Goal: Navigation & Orientation: Find specific page/section

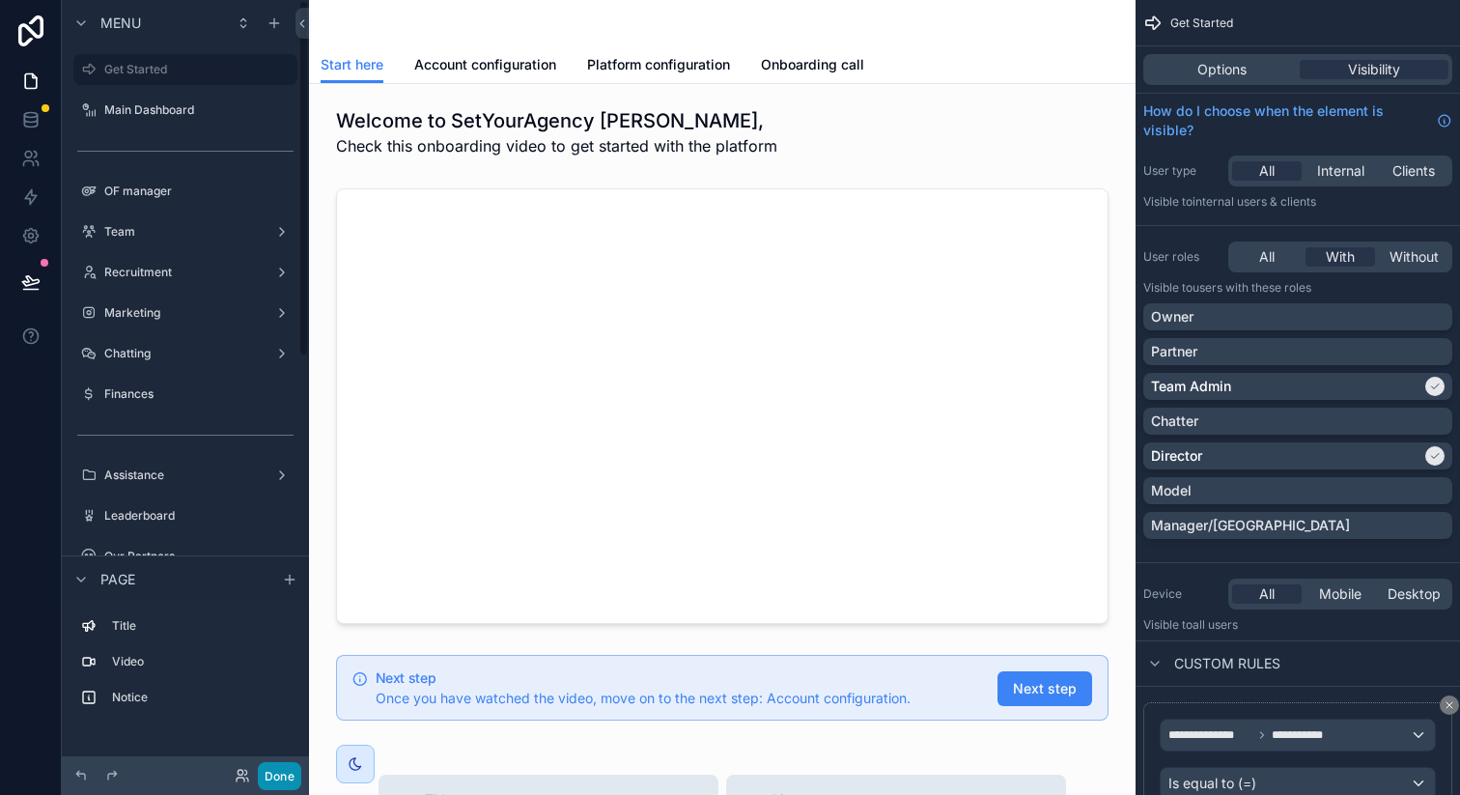
click at [274, 771] on button "Done" at bounding box center [279, 776] width 43 height 28
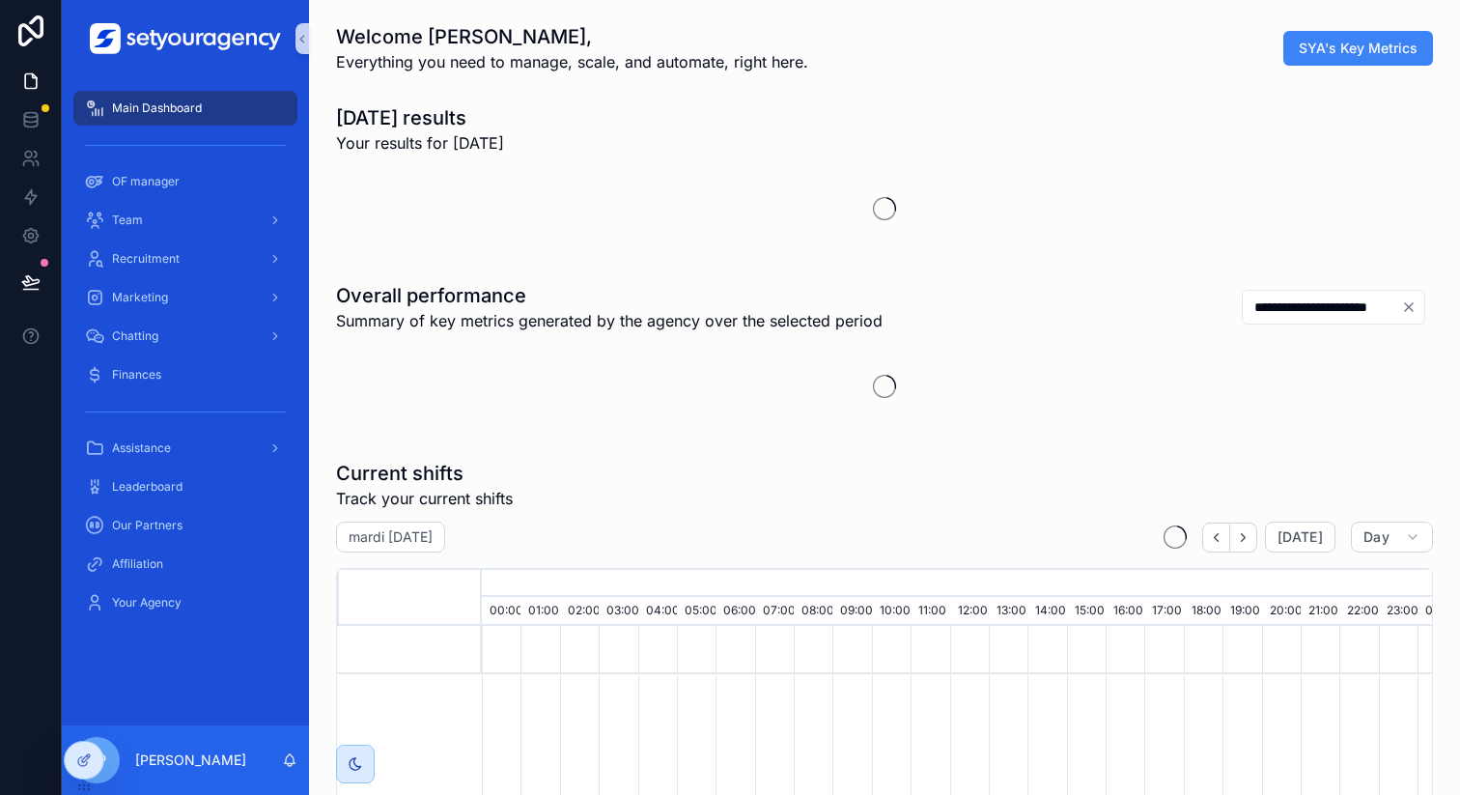
scroll to position [0, 6550]
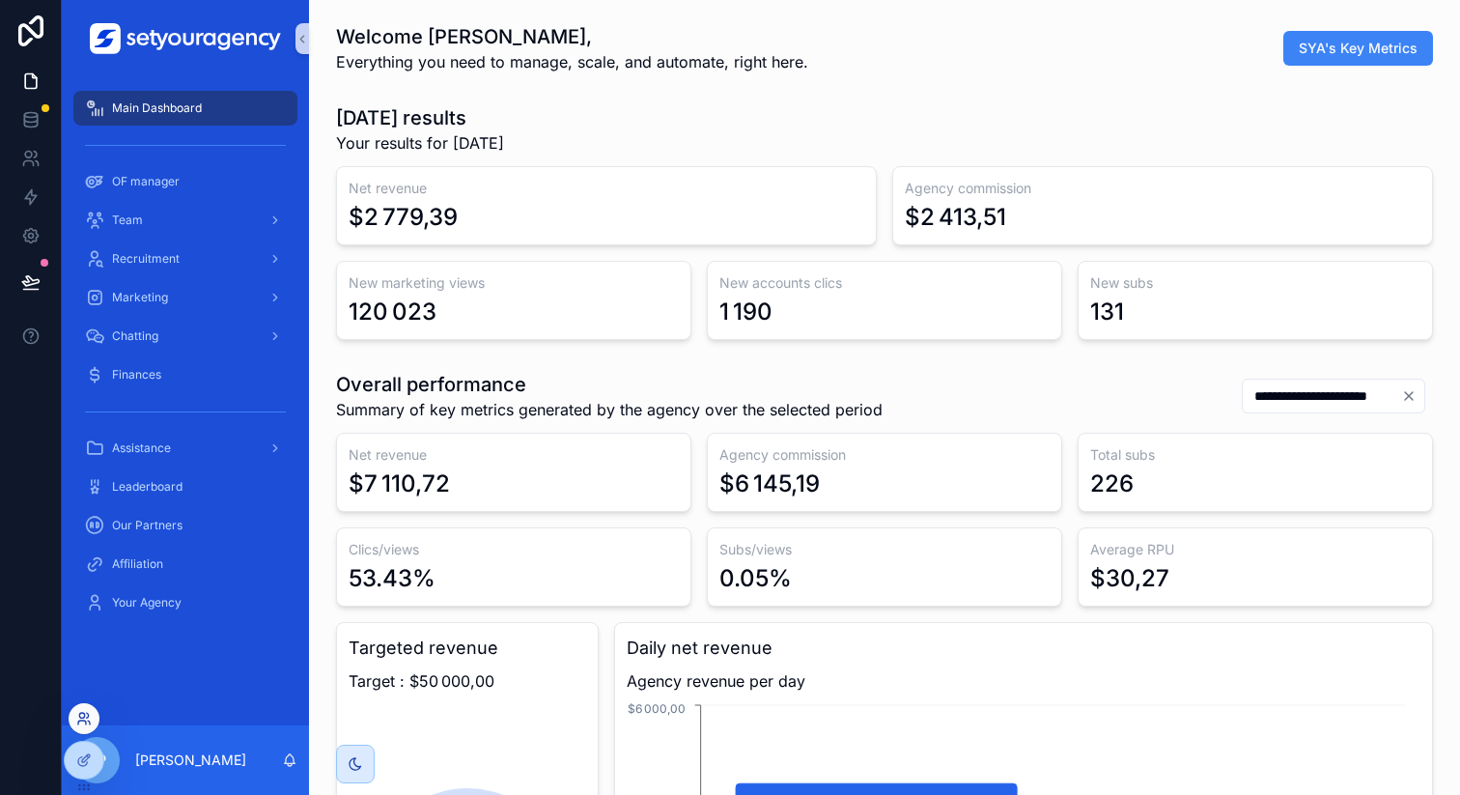
click at [83, 720] on icon at bounding box center [82, 722] width 8 height 4
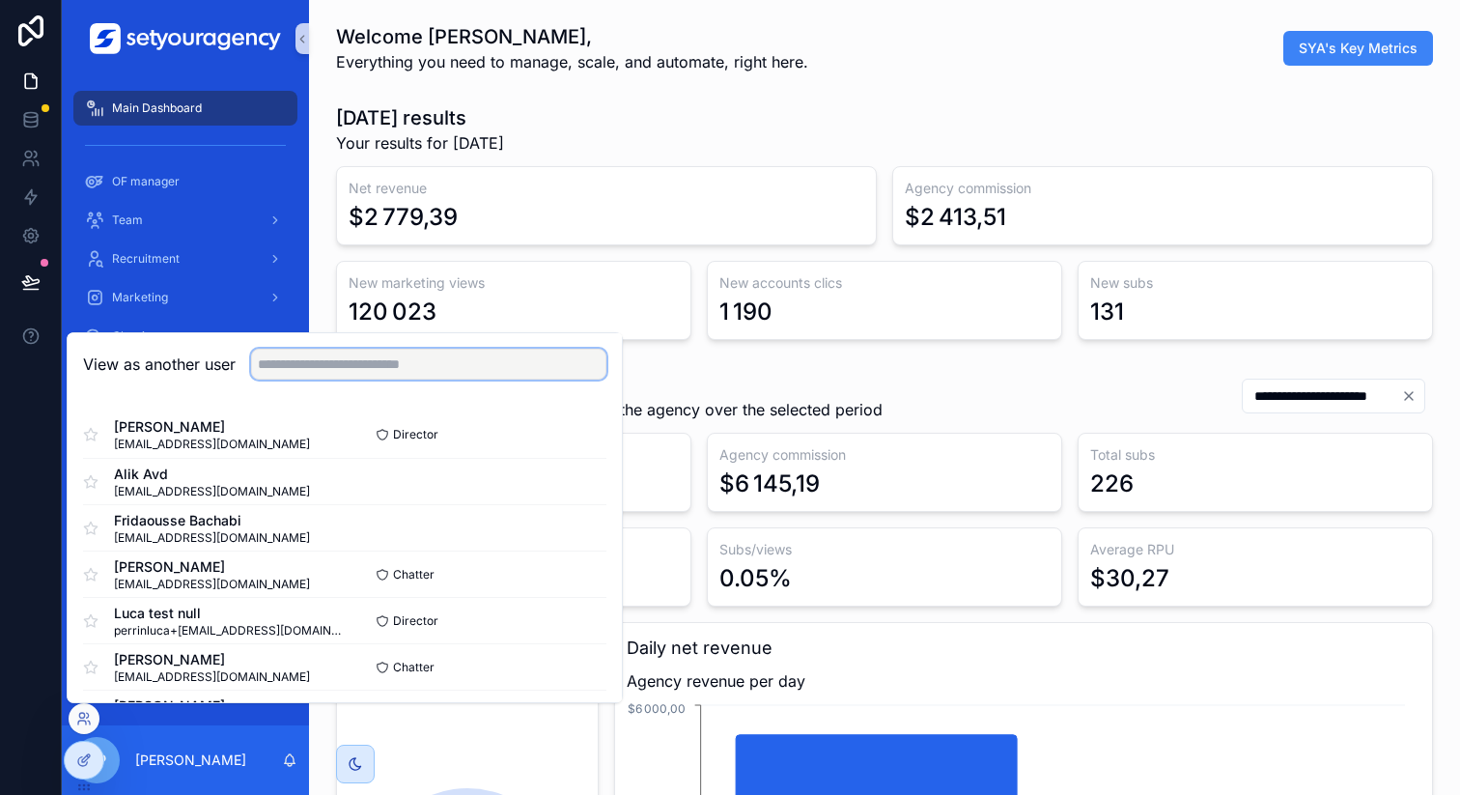
click at [443, 364] on input "text" at bounding box center [428, 364] width 355 height 31
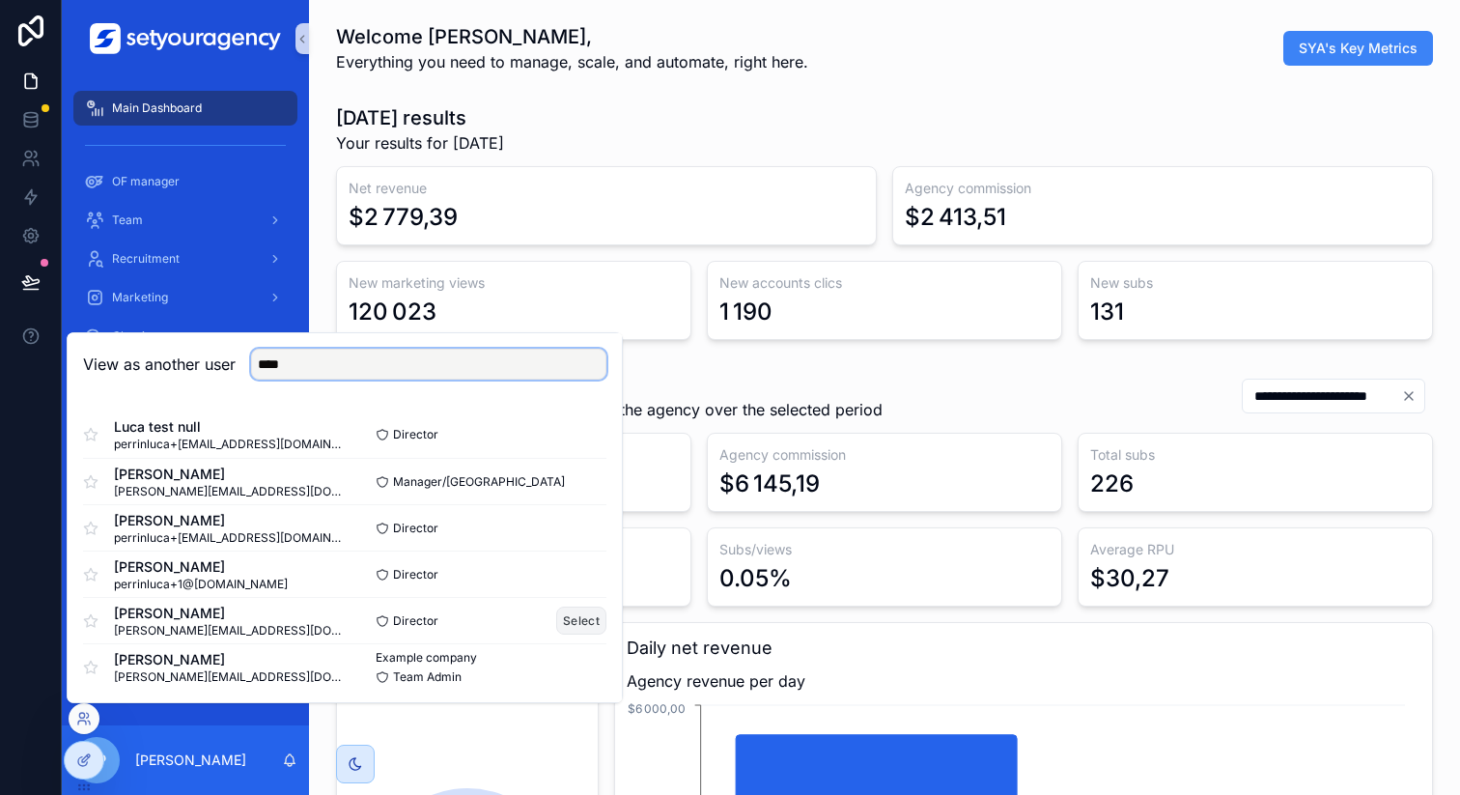
type input "****"
click at [556, 616] on button "Select" at bounding box center [581, 620] width 50 height 28
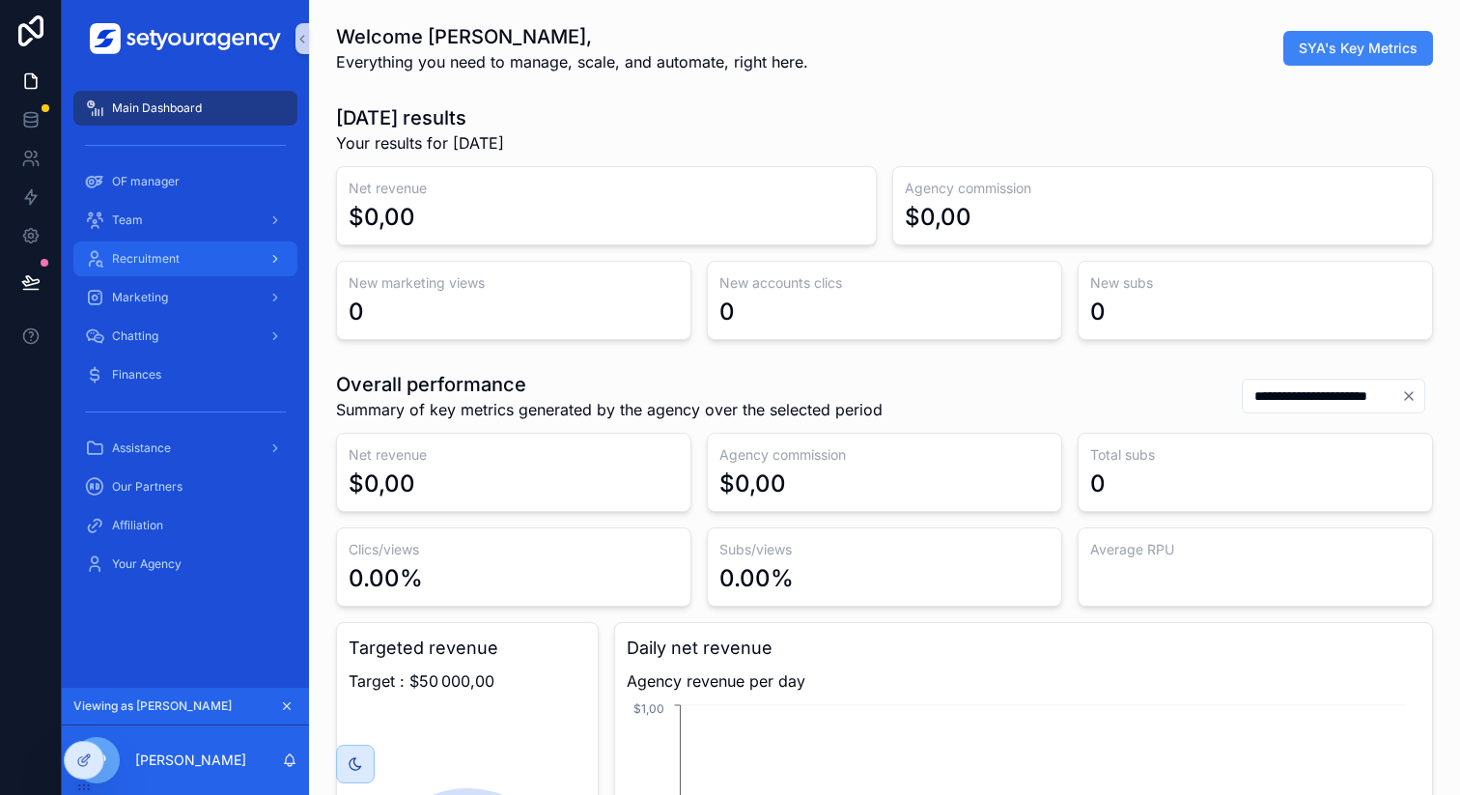
click at [237, 262] on div "Recruitment" at bounding box center [185, 258] width 201 height 31
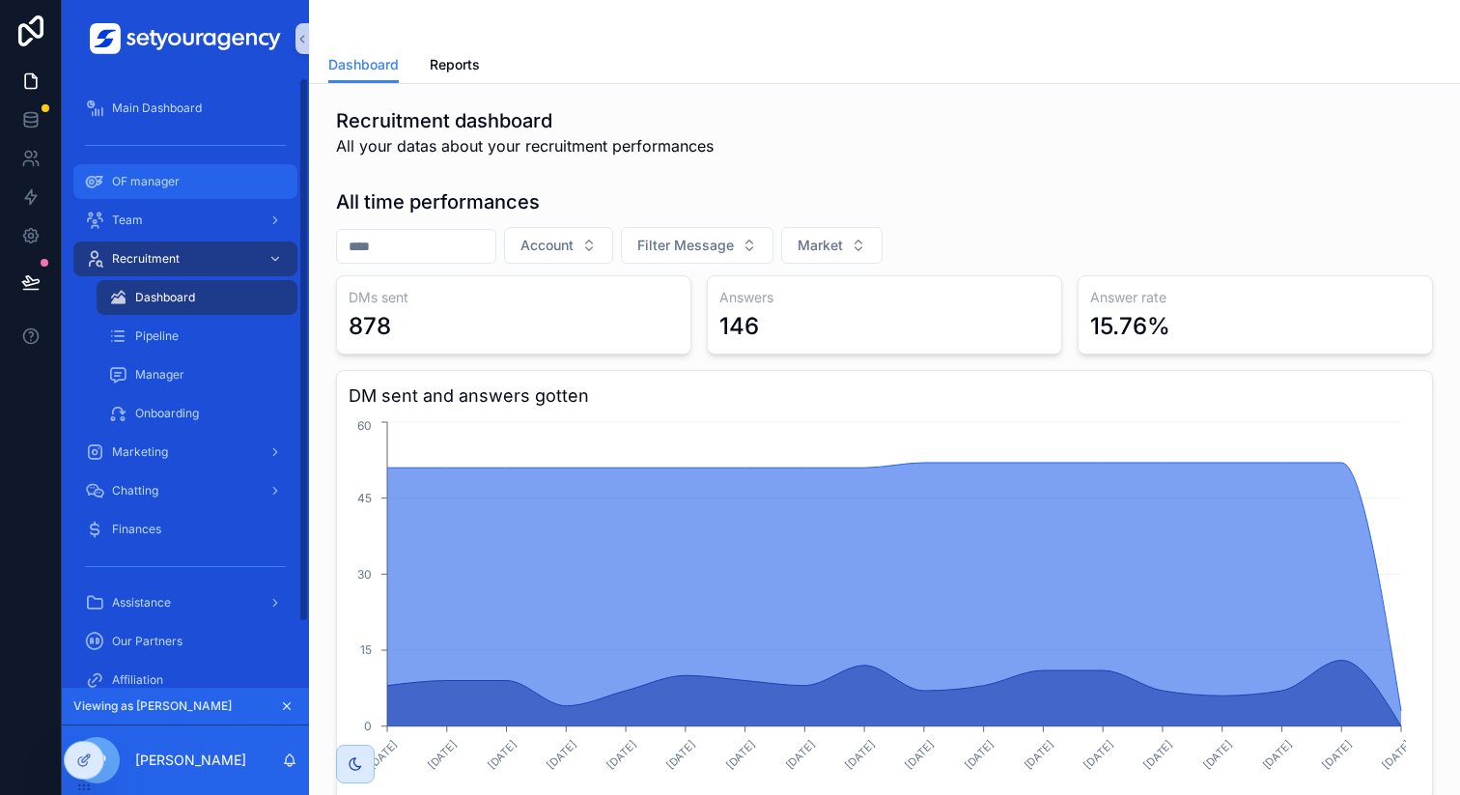
click at [220, 168] on div "OF manager" at bounding box center [185, 181] width 201 height 31
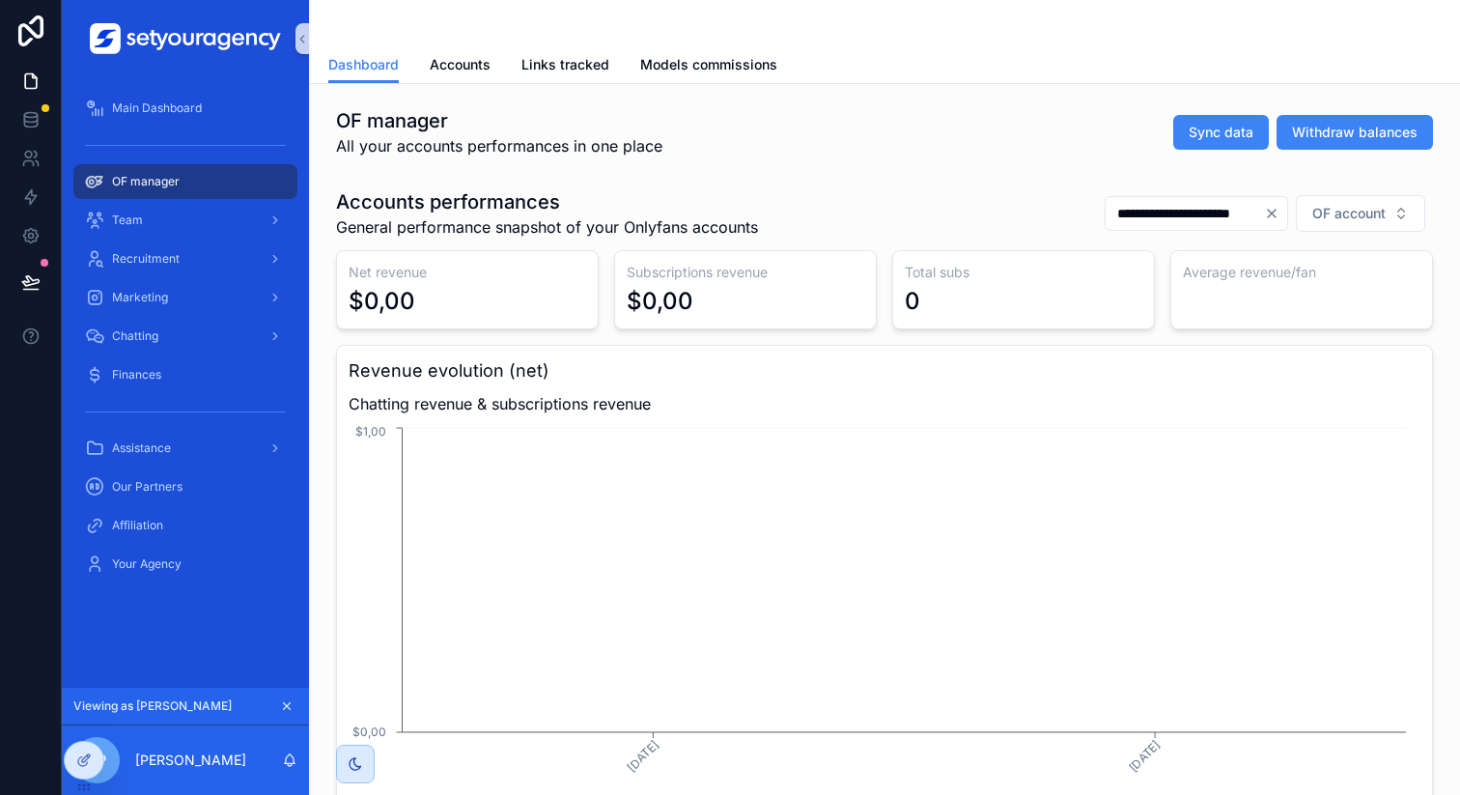
scroll to position [42, 0]
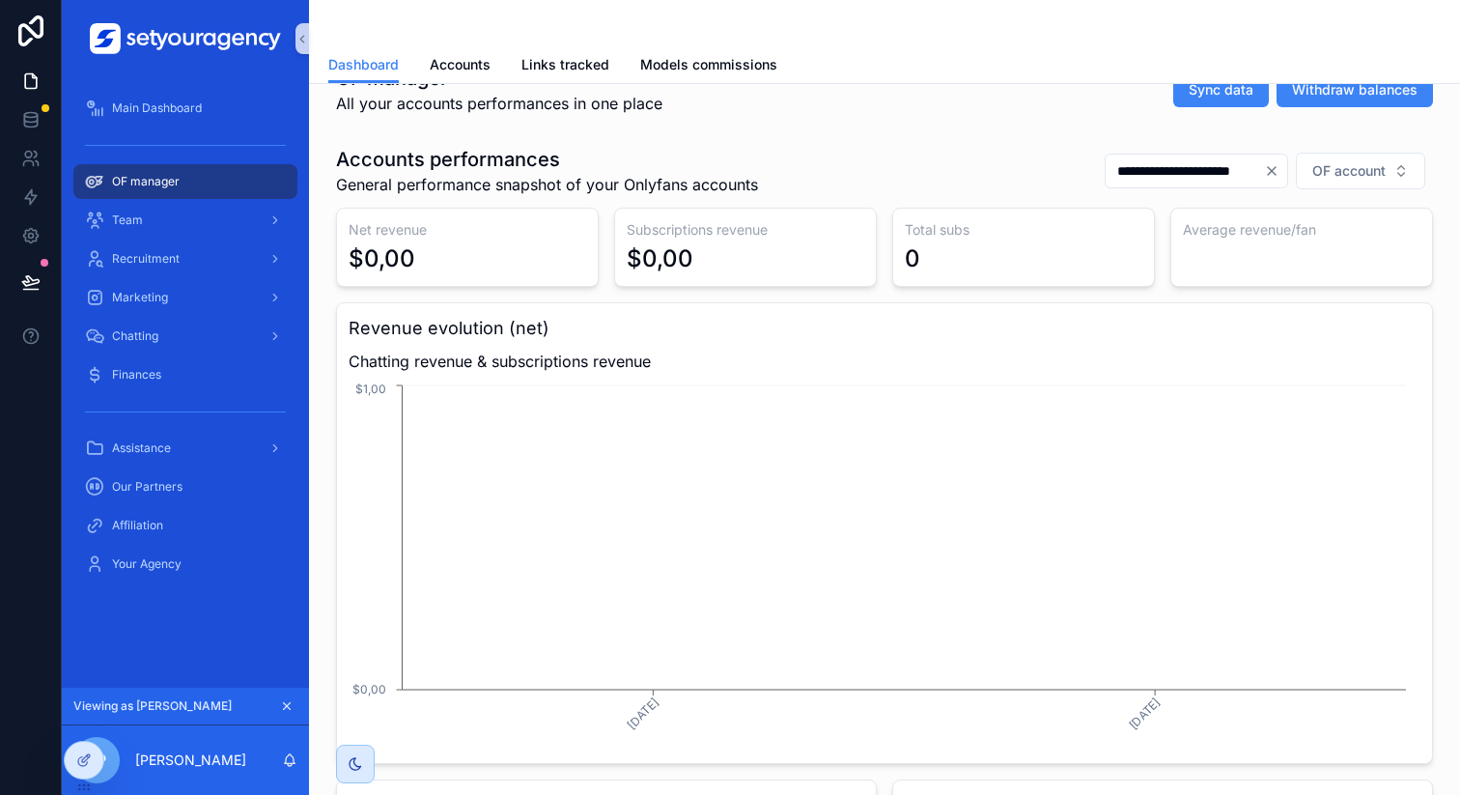
click at [1145, 168] on input "**********" at bounding box center [1185, 170] width 158 height 27
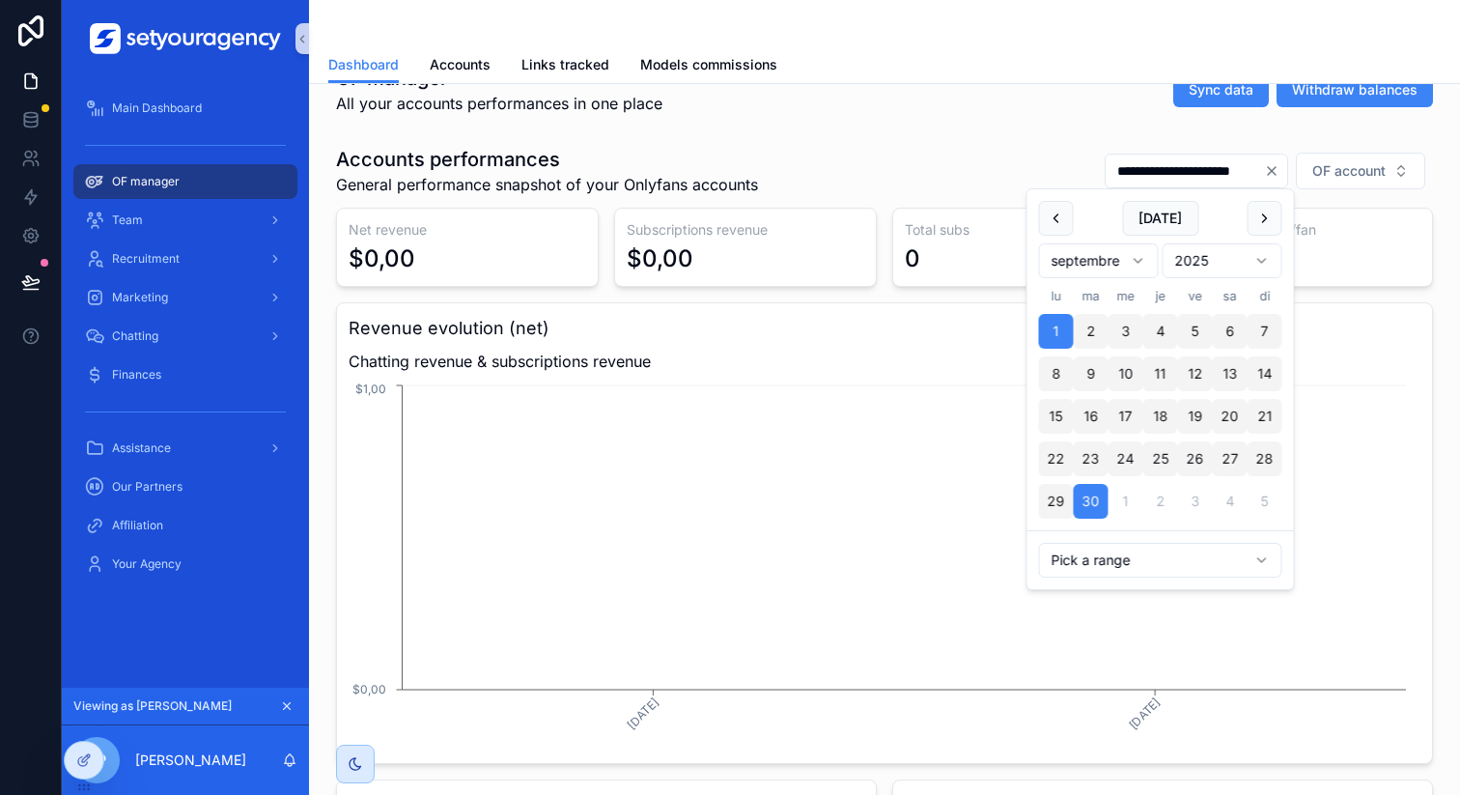
click at [1094, 261] on html "**********" at bounding box center [730, 397] width 1460 height 795
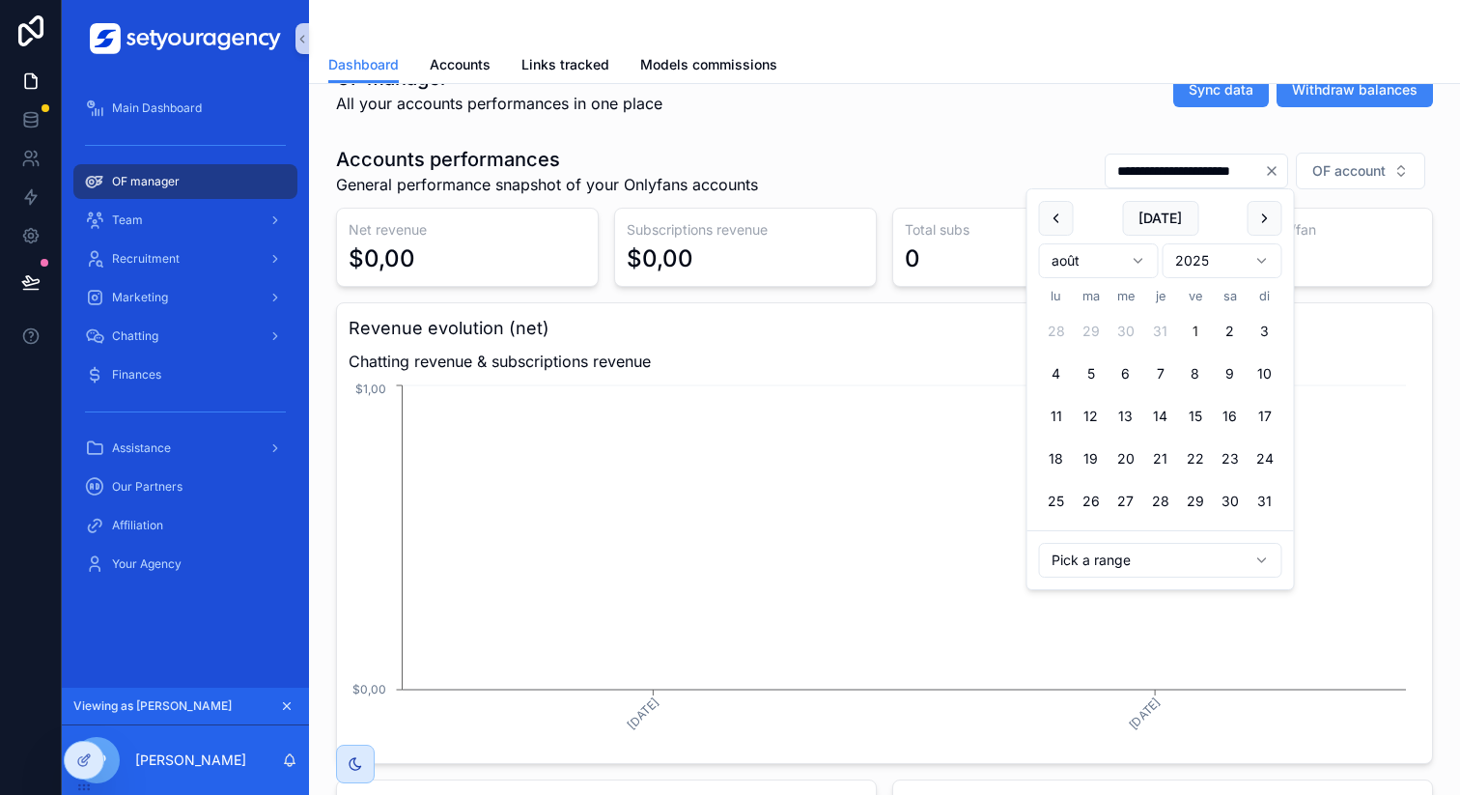
click at [1200, 335] on button "1" at bounding box center [1195, 331] width 35 height 35
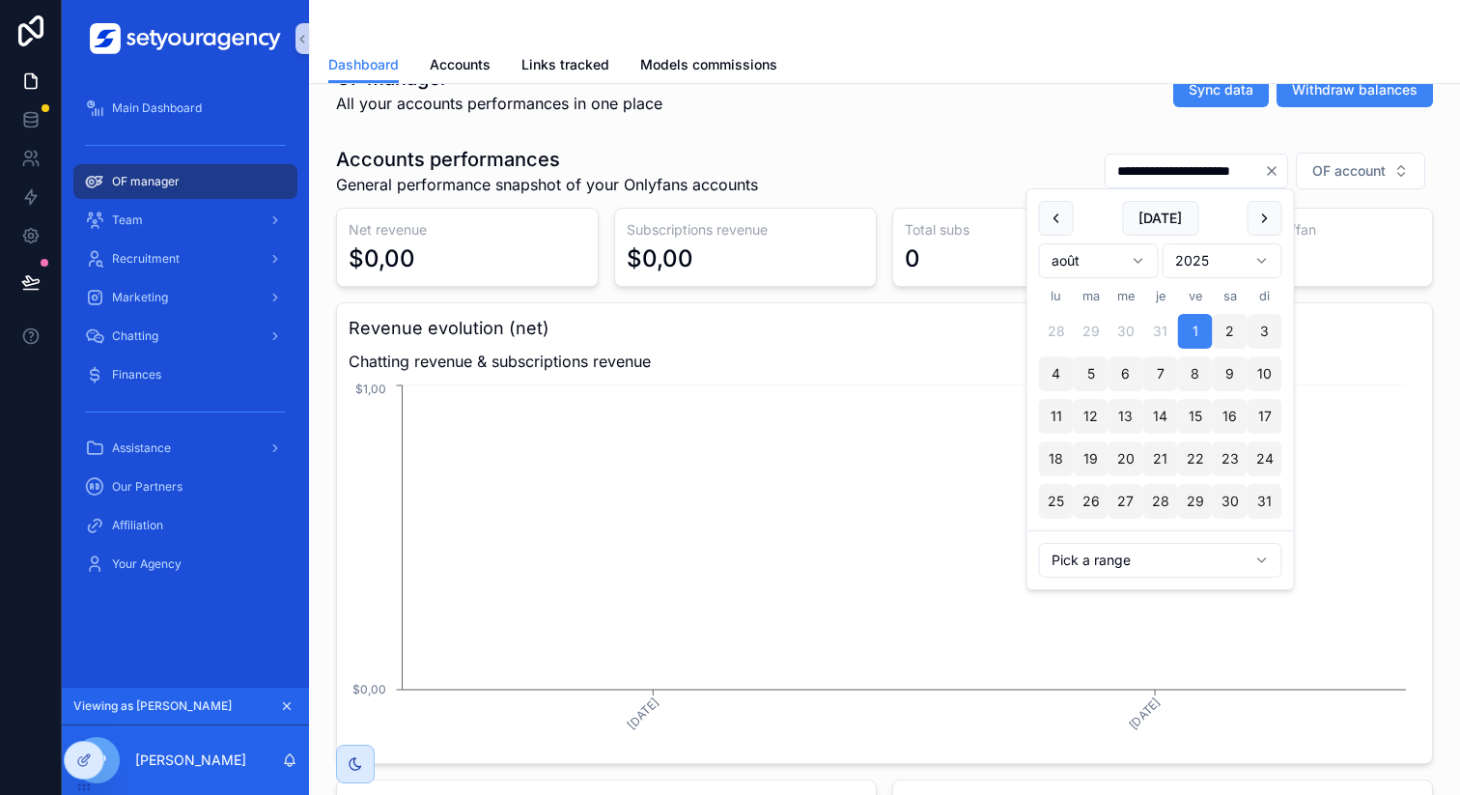
click at [1270, 500] on button "31" at bounding box center [1265, 501] width 35 height 35
type input "**********"
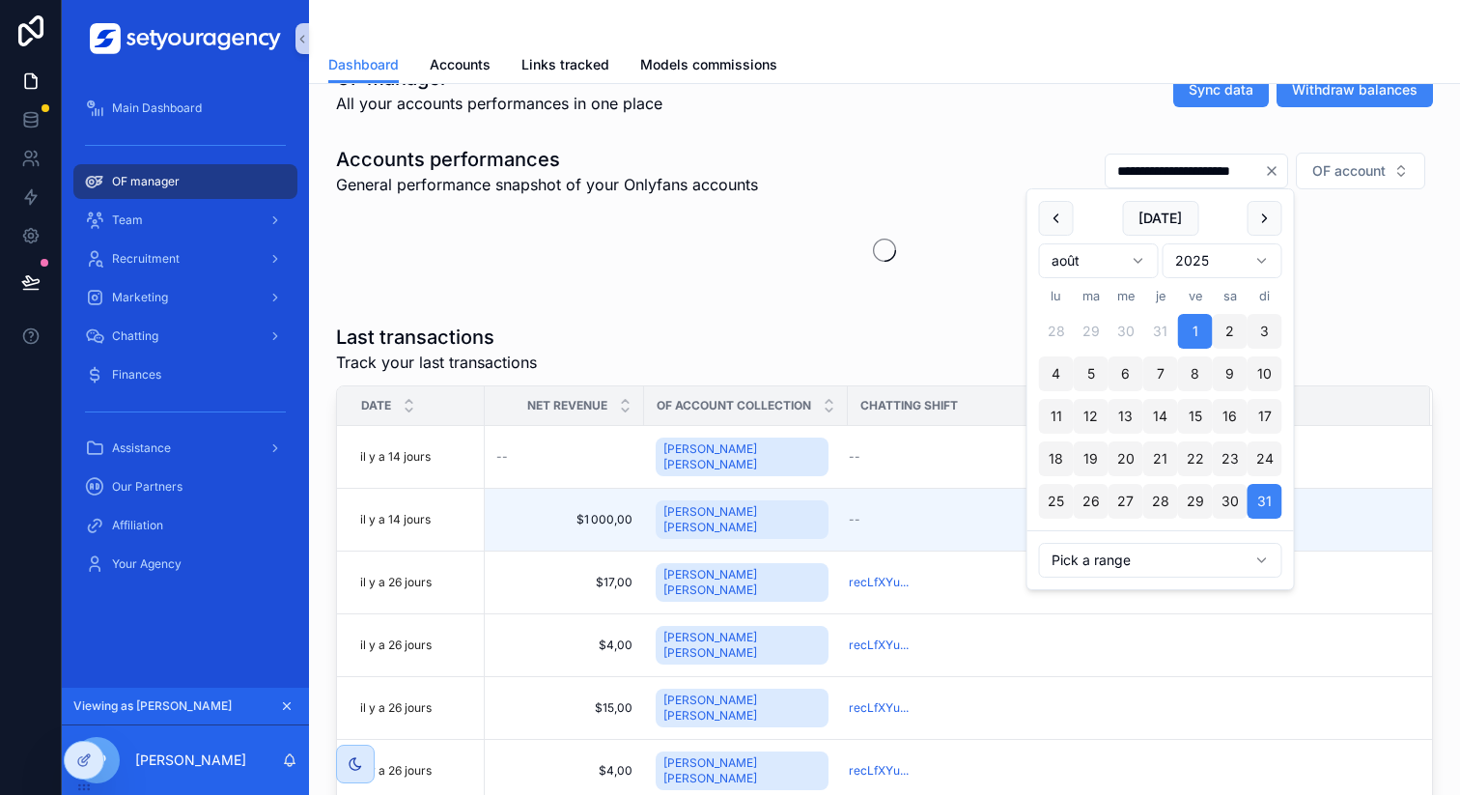
click at [1031, 111] on div "OF manager All your accounts performances in one place Sync data Withdraw balan…" at bounding box center [884, 90] width 1097 height 50
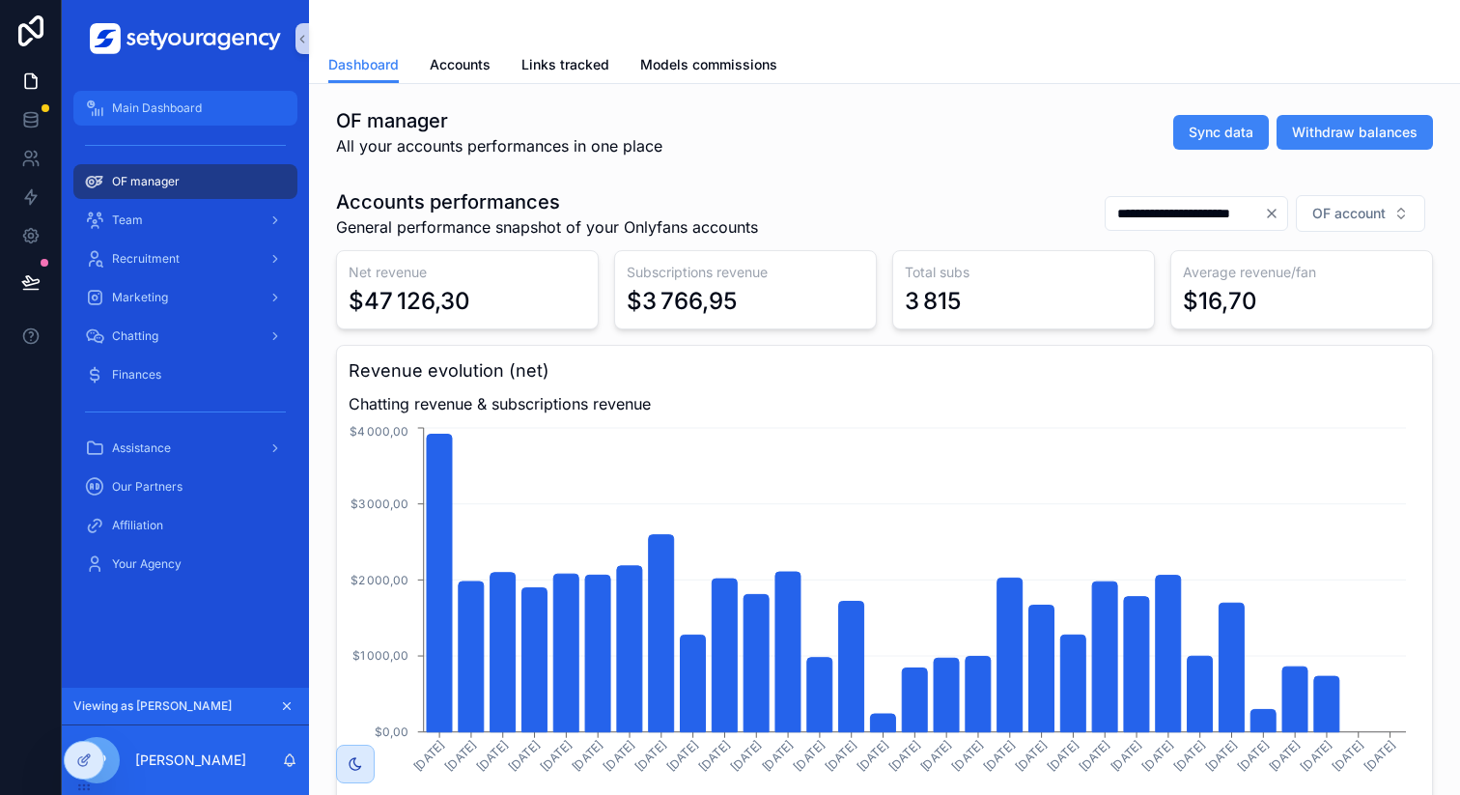
click at [171, 104] on span "Main Dashboard" at bounding box center [157, 107] width 90 height 15
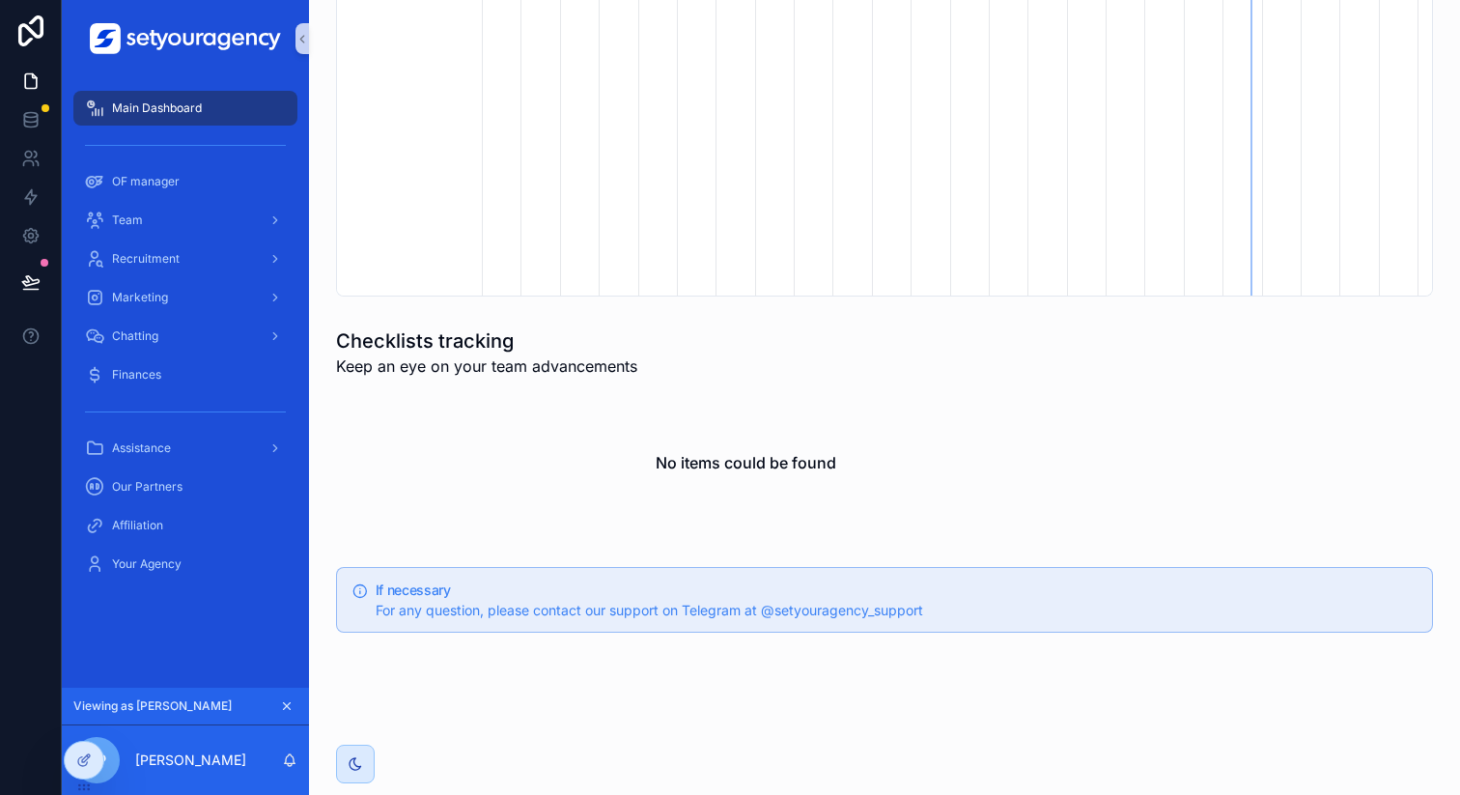
scroll to position [1708, 0]
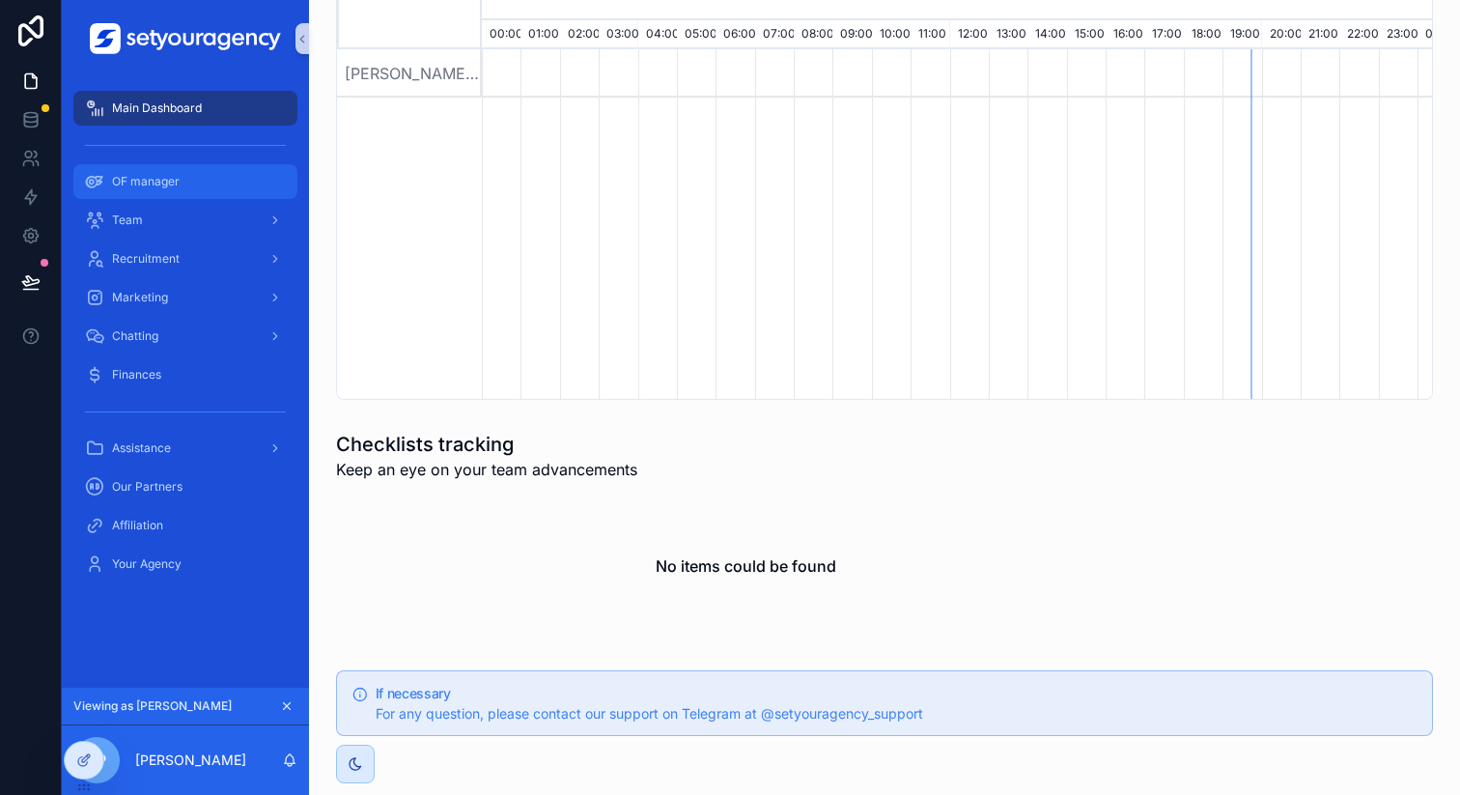
click at [176, 174] on span "OF manager" at bounding box center [146, 181] width 68 height 15
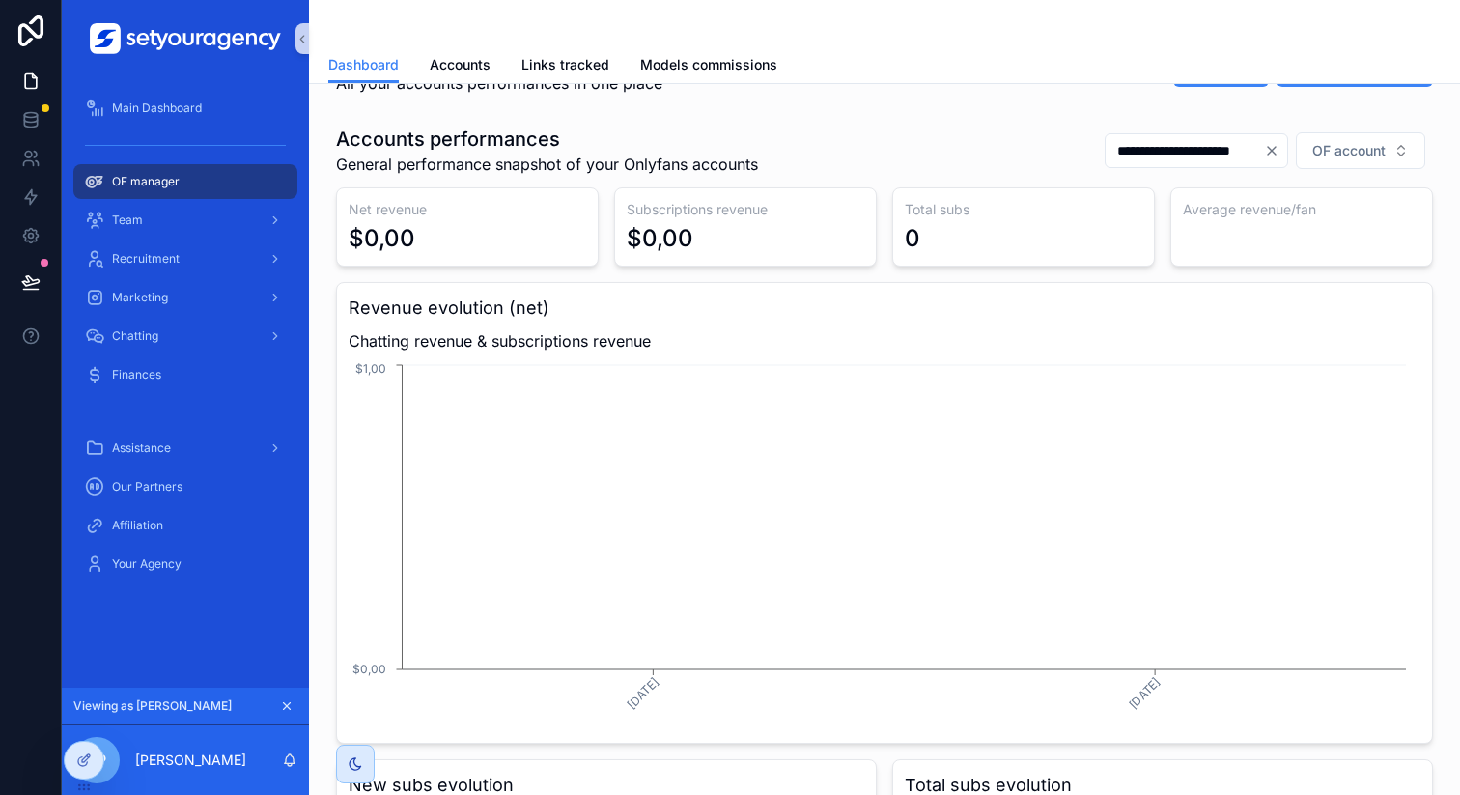
scroll to position [64, 0]
click at [1157, 157] on input "**********" at bounding box center [1185, 149] width 158 height 27
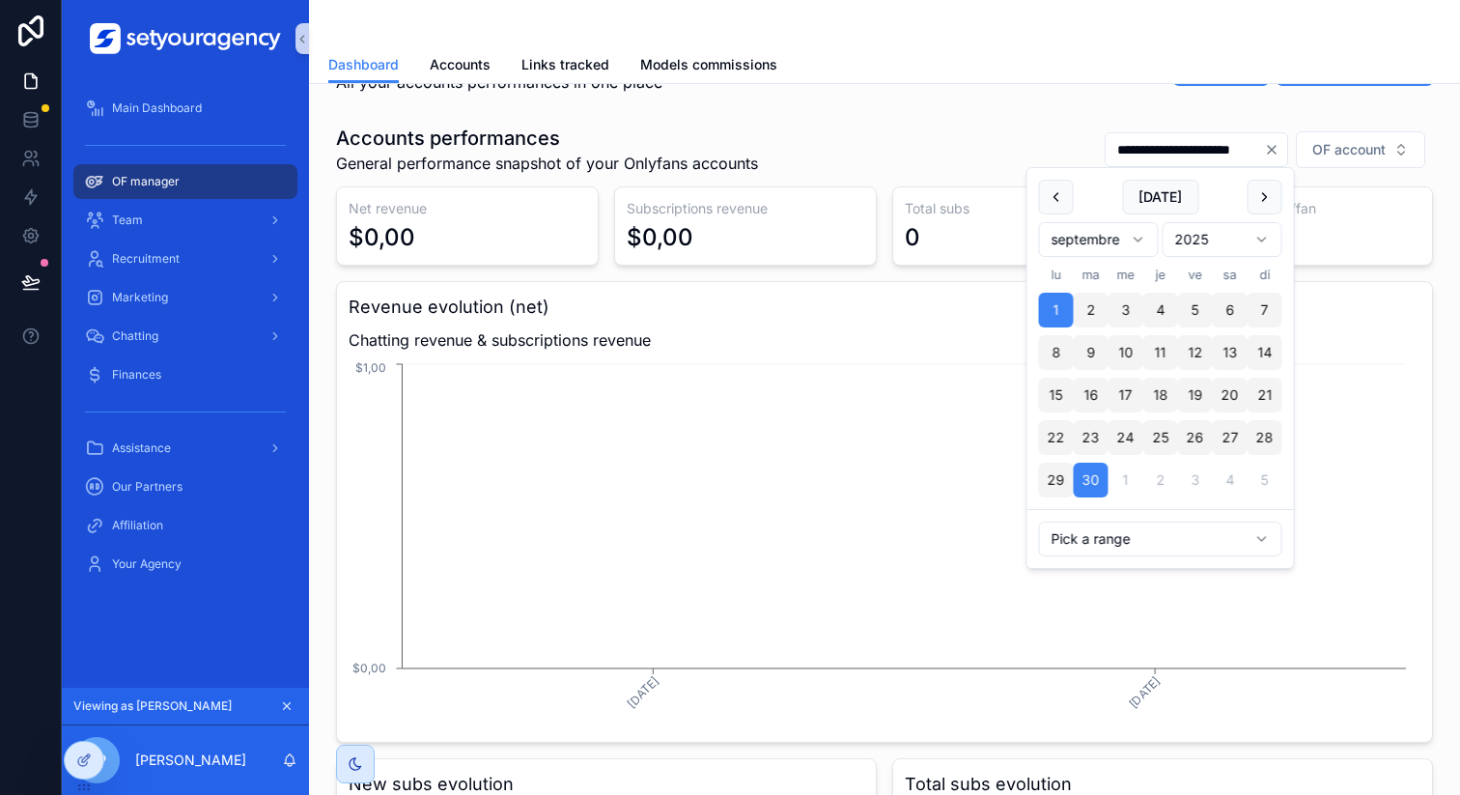
click at [1123, 246] on html "**********" at bounding box center [730, 397] width 1460 height 795
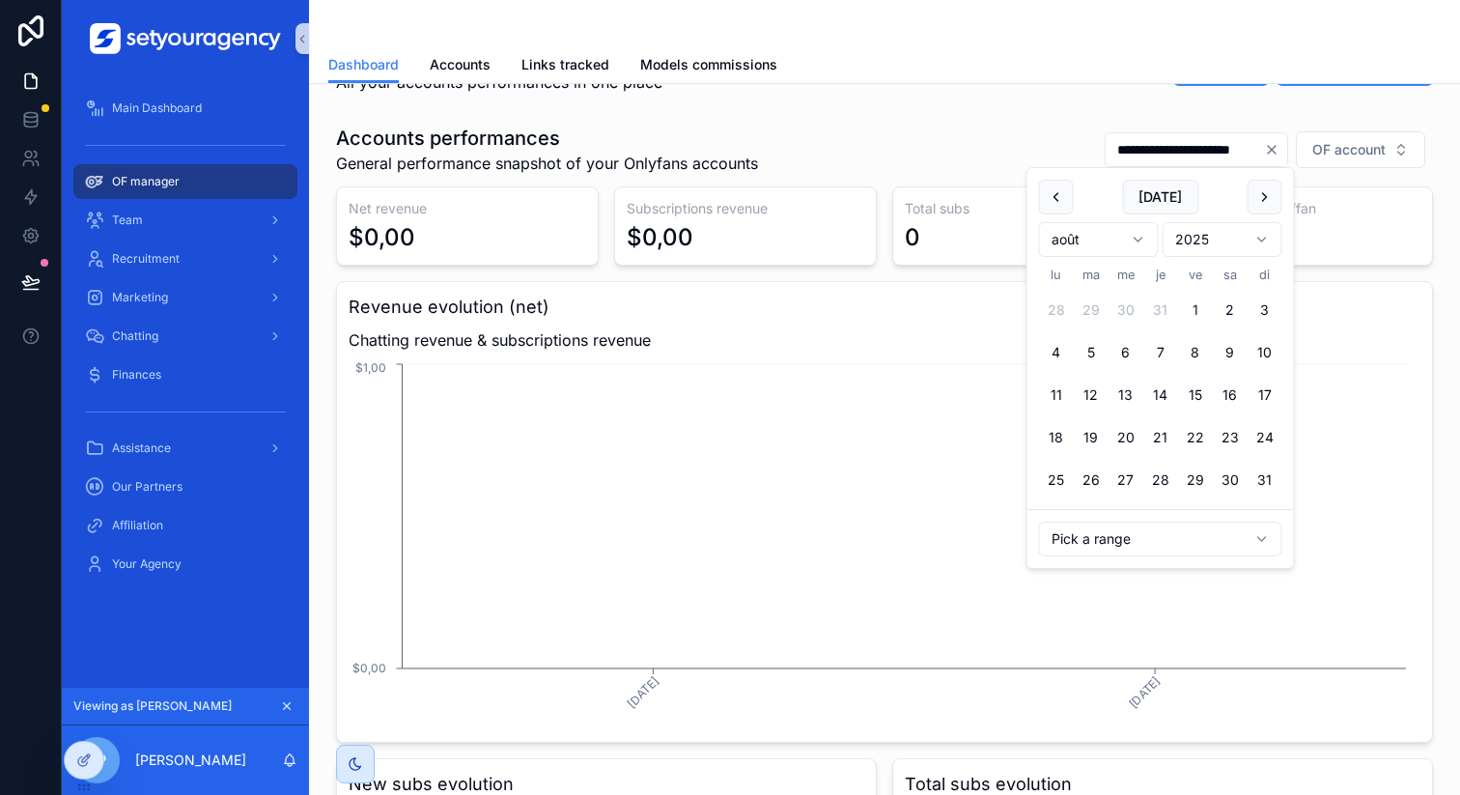
click at [1186, 304] on button "1" at bounding box center [1195, 310] width 35 height 35
type input "**********"
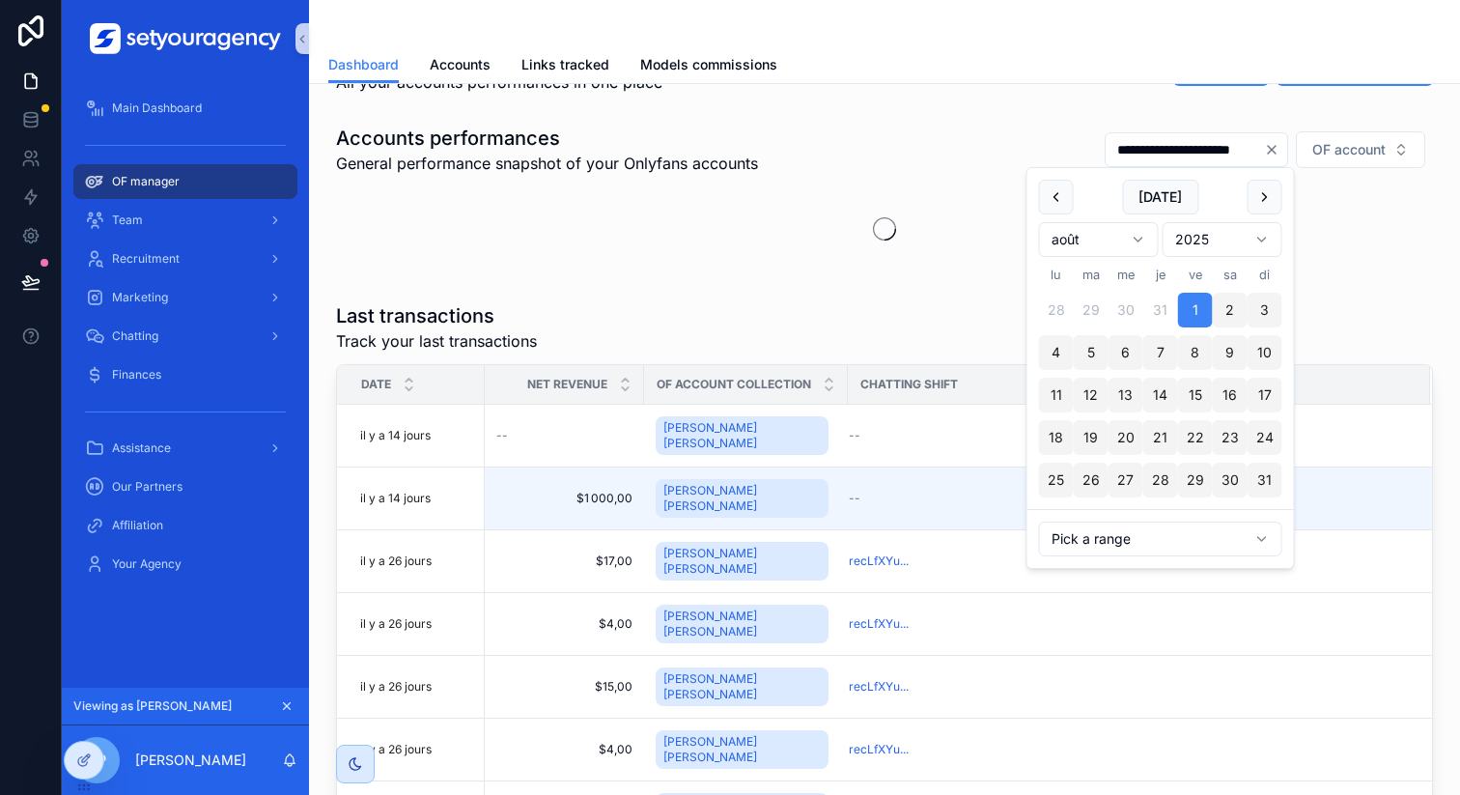
click at [1003, 104] on div "**********" at bounding box center [884, 556] width 1151 height 1073
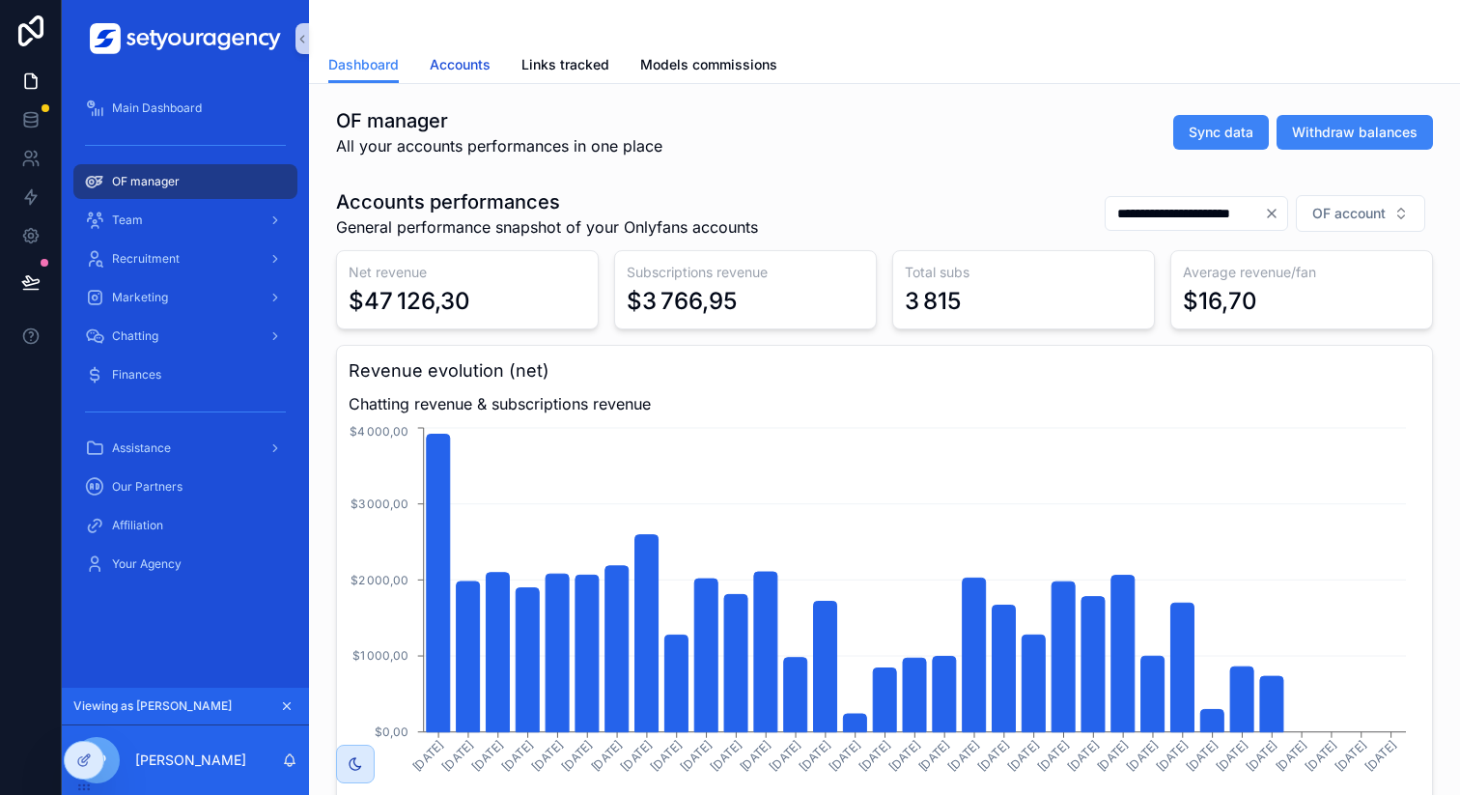
click at [464, 77] on link "Accounts" at bounding box center [460, 66] width 61 height 39
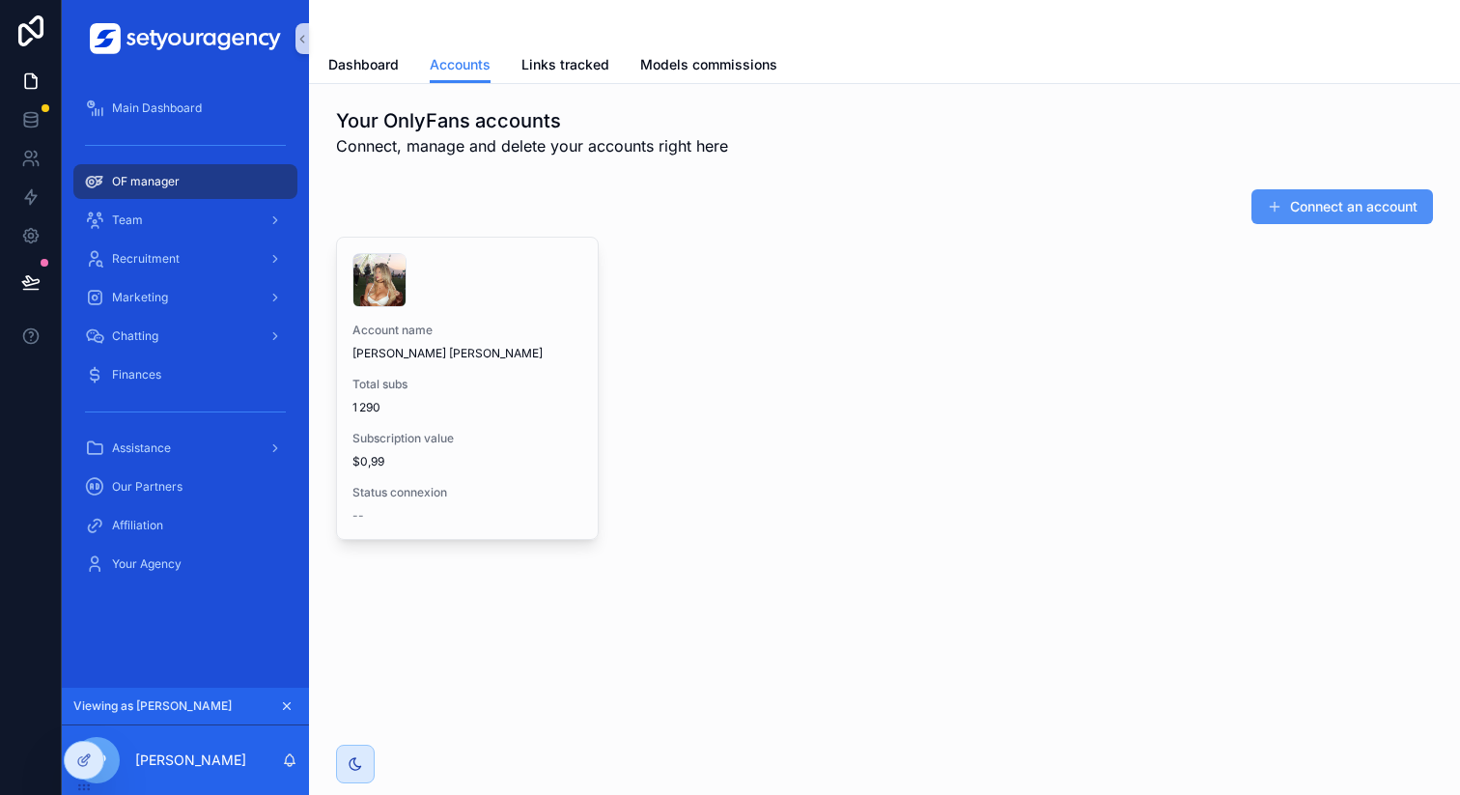
click at [1312, 195] on button "Connect an account" at bounding box center [1343, 206] width 182 height 35
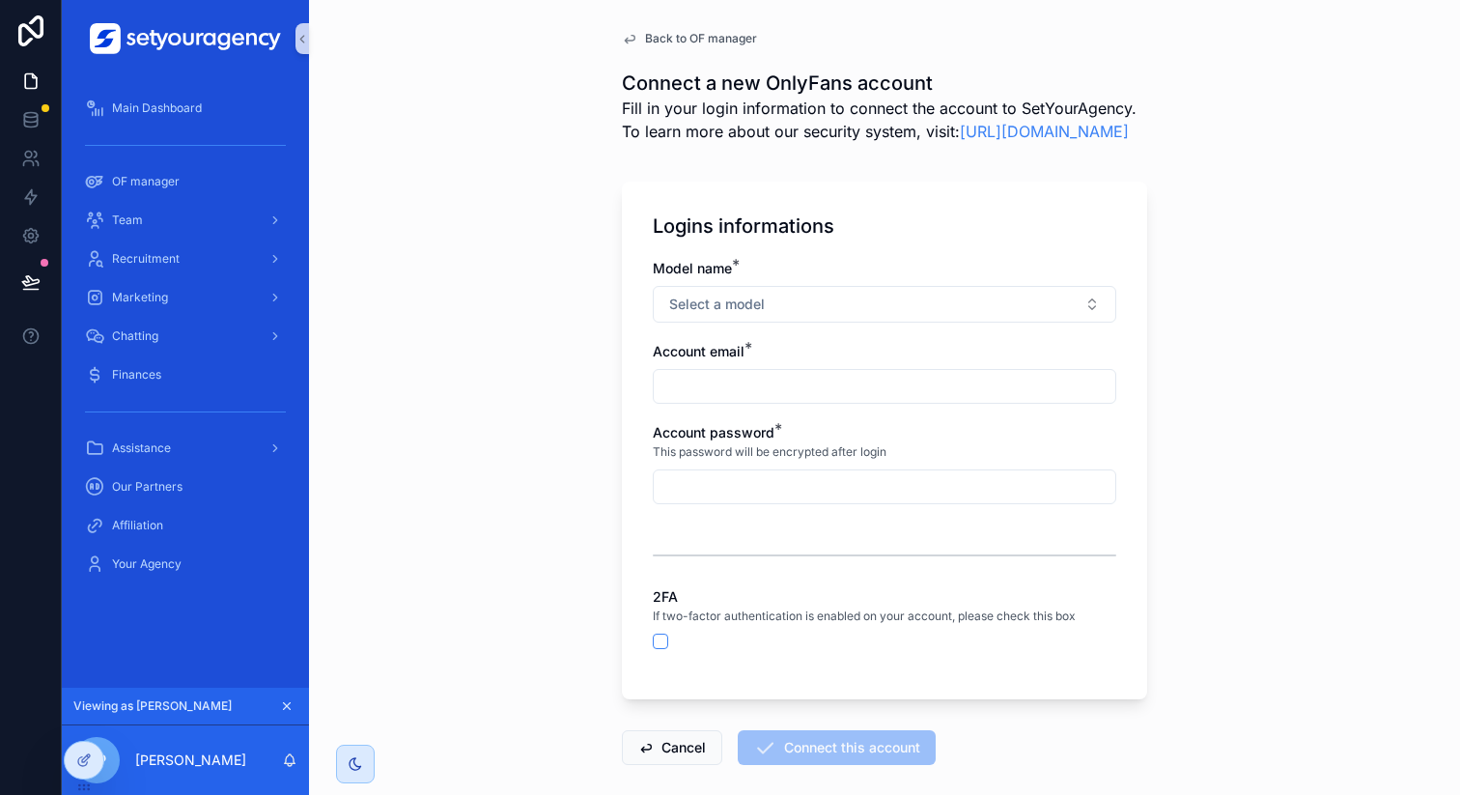
click at [674, 35] on span "Back to OF manager" at bounding box center [701, 38] width 112 height 15
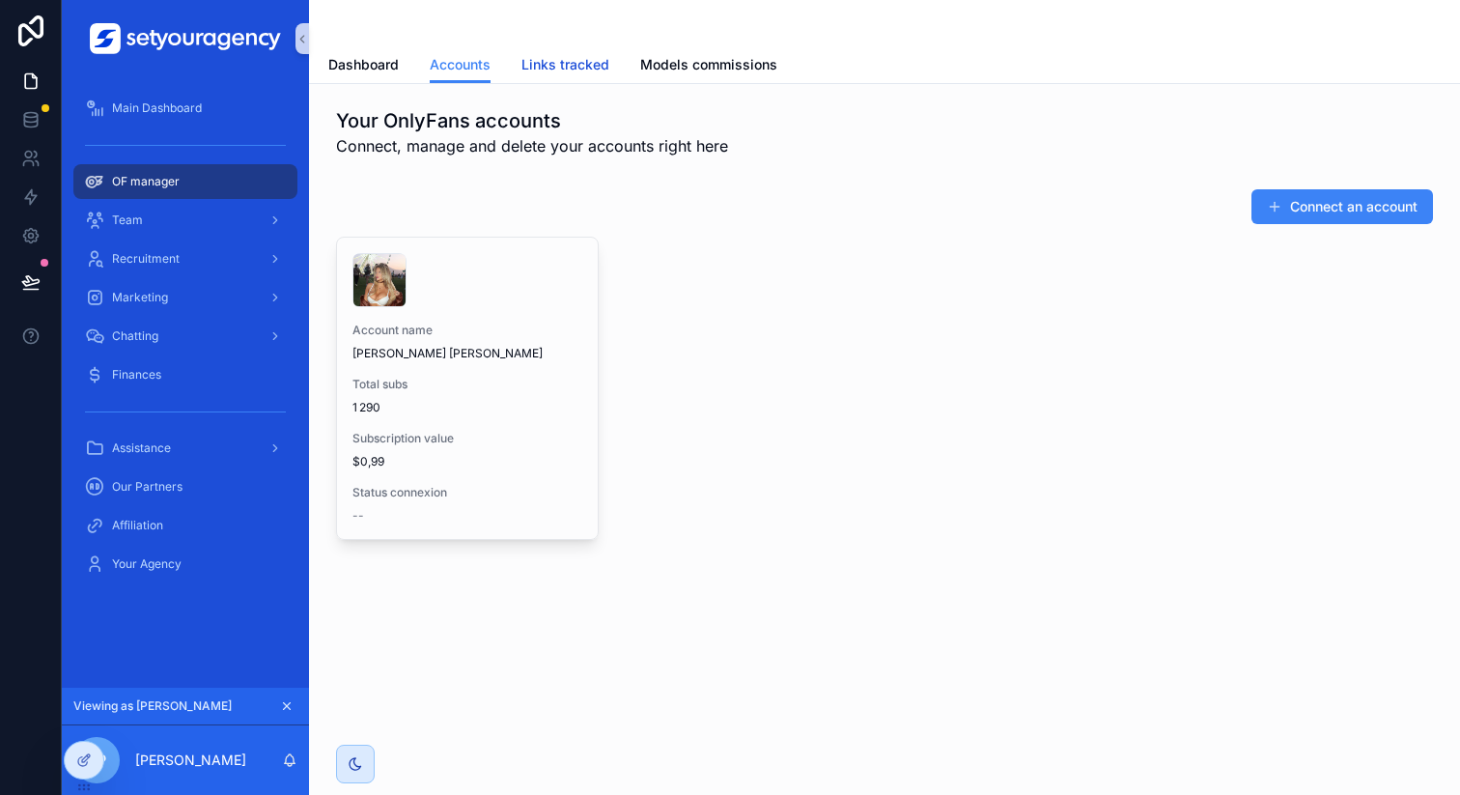
click at [579, 69] on span "Links tracked" at bounding box center [565, 64] width 88 height 19
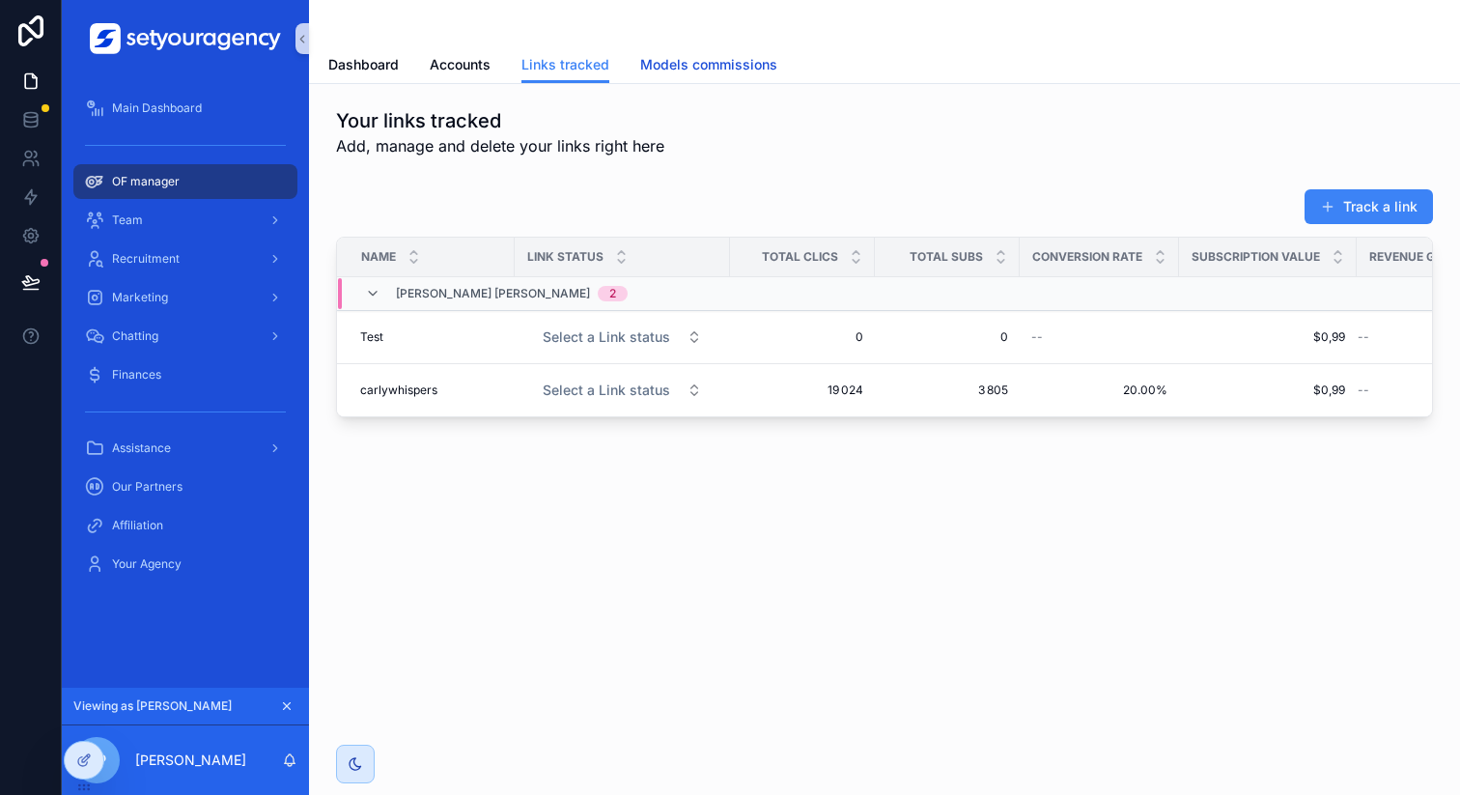
click at [674, 65] on span "Models commissions" at bounding box center [708, 64] width 137 height 19
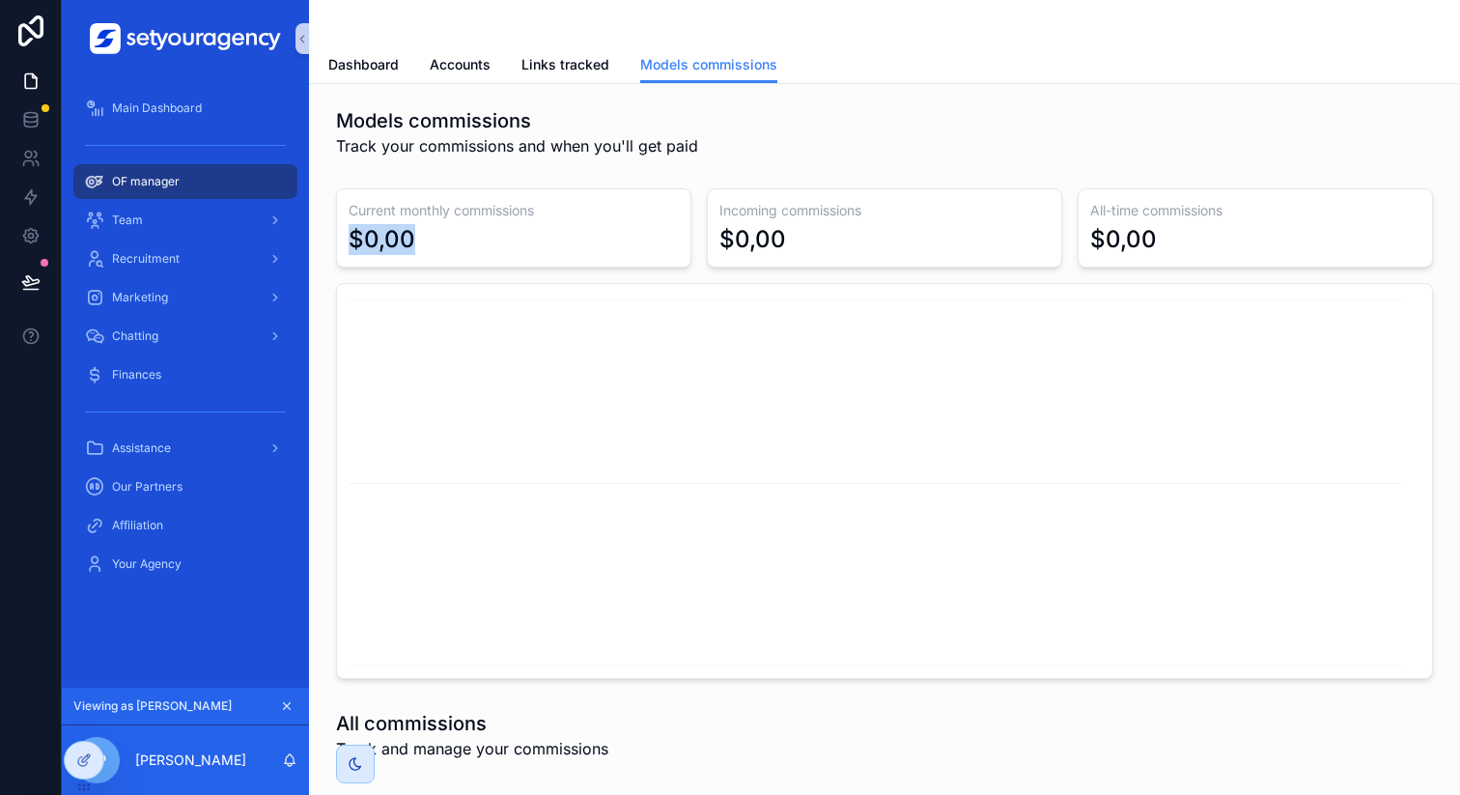
drag, startPoint x: 346, startPoint y: 234, endPoint x: 443, endPoint y: 237, distance: 97.6
click at [443, 237] on div "Current monthly commissions $0,00" at bounding box center [513, 227] width 355 height 79
click at [442, 237] on div "$0,00" at bounding box center [514, 239] width 330 height 31
drag, startPoint x: 712, startPoint y: 241, endPoint x: 763, endPoint y: 241, distance: 51.2
click at [763, 241] on div "Incoming commissions $0,00" at bounding box center [884, 227] width 355 height 79
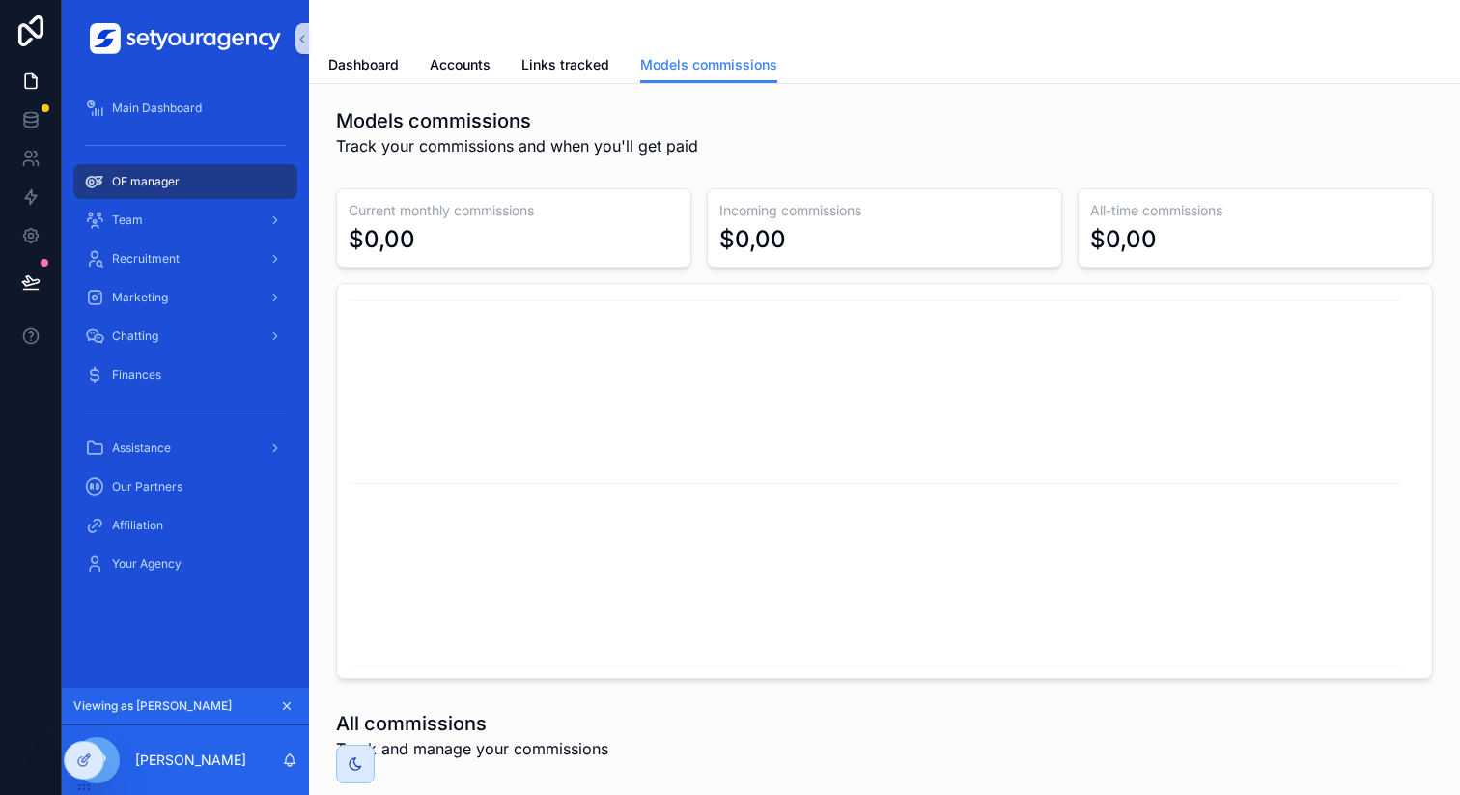
click at [912, 172] on div "Models commissions Track your commissions and when you'll get paid Current mont…" at bounding box center [884, 567] width 1151 height 966
click at [255, 215] on div "Team" at bounding box center [185, 220] width 201 height 31
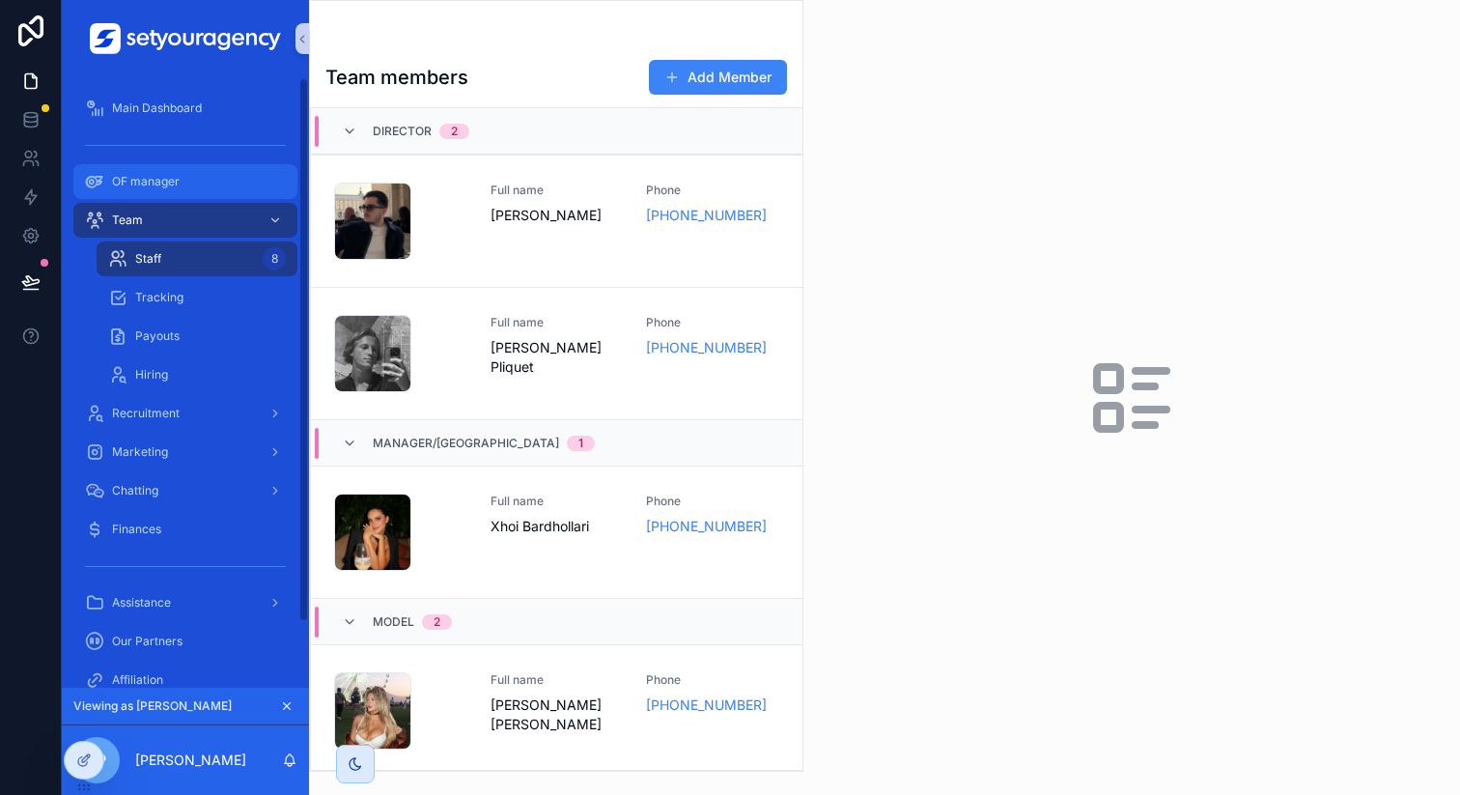
click at [157, 185] on span "OF manager" at bounding box center [146, 181] width 68 height 15
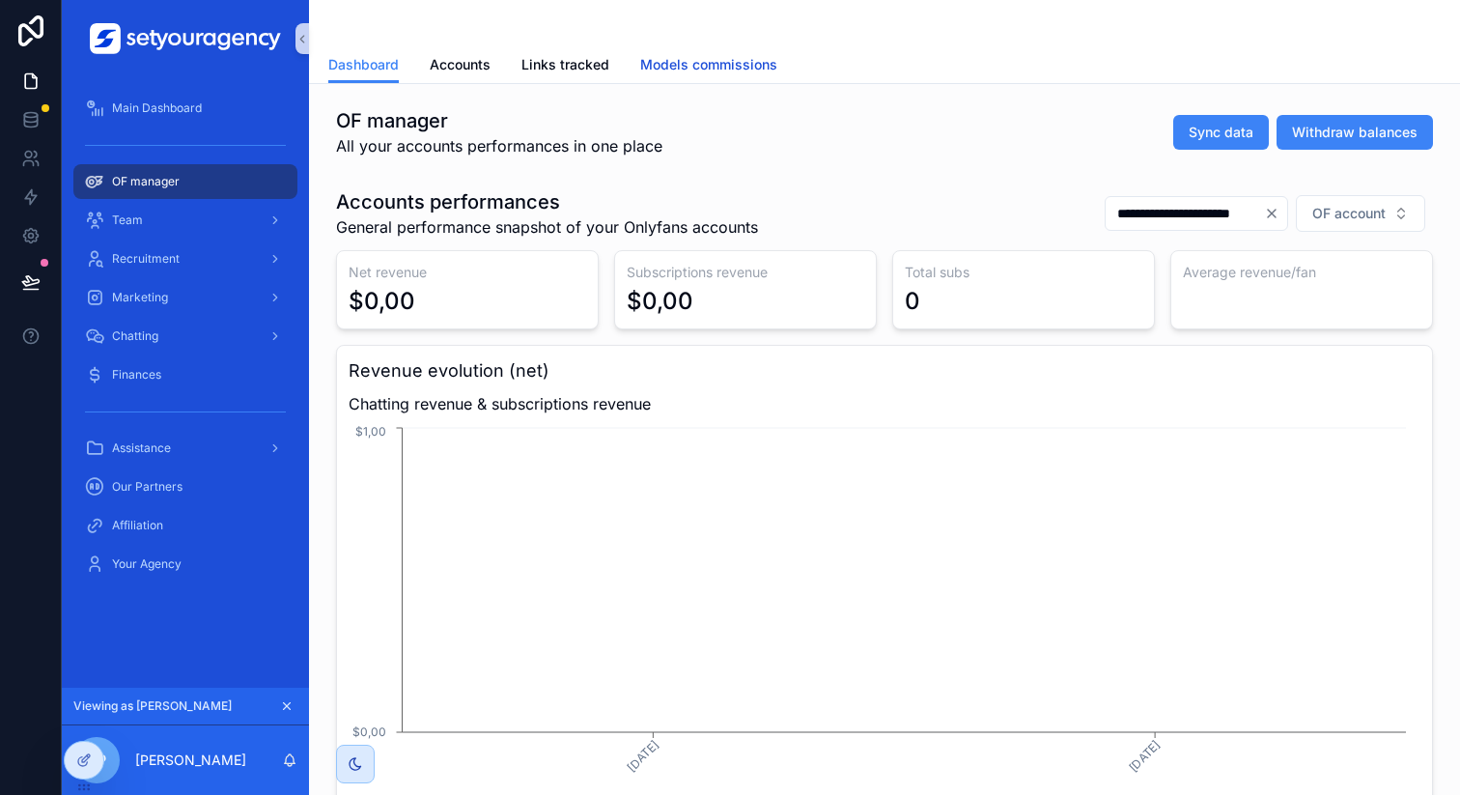
click at [701, 75] on link "Models commissions" at bounding box center [708, 66] width 137 height 39
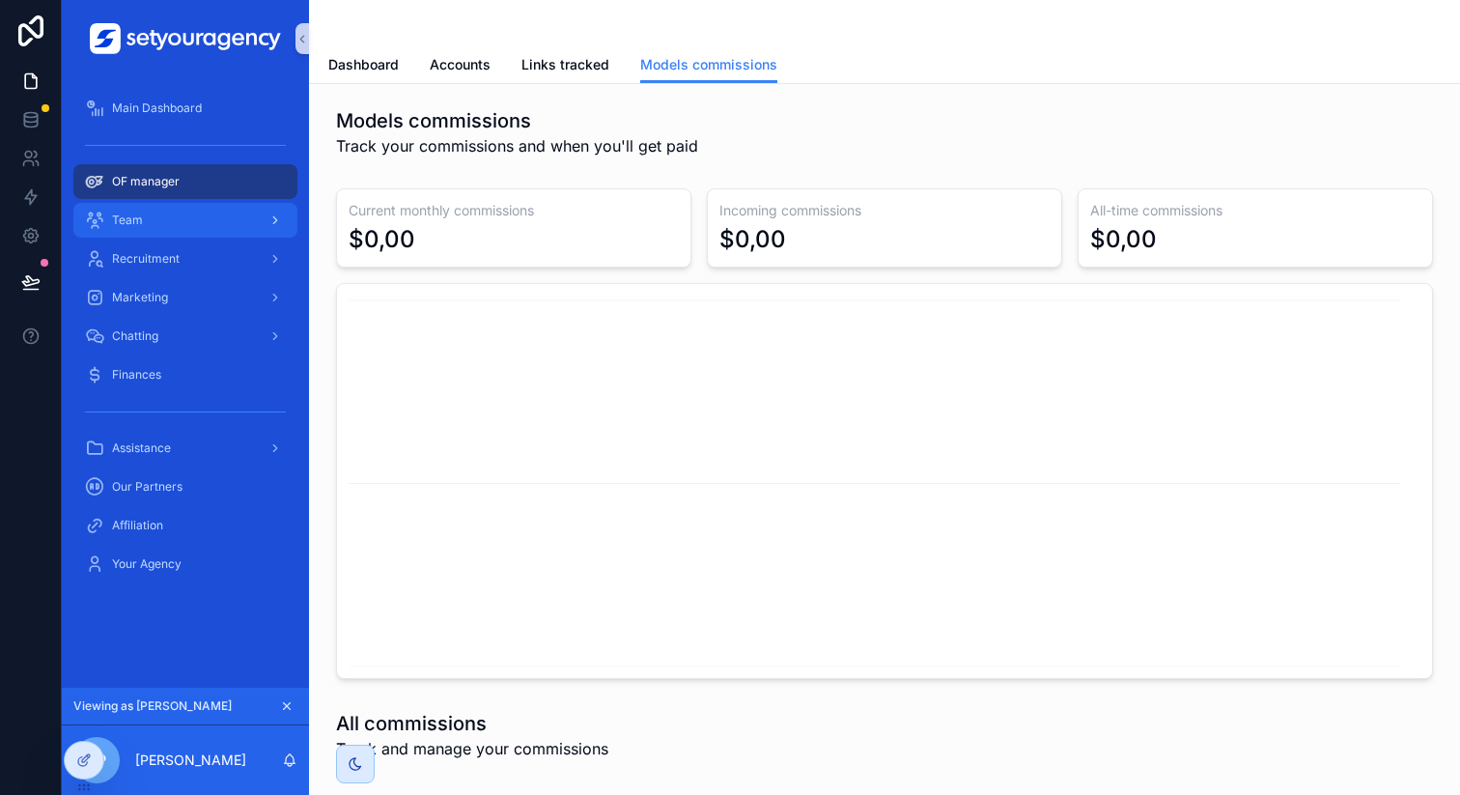
click at [113, 214] on span "Team" at bounding box center [127, 219] width 31 height 15
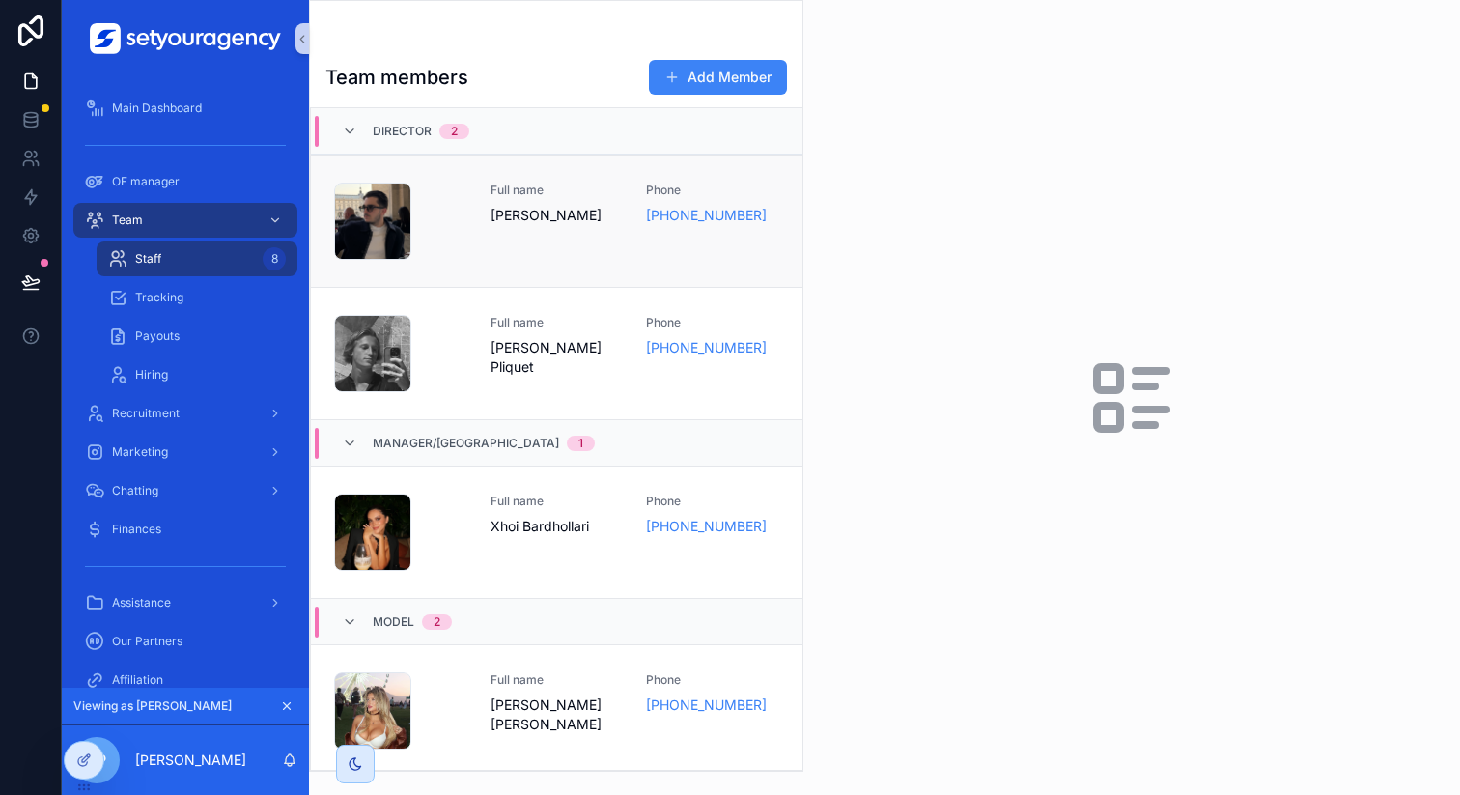
click at [517, 196] on span "Full name" at bounding box center [557, 190] width 133 height 15
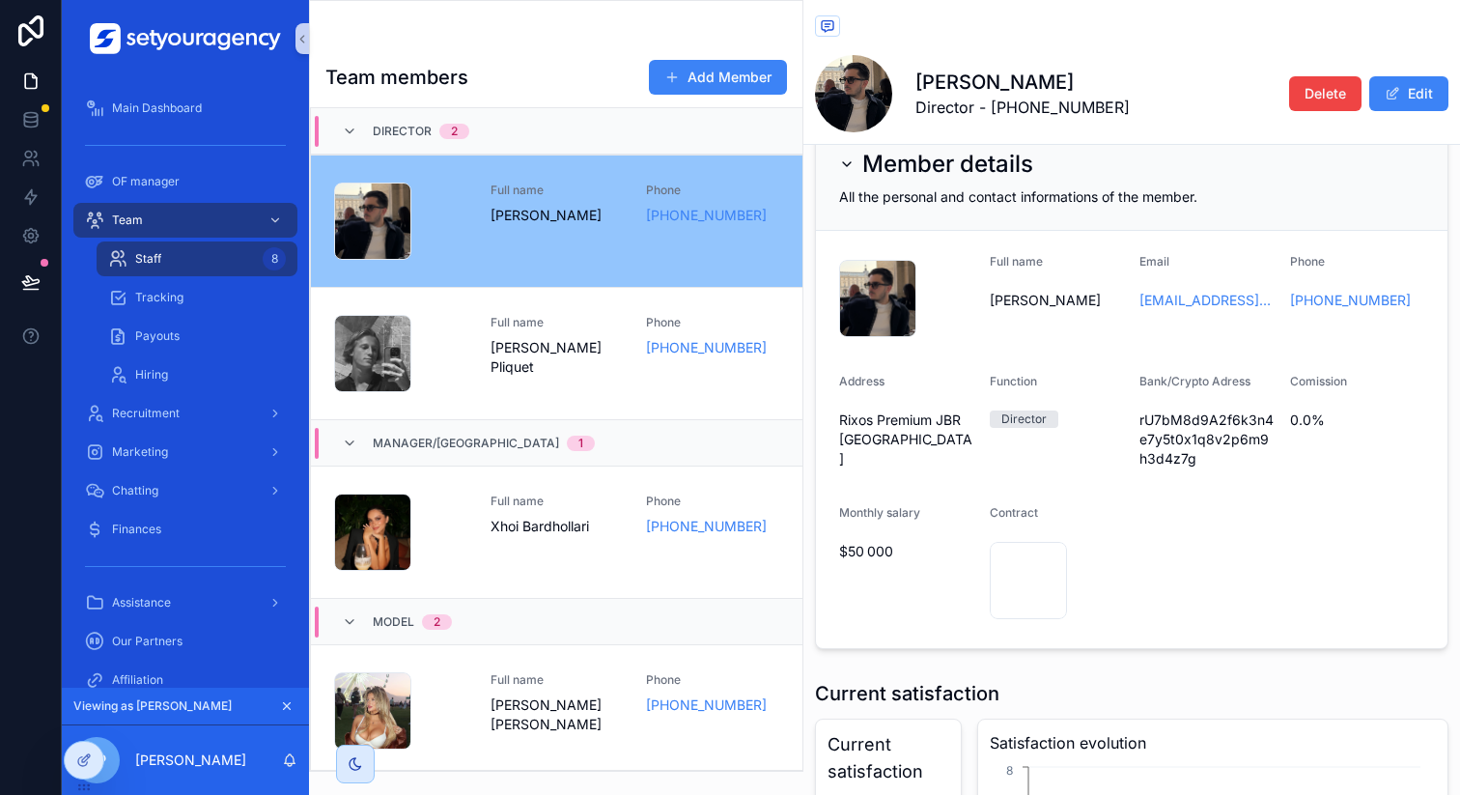
scroll to position [52, 0]
drag, startPoint x: 837, startPoint y: 548, endPoint x: 855, endPoint y: 548, distance: 17.4
click at [855, 548] on form "IMG_5587-1 .png Full name [PERSON_NAME] Email [EMAIL_ADDRESS][DOMAIN_NAME] Phon…" at bounding box center [1132, 438] width 632 height 417
click at [1290, 417] on span "0.0%" at bounding box center [1357, 418] width 135 height 19
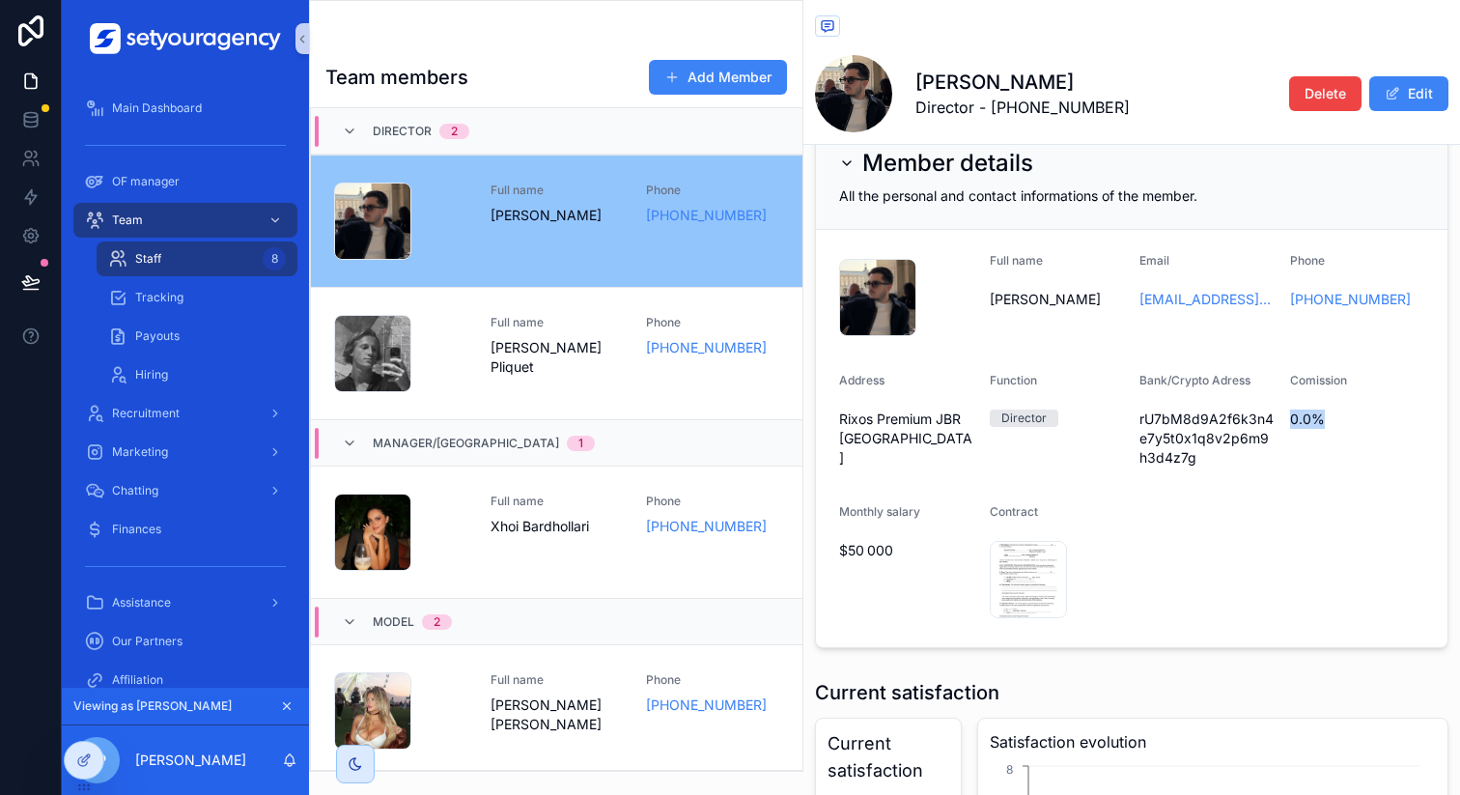
drag, startPoint x: 1282, startPoint y: 417, endPoint x: 1409, endPoint y: 417, distance: 127.5
click at [1409, 417] on span "0.0%" at bounding box center [1357, 418] width 135 height 19
click at [1405, 417] on span "0.0%" at bounding box center [1357, 418] width 135 height 19
click at [189, 520] on div "Finances" at bounding box center [185, 529] width 201 height 31
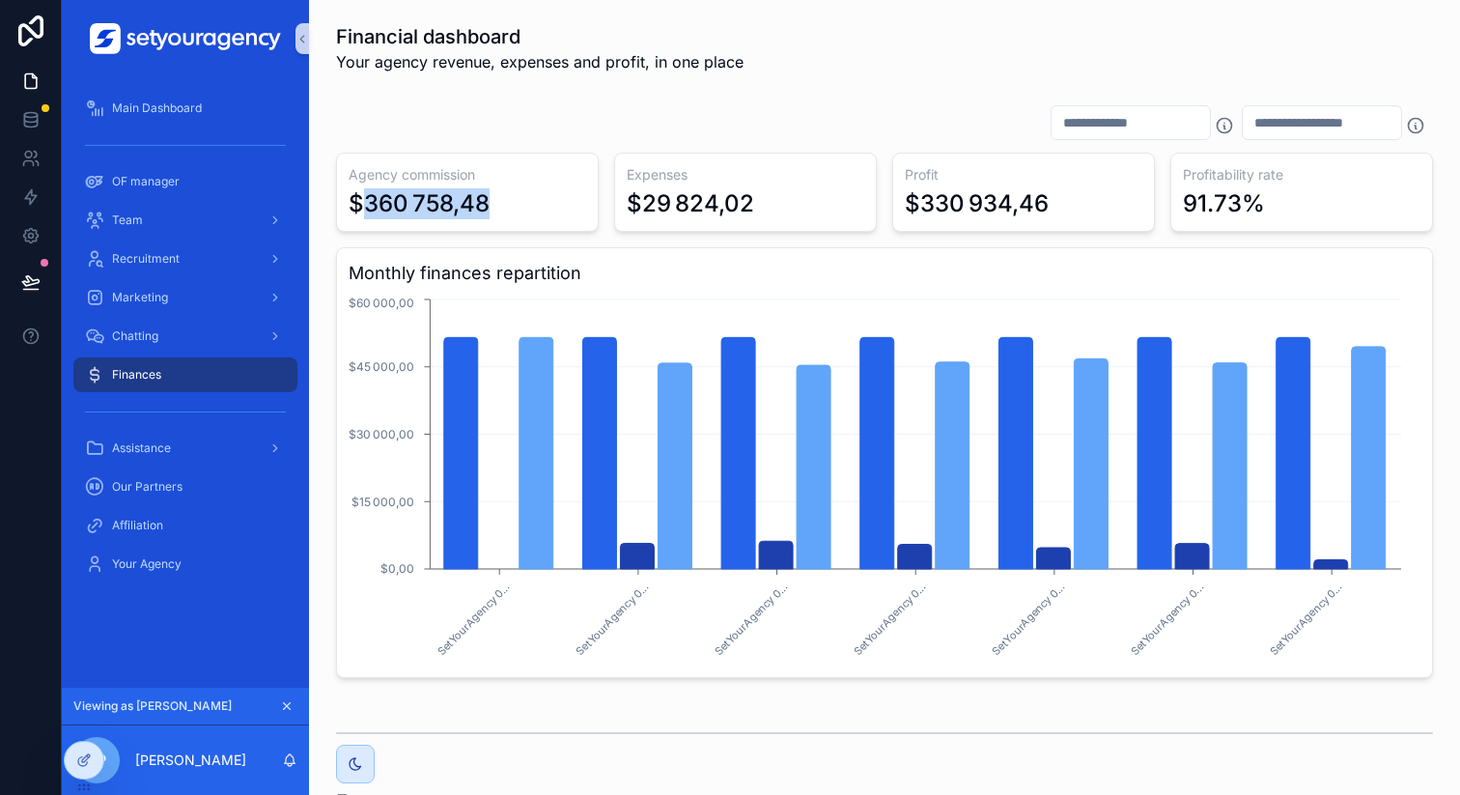
drag, startPoint x: 362, startPoint y: 204, endPoint x: 494, endPoint y: 204, distance: 132.3
click at [494, 204] on div "$360 758,48" at bounding box center [468, 203] width 238 height 31
drag, startPoint x: 666, startPoint y: 204, endPoint x: 775, endPoint y: 204, distance: 109.1
click at [775, 204] on div "$29 824,02" at bounding box center [746, 203] width 238 height 31
drag, startPoint x: 942, startPoint y: 198, endPoint x: 1089, endPoint y: 198, distance: 147.8
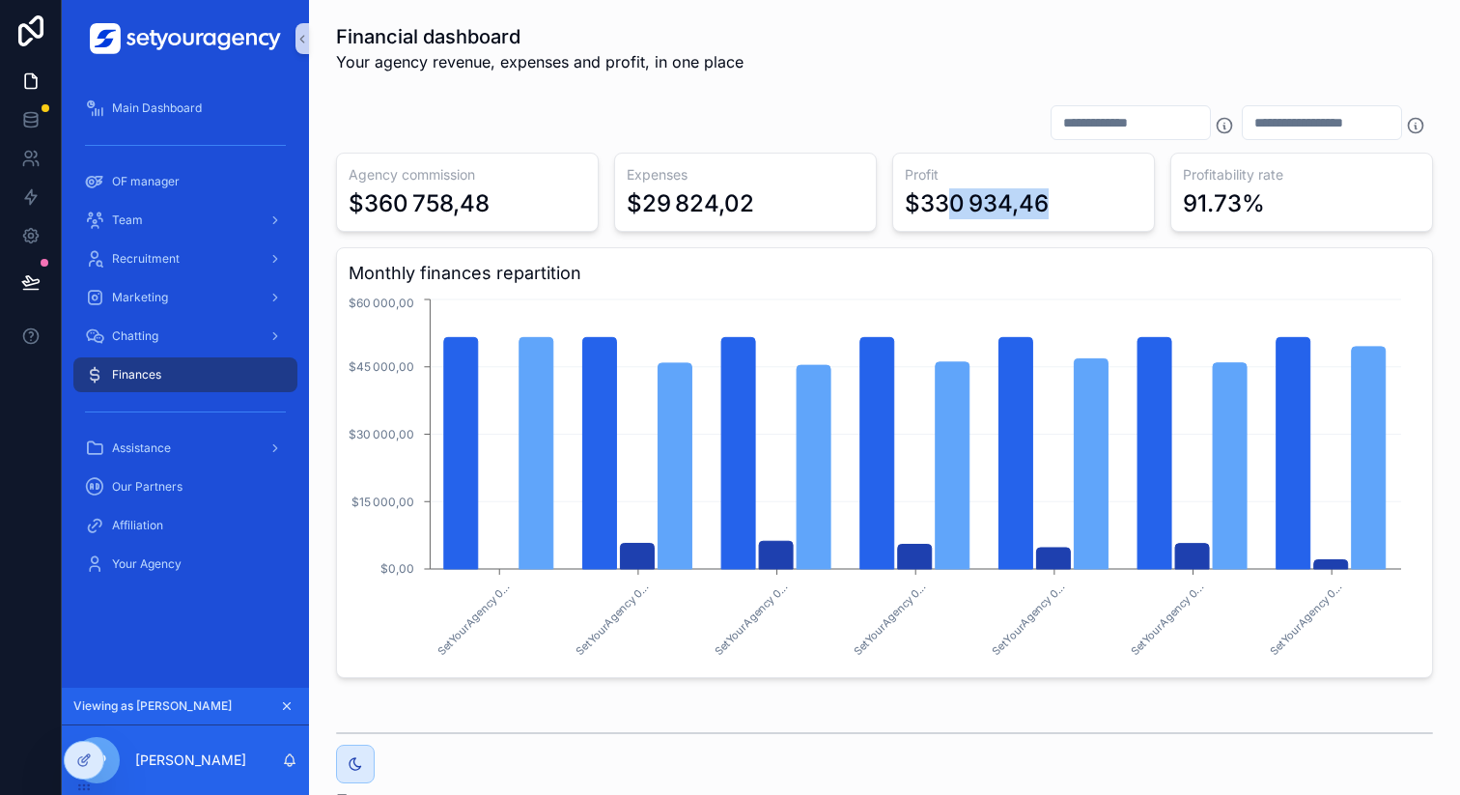
click at [1089, 198] on div "$330 934,46" at bounding box center [1024, 203] width 238 height 31
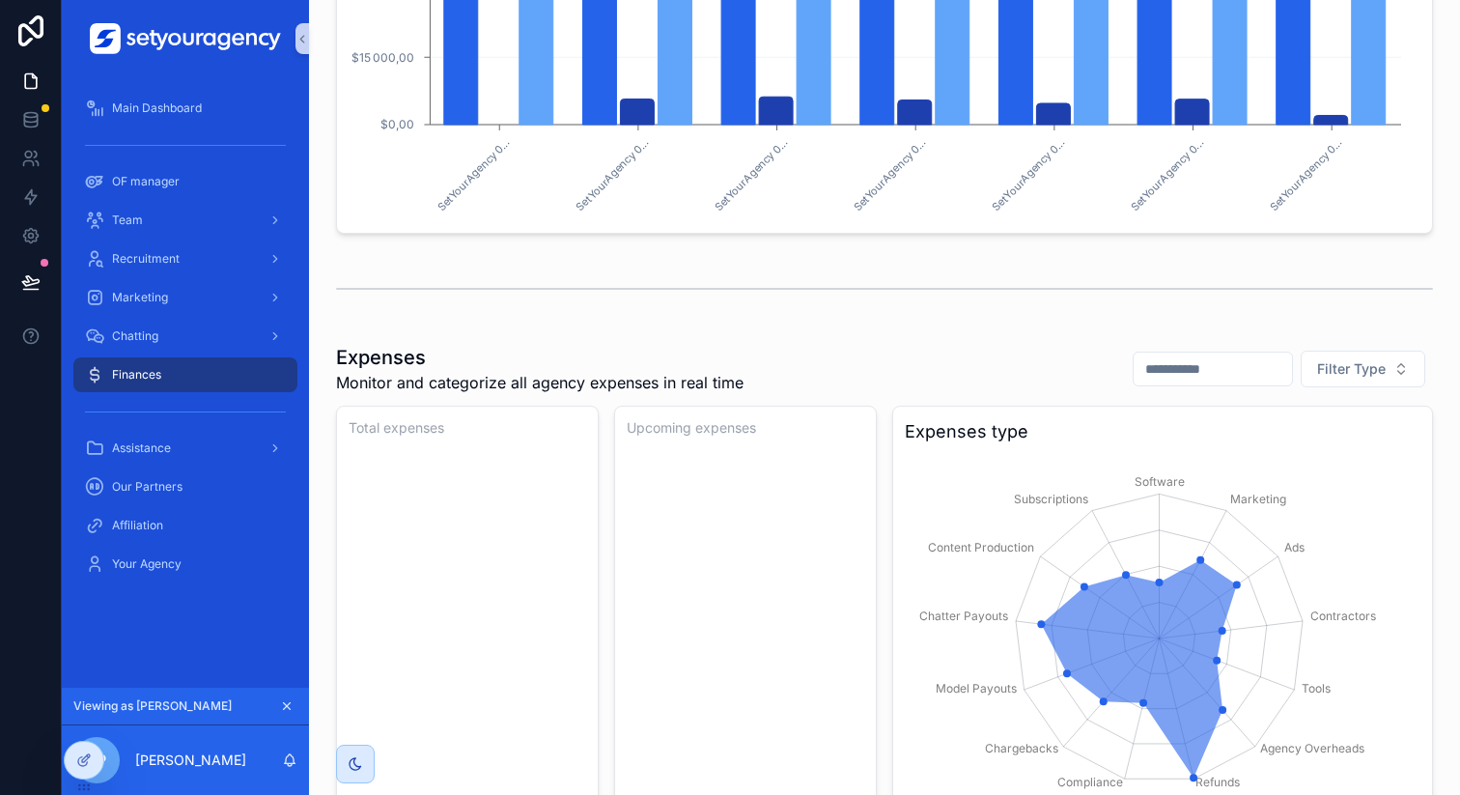
click at [826, 270] on div "scrollable content" at bounding box center [884, 289] width 1097 height 48
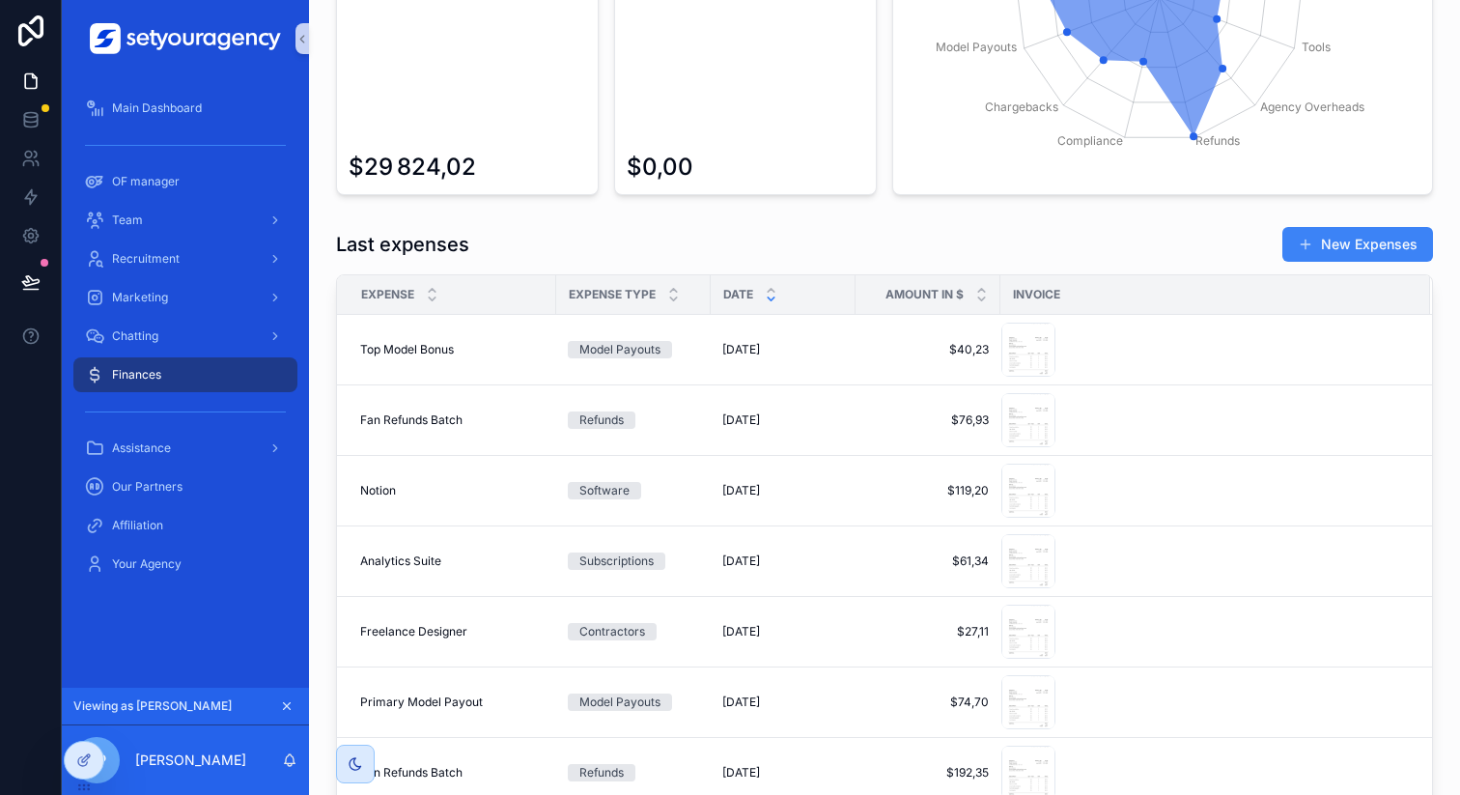
scroll to position [1111, 0]
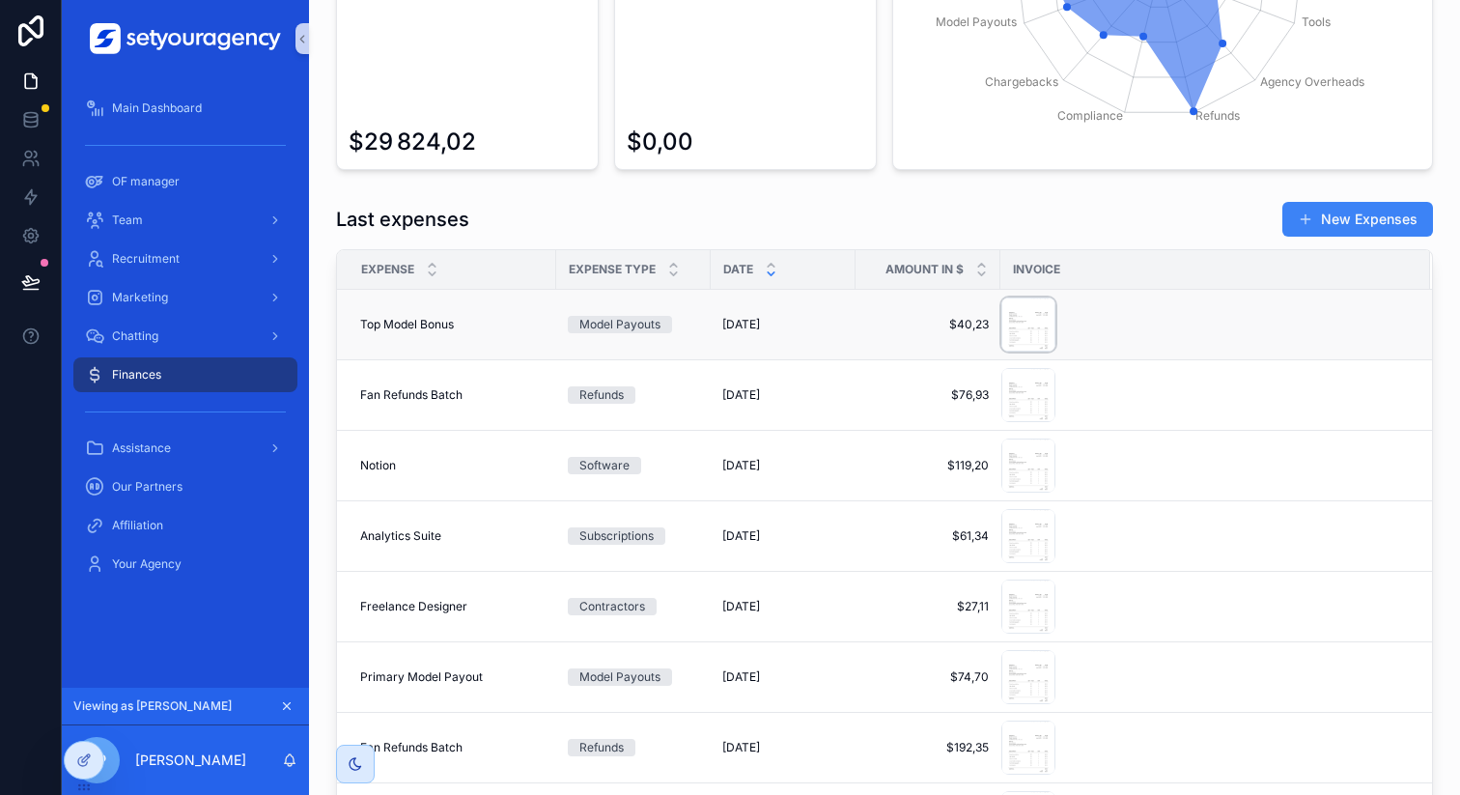
click at [1023, 337] on div "scrollable content" at bounding box center [1028, 324] width 54 height 54
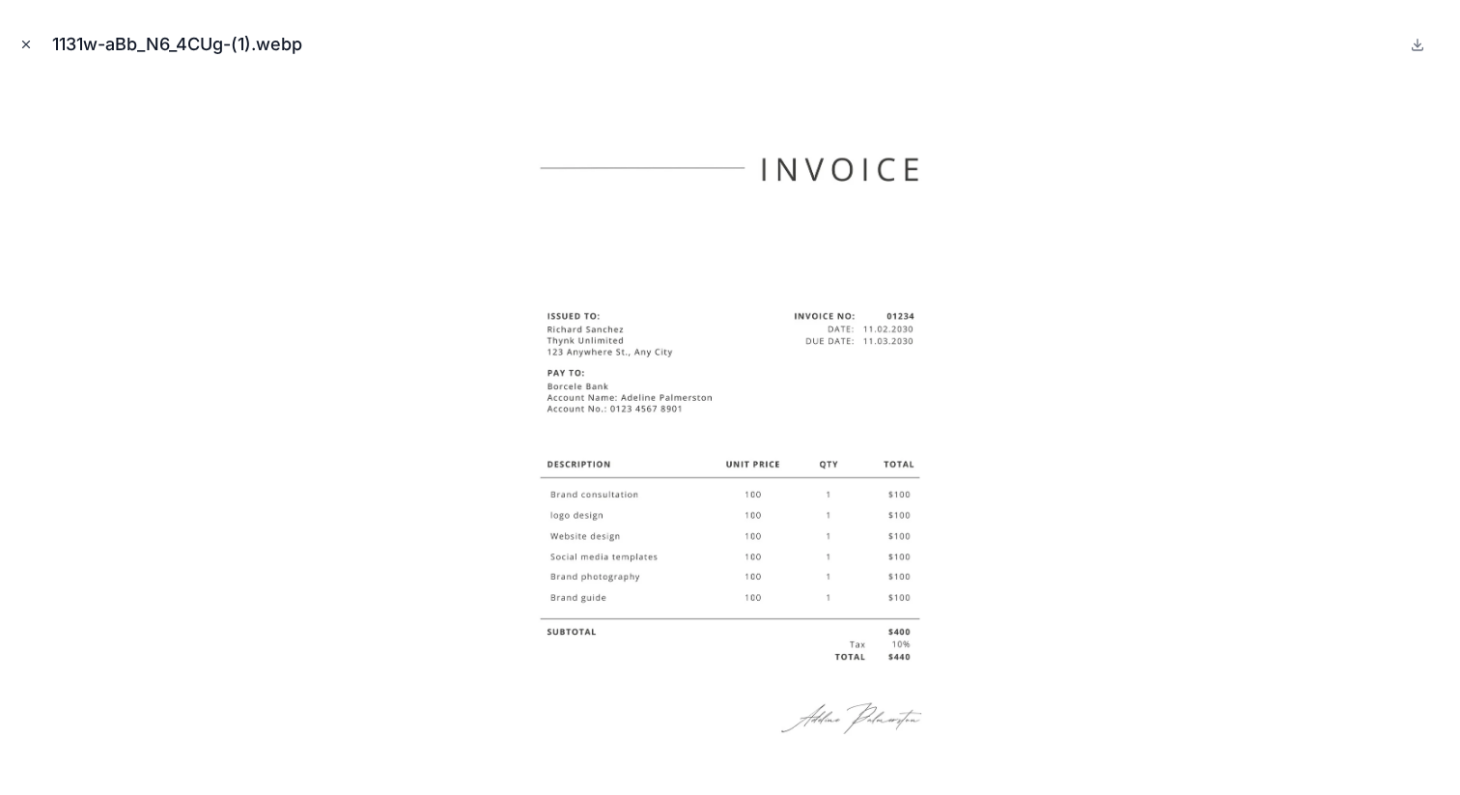
click at [22, 48] on icon "Close modal" at bounding box center [26, 45] width 14 height 14
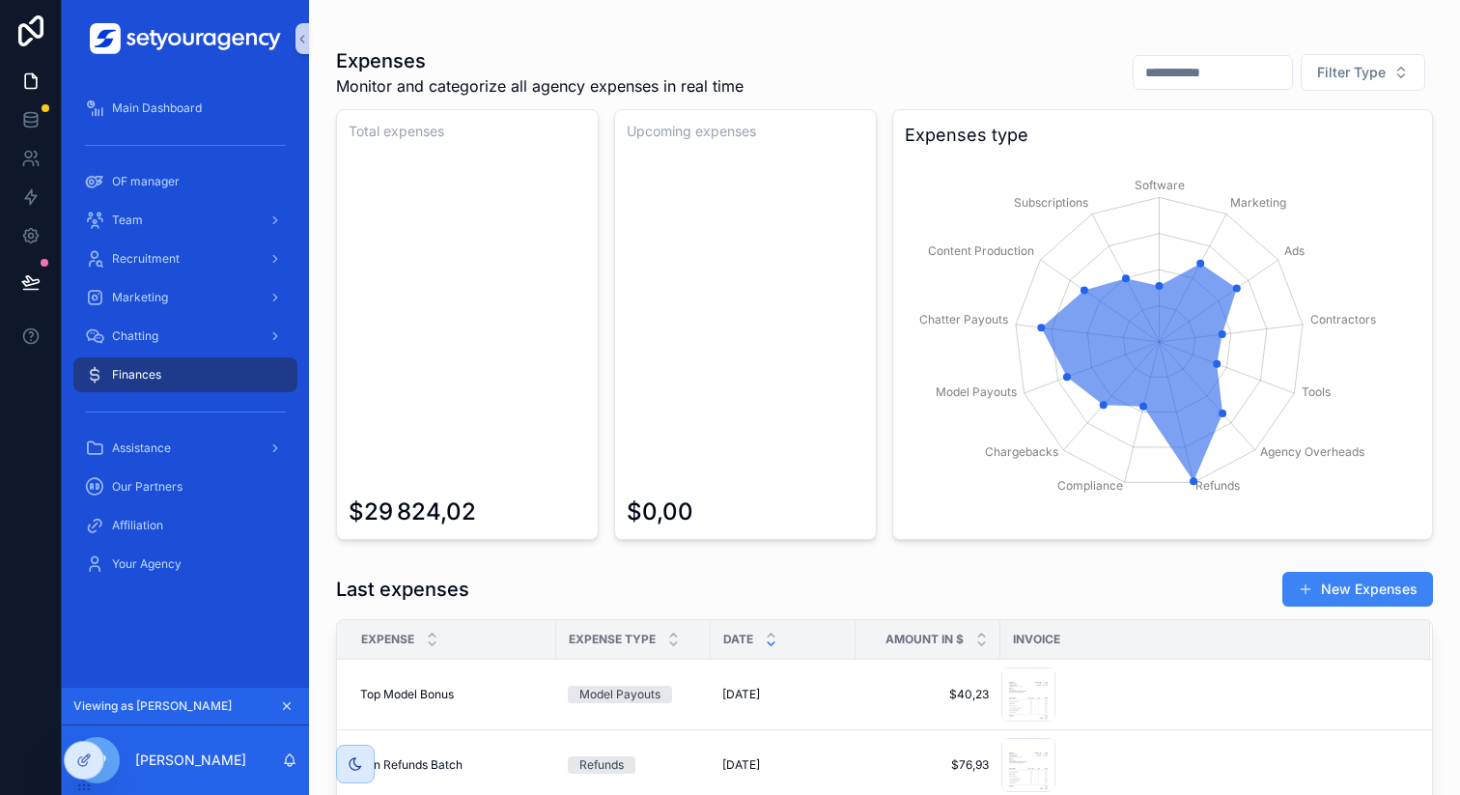
scroll to position [720, 0]
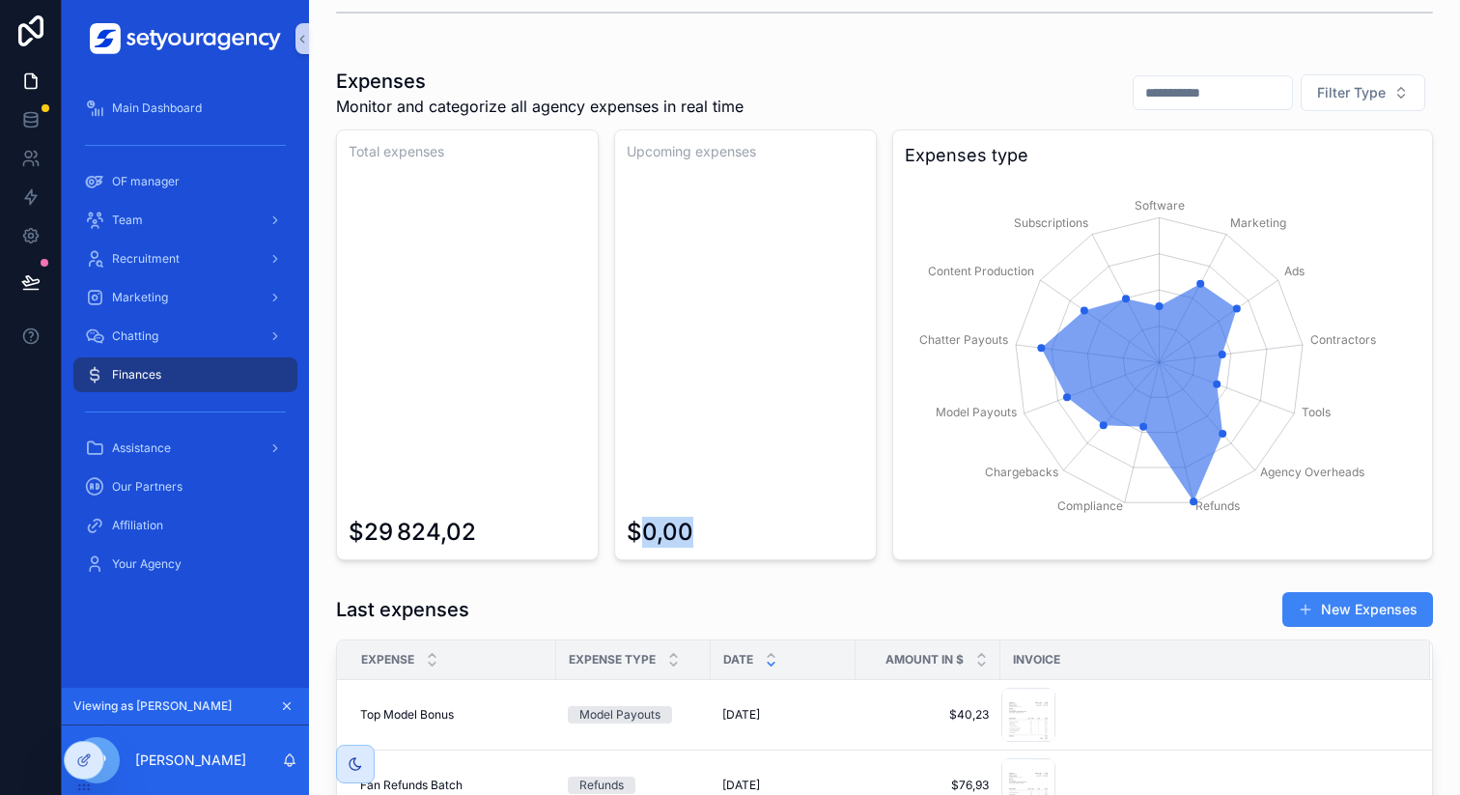
drag, startPoint x: 631, startPoint y: 531, endPoint x: 759, endPoint y: 531, distance: 128.4
click at [759, 531] on div "$0,00" at bounding box center [746, 356] width 238 height 382
drag, startPoint x: 348, startPoint y: 526, endPoint x: 493, endPoint y: 526, distance: 145.8
click at [493, 526] on div "Total expenses $29 824,02" at bounding box center [467, 344] width 263 height 431
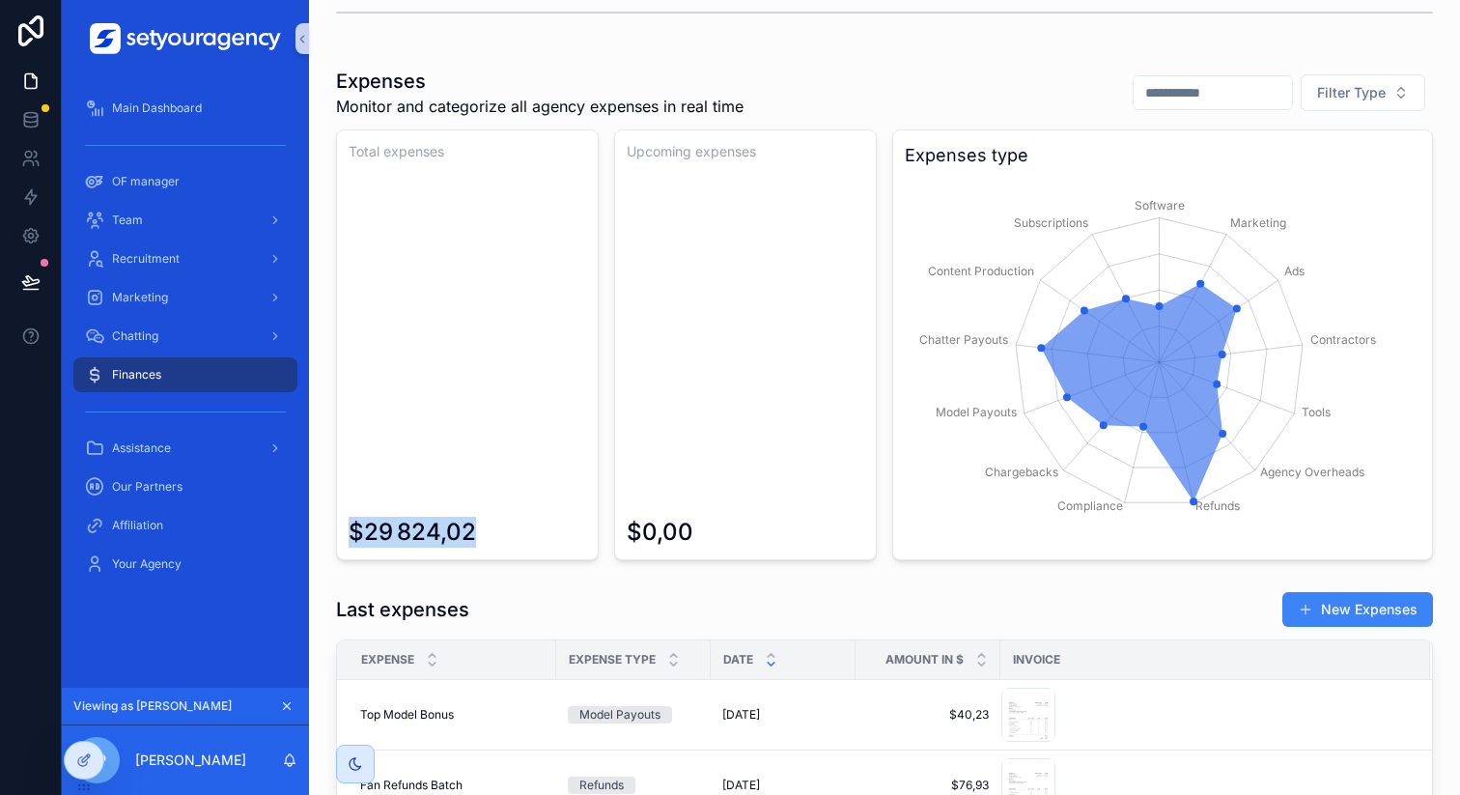
click at [493, 526] on div "$29 824,02" at bounding box center [468, 356] width 238 height 382
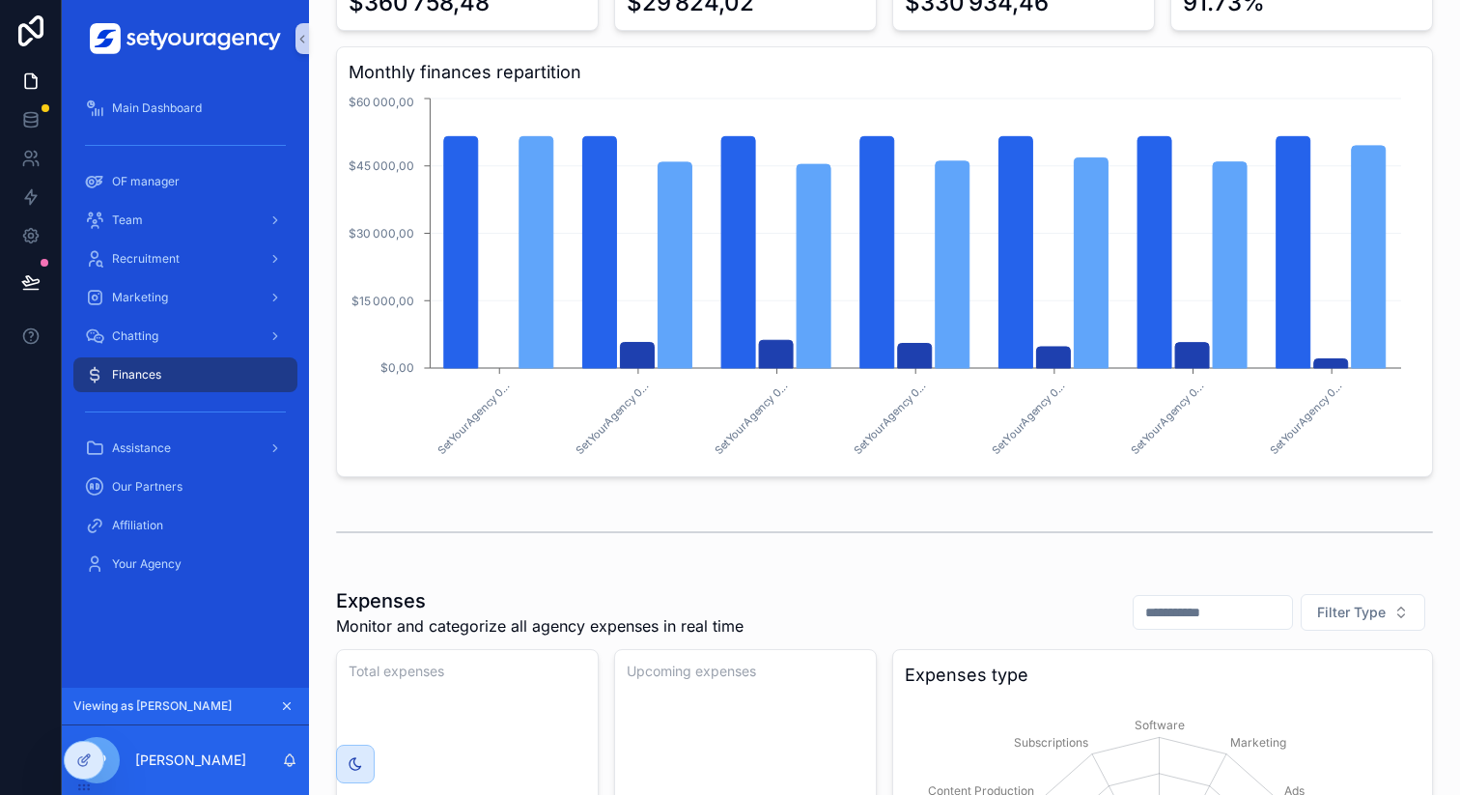
scroll to position [164, 0]
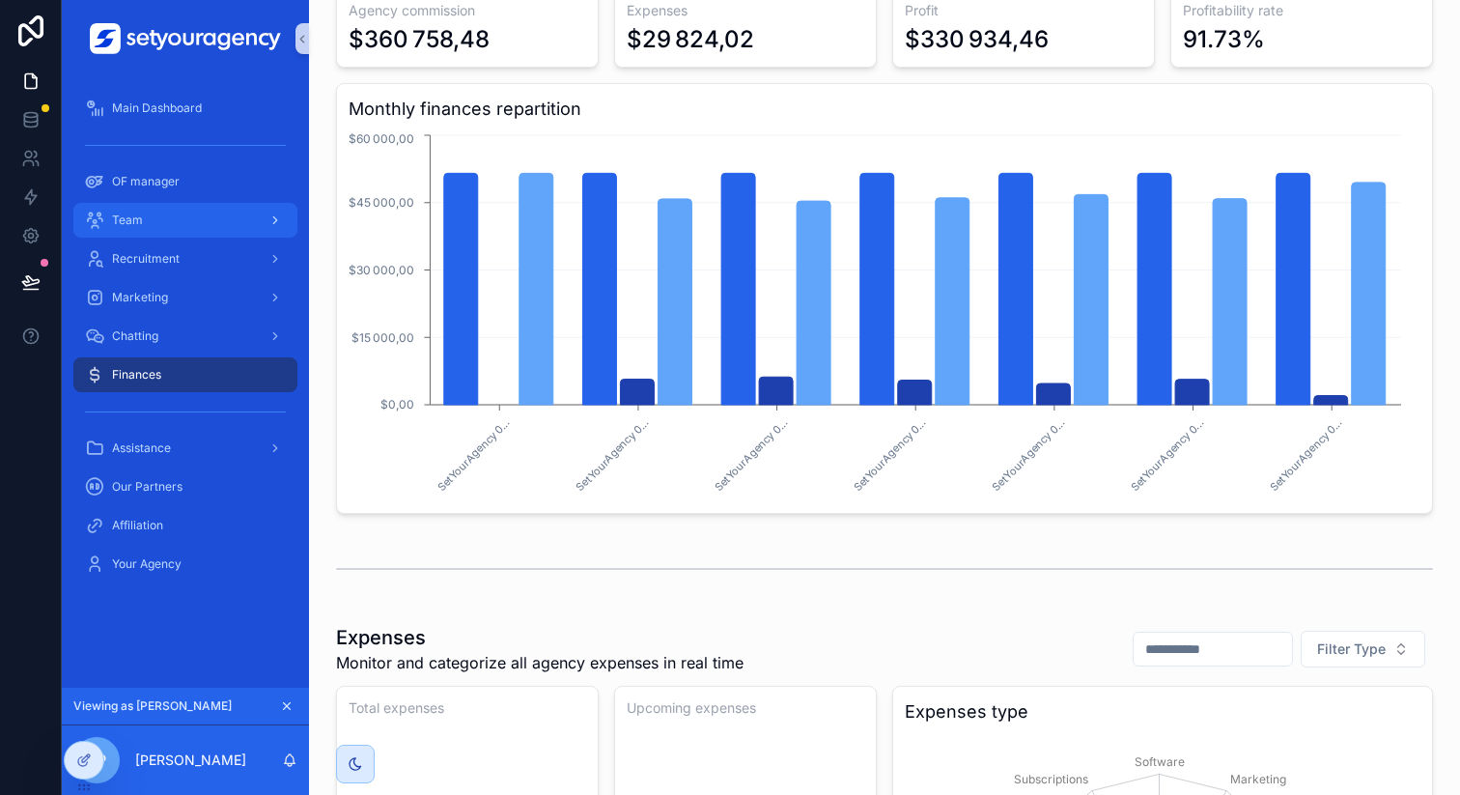
click at [177, 228] on div "Team" at bounding box center [185, 220] width 201 height 31
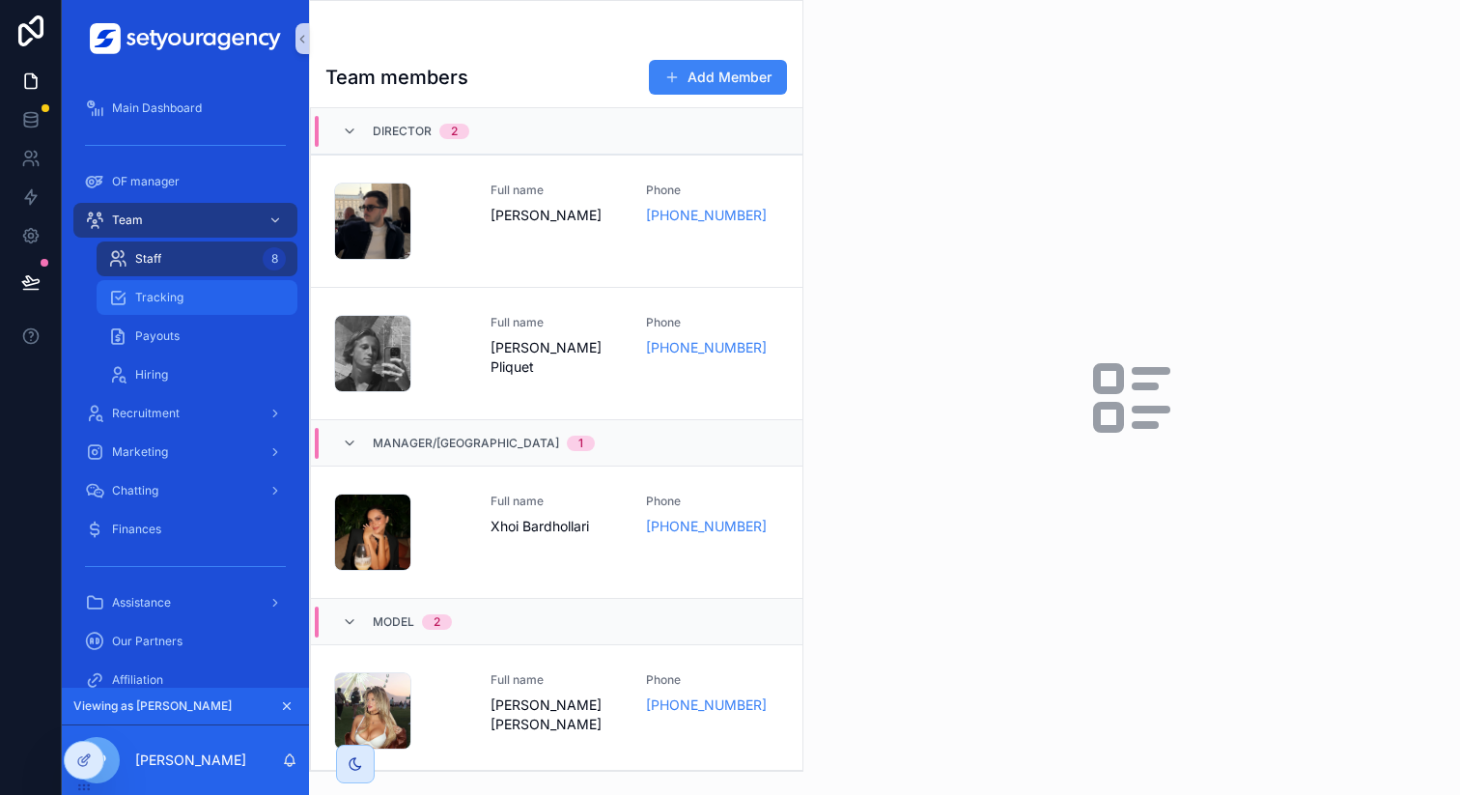
click at [209, 284] on div "Tracking" at bounding box center [197, 297] width 178 height 31
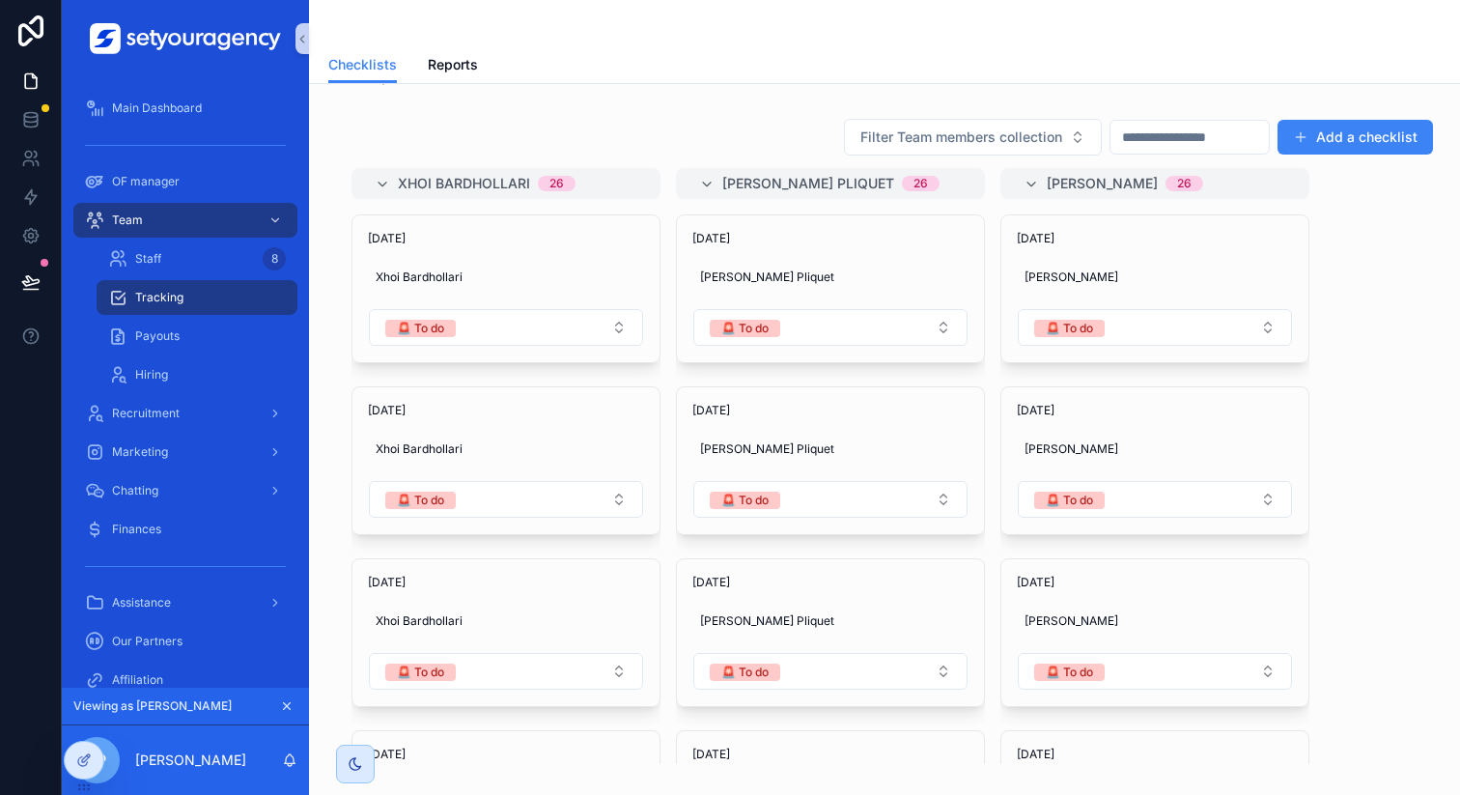
scroll to position [73, 0]
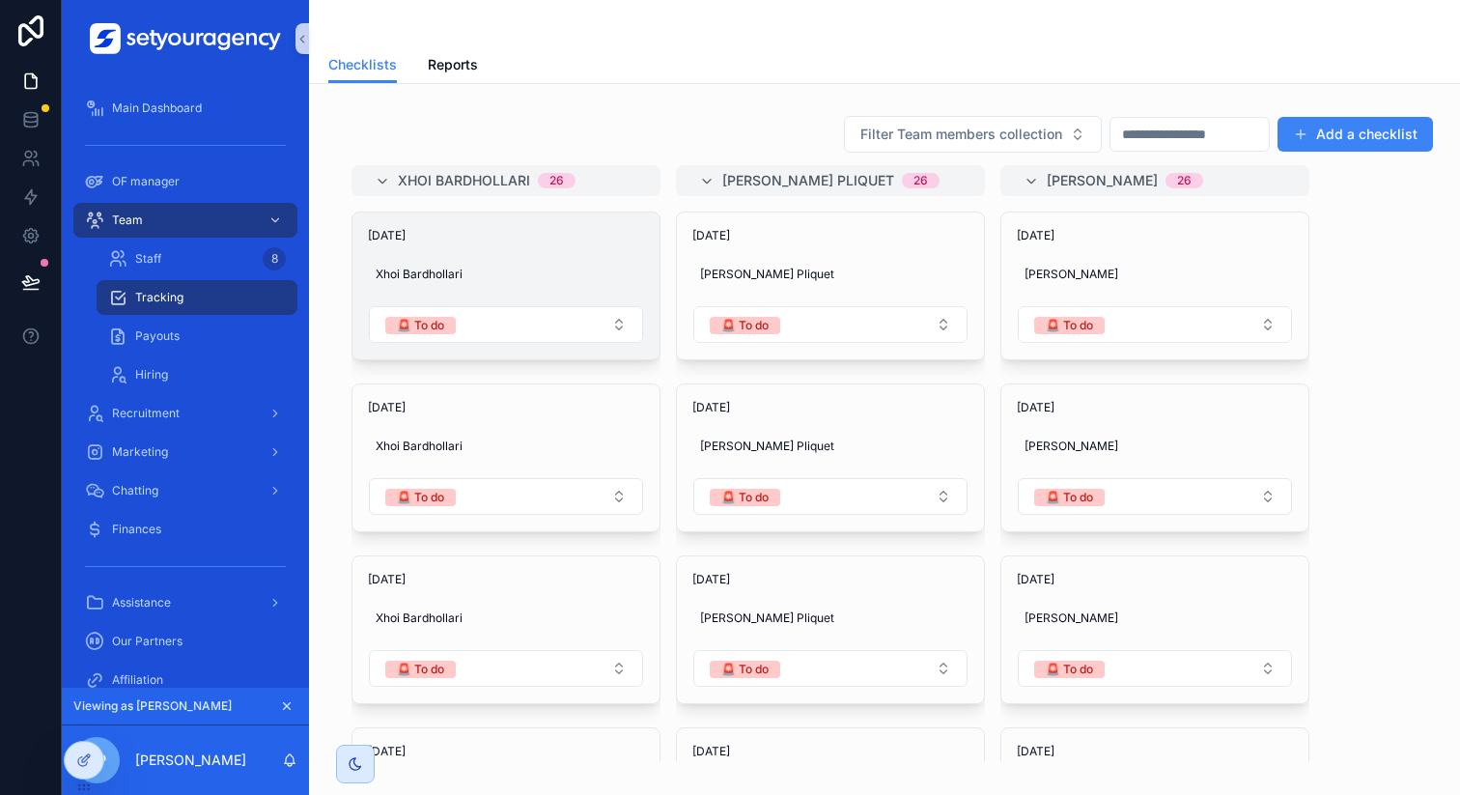
click at [395, 269] on span "Xhoi Bardhollari" at bounding box center [506, 274] width 261 height 15
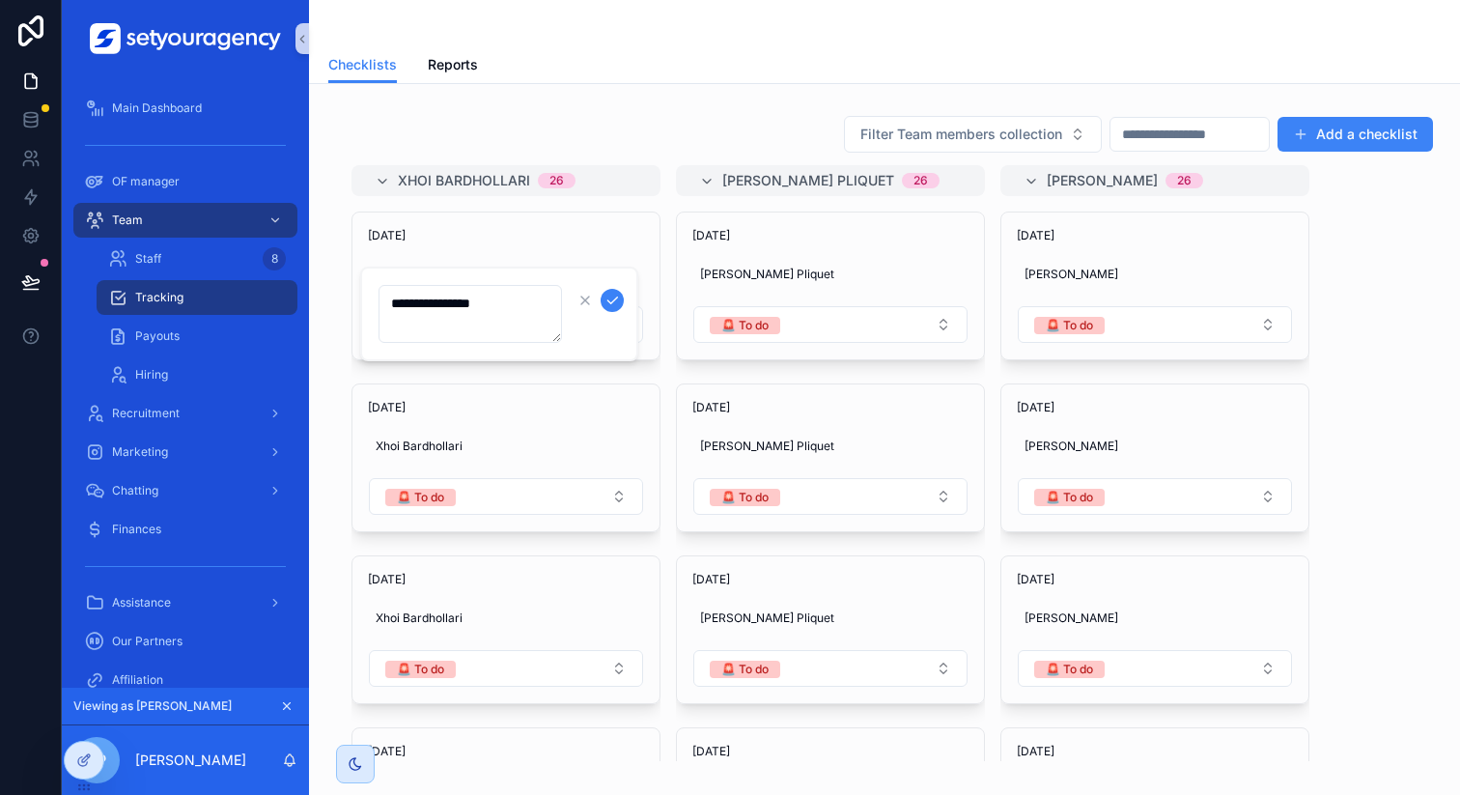
click at [648, 138] on div "Filter Team members collection Add a checklist" at bounding box center [884, 134] width 1097 height 39
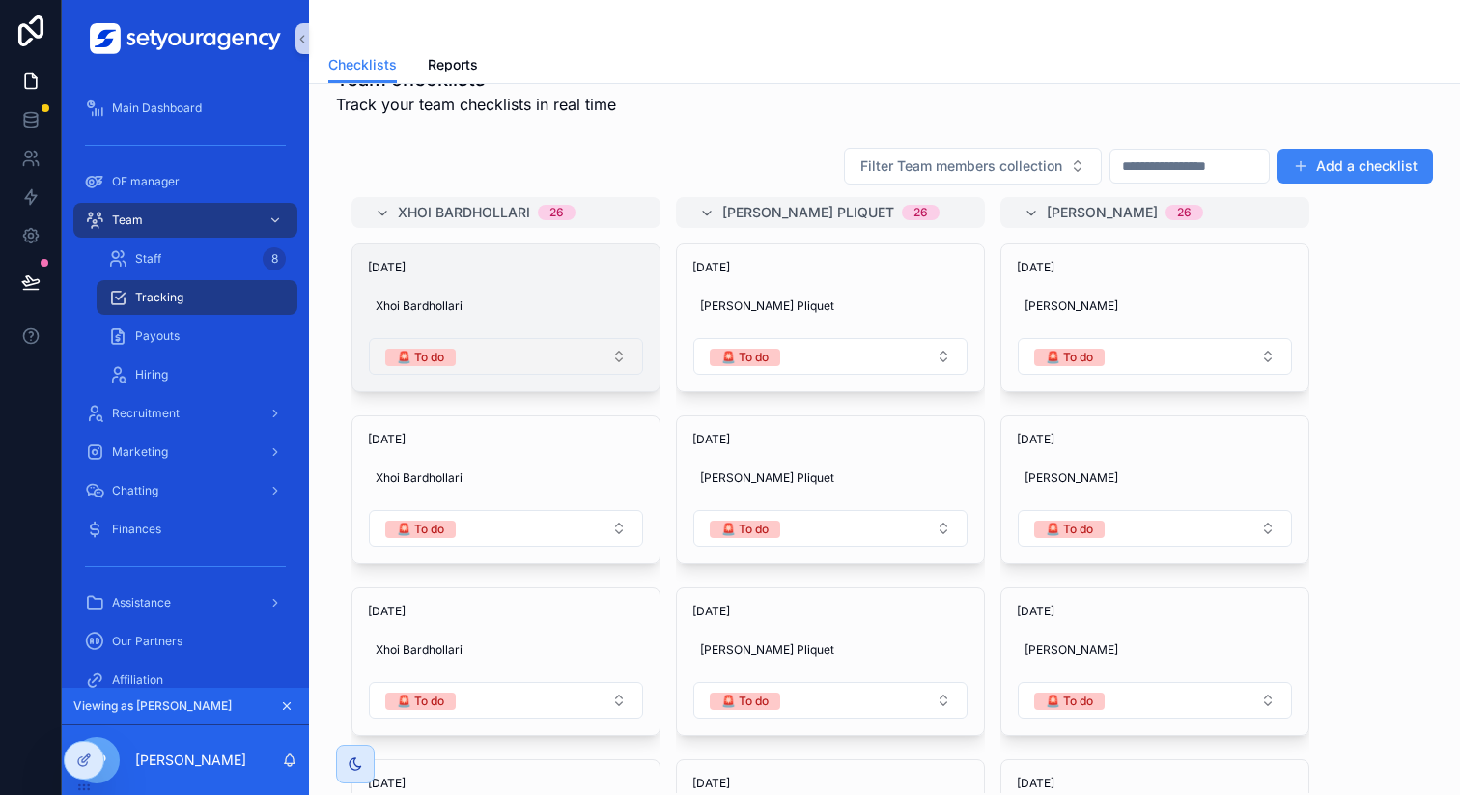
scroll to position [0, 0]
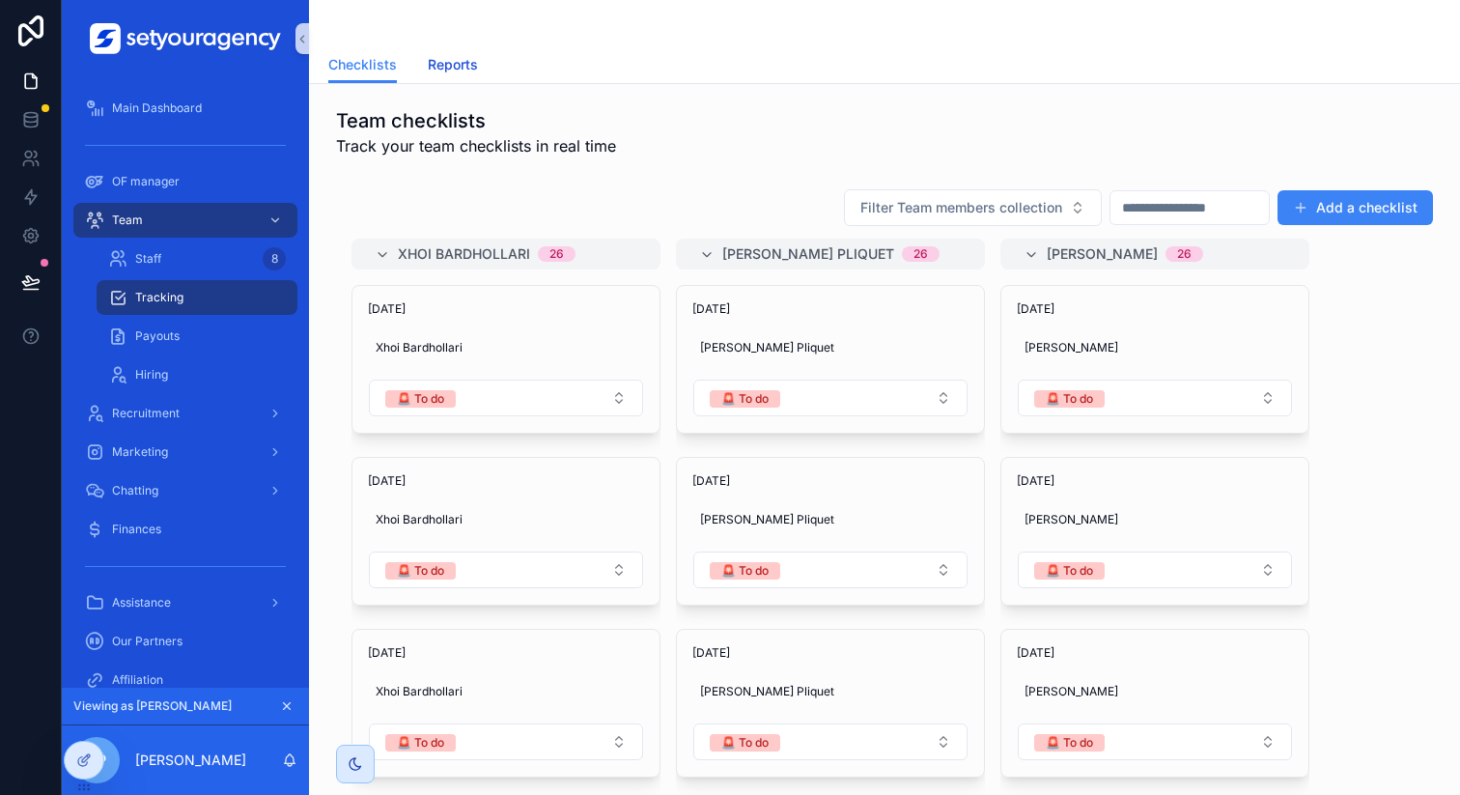
click at [446, 61] on span "Reports" at bounding box center [453, 64] width 50 height 19
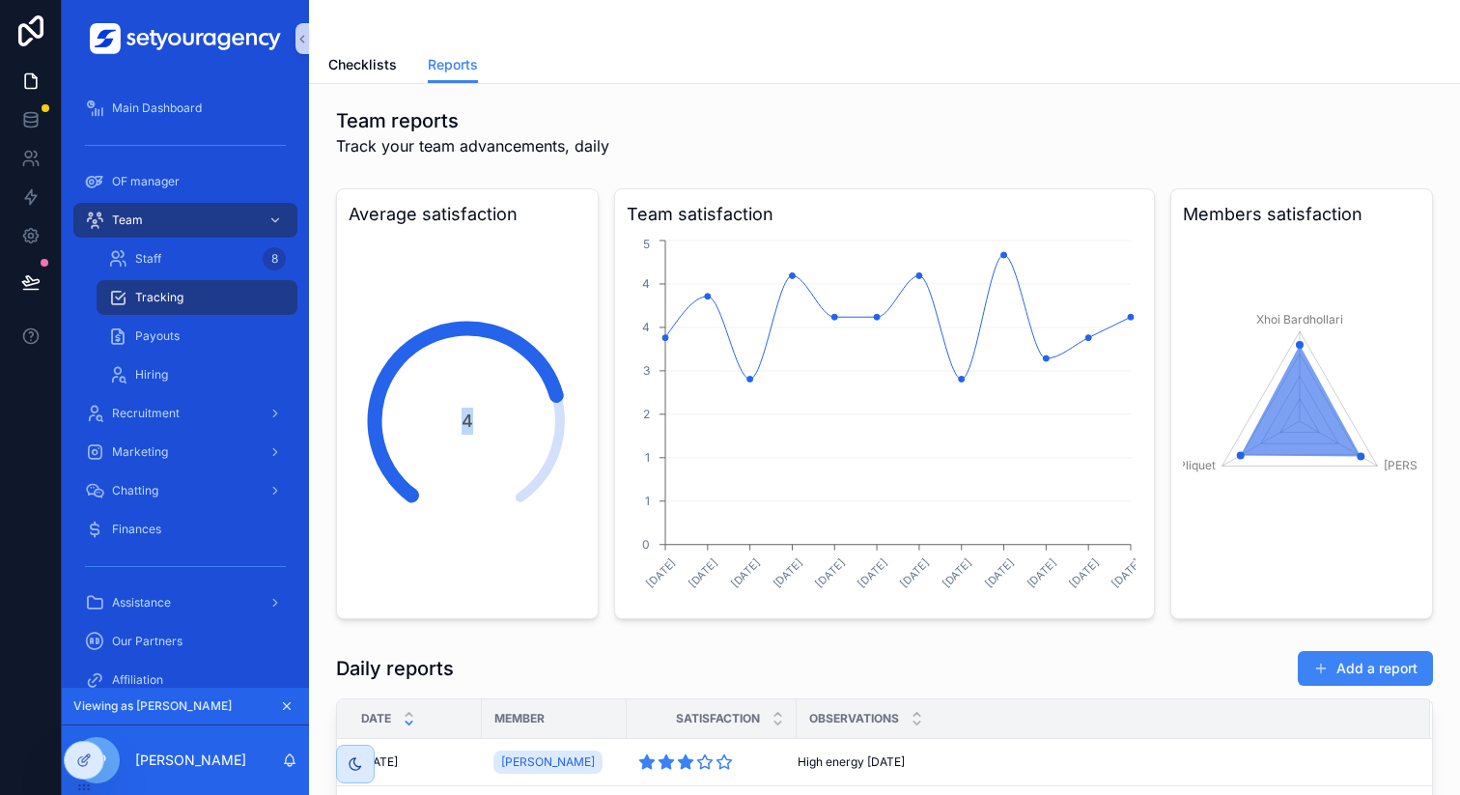
drag, startPoint x: 450, startPoint y: 425, endPoint x: 471, endPoint y: 425, distance: 21.2
click at [471, 425] on div "4" at bounding box center [468, 421] width 234 height 234
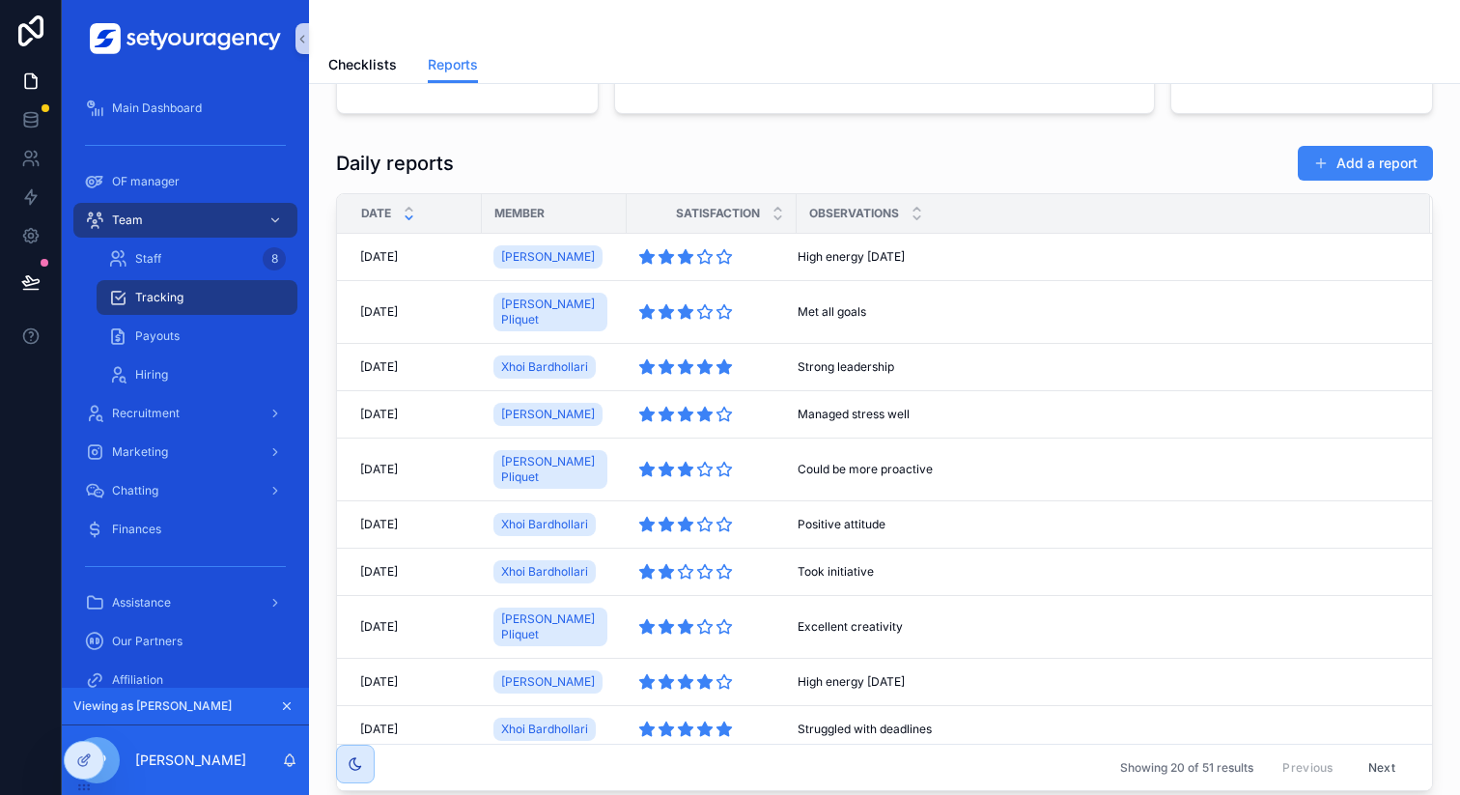
scroll to position [543, 0]
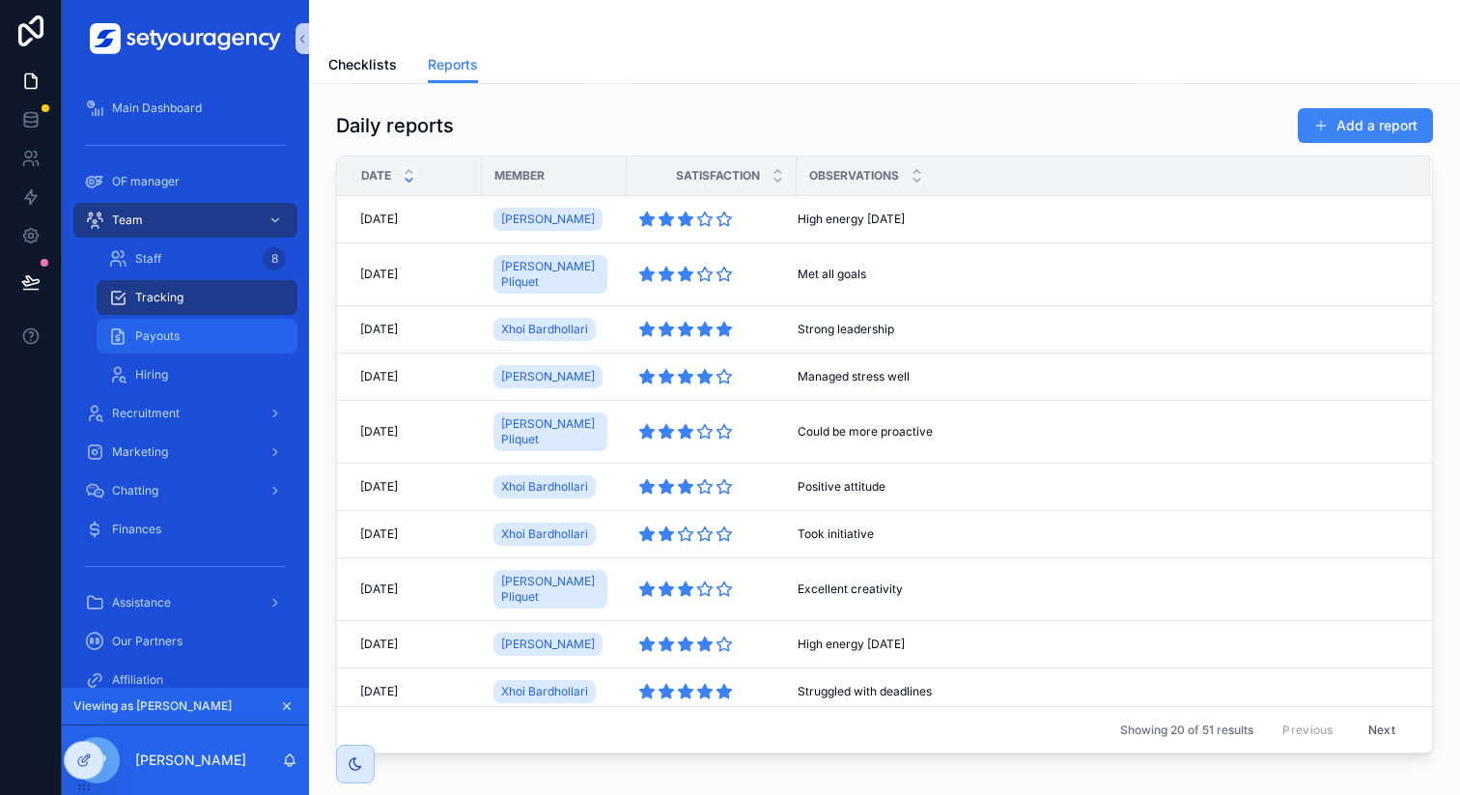
click at [187, 337] on div "Payouts" at bounding box center [197, 336] width 178 height 31
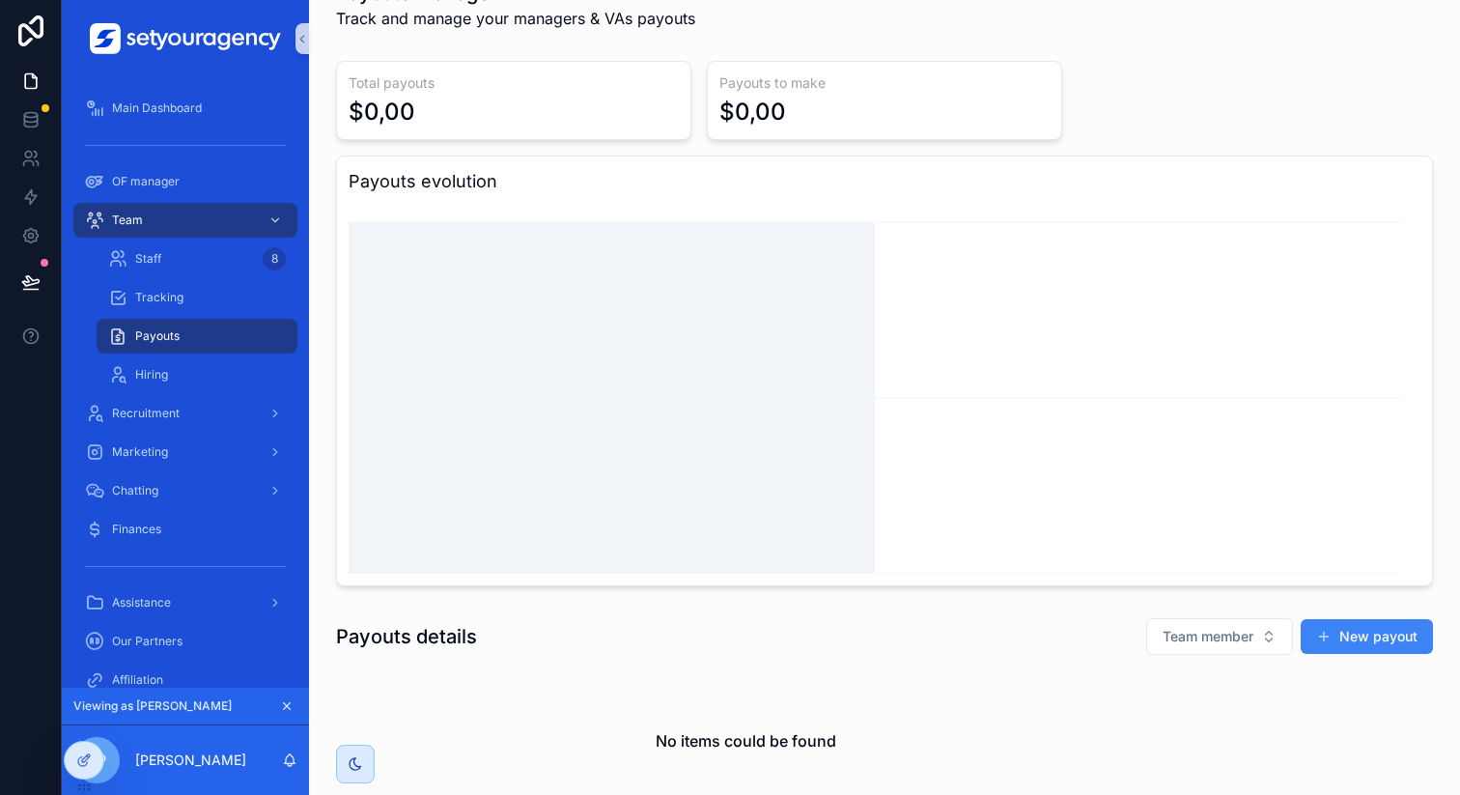
scroll to position [44, 0]
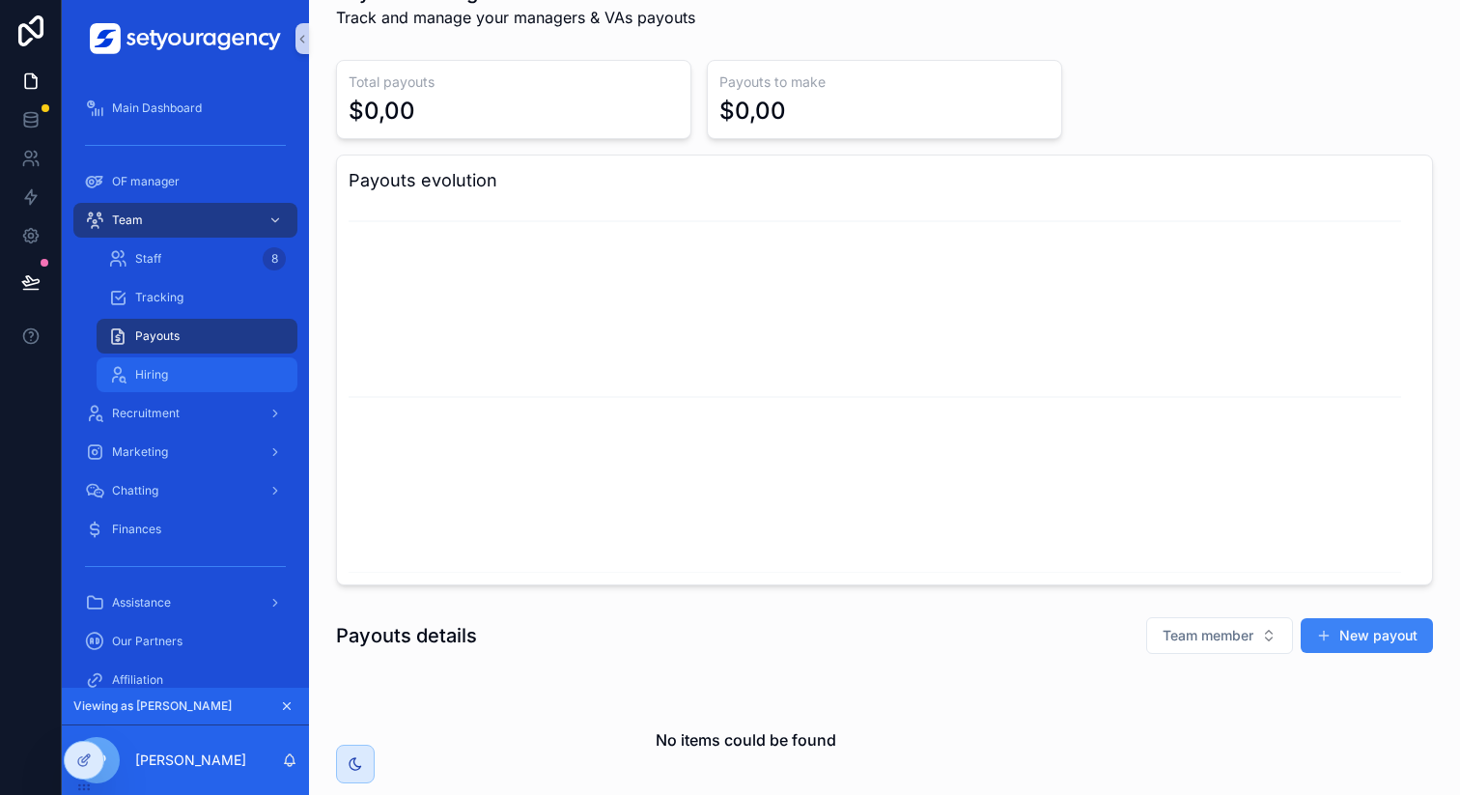
click at [175, 364] on div "Hiring" at bounding box center [197, 374] width 178 height 31
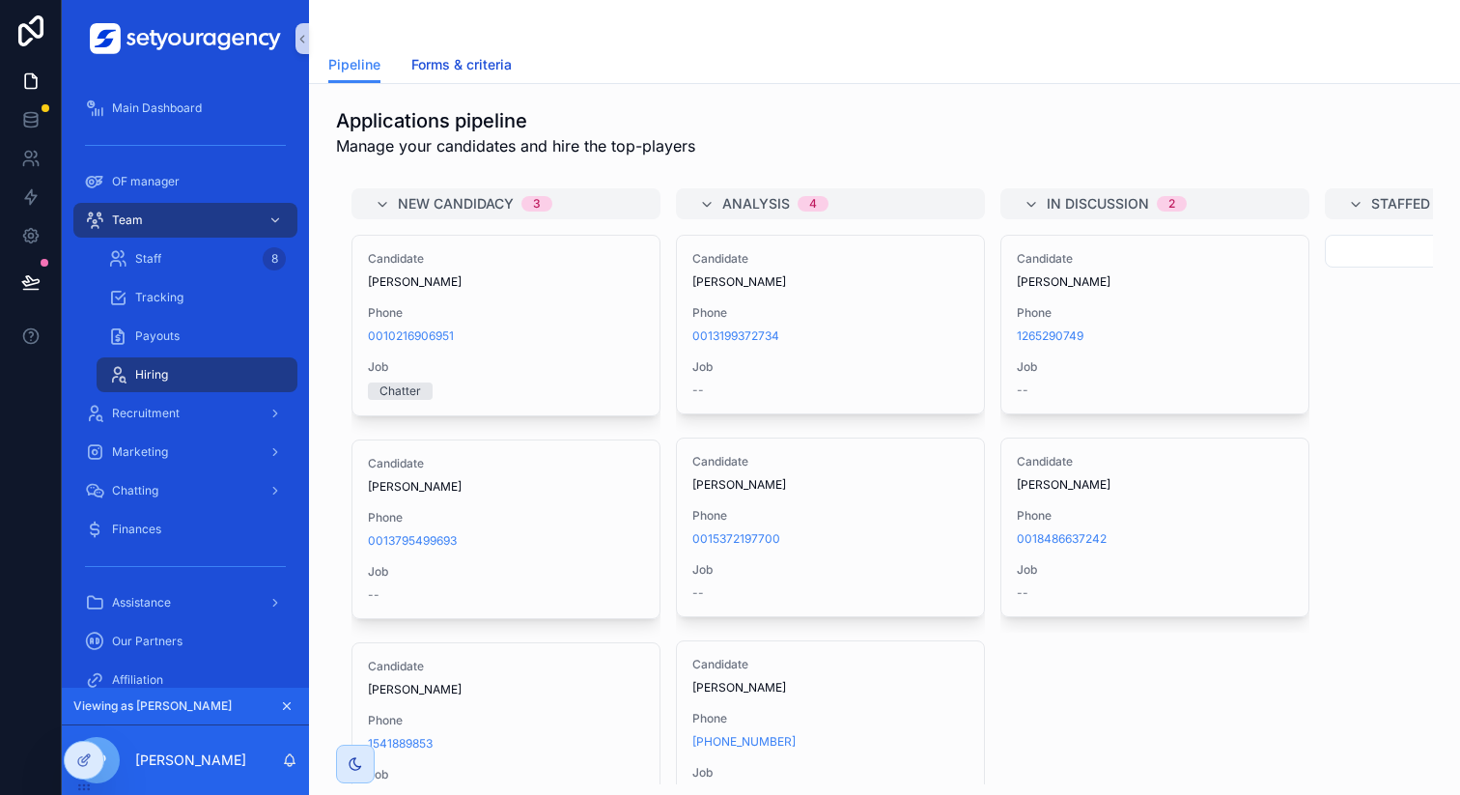
click at [471, 62] on span "Forms & criteria" at bounding box center [461, 64] width 100 height 19
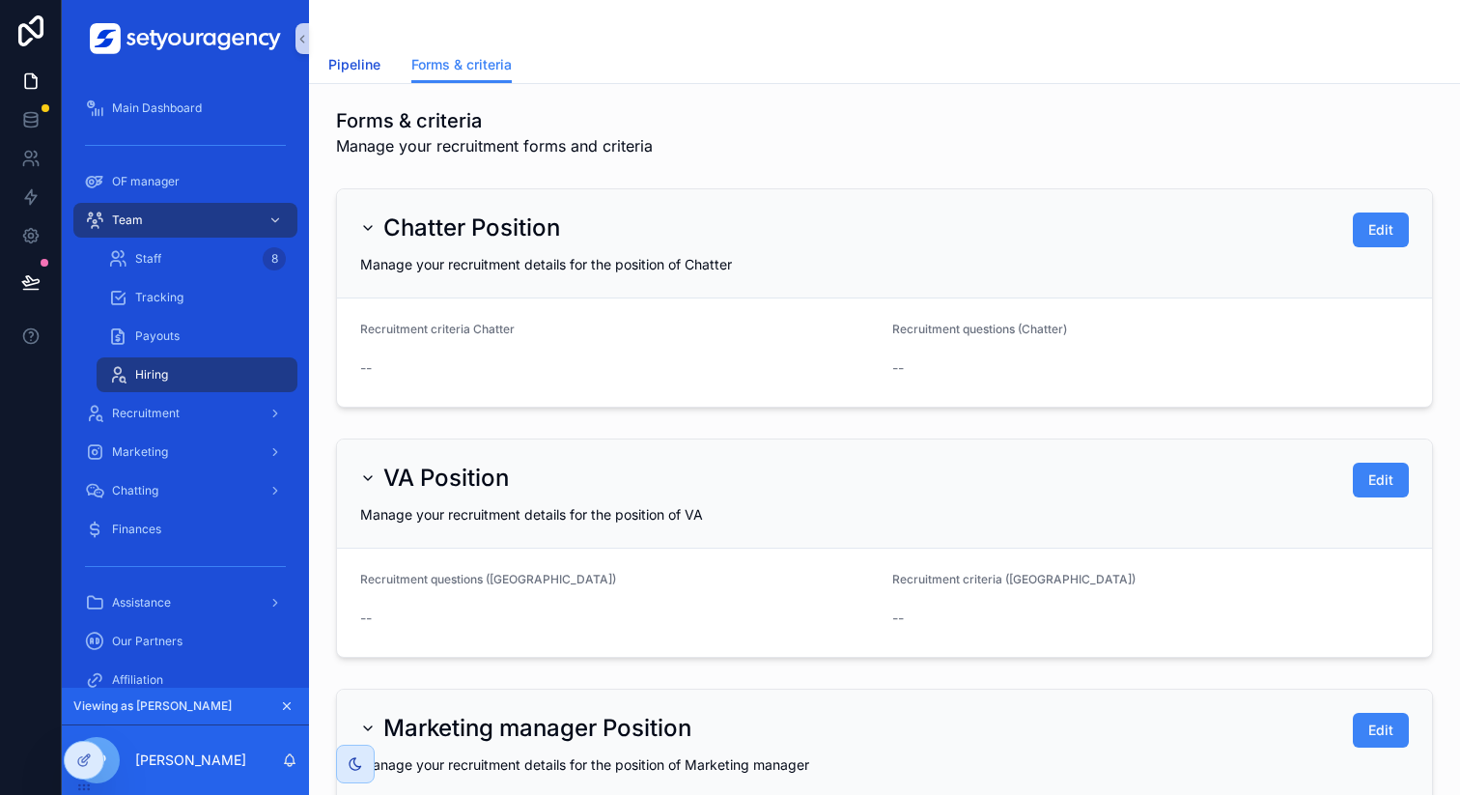
click at [333, 56] on span "Pipeline" at bounding box center [354, 64] width 52 height 19
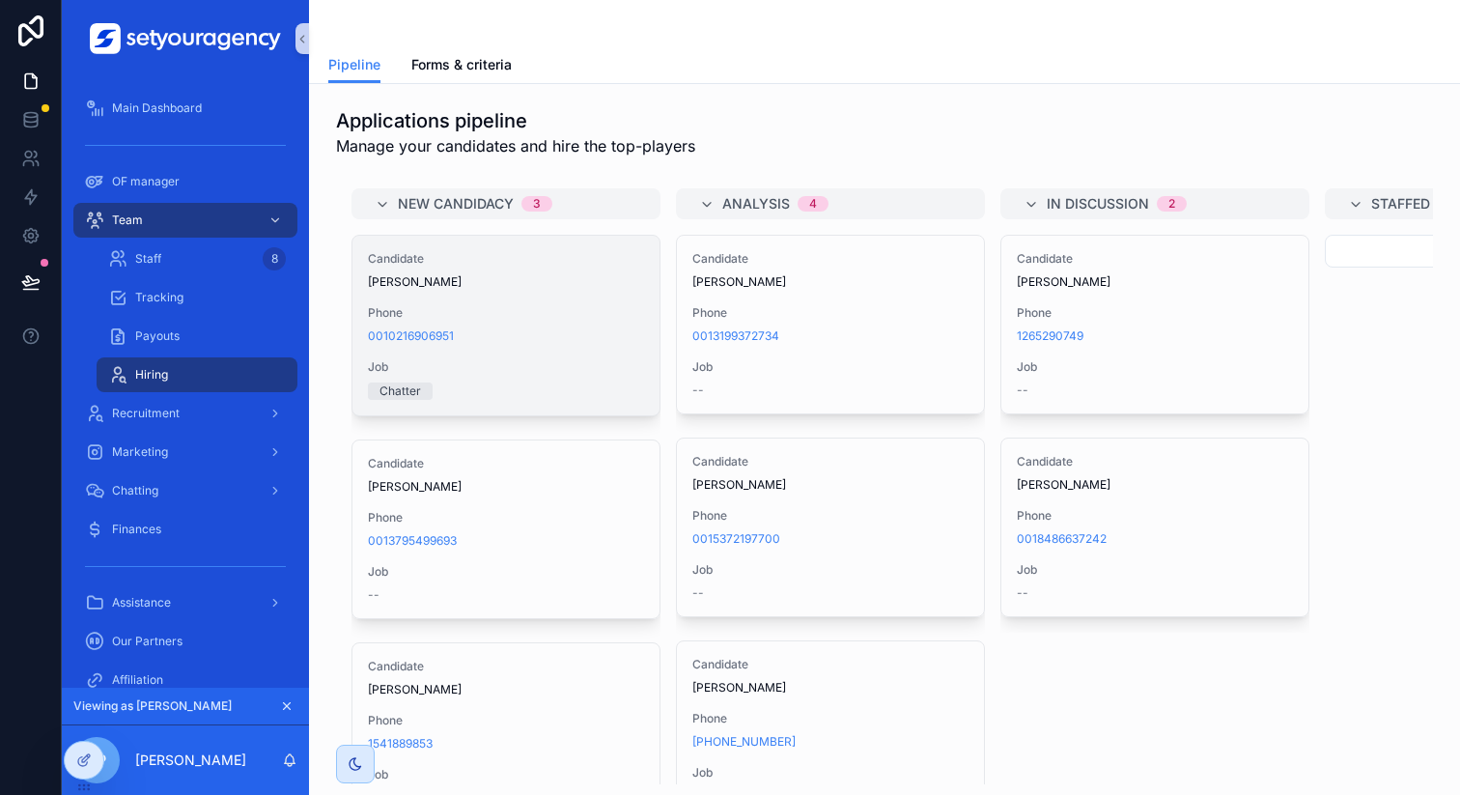
click at [621, 301] on div "Candidate [DEMOGRAPHIC_DATA][PERSON_NAME] Phone [PHONE_NUMBER] Job Chatter" at bounding box center [505, 326] width 307 height 180
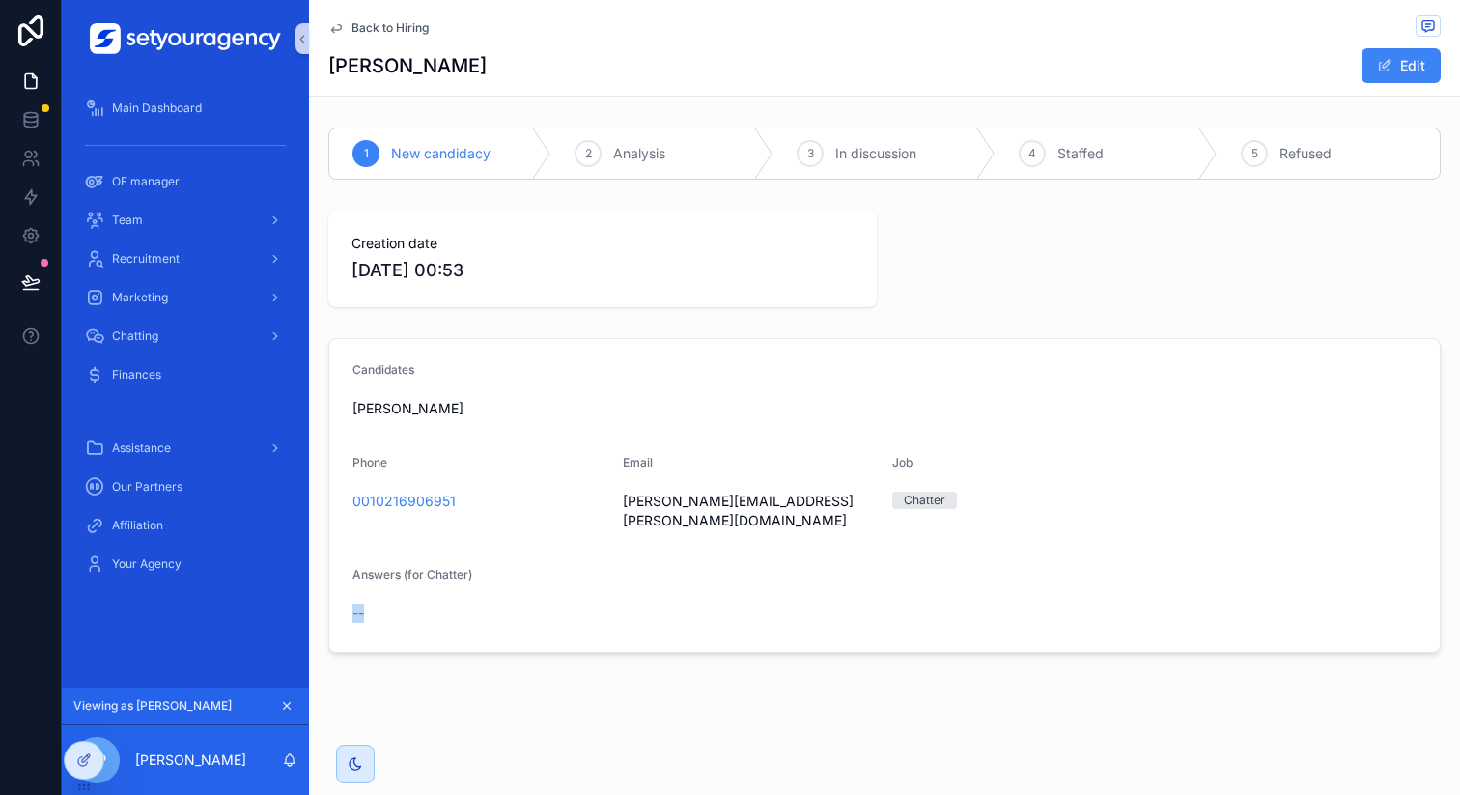
drag, startPoint x: 344, startPoint y: 591, endPoint x: 413, endPoint y: 591, distance: 69.5
click at [413, 591] on form "Candidates [DEMOGRAPHIC_DATA][PERSON_NAME] Phone 0010216906951 Email [PERSON_NA…" at bounding box center [884, 495] width 1111 height 313
click at [413, 604] on div "--" at bounding box center [479, 613] width 255 height 19
click at [376, 31] on span "Back to Hiring" at bounding box center [390, 27] width 77 height 15
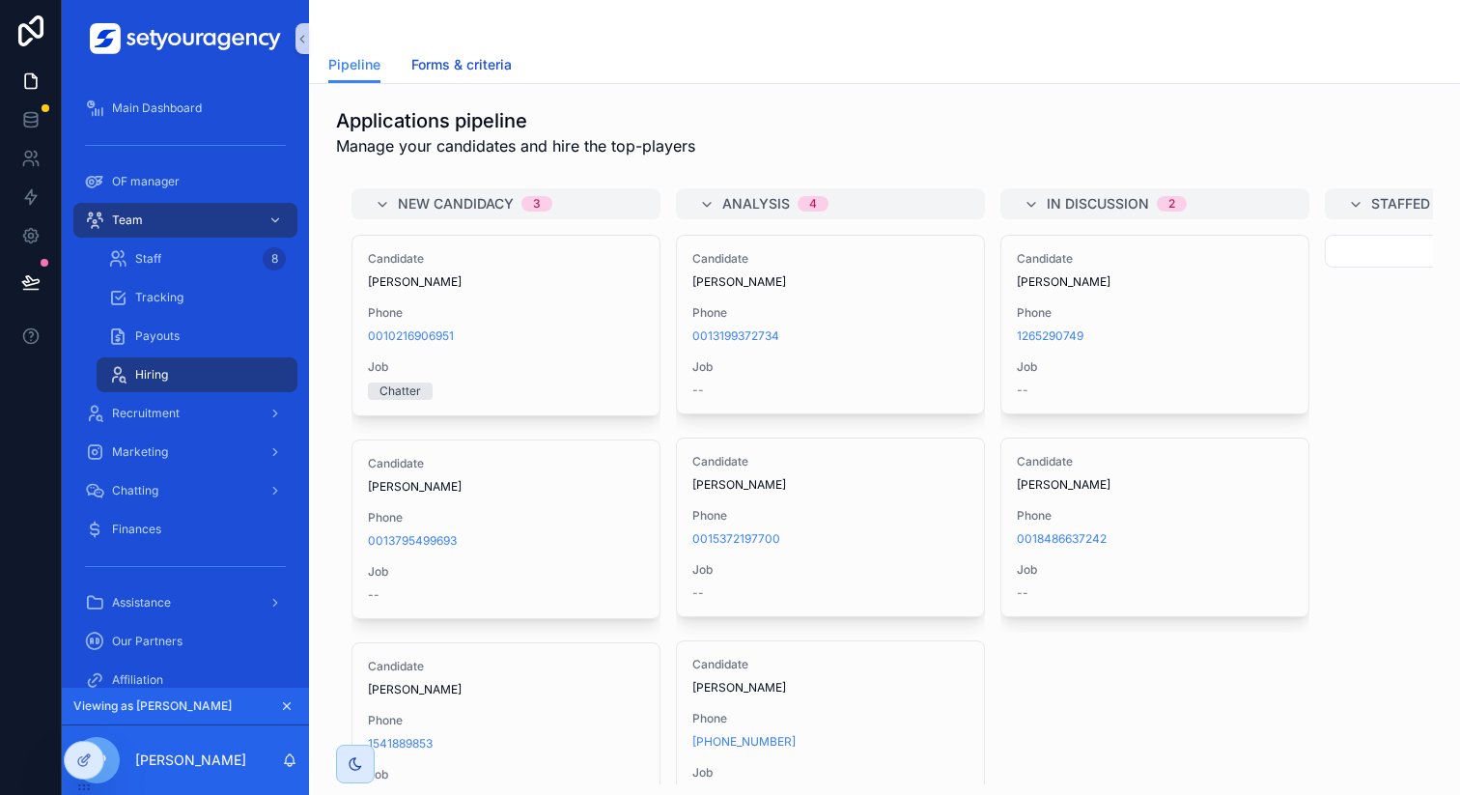
click at [463, 62] on span "Forms & criteria" at bounding box center [461, 64] width 100 height 19
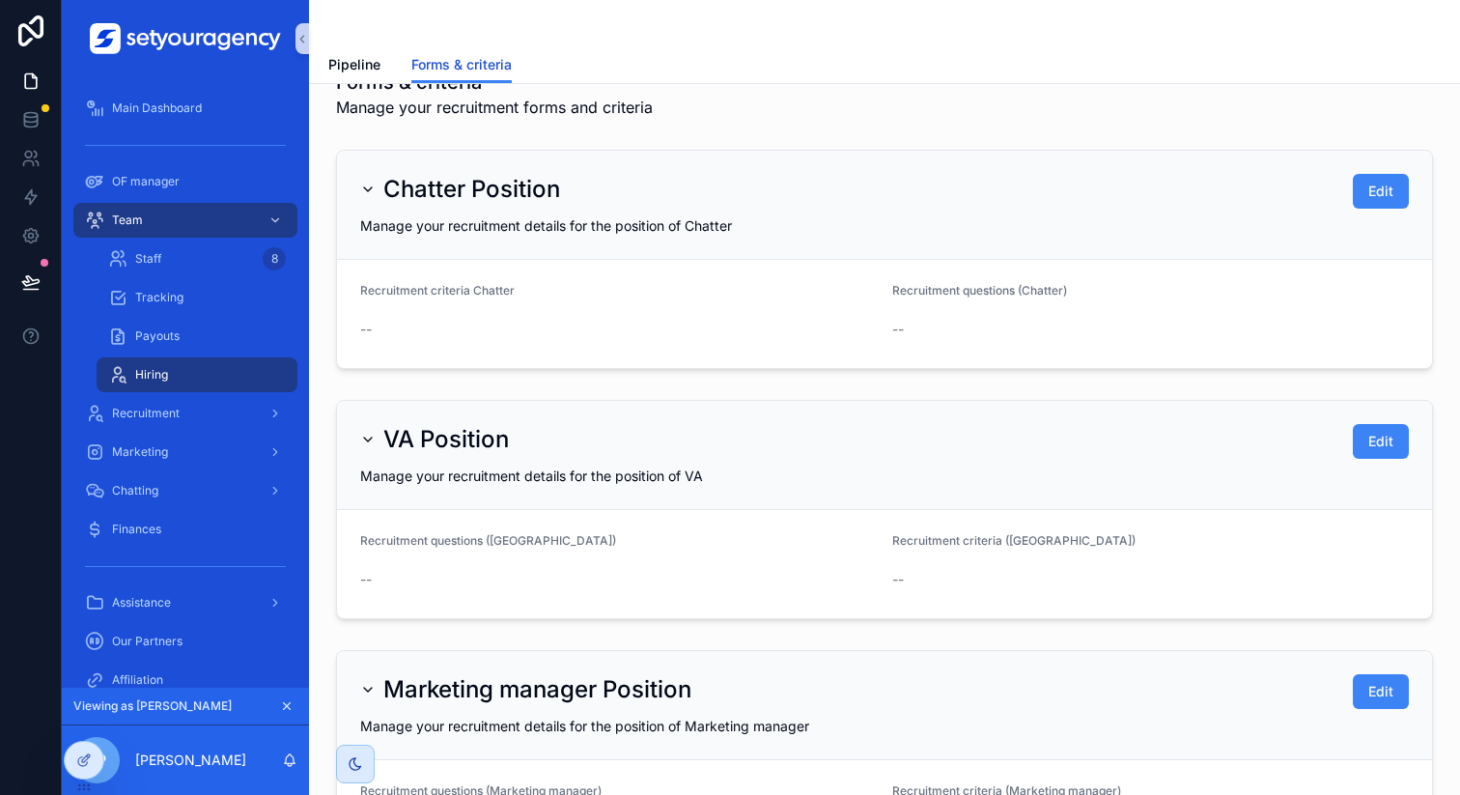
scroll to position [55, 0]
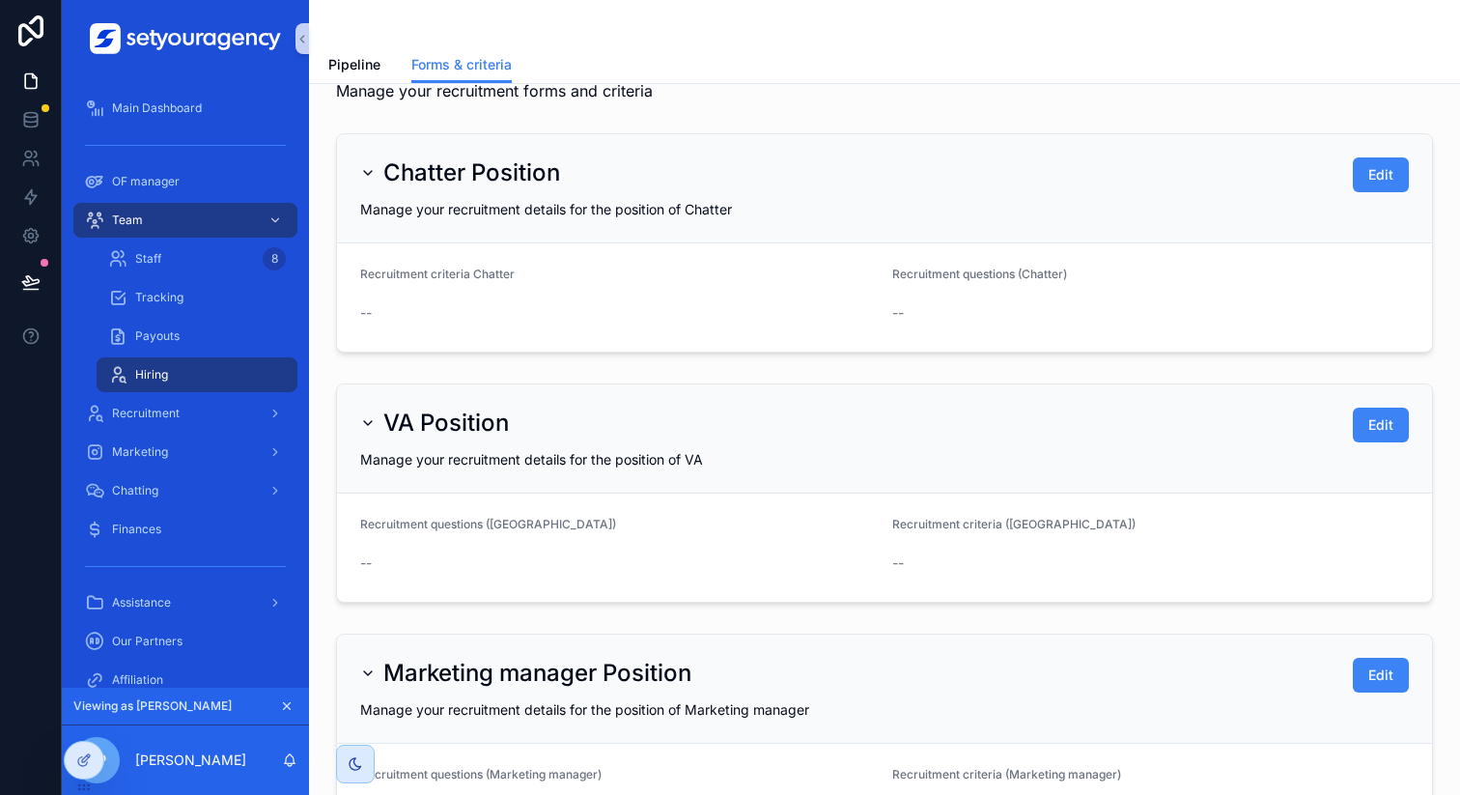
click at [895, 299] on div "--" at bounding box center [1150, 312] width 517 height 31
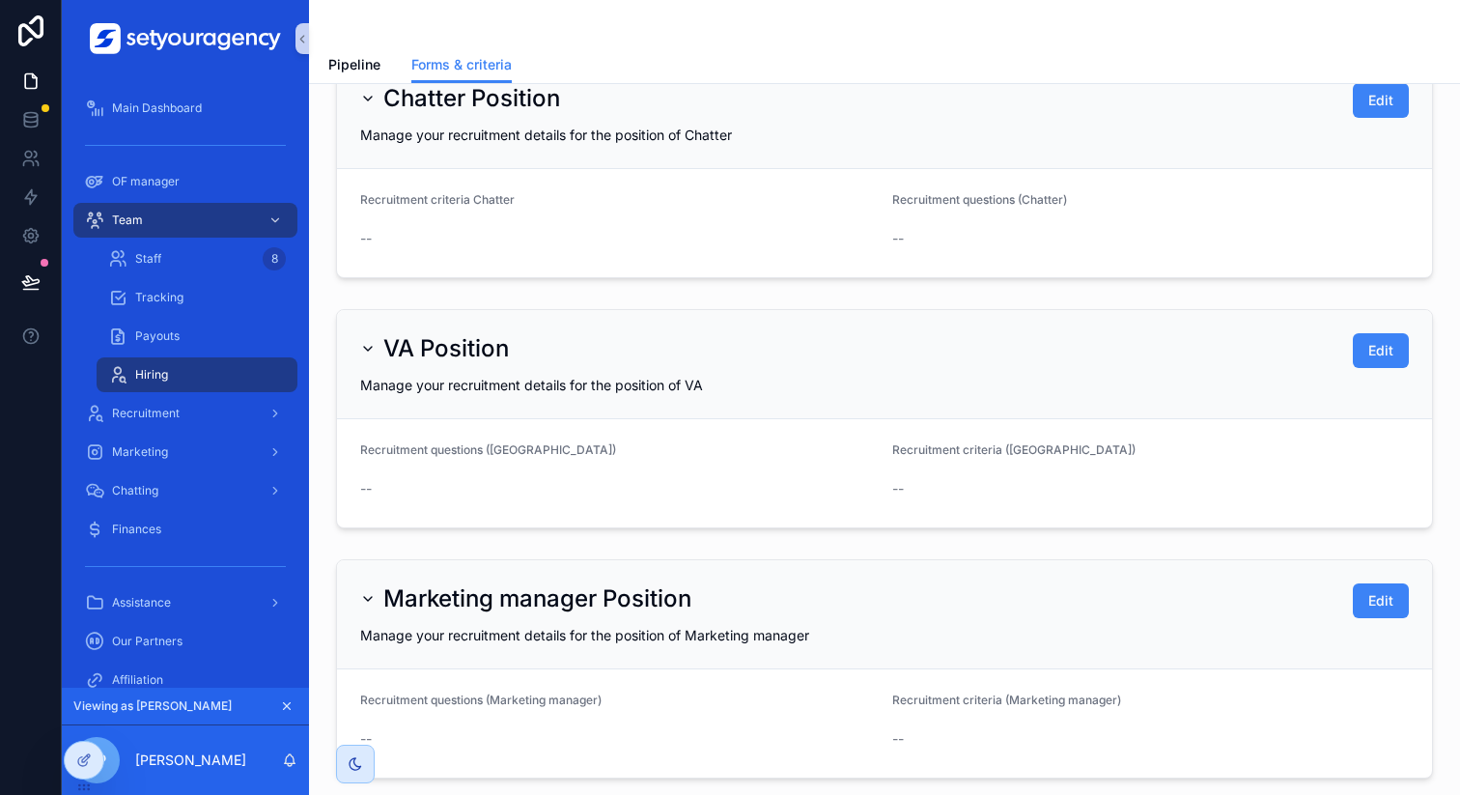
scroll to position [0, 0]
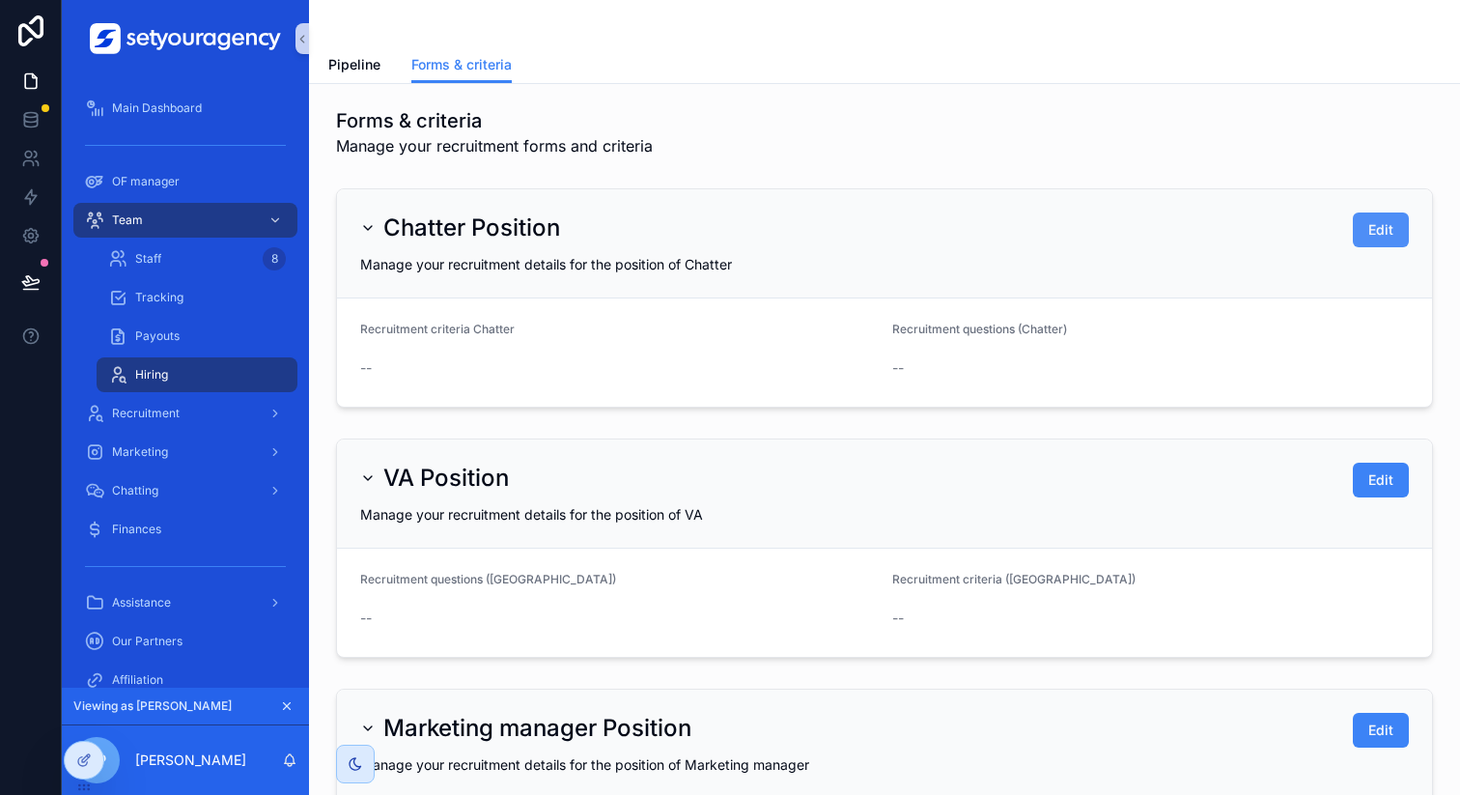
click at [1391, 224] on button "Edit" at bounding box center [1381, 229] width 56 height 35
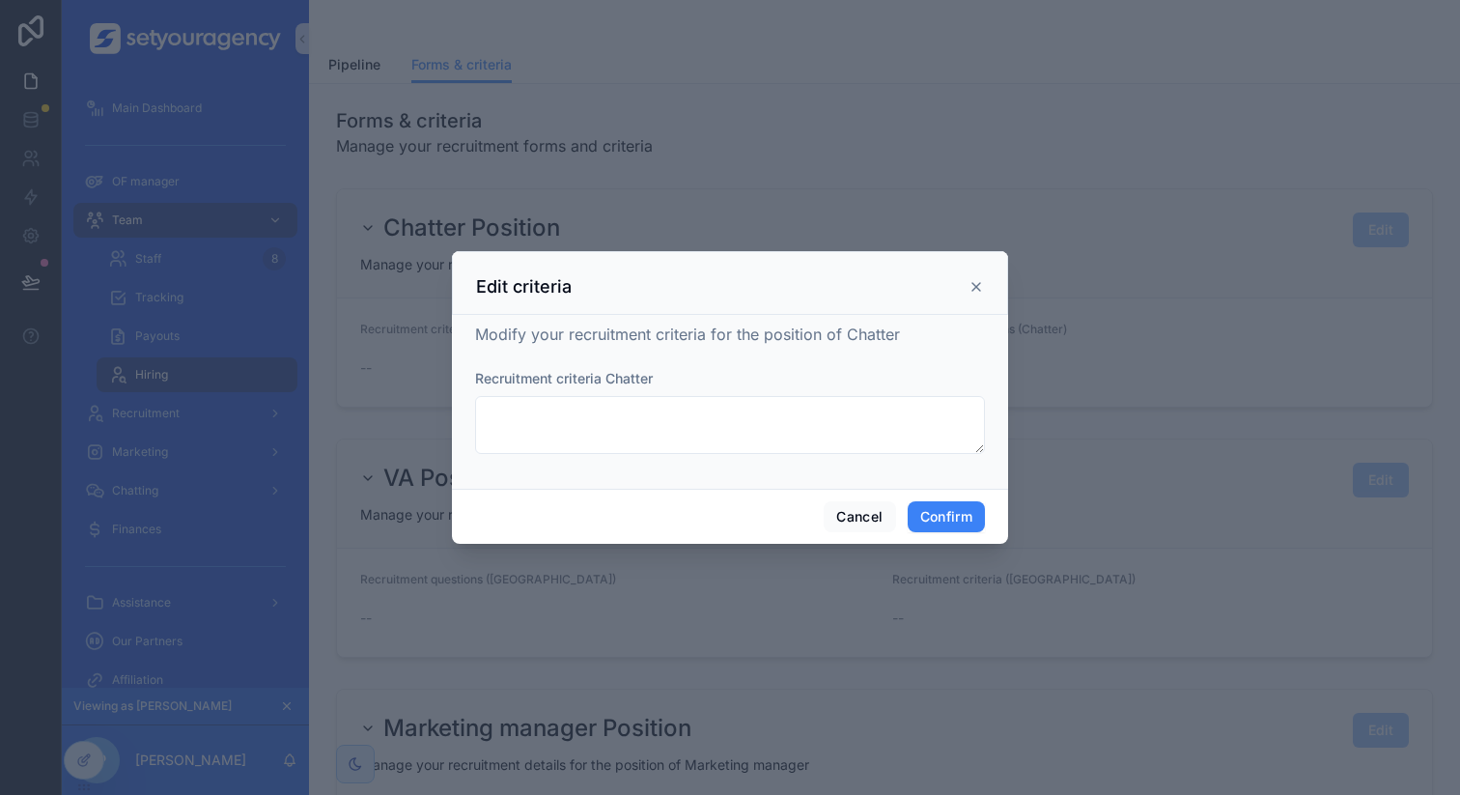
click at [561, 394] on div "Recruitment criteria Chatter" at bounding box center [730, 411] width 510 height 85
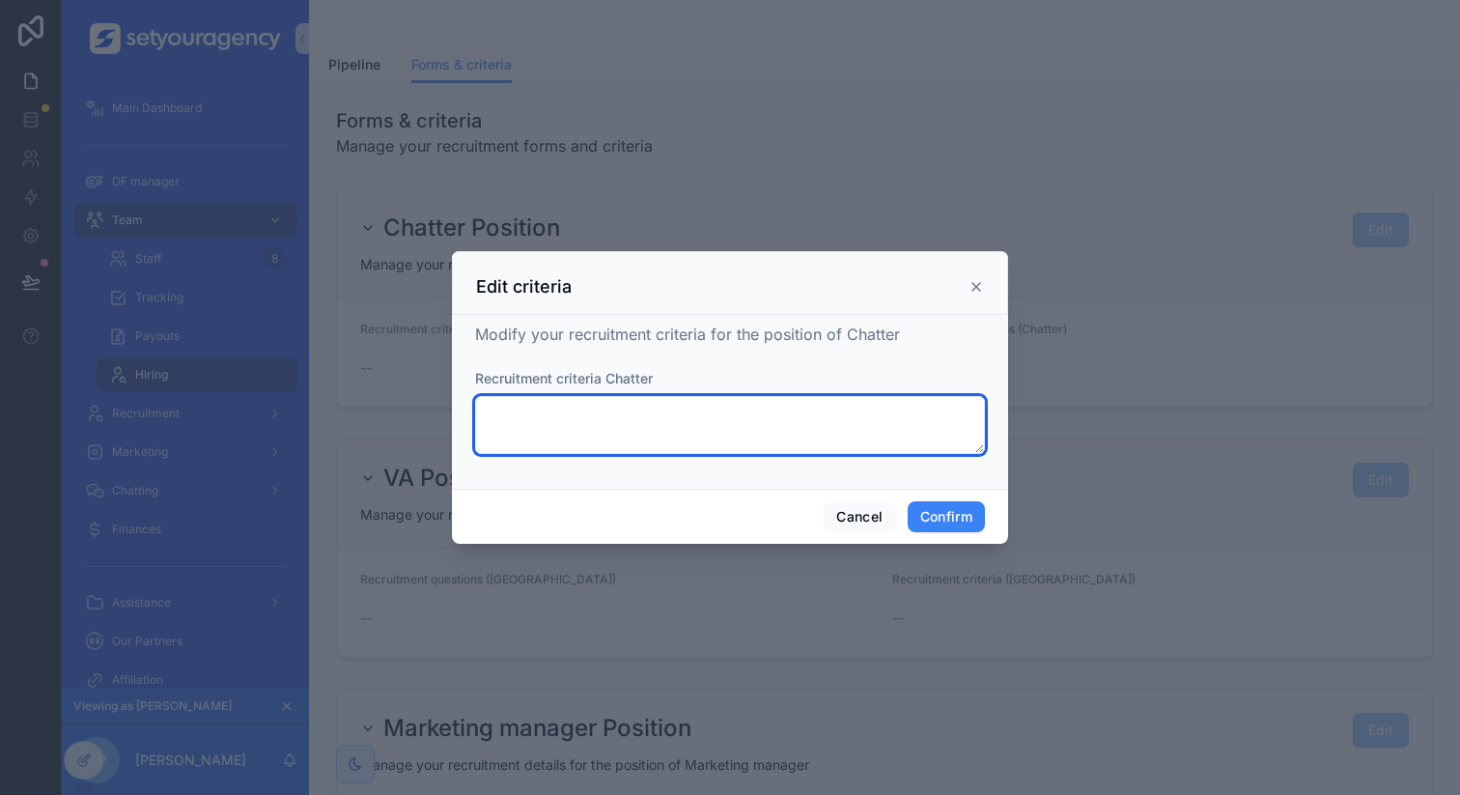
click at [561, 410] on textarea at bounding box center [730, 425] width 510 height 58
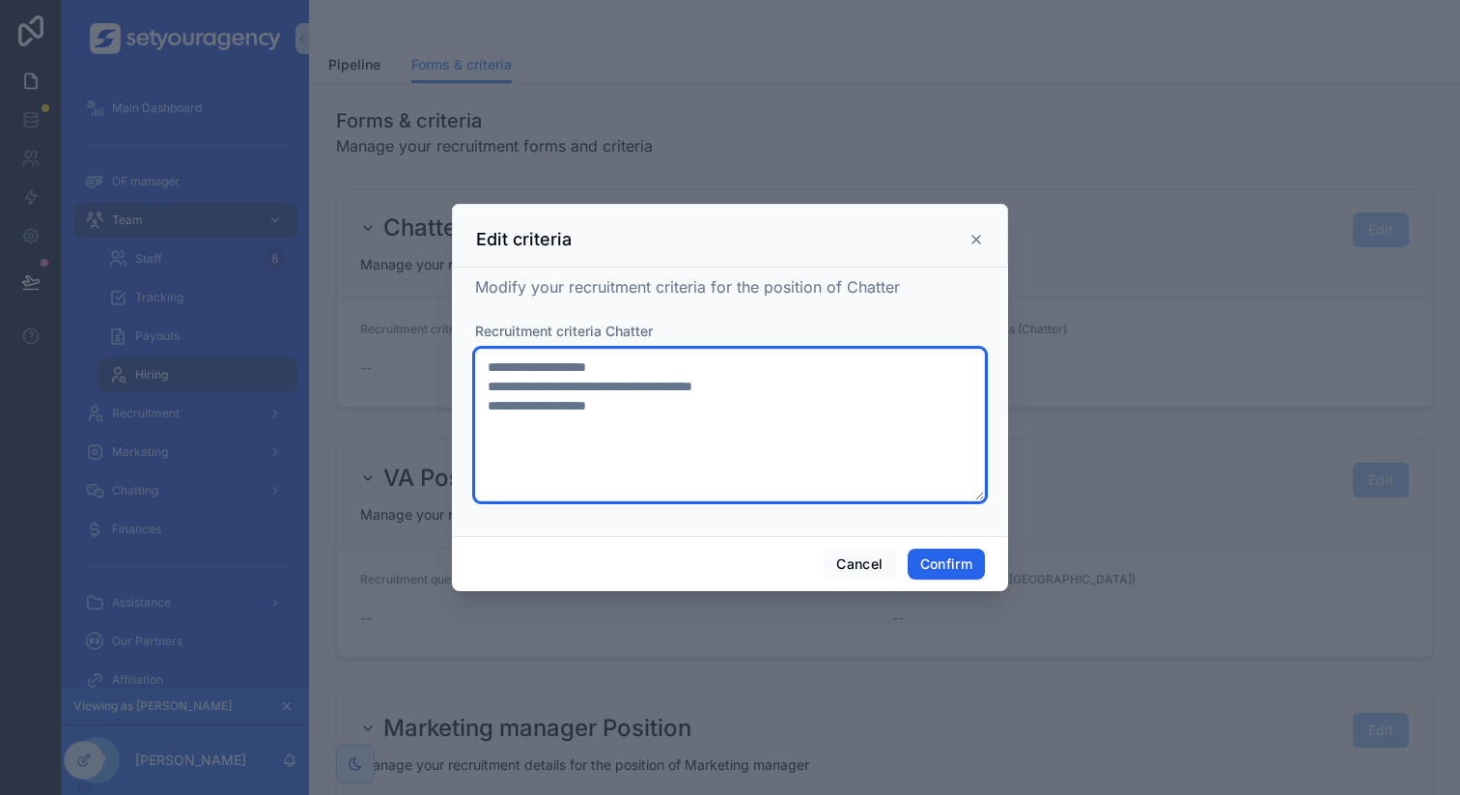
type textarea "**********"
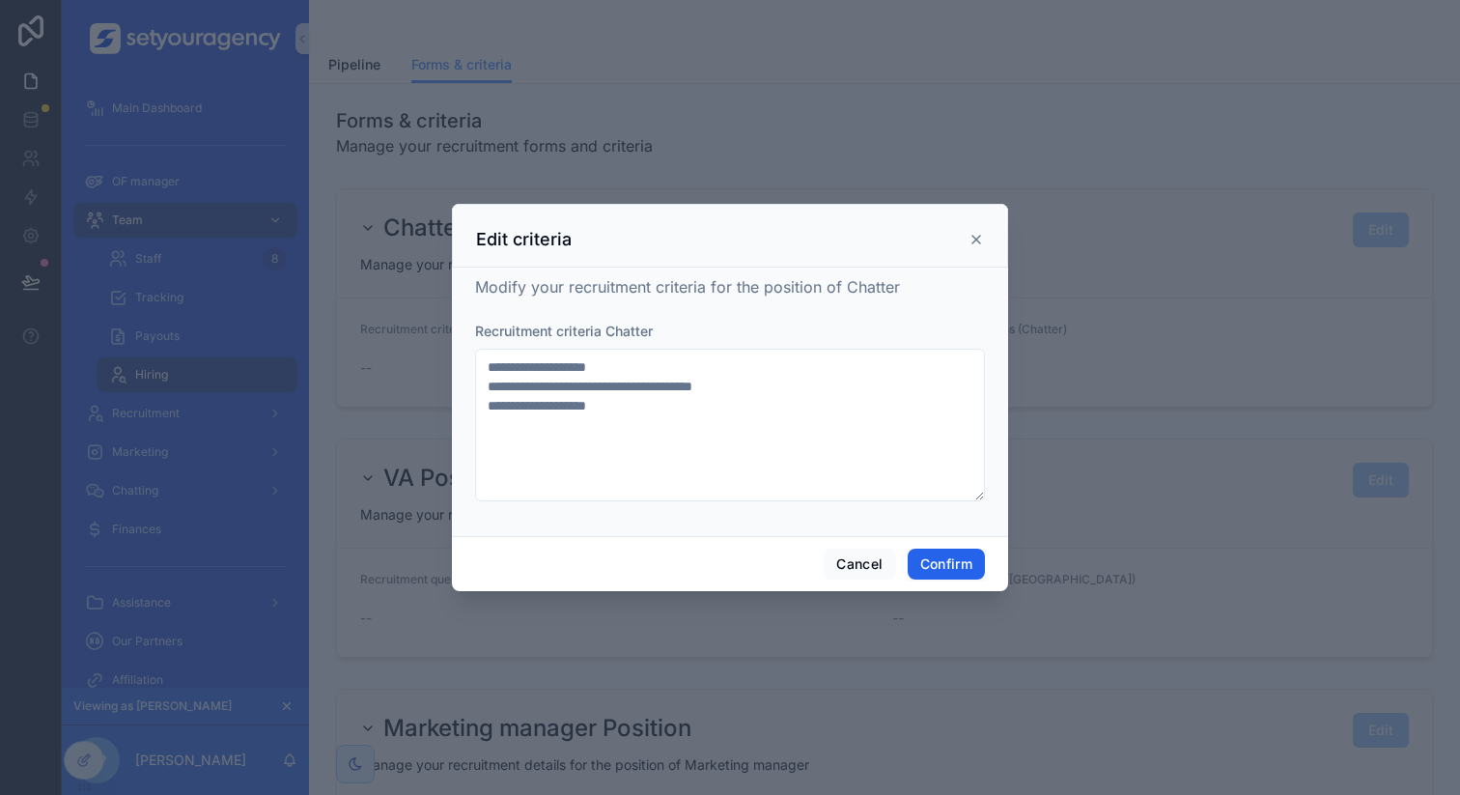
click at [942, 570] on button "Confirm" at bounding box center [946, 564] width 77 height 31
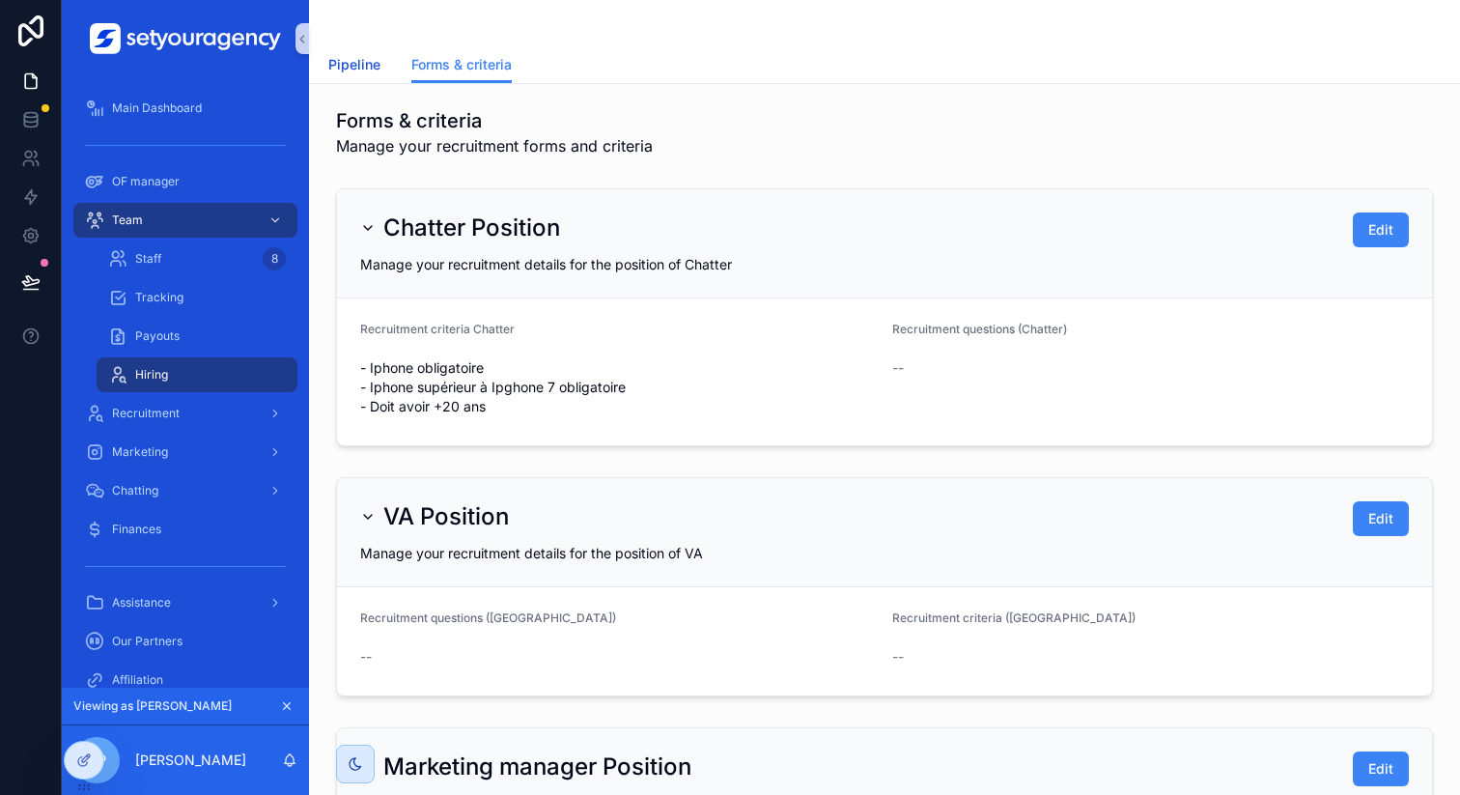
click at [363, 68] on span "Pipeline" at bounding box center [354, 64] width 52 height 19
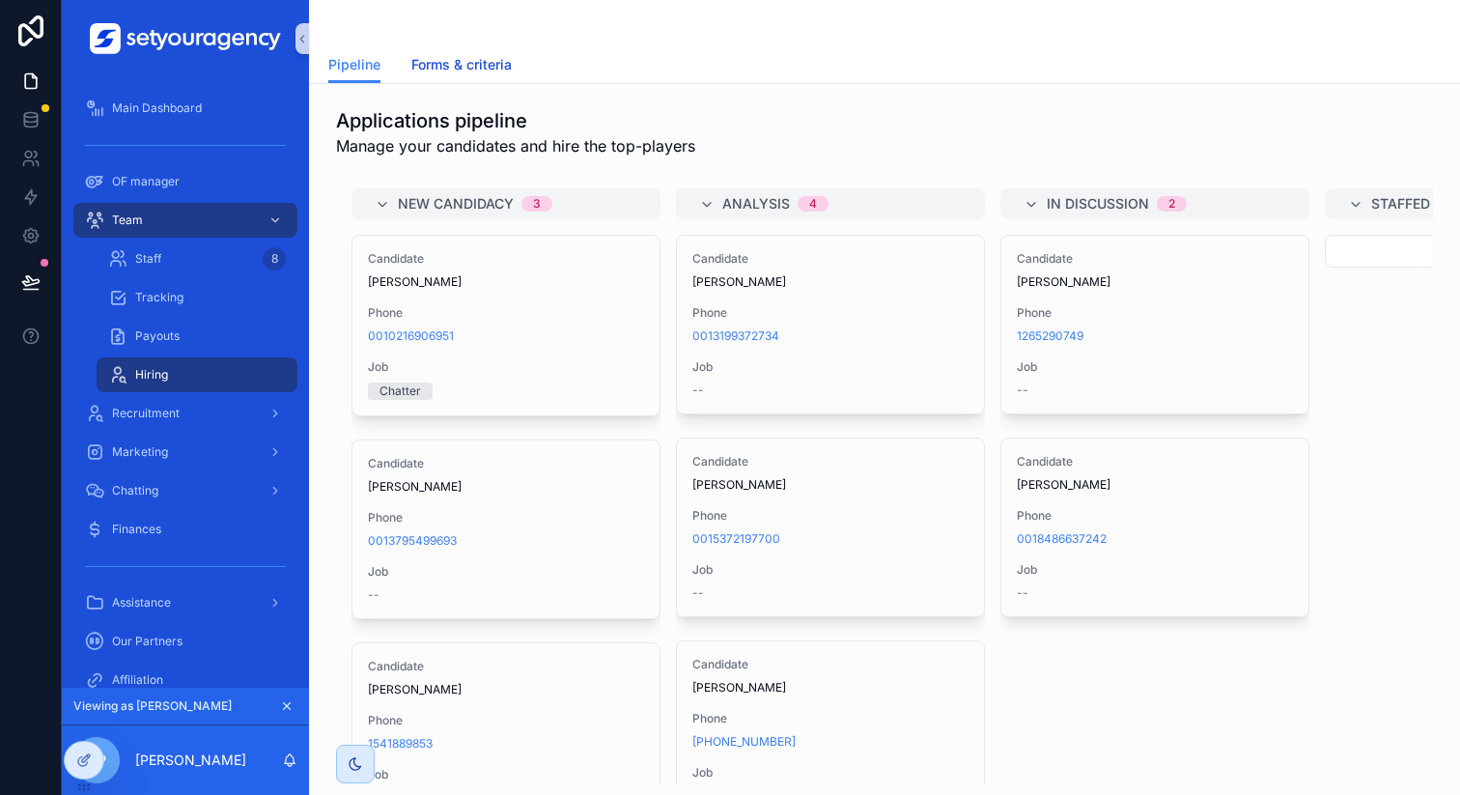
click at [500, 72] on span "Forms & criteria" at bounding box center [461, 64] width 100 height 19
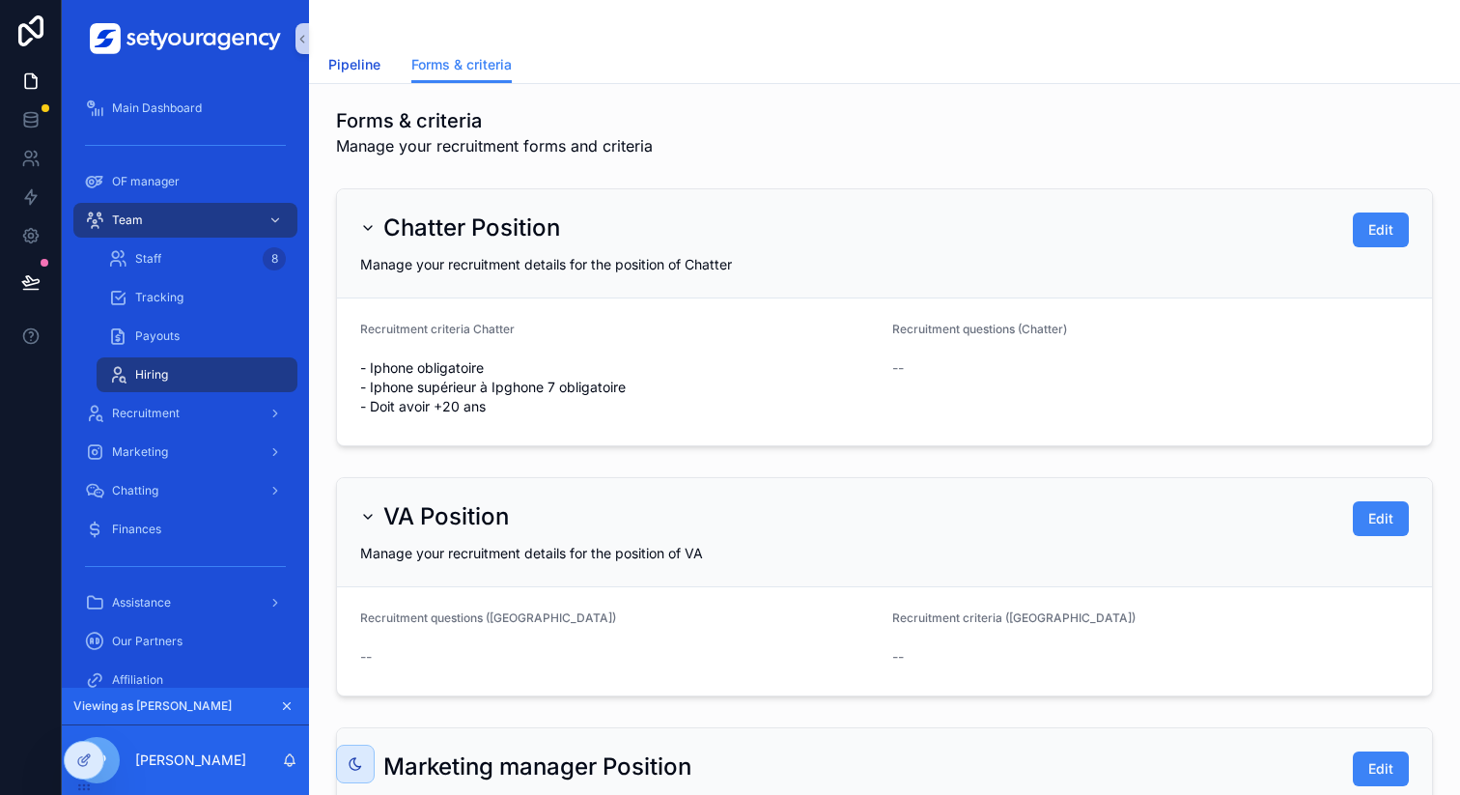
click at [350, 53] on link "Pipeline" at bounding box center [354, 66] width 52 height 39
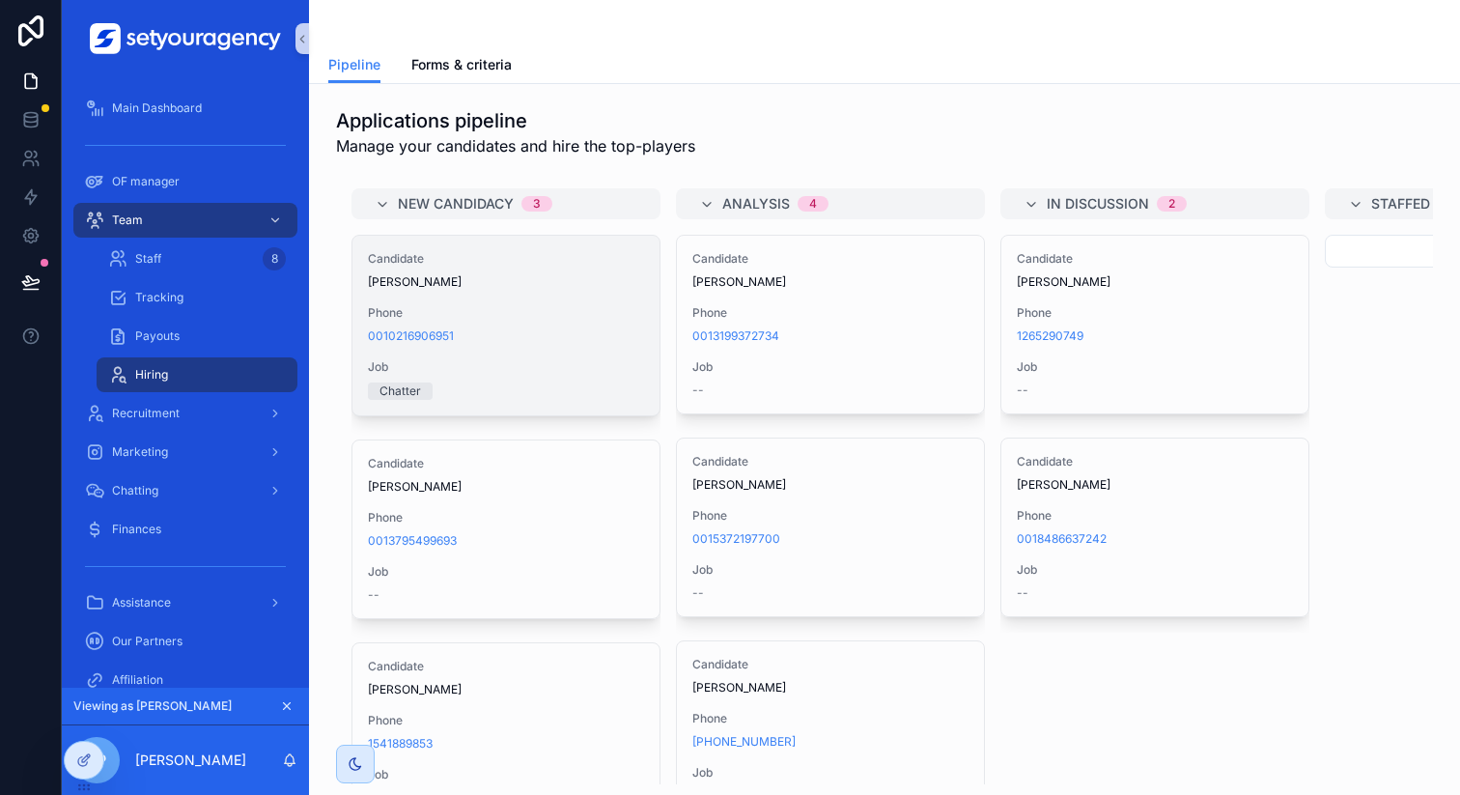
click at [517, 313] on span "Phone" at bounding box center [506, 312] width 276 height 15
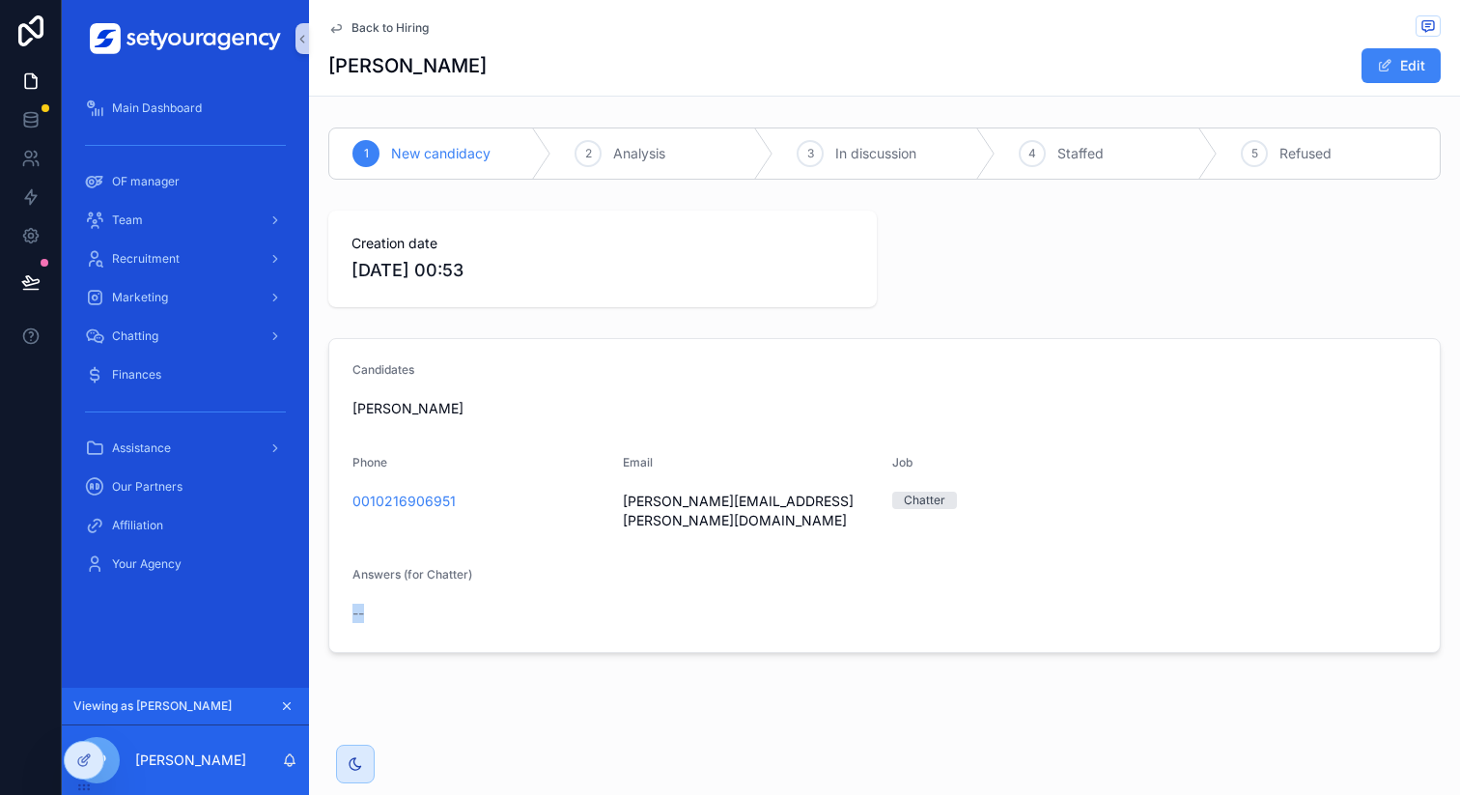
drag, startPoint x: 348, startPoint y: 588, endPoint x: 409, endPoint y: 588, distance: 61.8
click at [409, 588] on form "Candidates [DEMOGRAPHIC_DATA][PERSON_NAME] Phone 0010216906951 Email [PERSON_NA…" at bounding box center [884, 495] width 1111 height 313
click at [409, 604] on div "--" at bounding box center [479, 613] width 255 height 19
click at [397, 26] on span "Back to Hiring" at bounding box center [390, 27] width 77 height 15
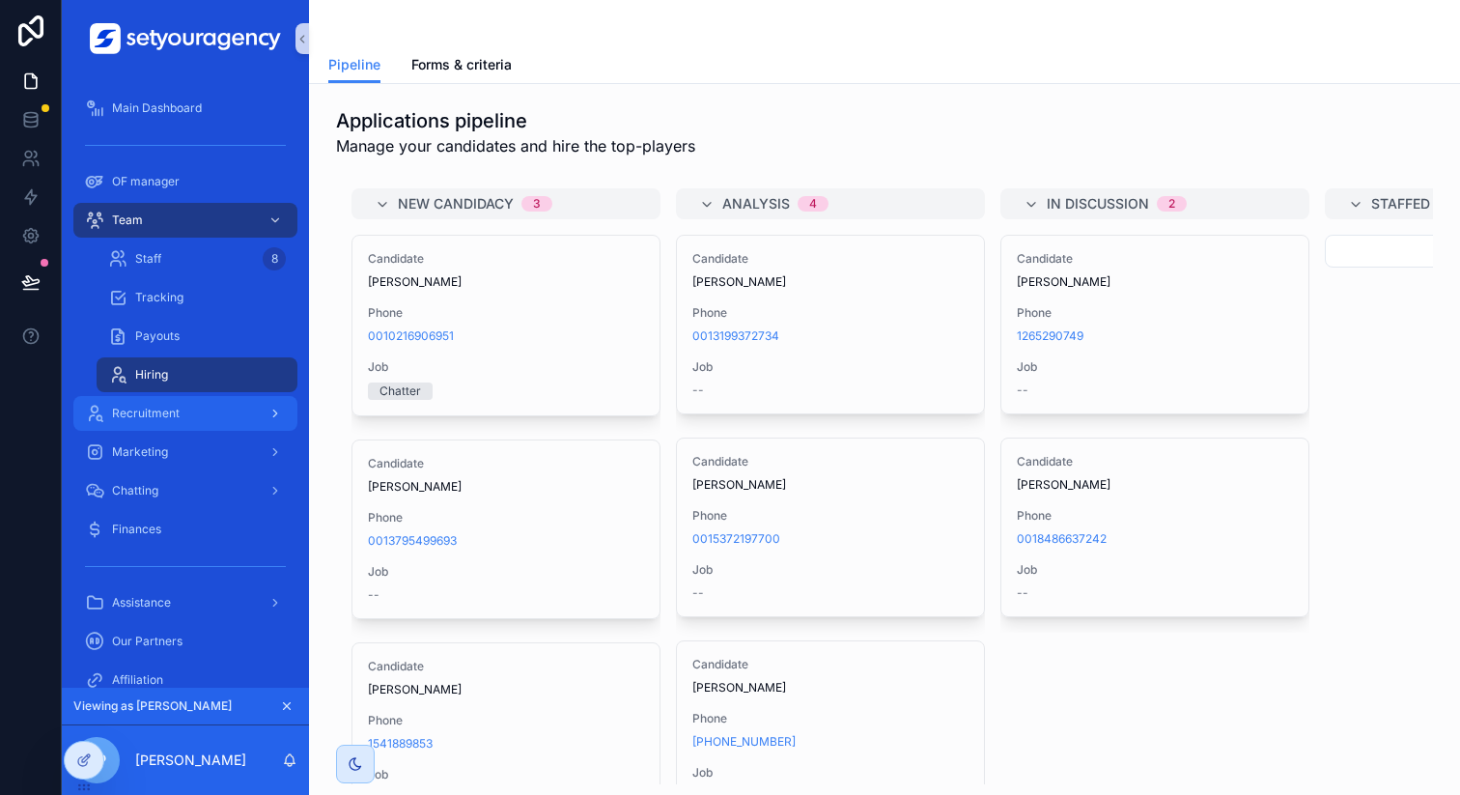
click at [223, 414] on div "Recruitment" at bounding box center [185, 413] width 201 height 31
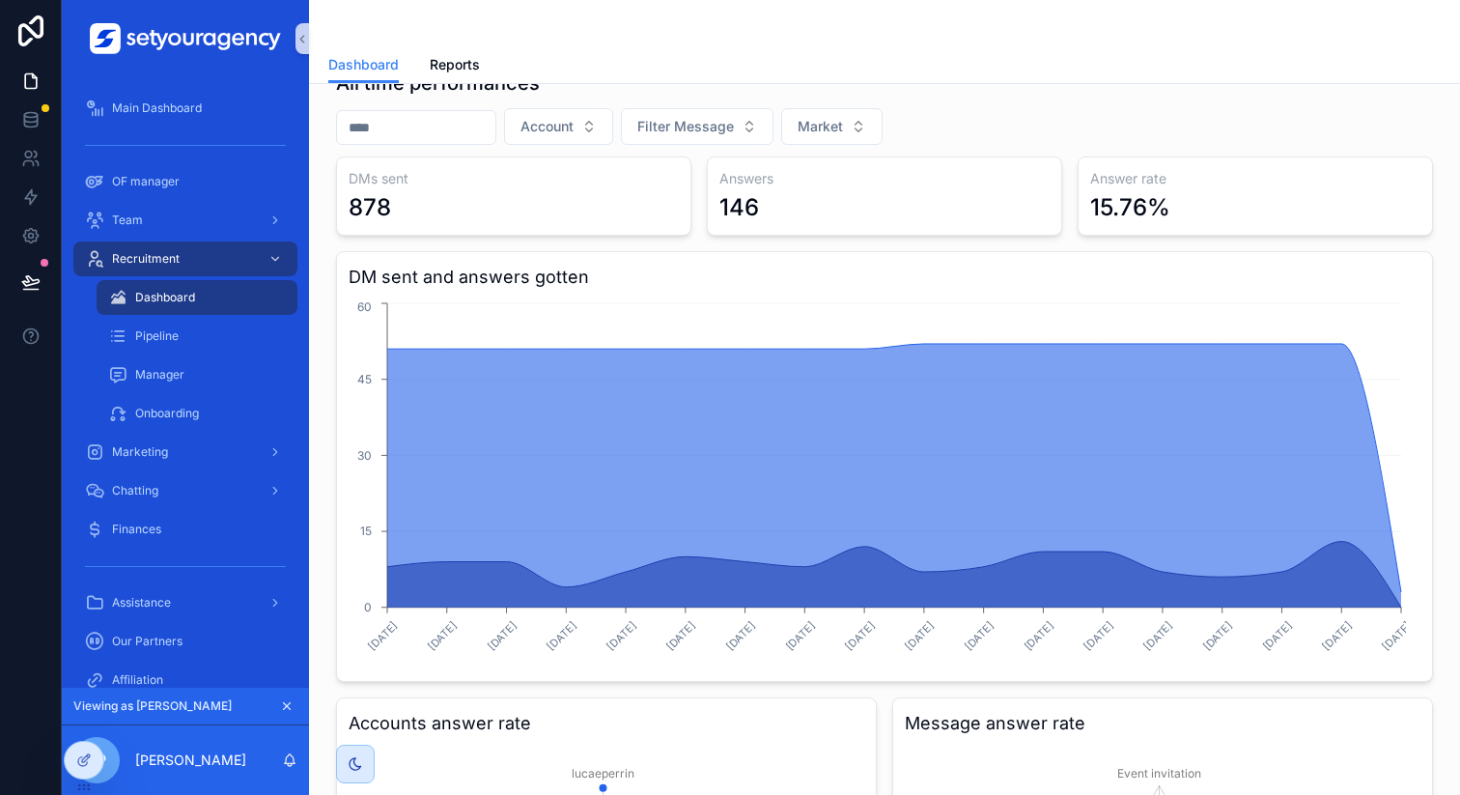
scroll to position [127, 0]
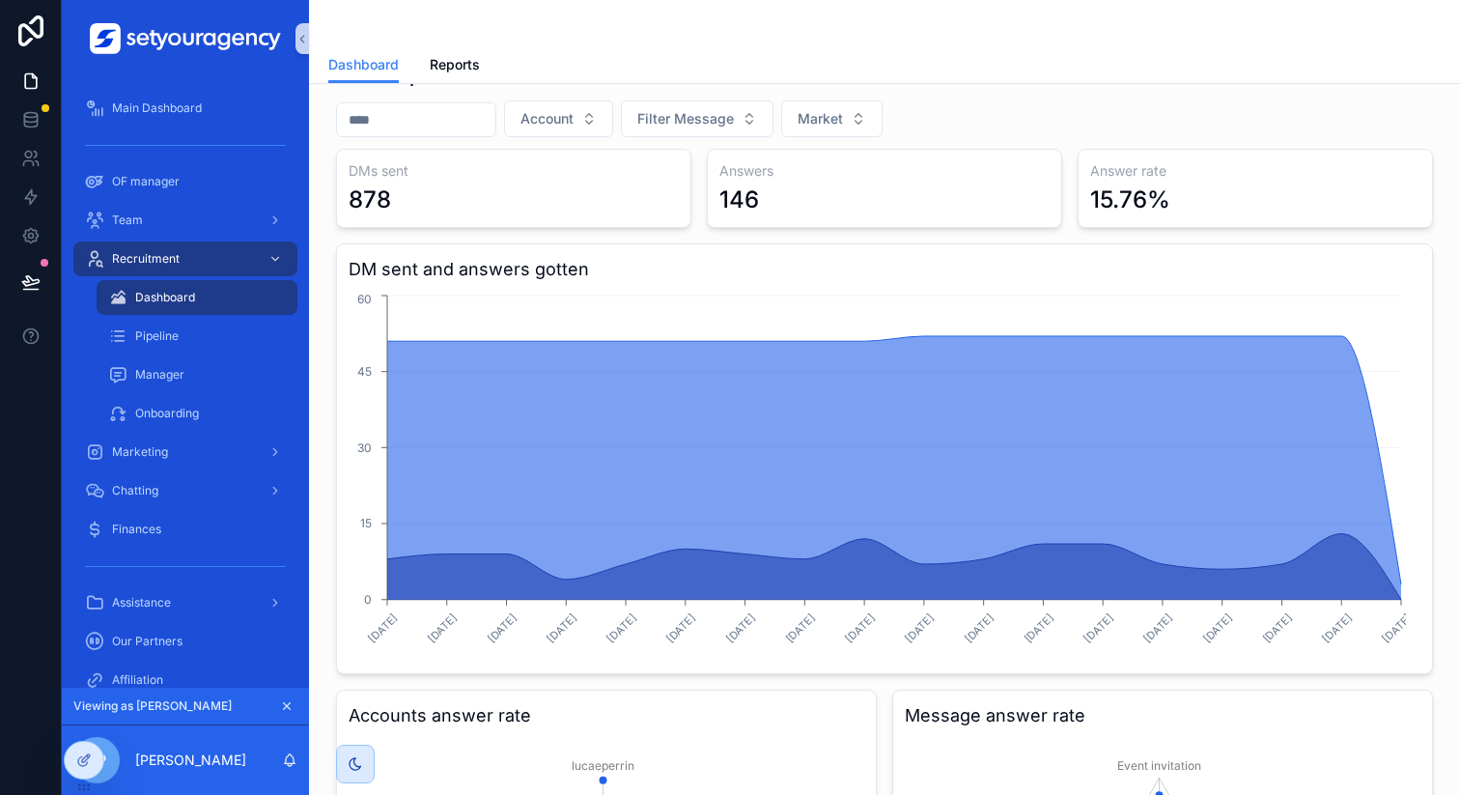
click at [1064, 200] on div "DMs sent 878 Answers 146 Answer rate 15.76% DM sent and answers gotten [DATE] […" at bounding box center [884, 635] width 1097 height 972
click at [982, 207] on div "146" at bounding box center [884, 199] width 330 height 31
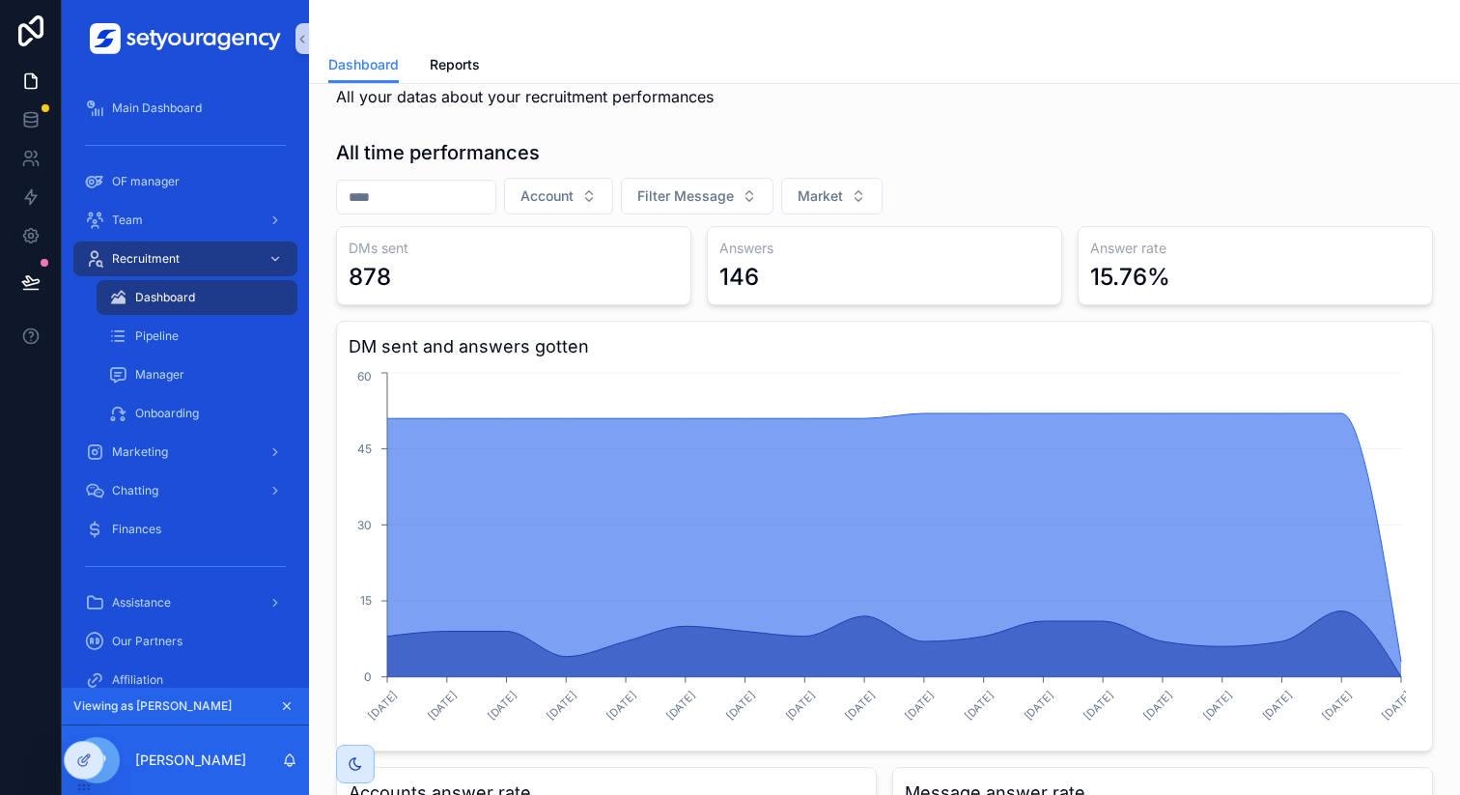
scroll to position [41, 0]
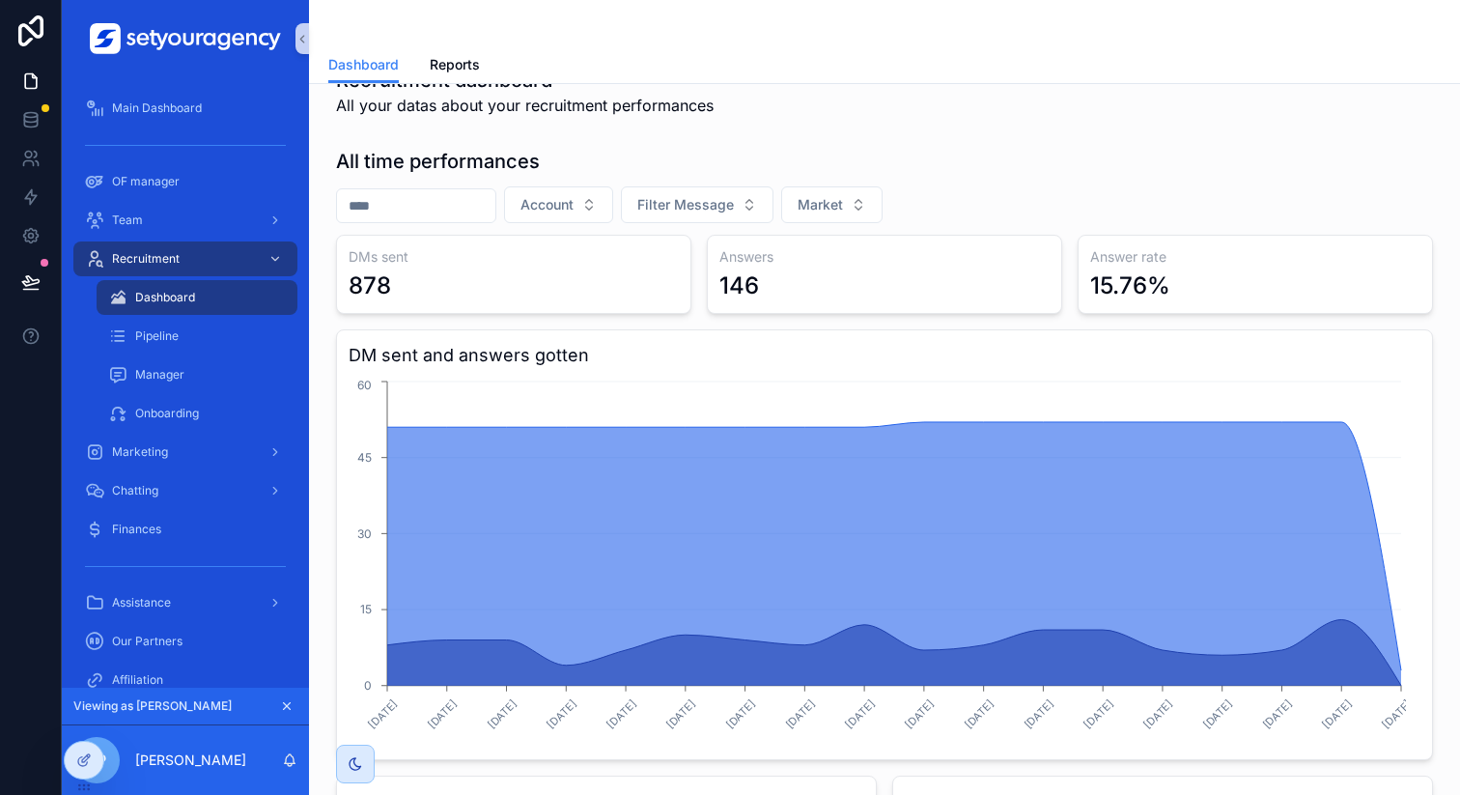
click at [1041, 201] on div "Account Filter Message Market" at bounding box center [884, 204] width 1097 height 37
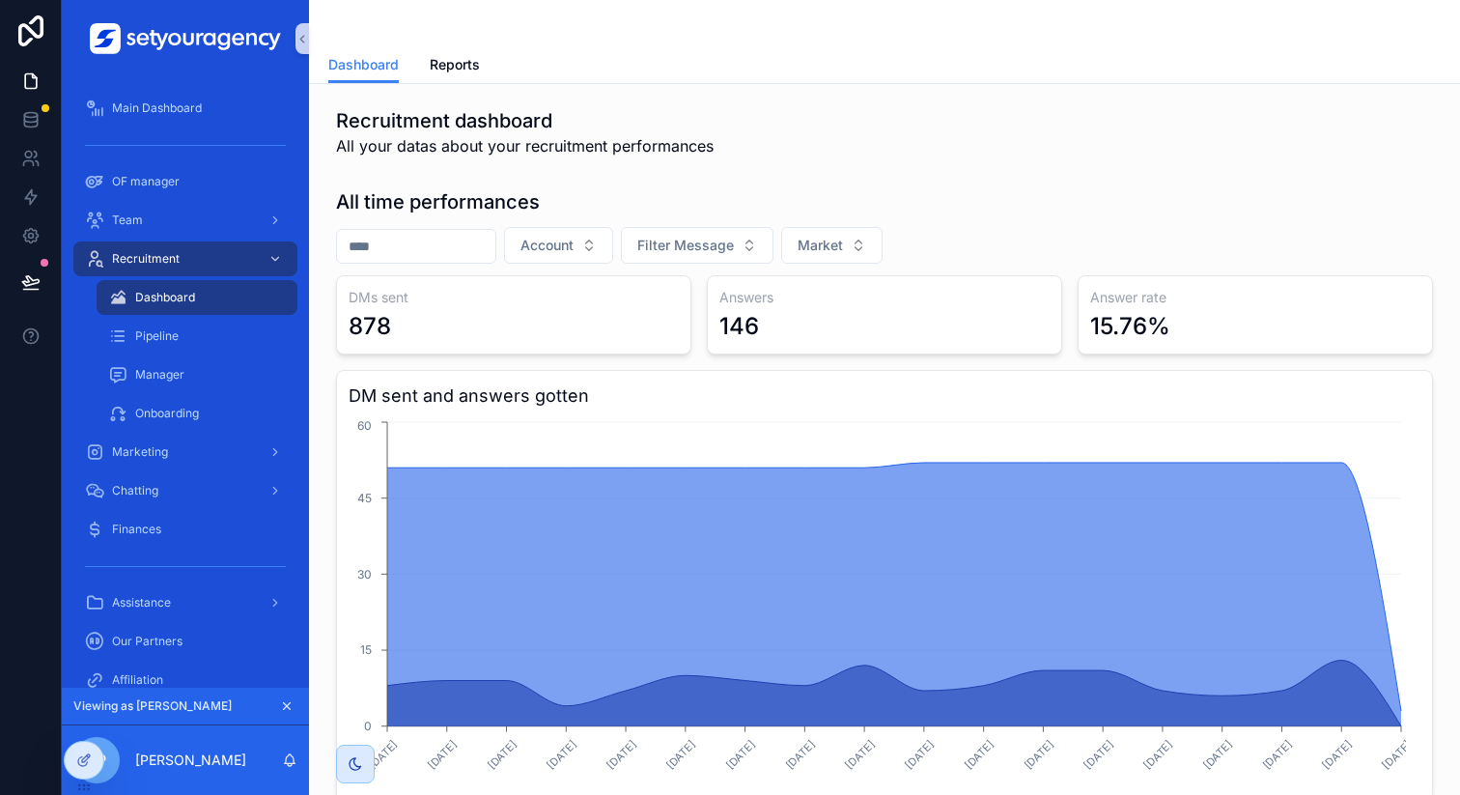
click at [882, 153] on div "Recruitment dashboard All your datas about your recruitment performances" at bounding box center [884, 132] width 1097 height 50
click at [868, 150] on div "Recruitment dashboard All your datas about your recruitment performances" at bounding box center [884, 132] width 1097 height 50
click at [778, 187] on div "All time performances Account Filter Message Market DMs sent 878 Answers 146 An…" at bounding box center [884, 718] width 1120 height 1074
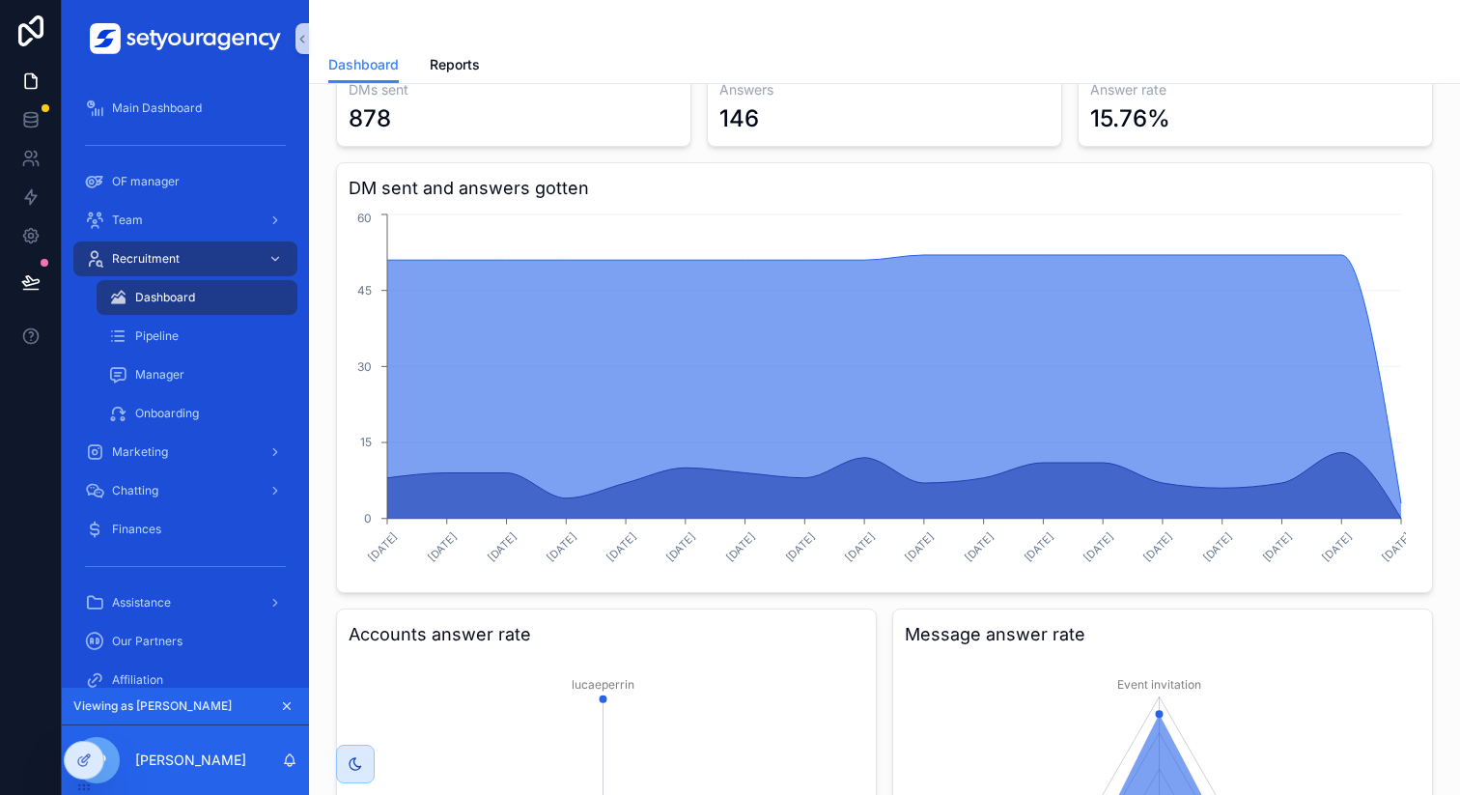
scroll to position [12, 0]
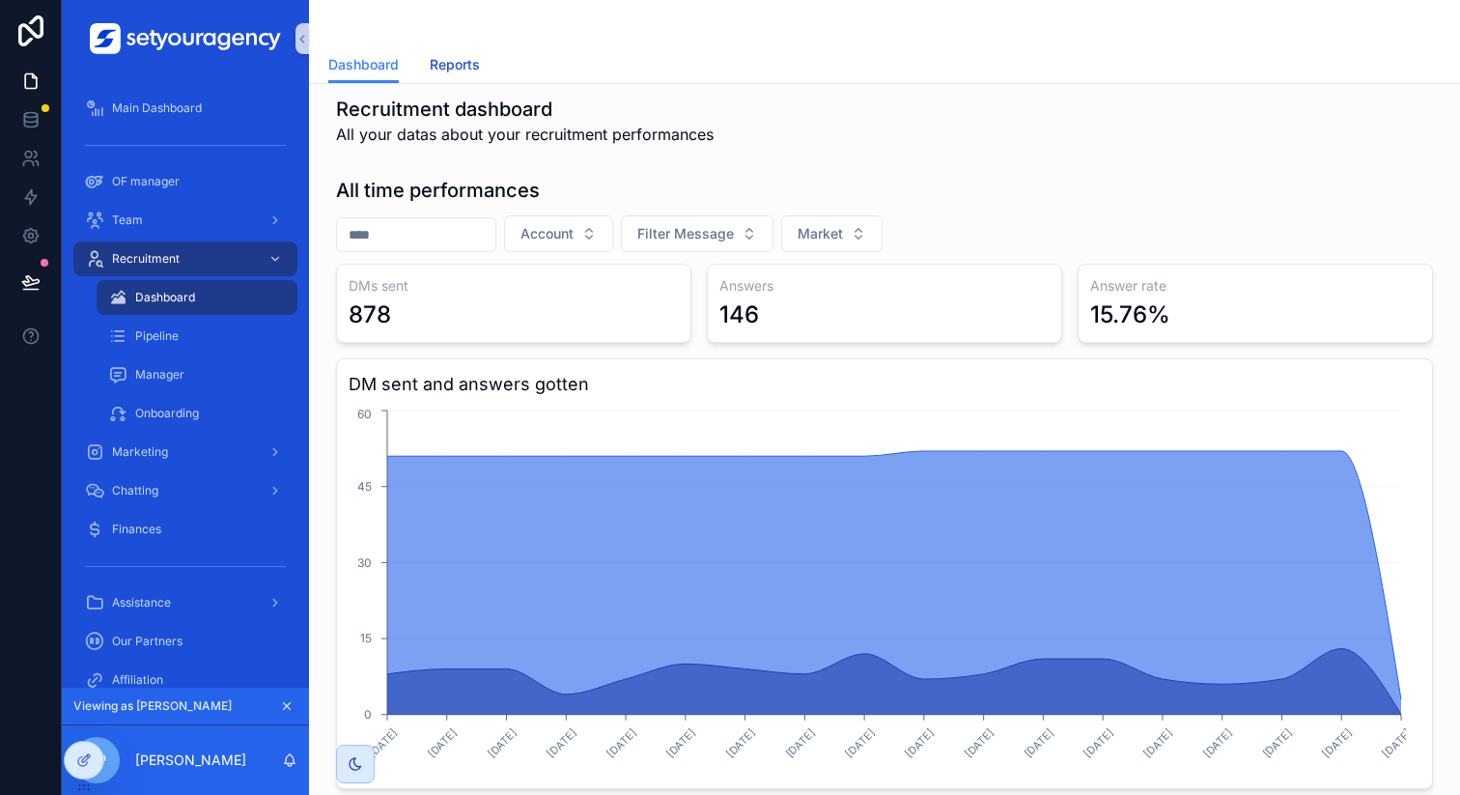
click at [453, 69] on span "Reports" at bounding box center [455, 64] width 50 height 19
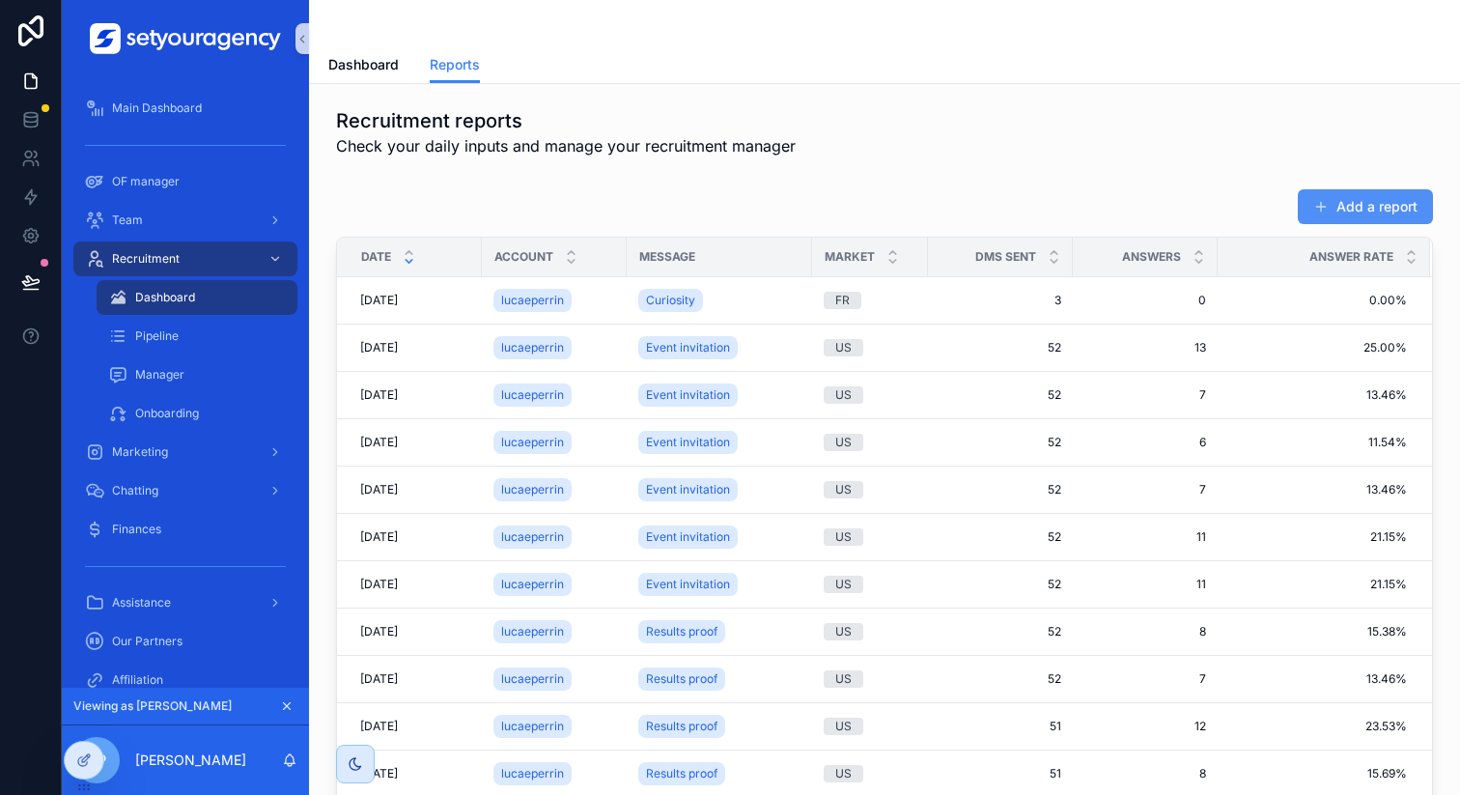
click at [1313, 211] on span "scrollable content" at bounding box center [1320, 206] width 15 height 15
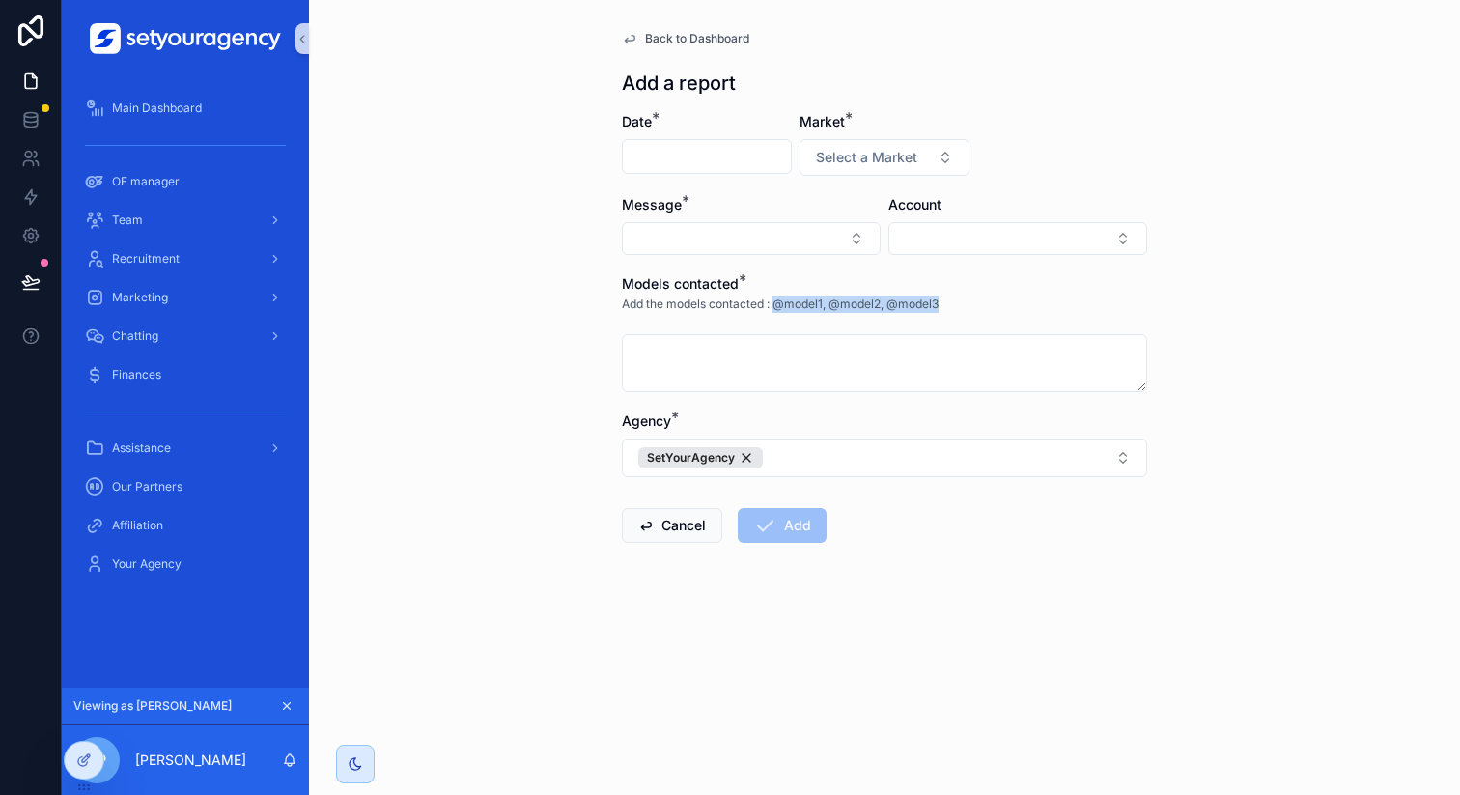
drag, startPoint x: 778, startPoint y: 302, endPoint x: 970, endPoint y: 309, distance: 191.3
click at [970, 309] on div "Add the models contacted : @model1, @model2, @model3" at bounding box center [884, 310] width 525 height 33
copy p "@model1, @model2, @model3"
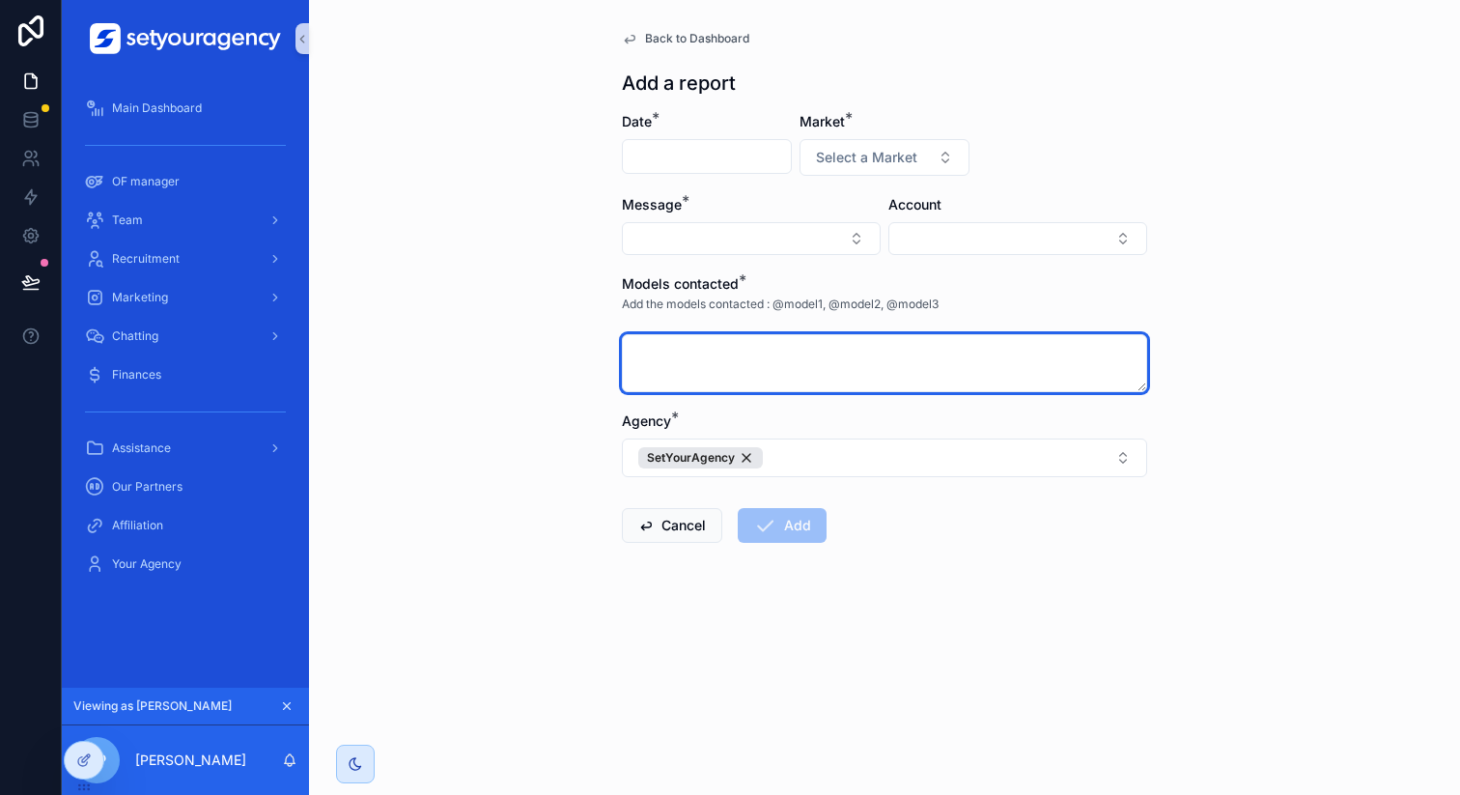
click at [807, 378] on textarea "scrollable content" at bounding box center [884, 363] width 525 height 58
paste textarea "**********"
drag, startPoint x: 856, startPoint y: 352, endPoint x: 589, endPoint y: 348, distance: 266.6
click at [590, 348] on div "**********" at bounding box center [884, 397] width 1151 height 795
click at [832, 363] on textarea "**********" at bounding box center [884, 363] width 525 height 58
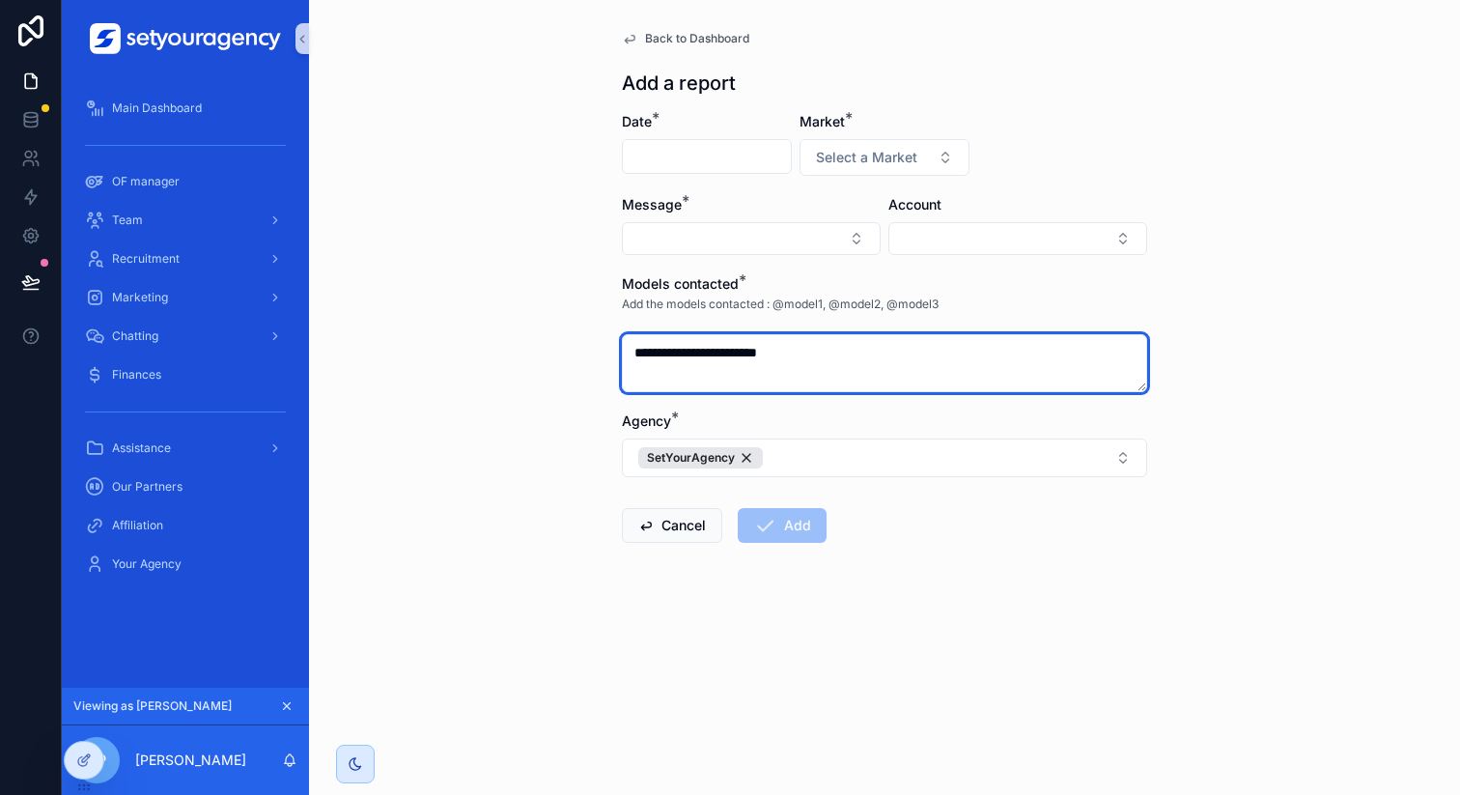
click at [850, 354] on textarea "**********" at bounding box center [884, 363] width 525 height 58
type textarea "**********"
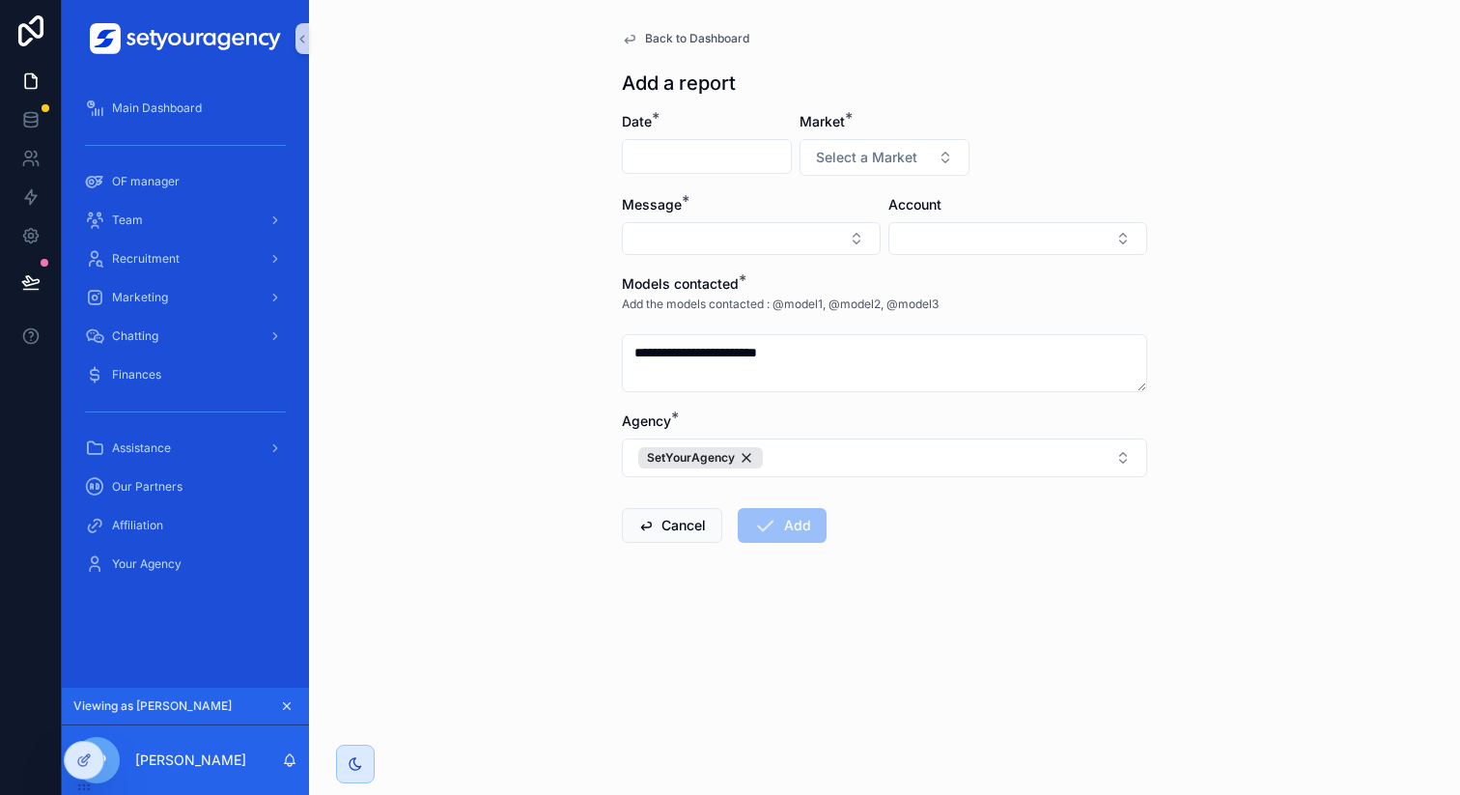
click at [664, 40] on span "Back to Dashboard" at bounding box center [697, 38] width 104 height 15
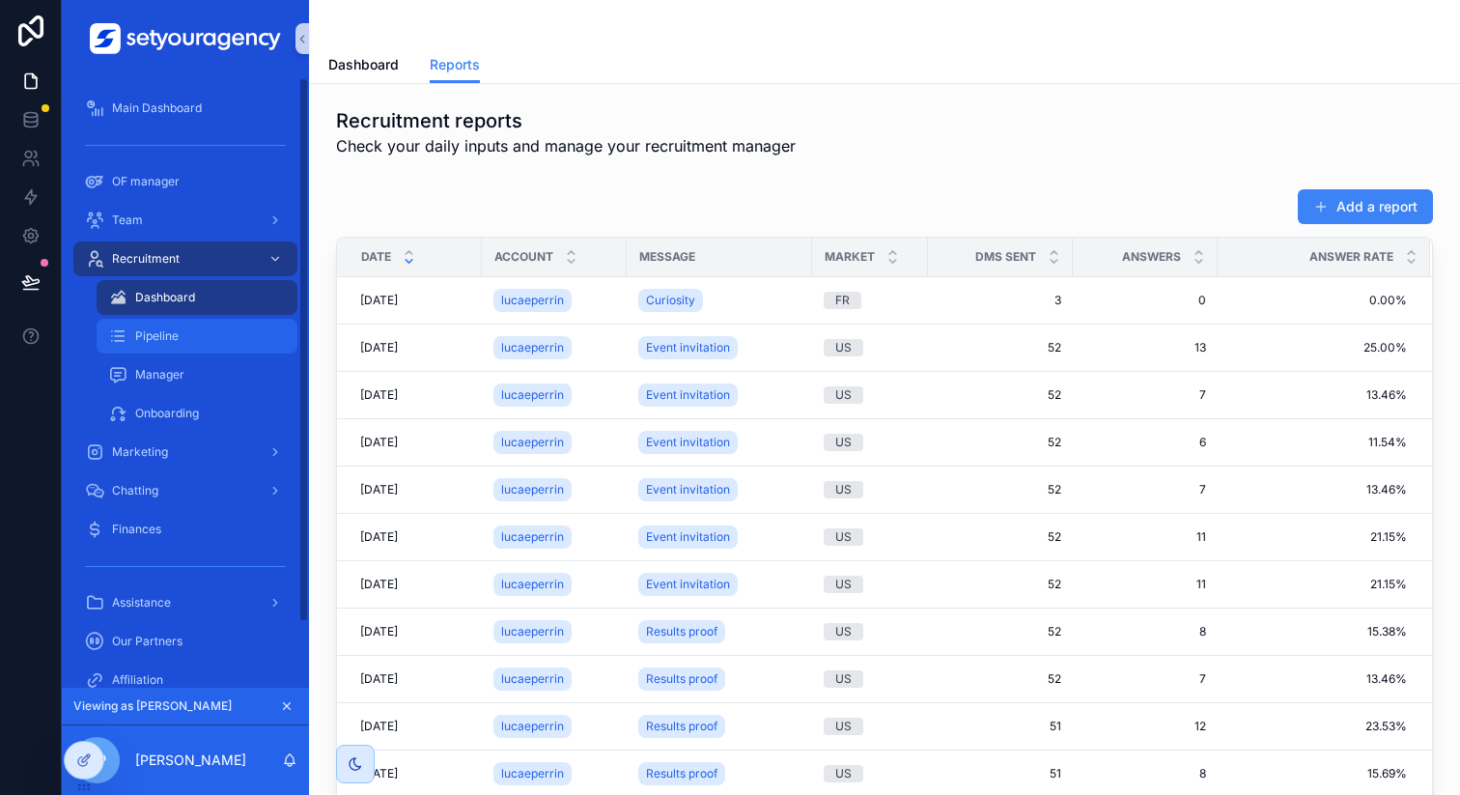
click at [233, 348] on div "Pipeline" at bounding box center [197, 336] width 178 height 31
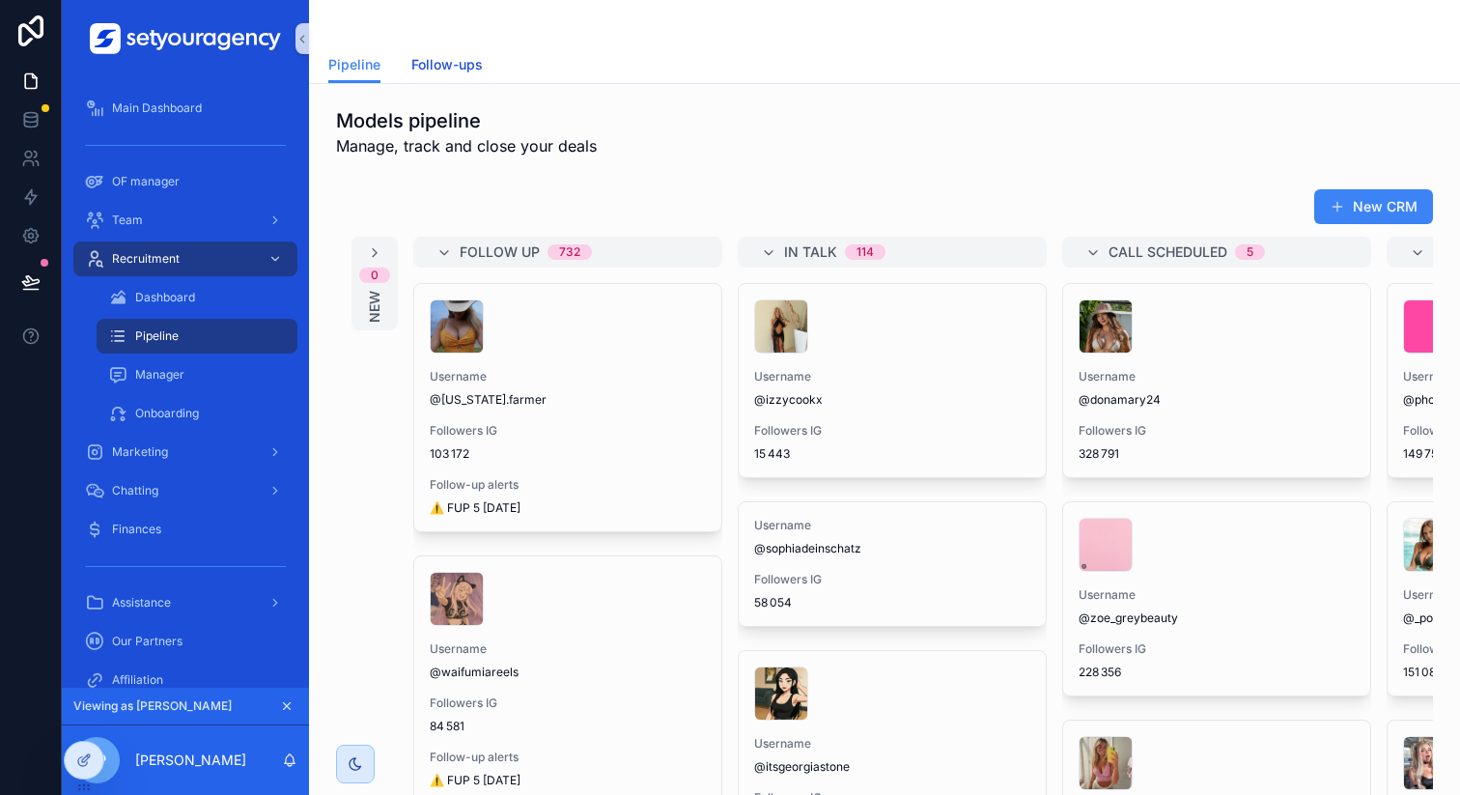
click at [453, 76] on link "Follow-ups" at bounding box center [446, 66] width 71 height 39
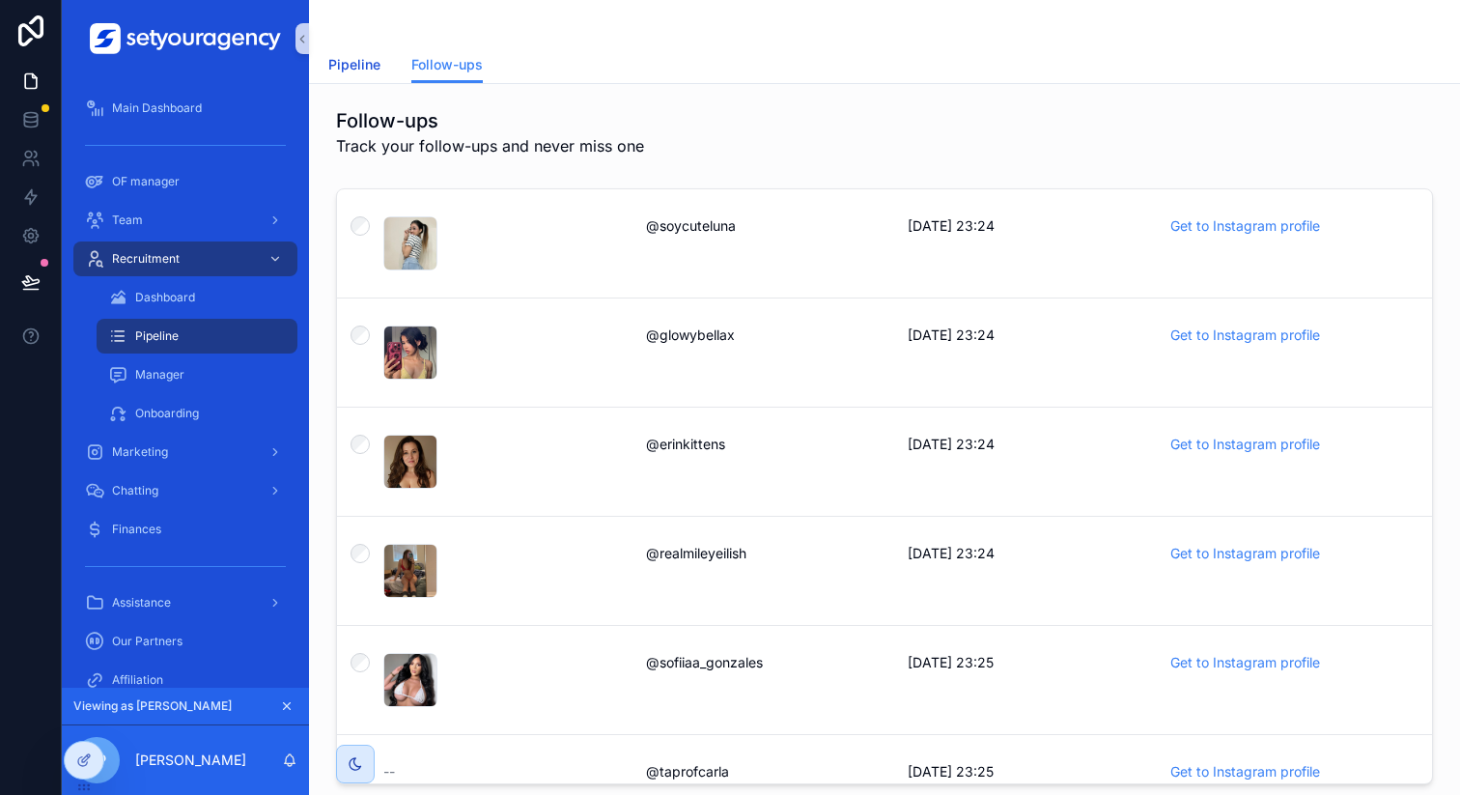
click at [351, 67] on span "Pipeline" at bounding box center [354, 64] width 52 height 19
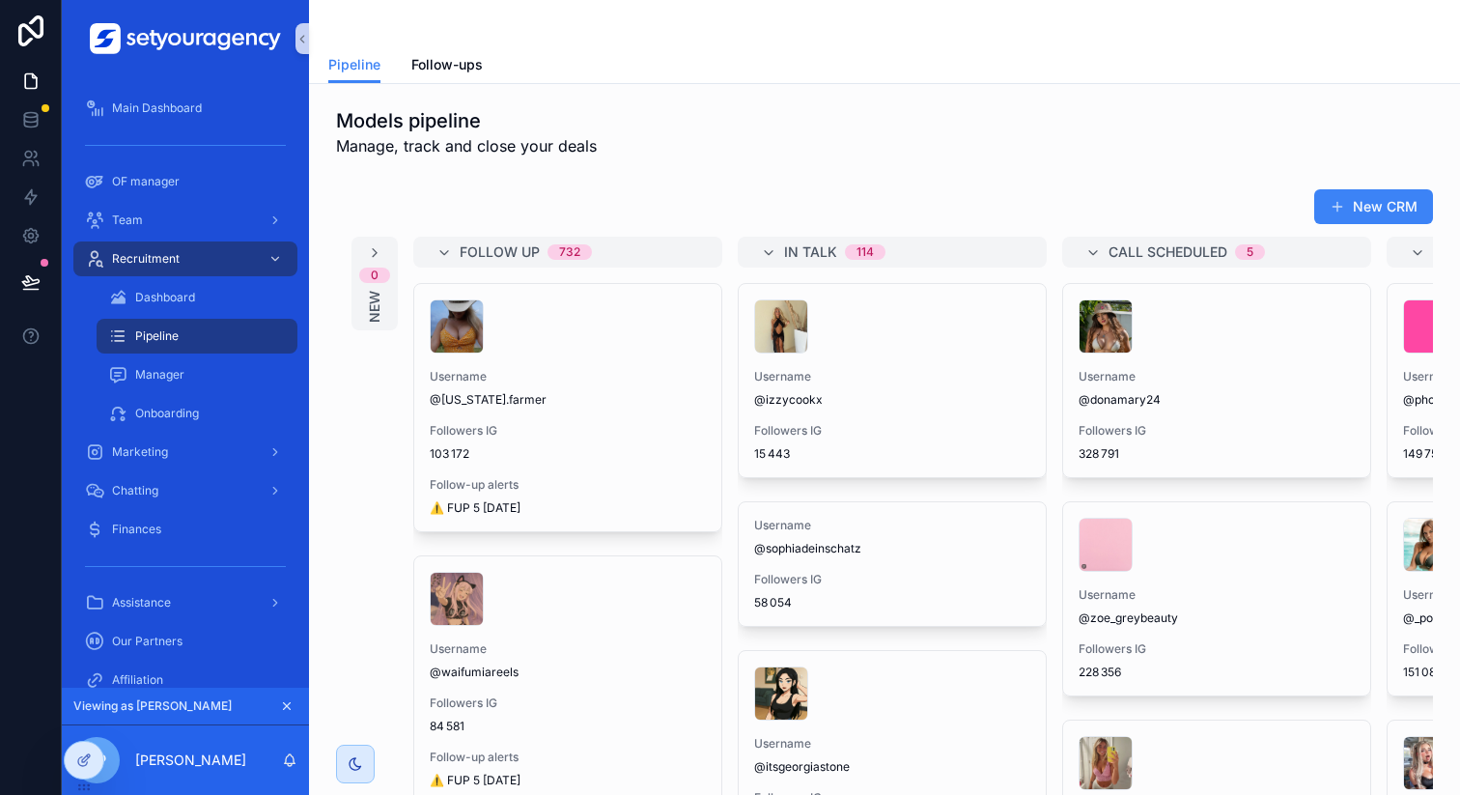
click at [611, 88] on div "Models pipeline Manage, track and close your deals New CRM 0 New Follow Up 732 …" at bounding box center [884, 524] width 1151 height 880
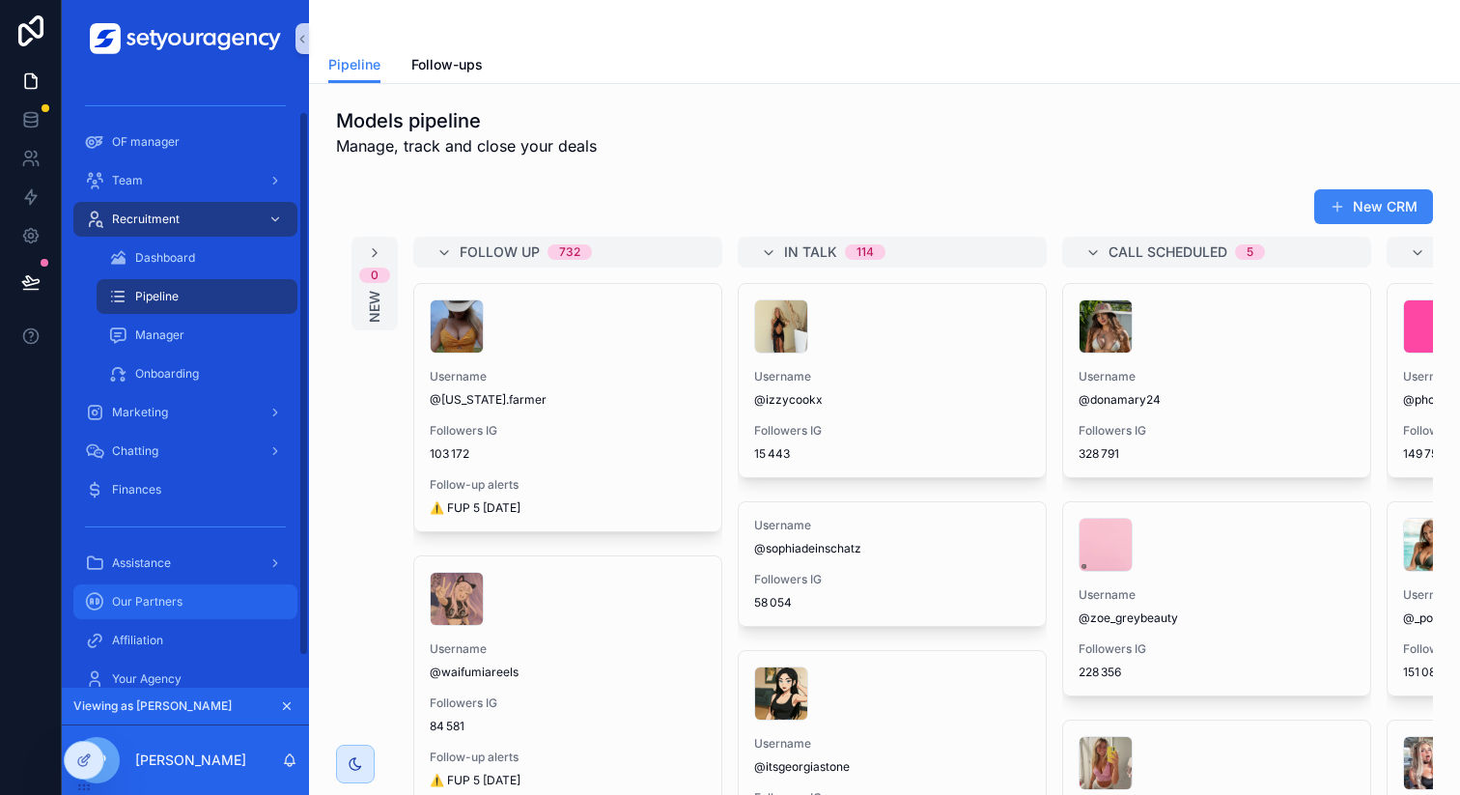
scroll to position [73, 0]
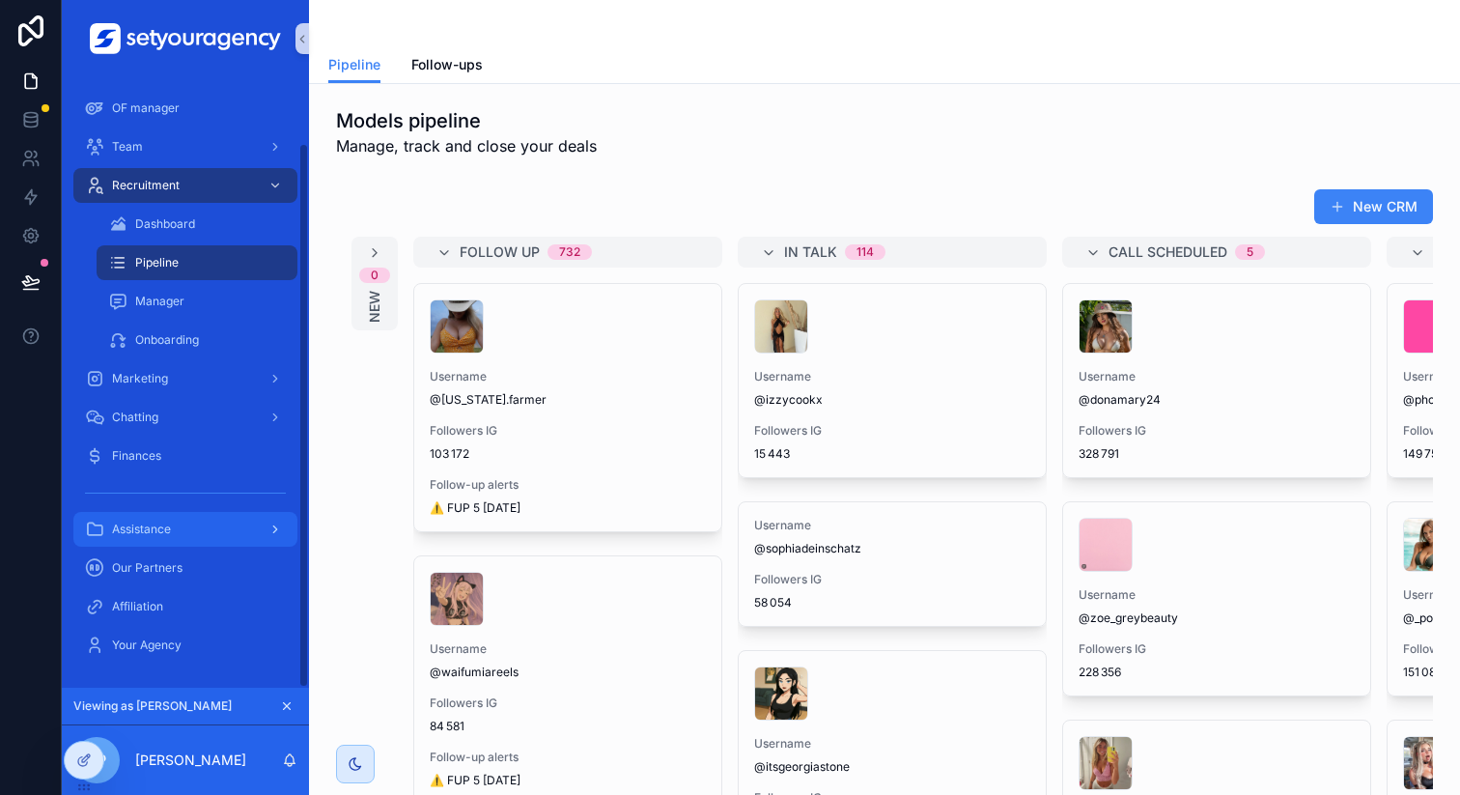
click at [155, 539] on div "Assistance" at bounding box center [185, 529] width 201 height 31
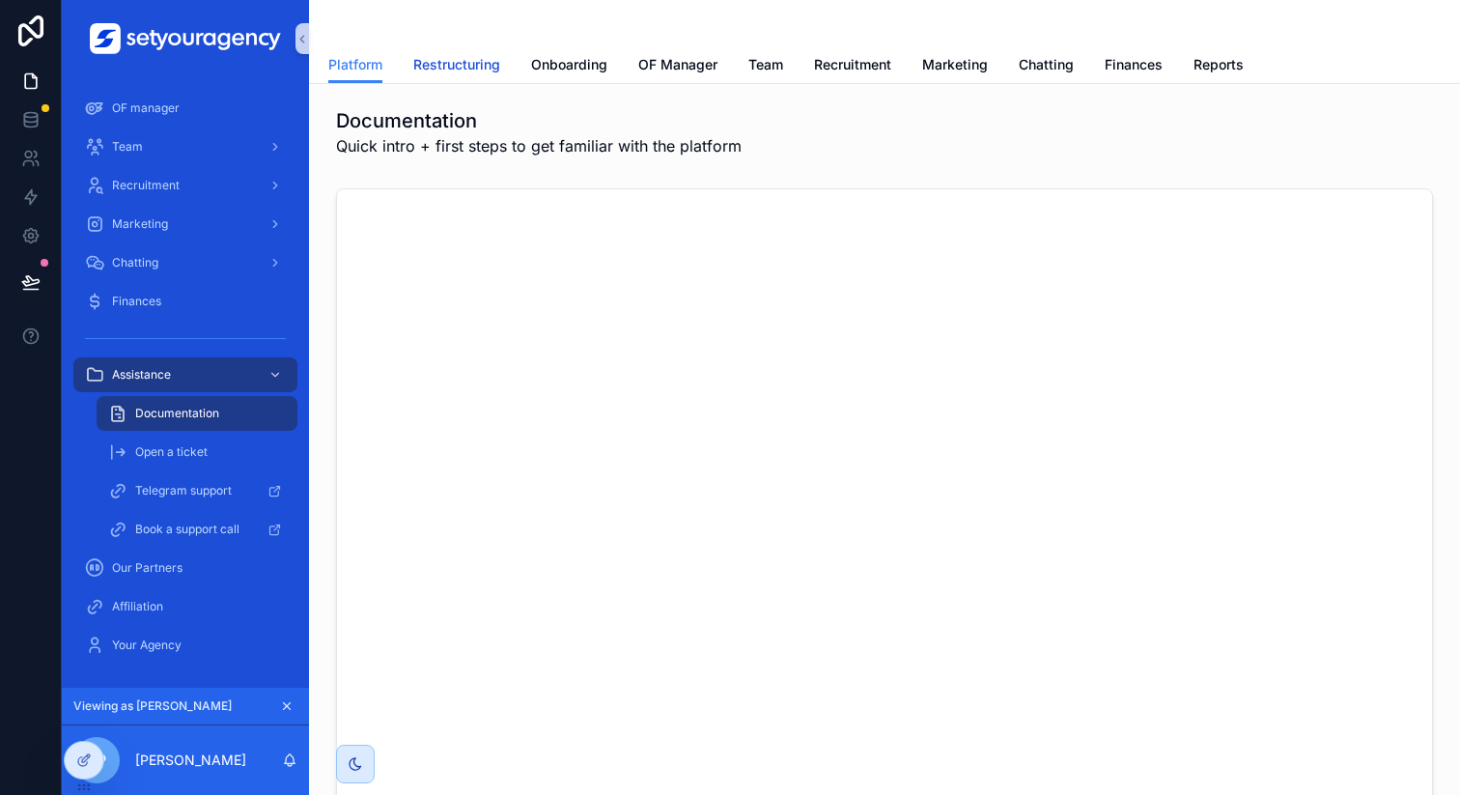
click at [442, 63] on span "Restructuring" at bounding box center [456, 64] width 87 height 19
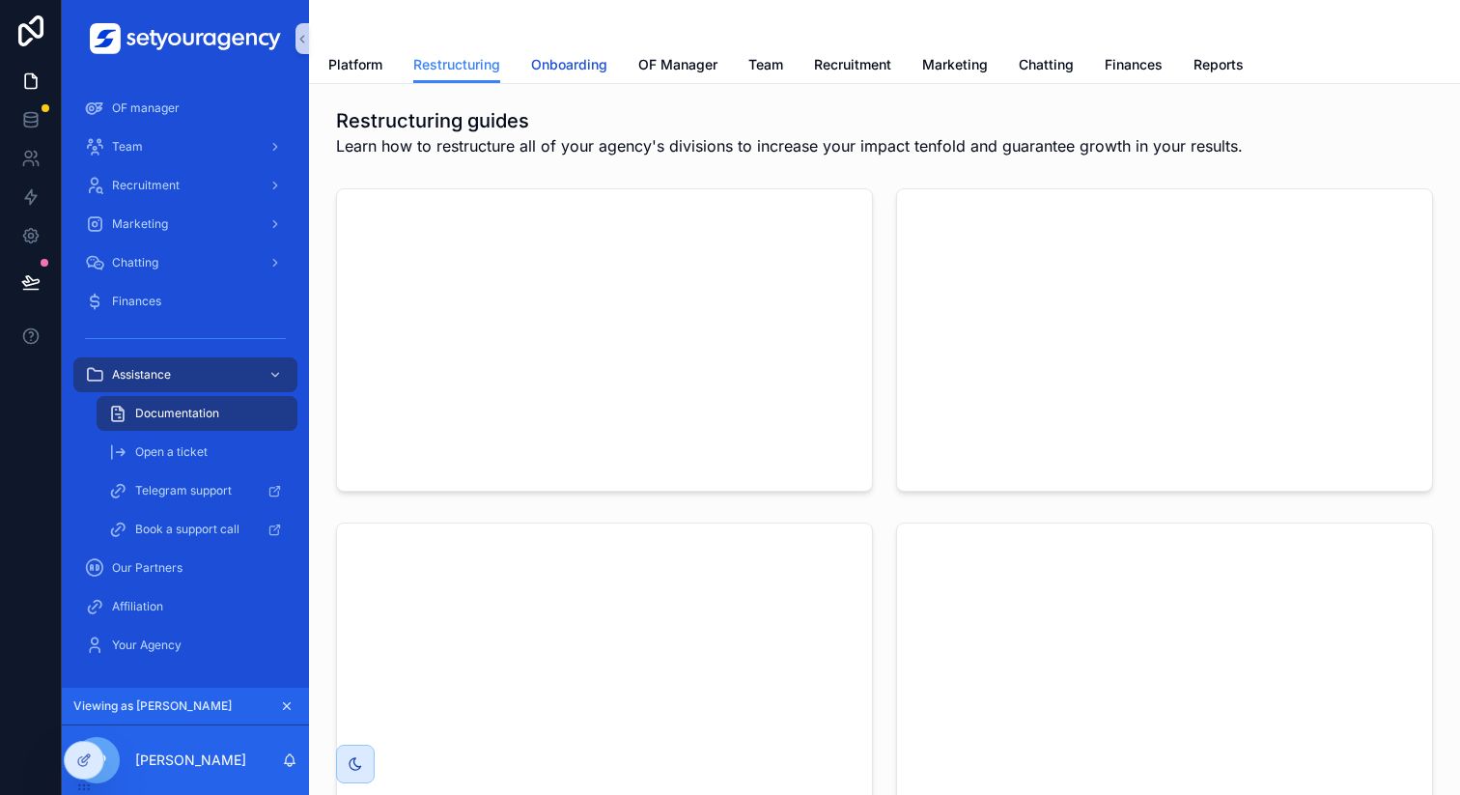
click at [565, 71] on span "Onboarding" at bounding box center [569, 64] width 76 height 19
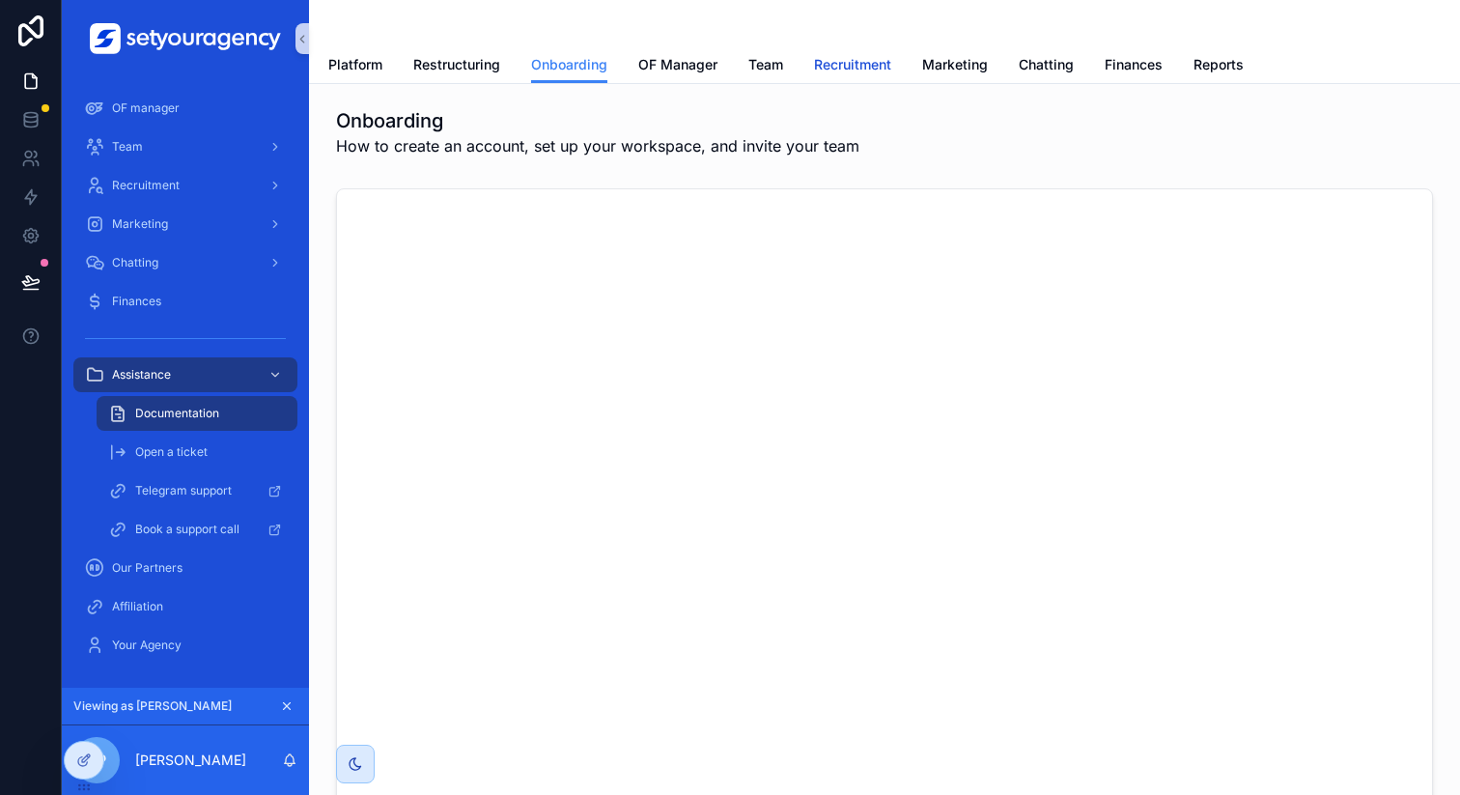
click at [849, 73] on span "Recruitment" at bounding box center [852, 64] width 77 height 19
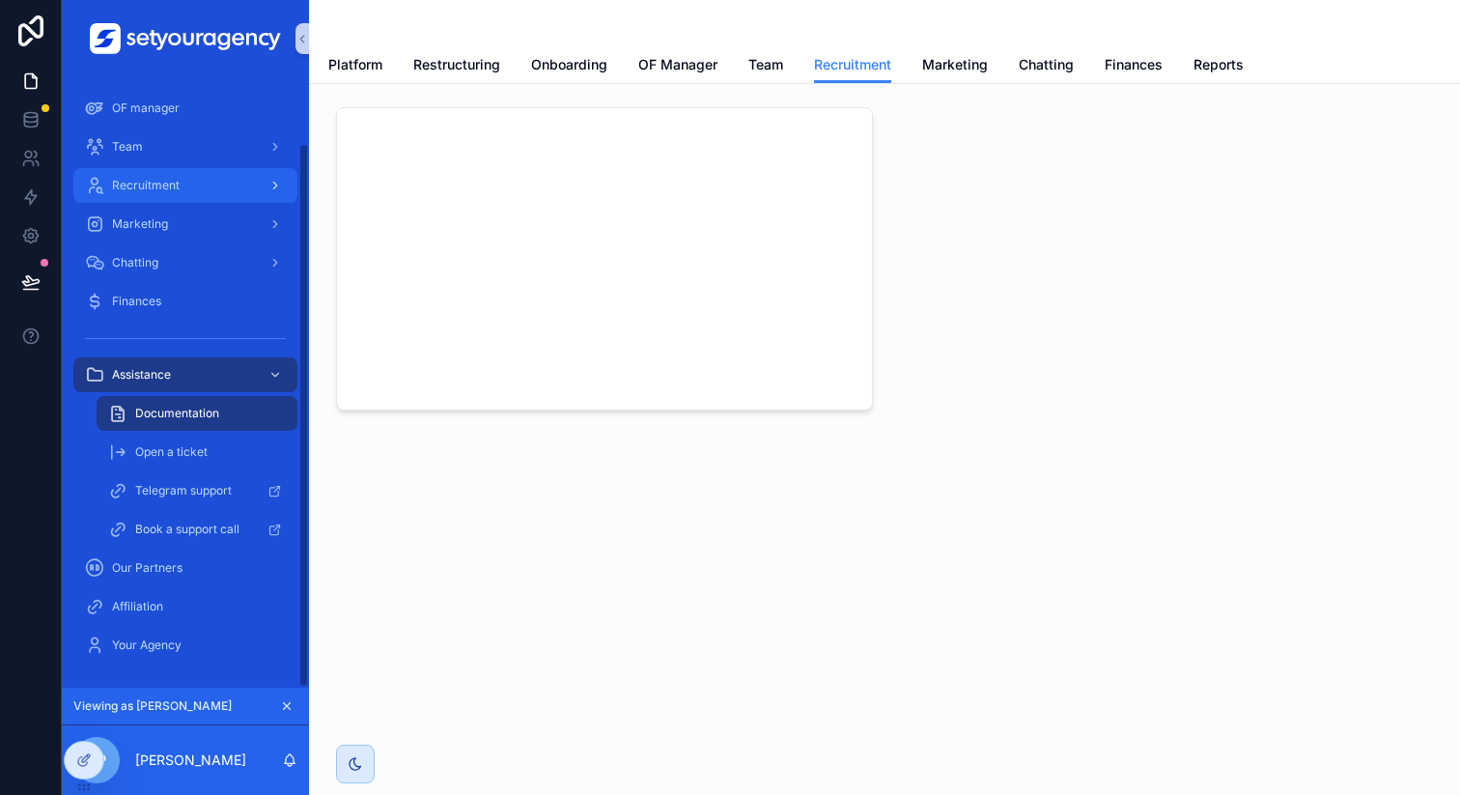
click at [227, 181] on div "Recruitment" at bounding box center [185, 185] width 201 height 31
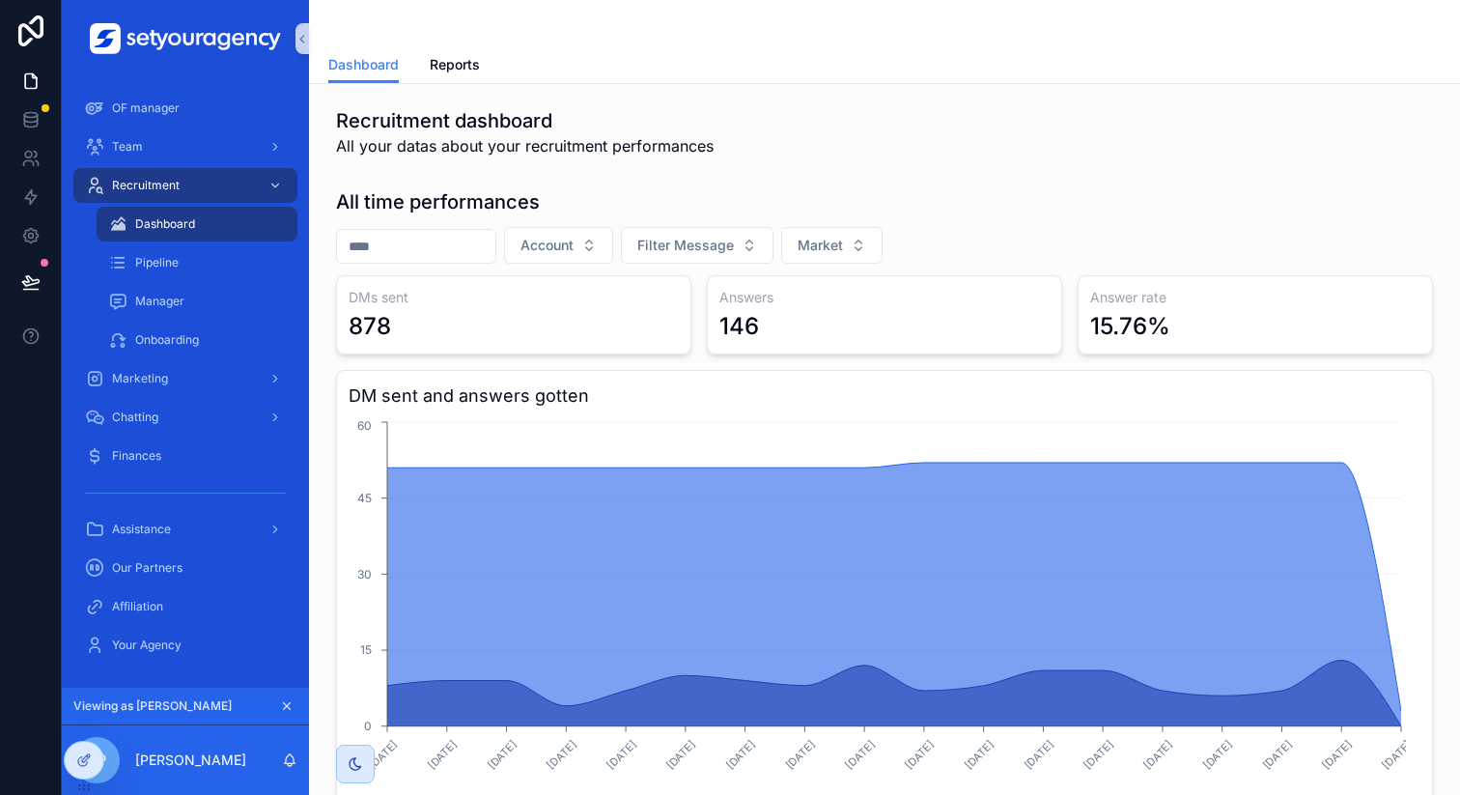
click at [84, 278] on div "Dashboard Pipeline Manager Onboarding" at bounding box center [185, 282] width 247 height 155
click at [562, 163] on div "Recruitment dashboard All your datas about your recruitment performances" at bounding box center [884, 132] width 1120 height 66
click at [625, 141] on span "All your datas about your recruitment performances" at bounding box center [525, 145] width 378 height 23
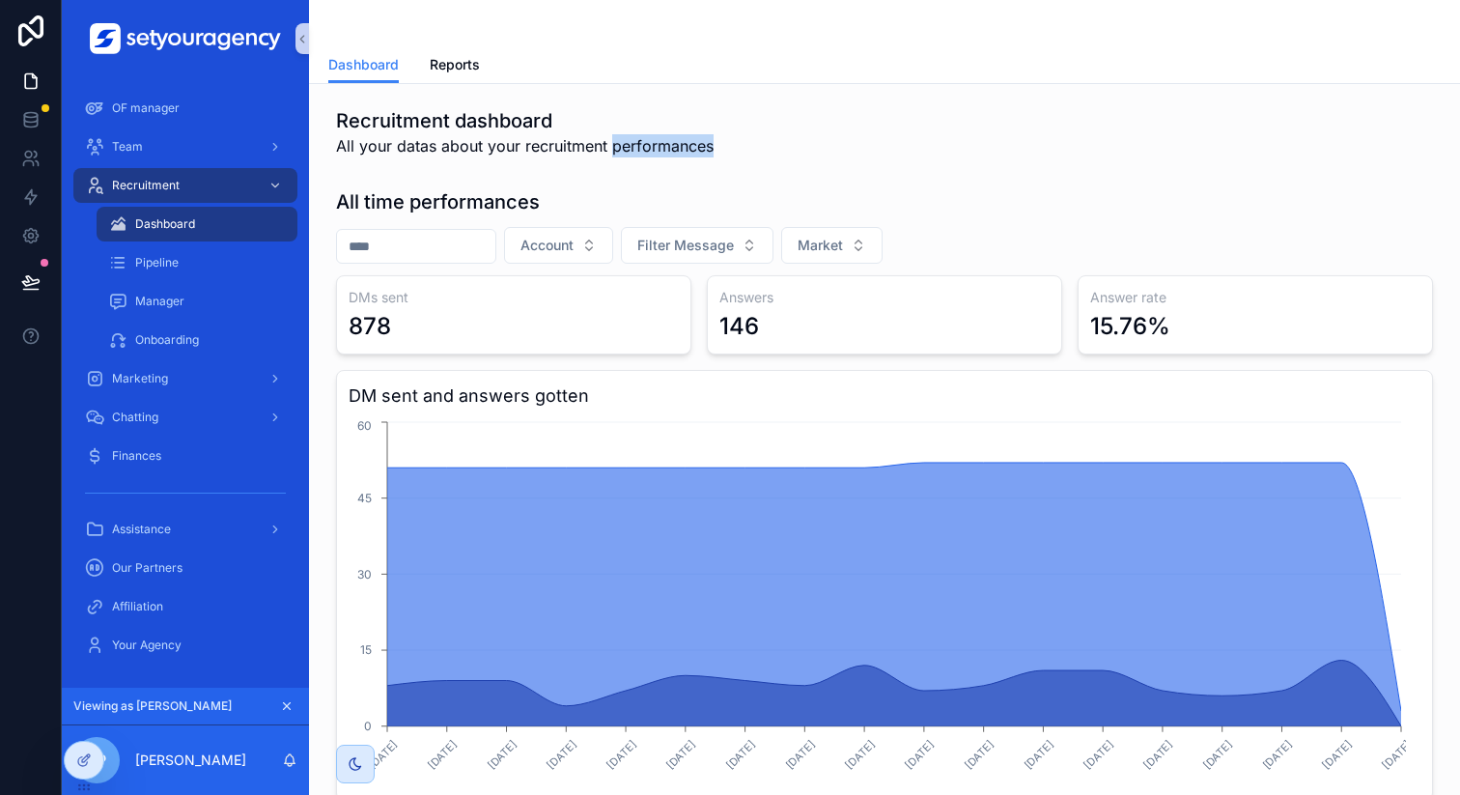
click at [625, 141] on span "All your datas about your recruitment performances" at bounding box center [525, 145] width 378 height 23
click at [182, 275] on div "Pipeline" at bounding box center [197, 262] width 178 height 31
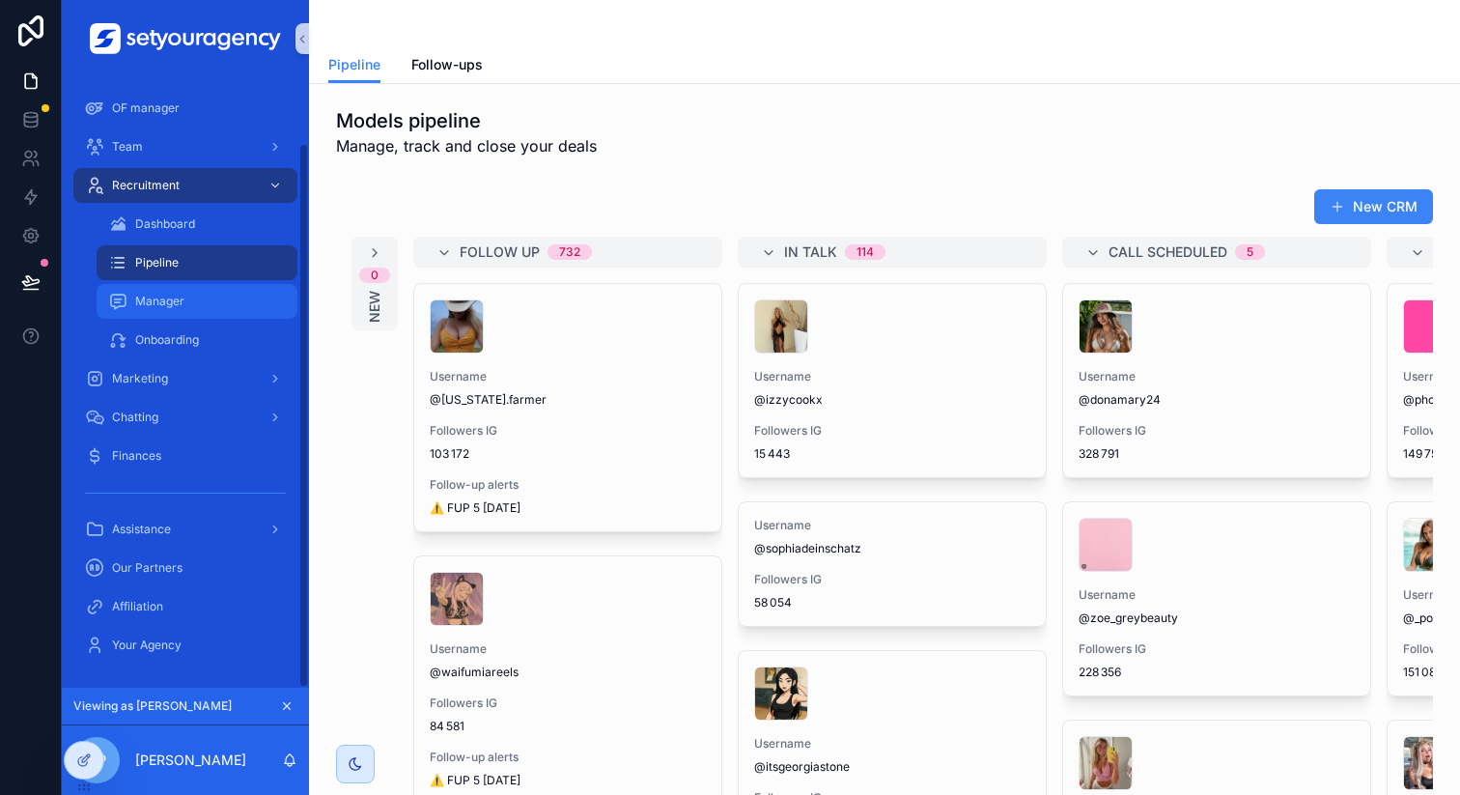
click at [205, 301] on div "Manager" at bounding box center [197, 301] width 178 height 31
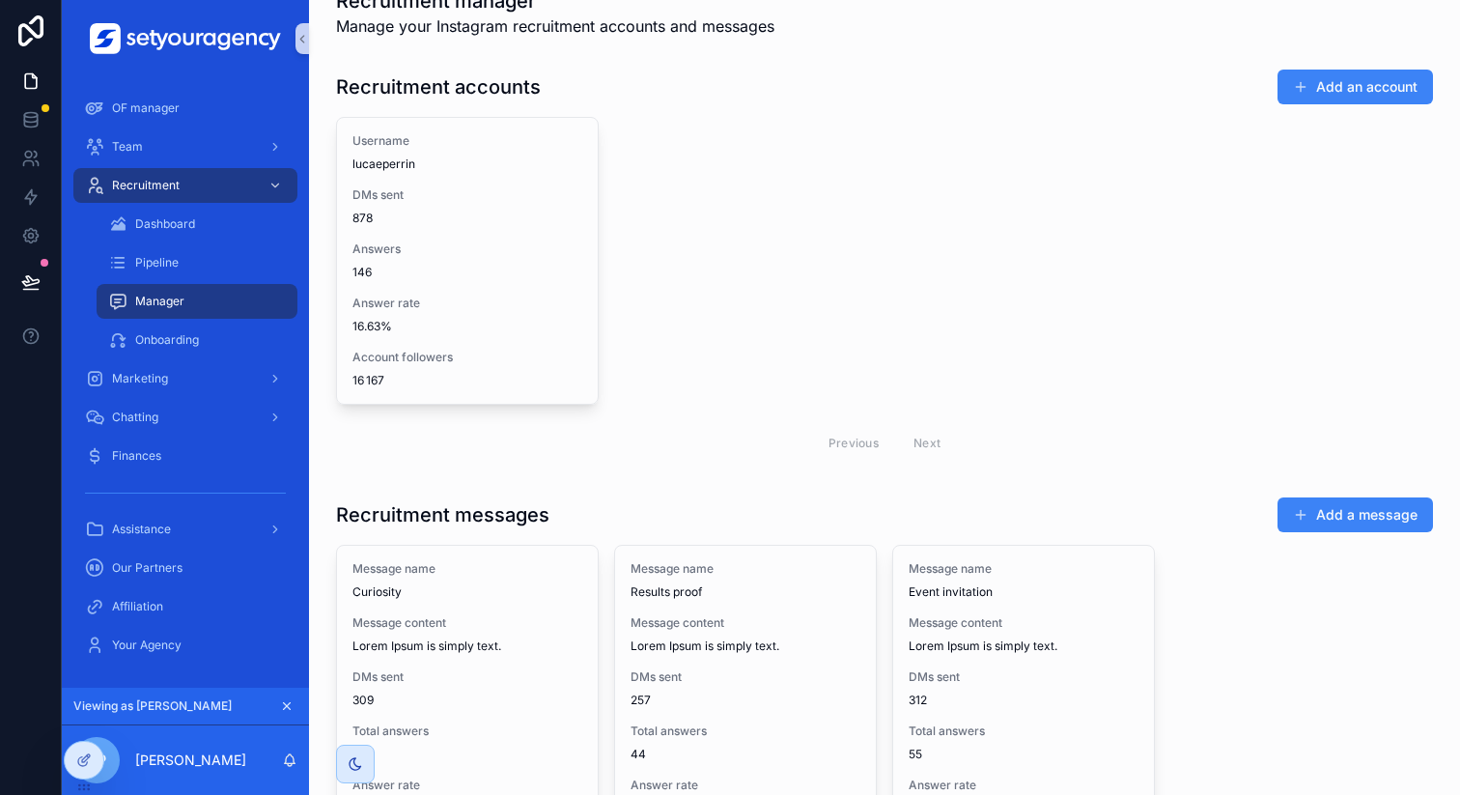
scroll to position [48, 0]
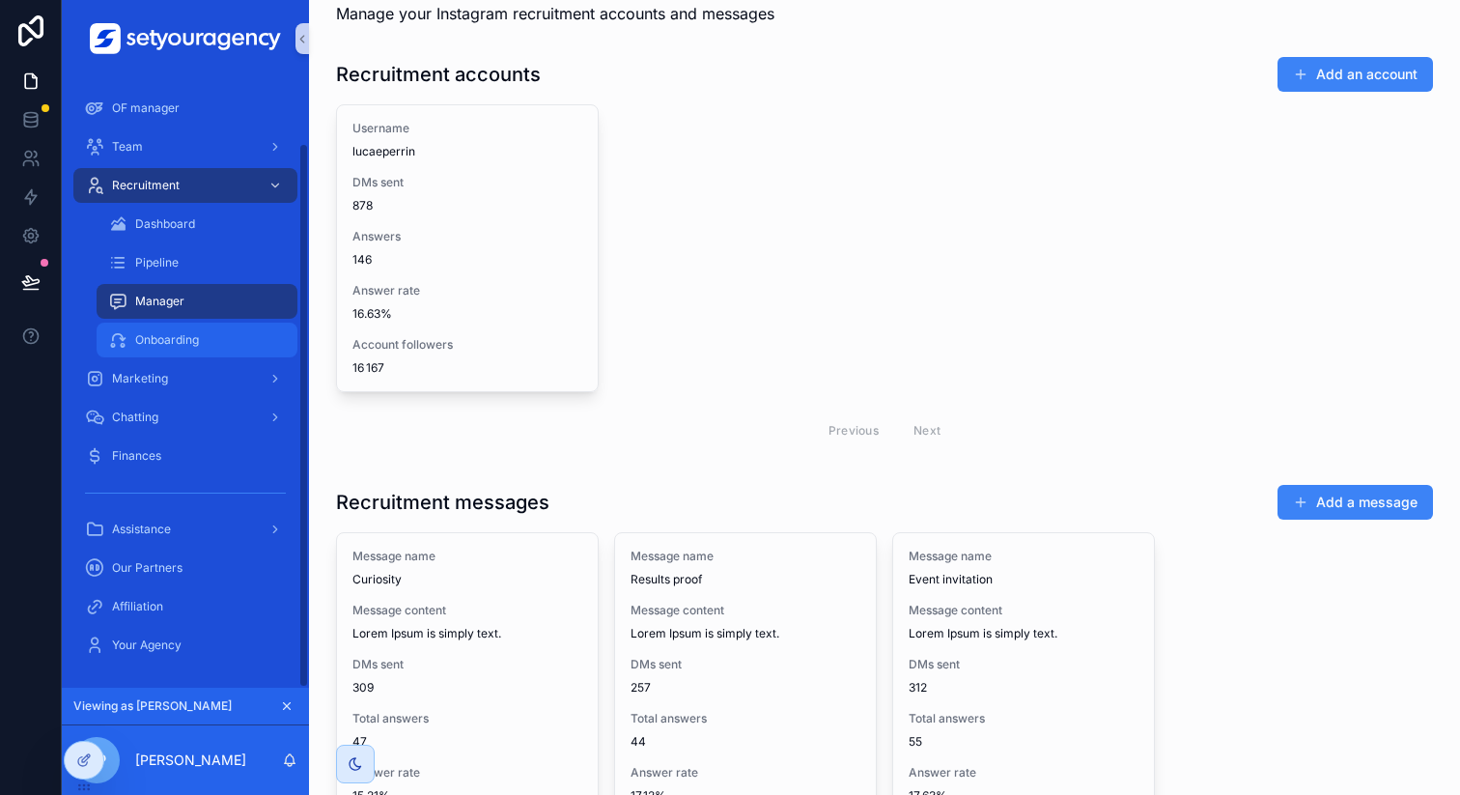
click at [172, 334] on span "Onboarding" at bounding box center [167, 339] width 64 height 15
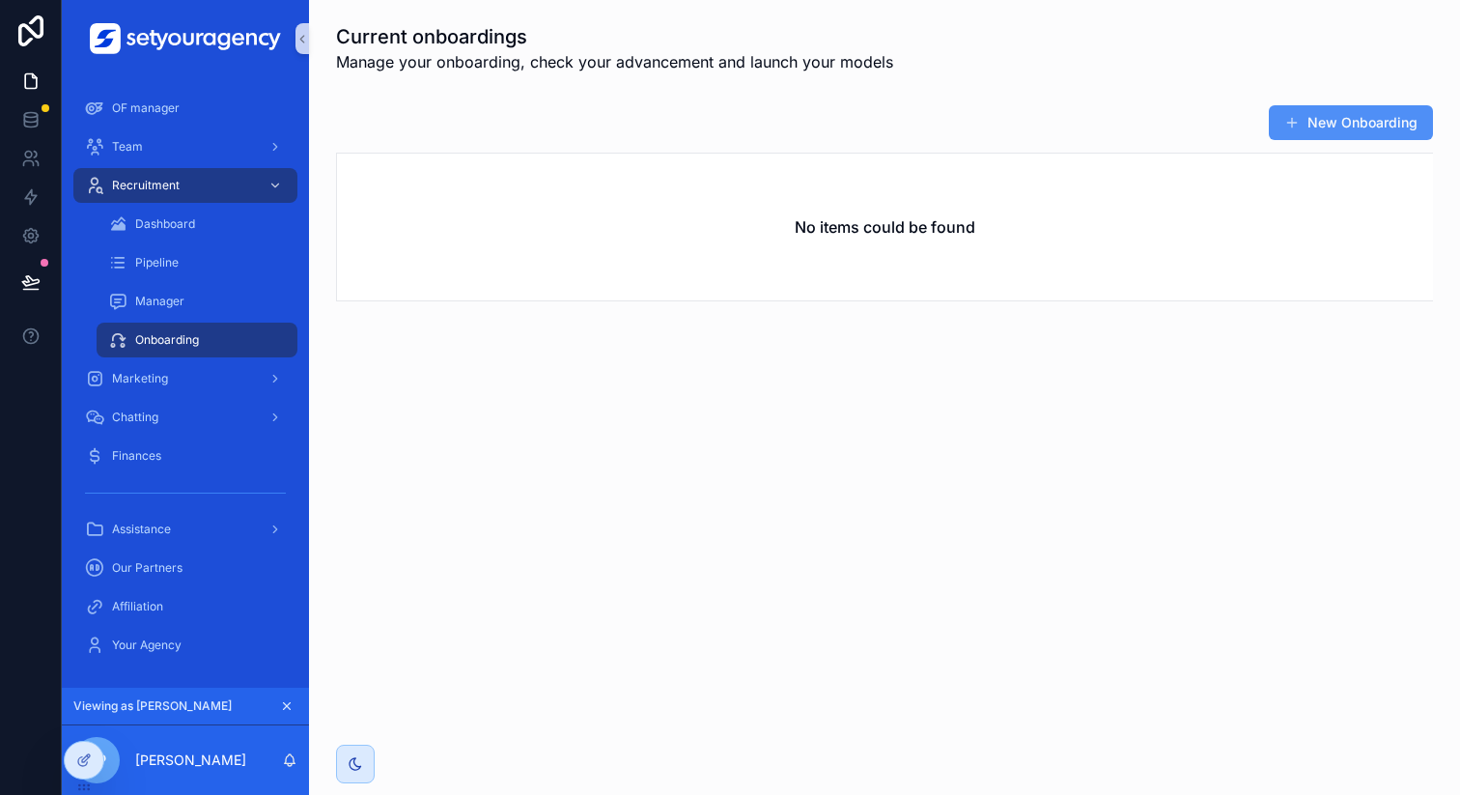
click at [1328, 119] on button "New Onboarding" at bounding box center [1351, 122] width 164 height 35
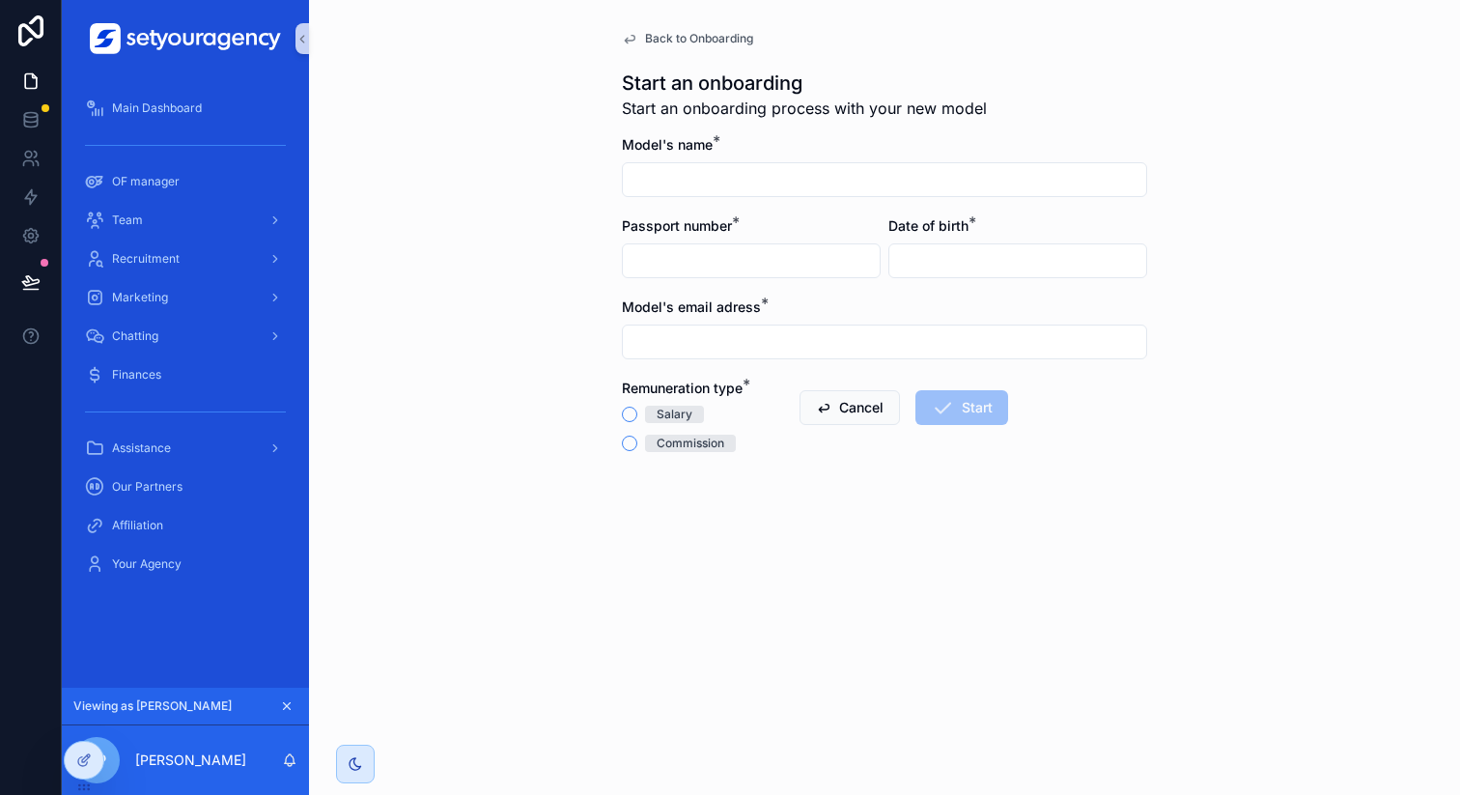
click at [619, 412] on div "Back to Onboarding Start an onboarding Start an onboarding process with your ne…" at bounding box center [884, 274] width 556 height 549
click at [631, 413] on button "Salary" at bounding box center [629, 414] width 15 height 15
click at [647, 438] on span "Commission" at bounding box center [690, 443] width 91 height 17
click at [637, 438] on button "Commission" at bounding box center [629, 443] width 15 height 15
click at [943, 490] on form "Model's name * Passport number * Date of birth * Model's email adress * Remuner…" at bounding box center [884, 388] width 525 height 506
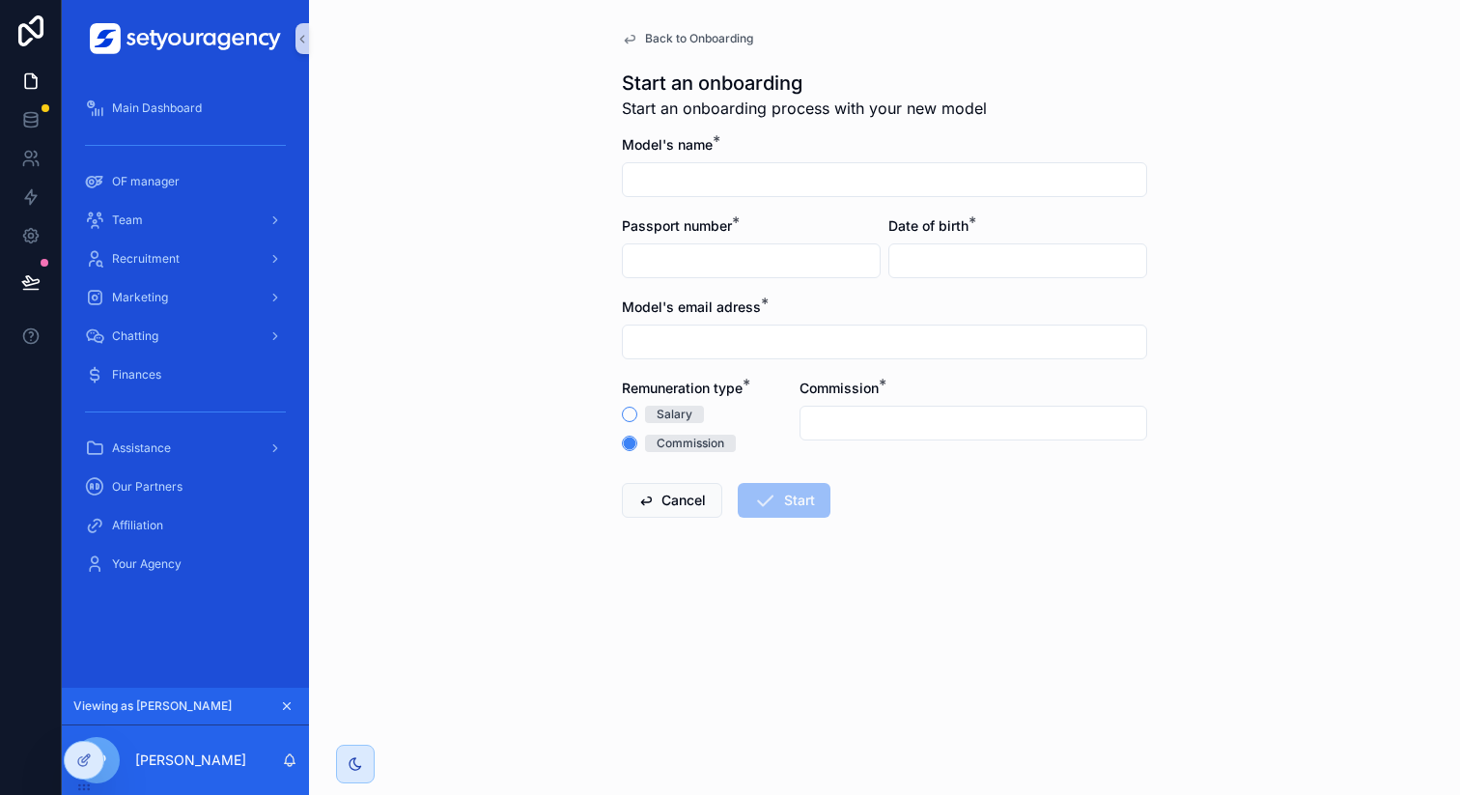
click at [775, 497] on span "Start" at bounding box center [784, 503] width 93 height 19
click at [690, 32] on span "Back to Onboarding" at bounding box center [699, 38] width 108 height 15
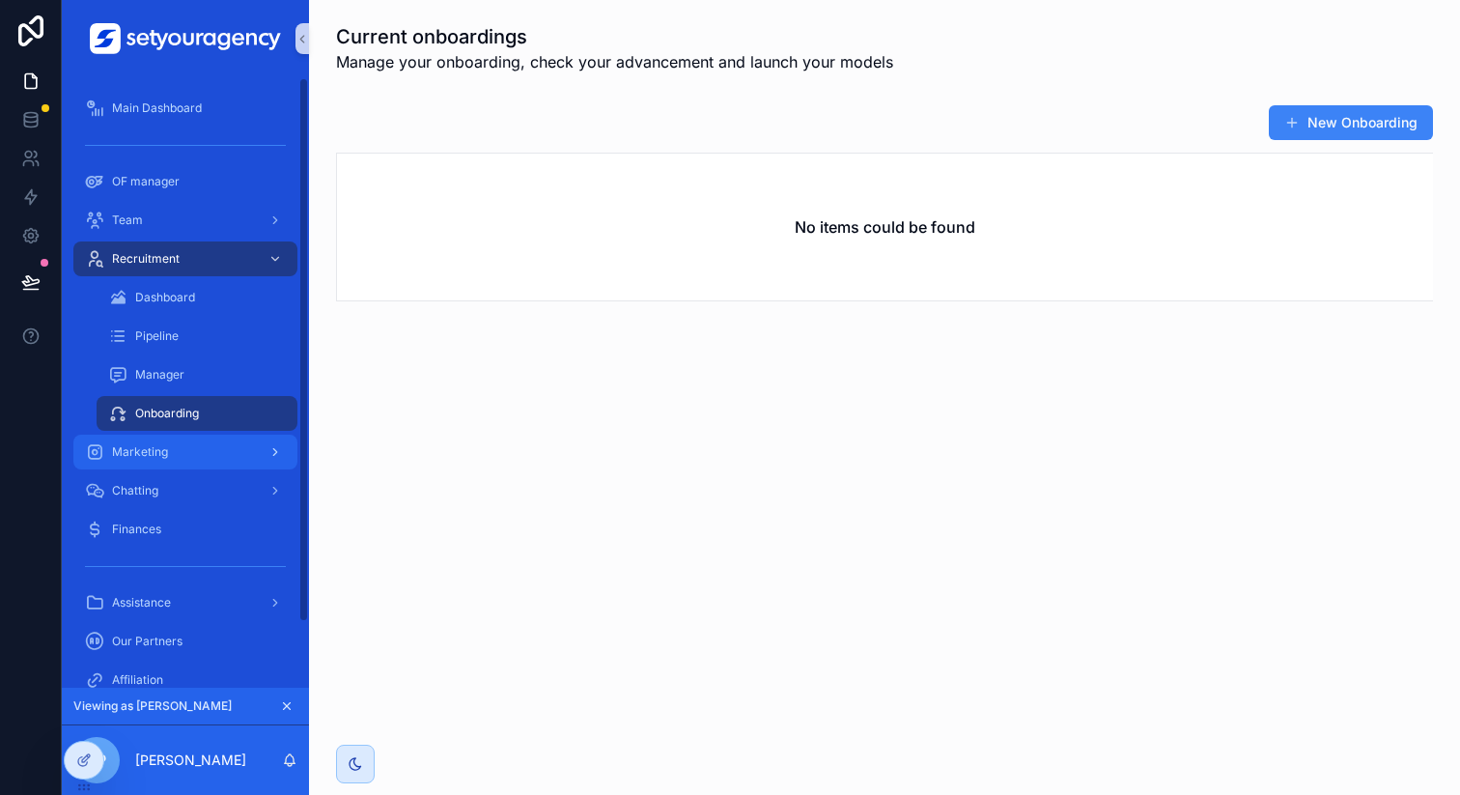
click at [168, 437] on div "Marketing" at bounding box center [185, 452] width 201 height 31
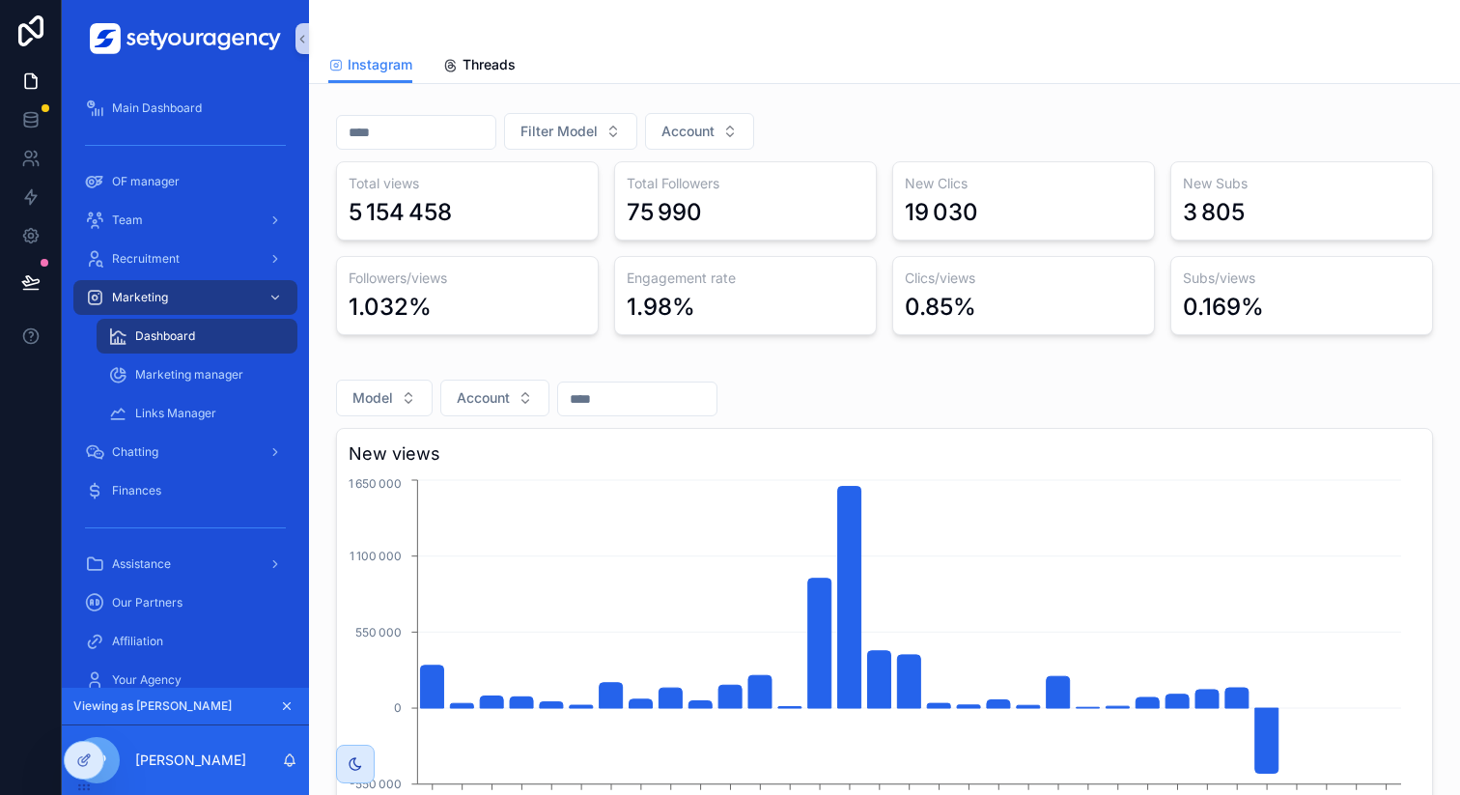
scroll to position [99, 0]
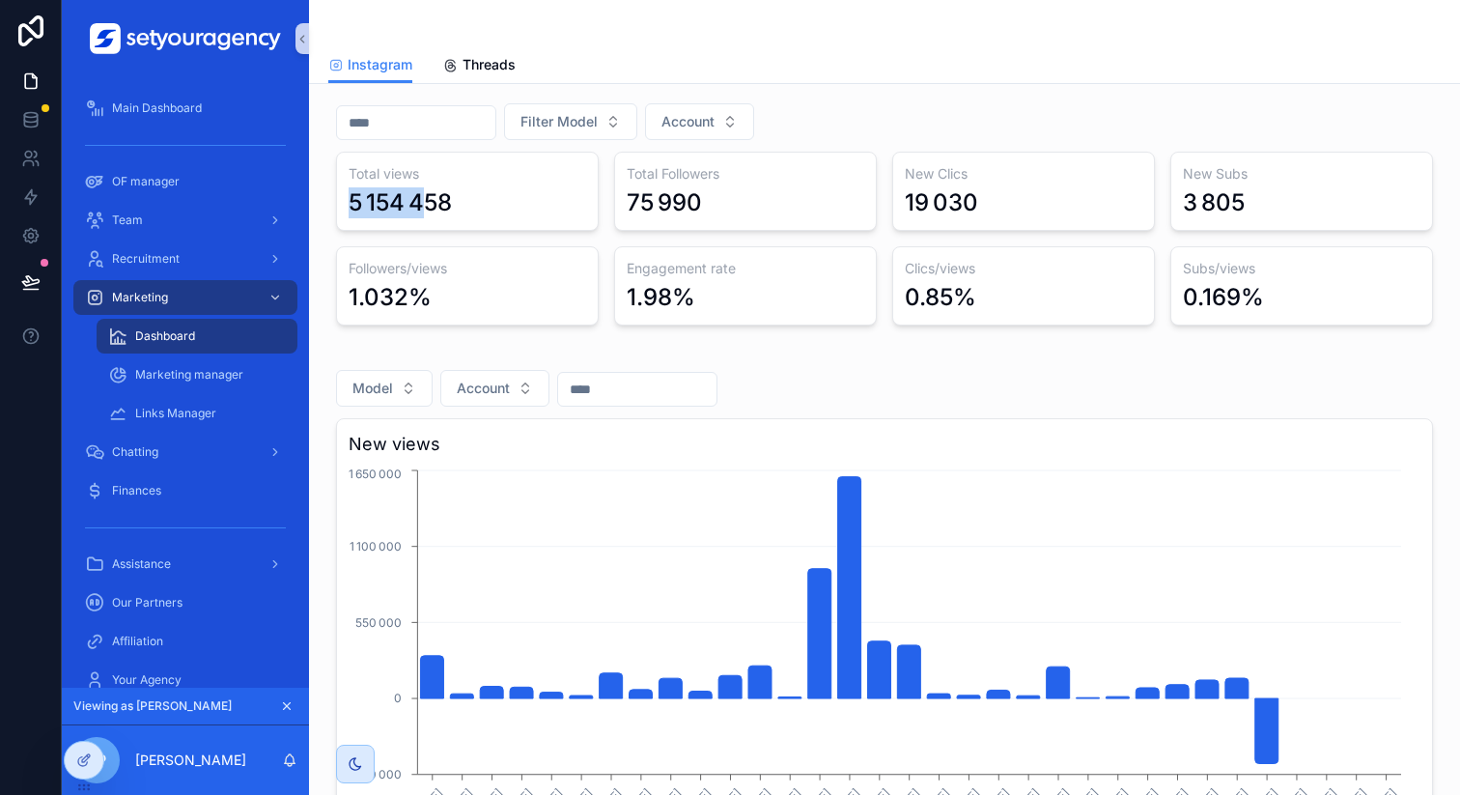
drag, startPoint x: 351, startPoint y: 207, endPoint x: 429, endPoint y: 207, distance: 78.2
click at [429, 207] on div "5 154 458" at bounding box center [400, 202] width 103 height 31
drag, startPoint x: 619, startPoint y: 196, endPoint x: 789, endPoint y: 196, distance: 170.0
click at [789, 196] on div "Total Followers 75 990" at bounding box center [745, 191] width 263 height 79
drag, startPoint x: 866, startPoint y: 187, endPoint x: 1018, endPoint y: 187, distance: 151.6
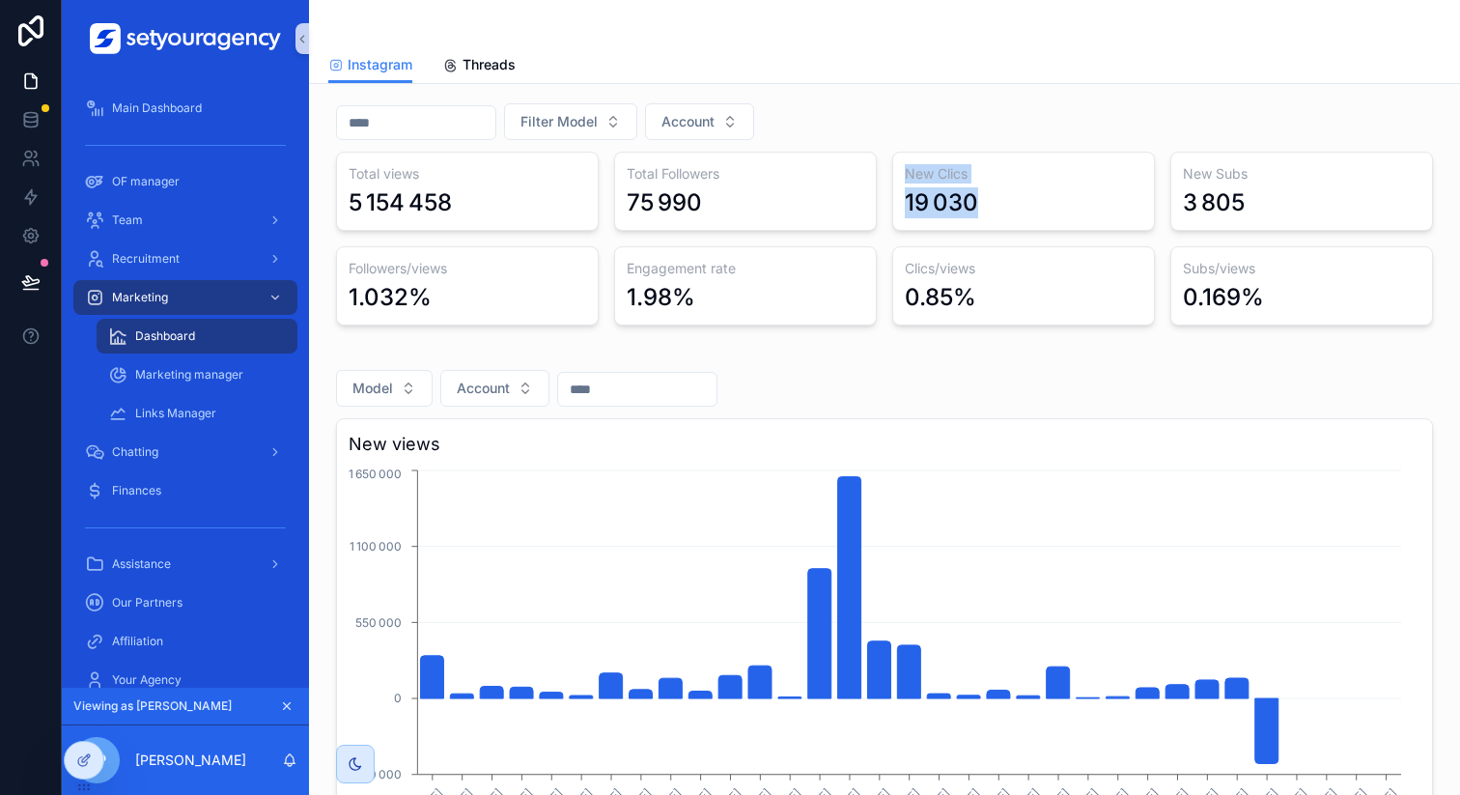
click at [1018, 187] on div "Total views 5 154 458 Total Followers 75 990 New Clics 19 030 New Subs 3 805 Fo…" at bounding box center [884, 239] width 1097 height 174
click at [1018, 187] on div "19 030" at bounding box center [1024, 202] width 238 height 31
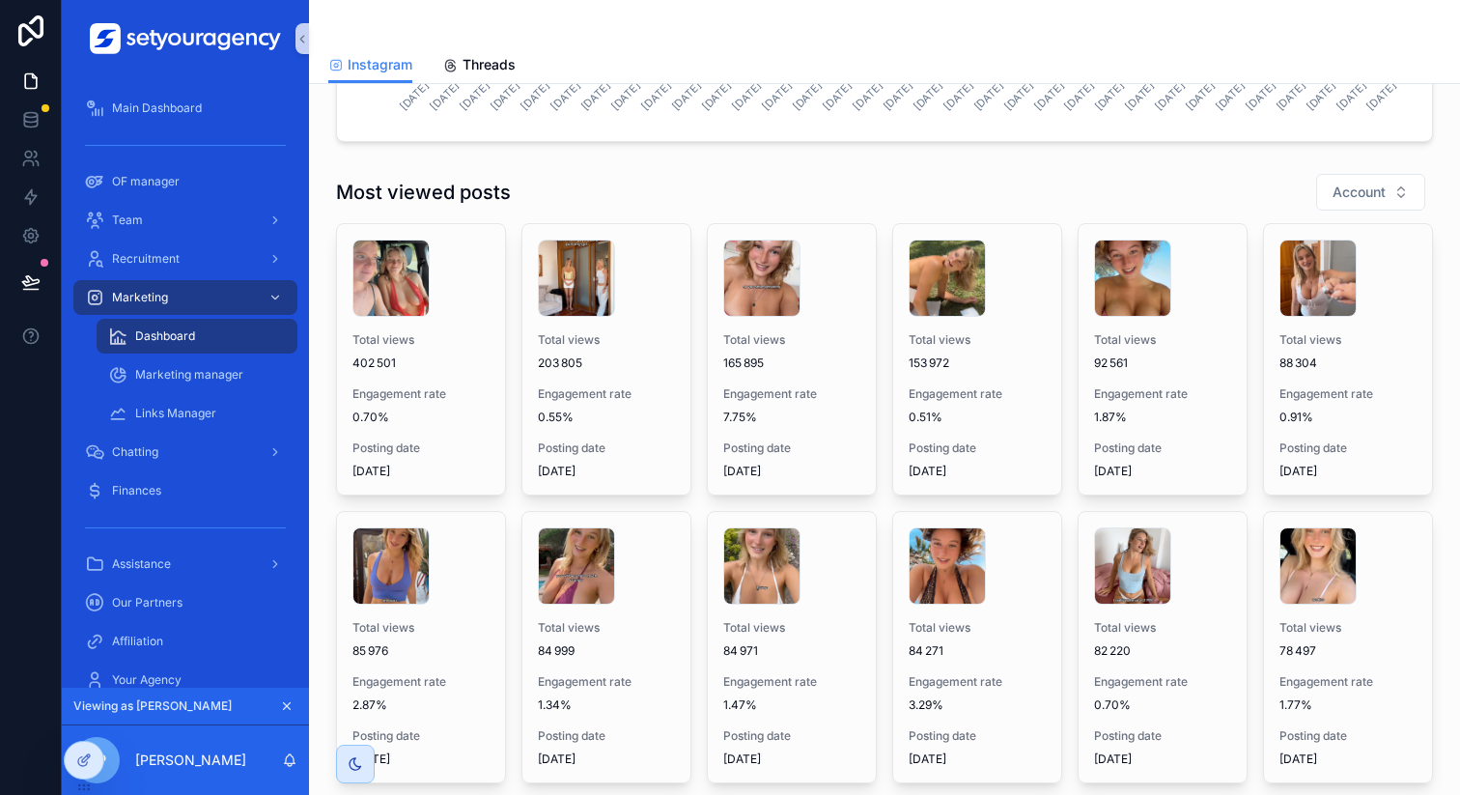
scroll to position [1812, 0]
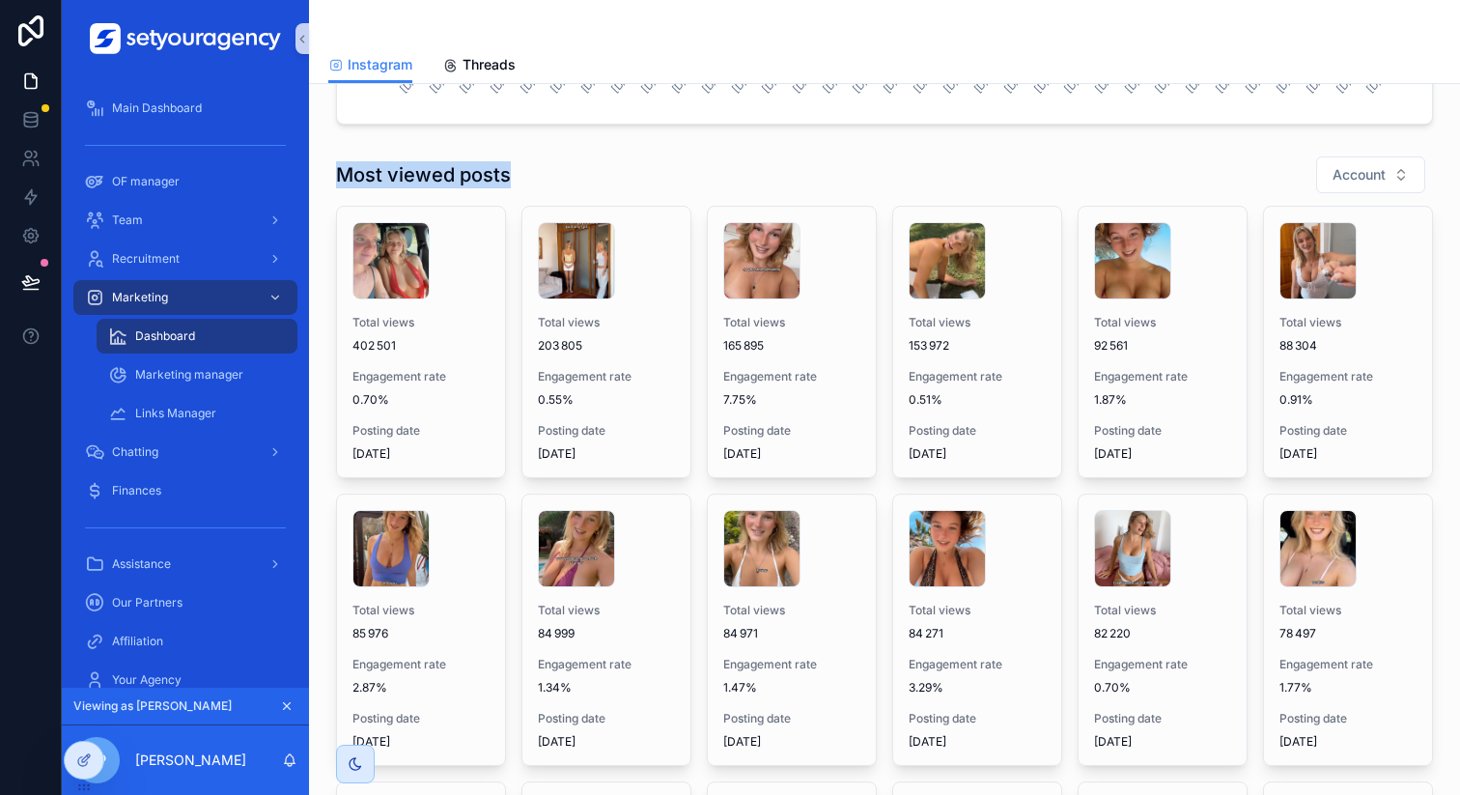
drag, startPoint x: 341, startPoint y: 177, endPoint x: 507, endPoint y: 177, distance: 166.1
click at [507, 177] on h1 "Most viewed posts" at bounding box center [423, 174] width 175 height 27
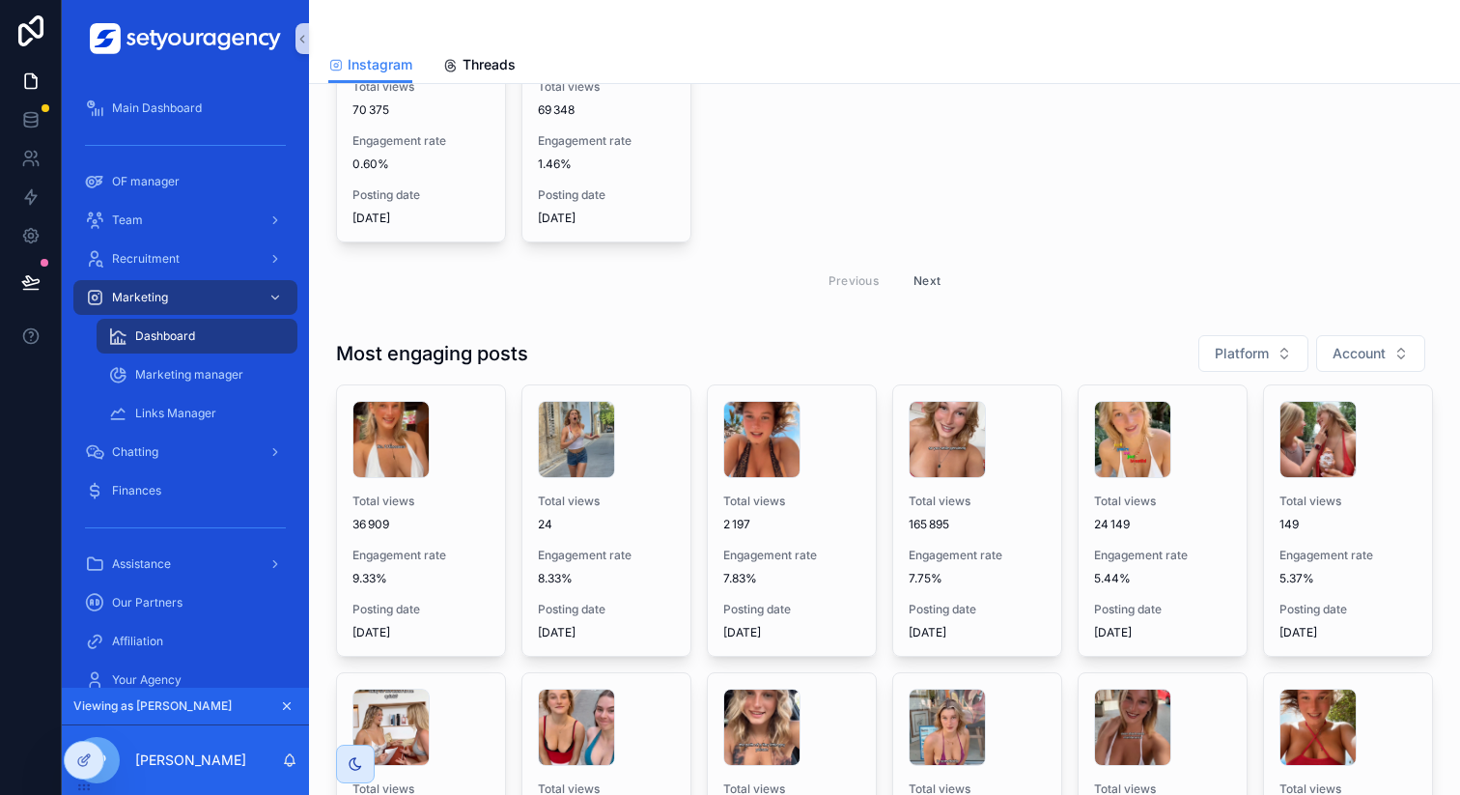
scroll to position [3032, 0]
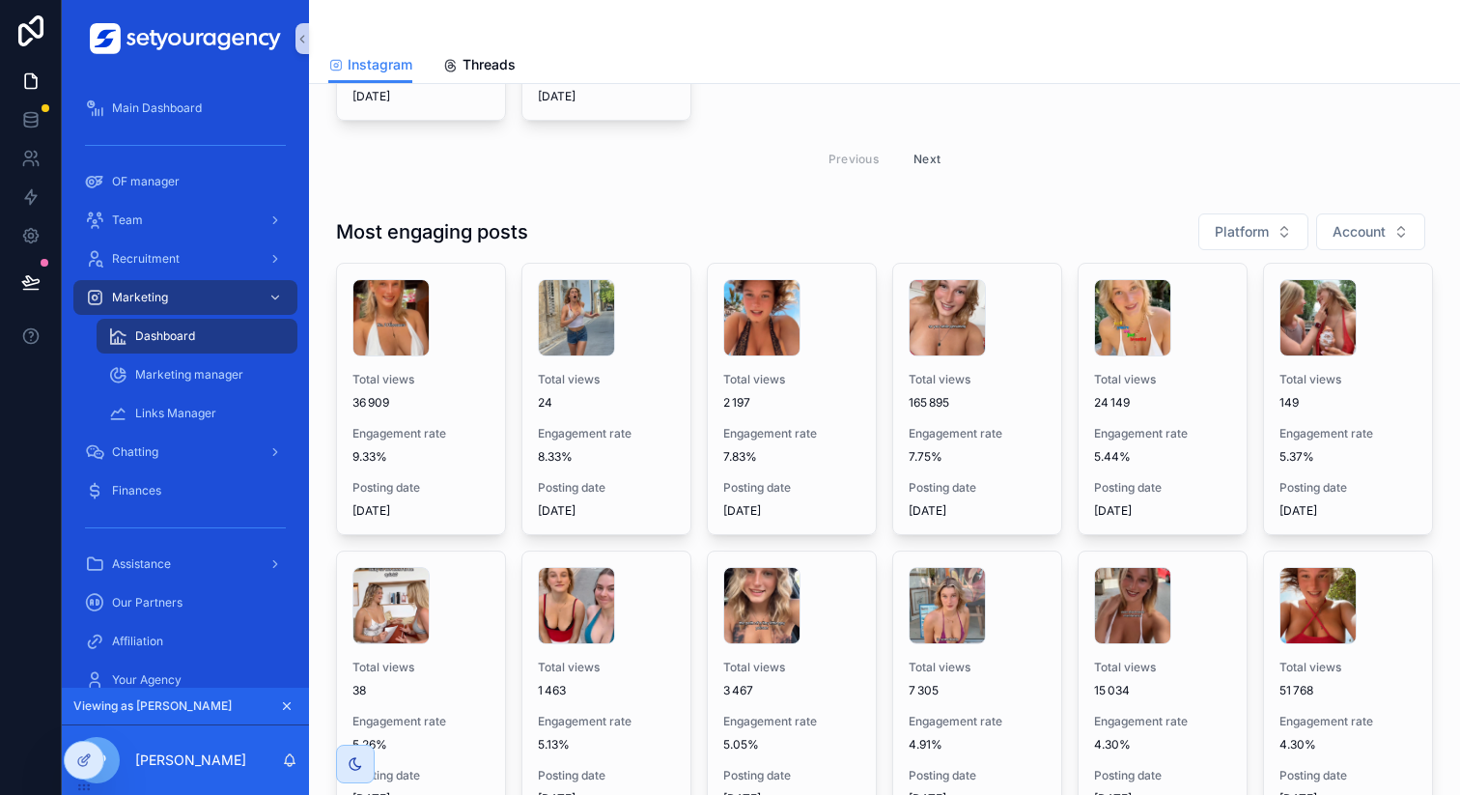
click at [1078, 161] on div "Previous Next" at bounding box center [884, 158] width 1097 height 45
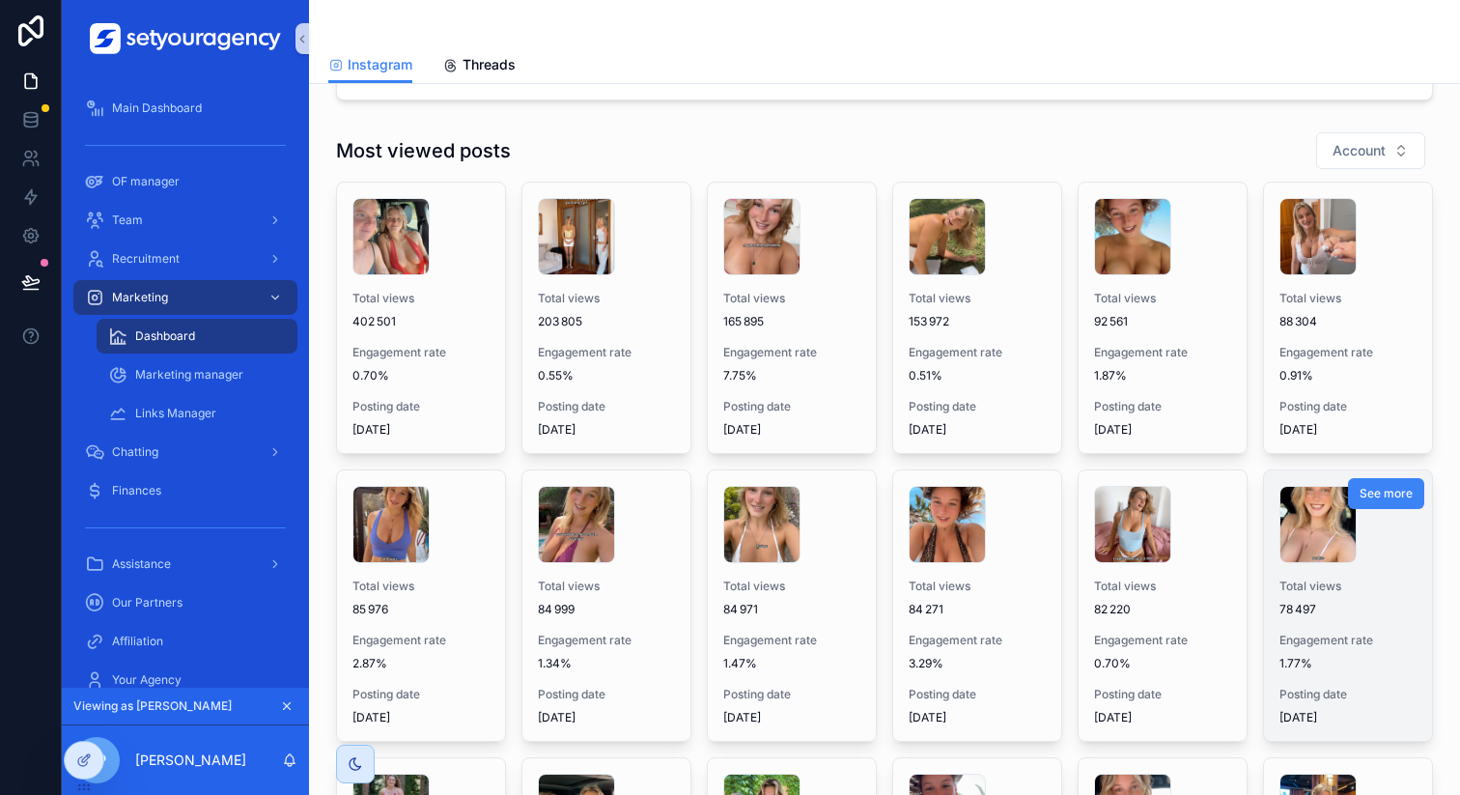
scroll to position [1827, 0]
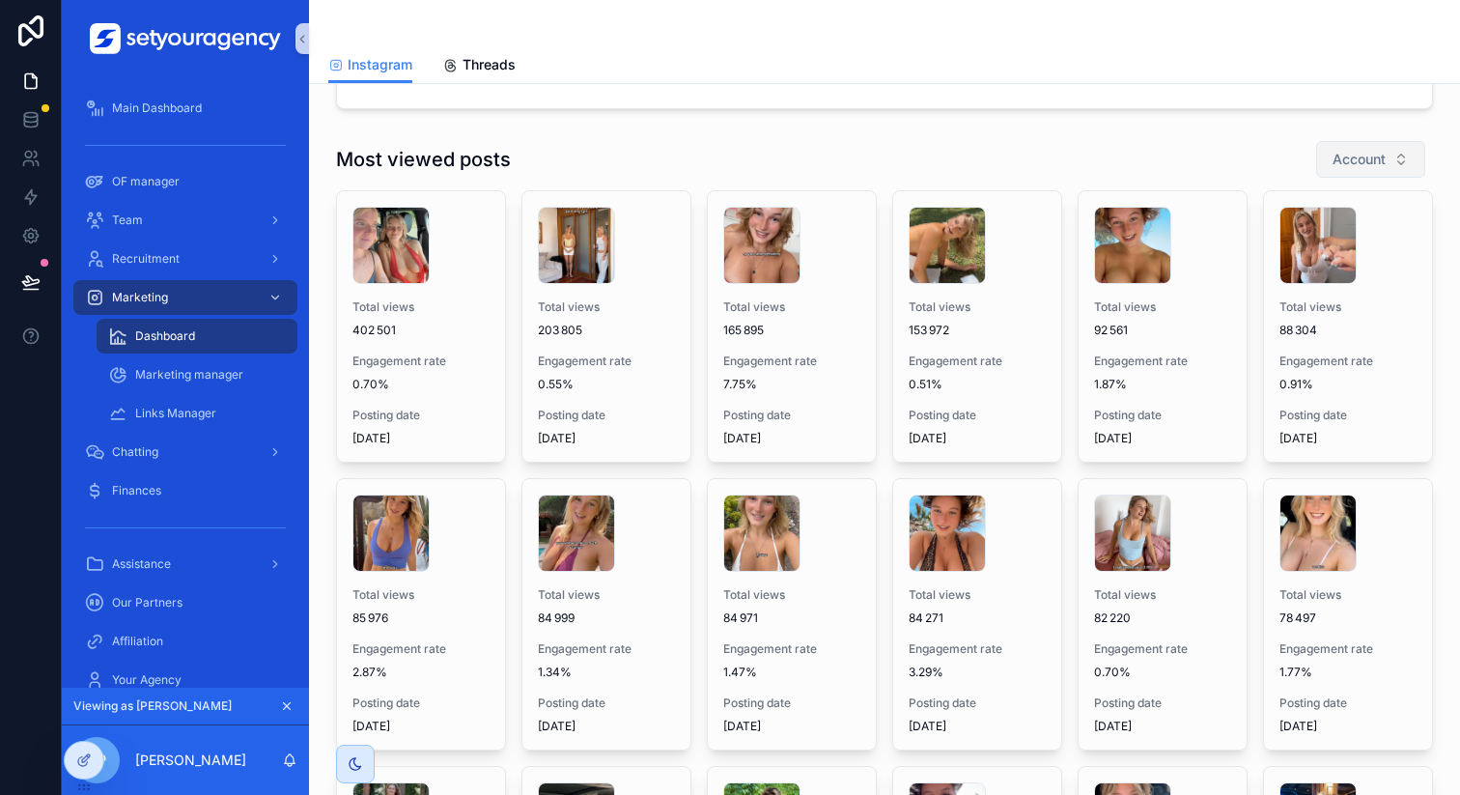
click at [1347, 156] on span "Account" at bounding box center [1359, 159] width 53 height 19
click at [1171, 161] on div "Most viewed posts Account" at bounding box center [884, 159] width 1097 height 39
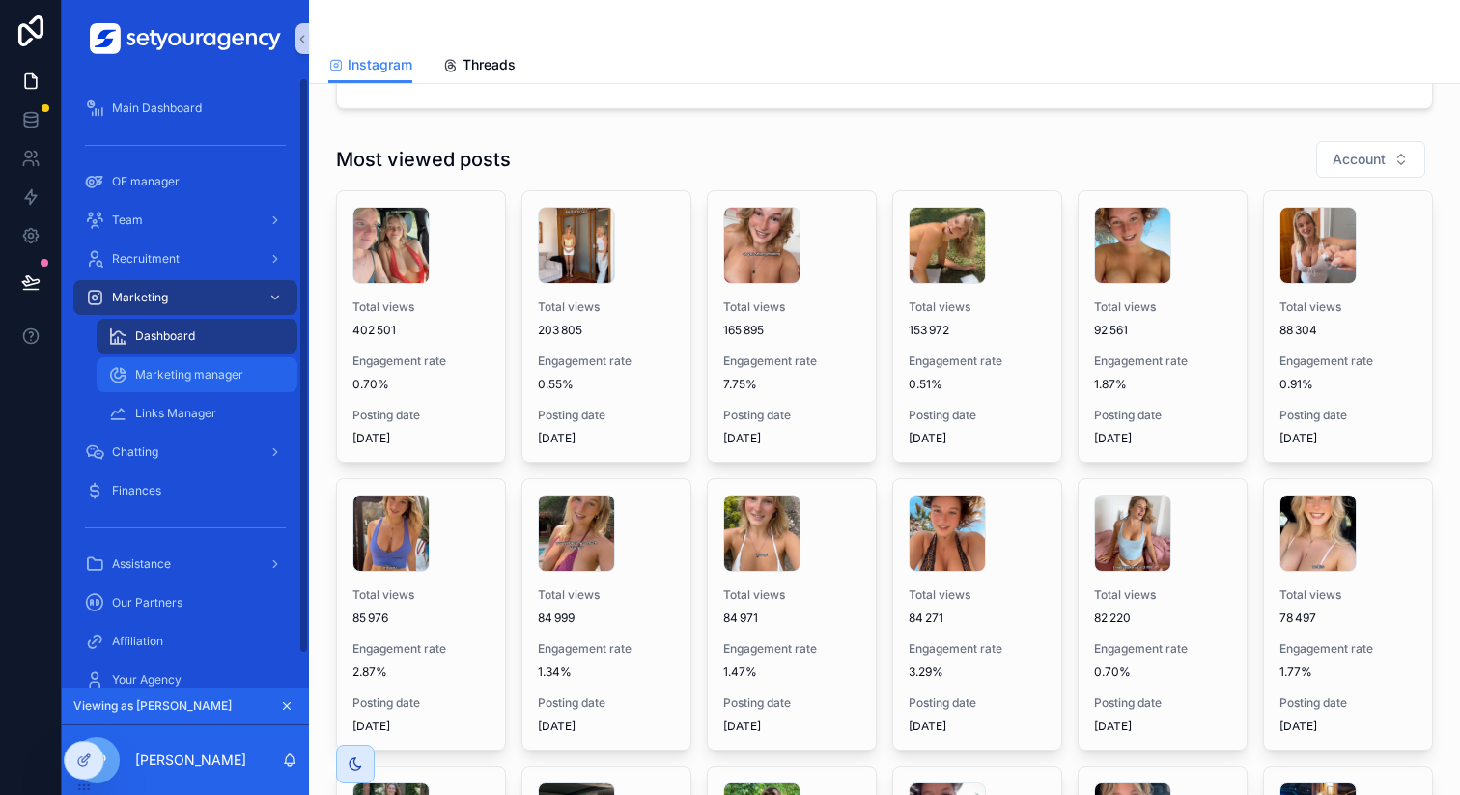
click at [209, 379] on span "Marketing manager" at bounding box center [189, 374] width 108 height 15
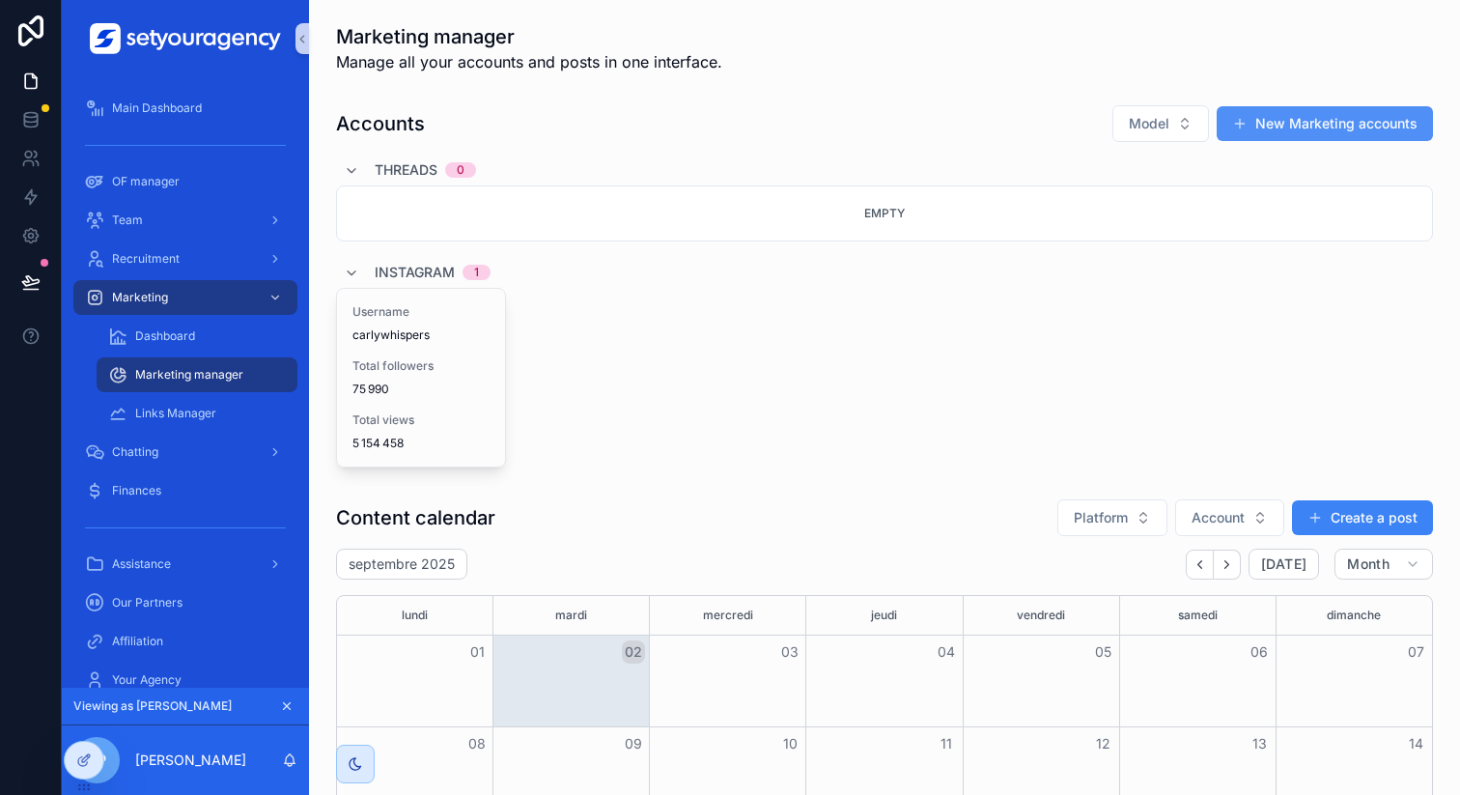
click at [1346, 125] on button "New Marketing accounts" at bounding box center [1325, 123] width 216 height 35
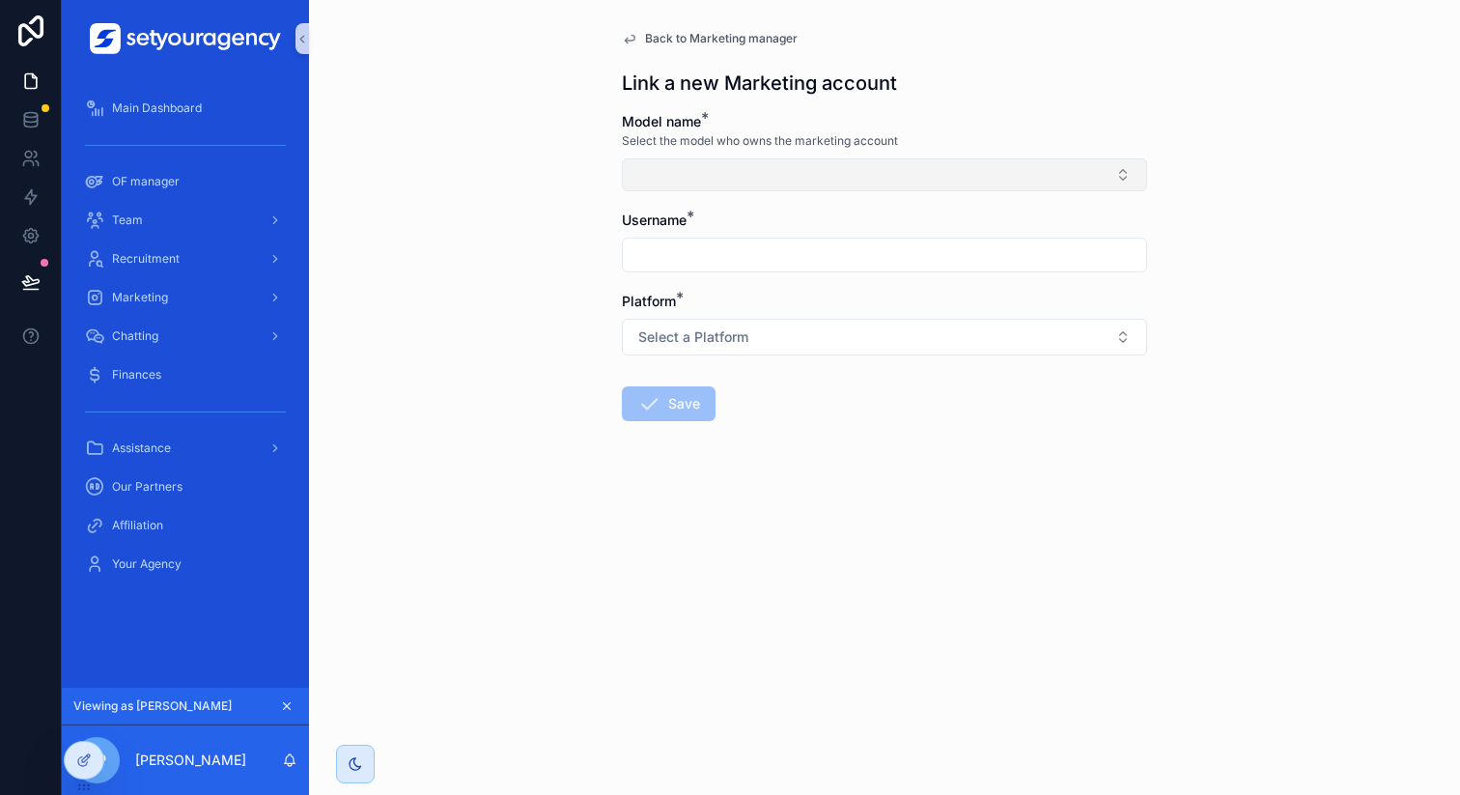
click at [683, 183] on button "Select Button" at bounding box center [884, 174] width 525 height 33
click at [520, 267] on div "Back to Marketing manager Link a new Marketing account Model name * Select the …" at bounding box center [884, 397] width 1151 height 795
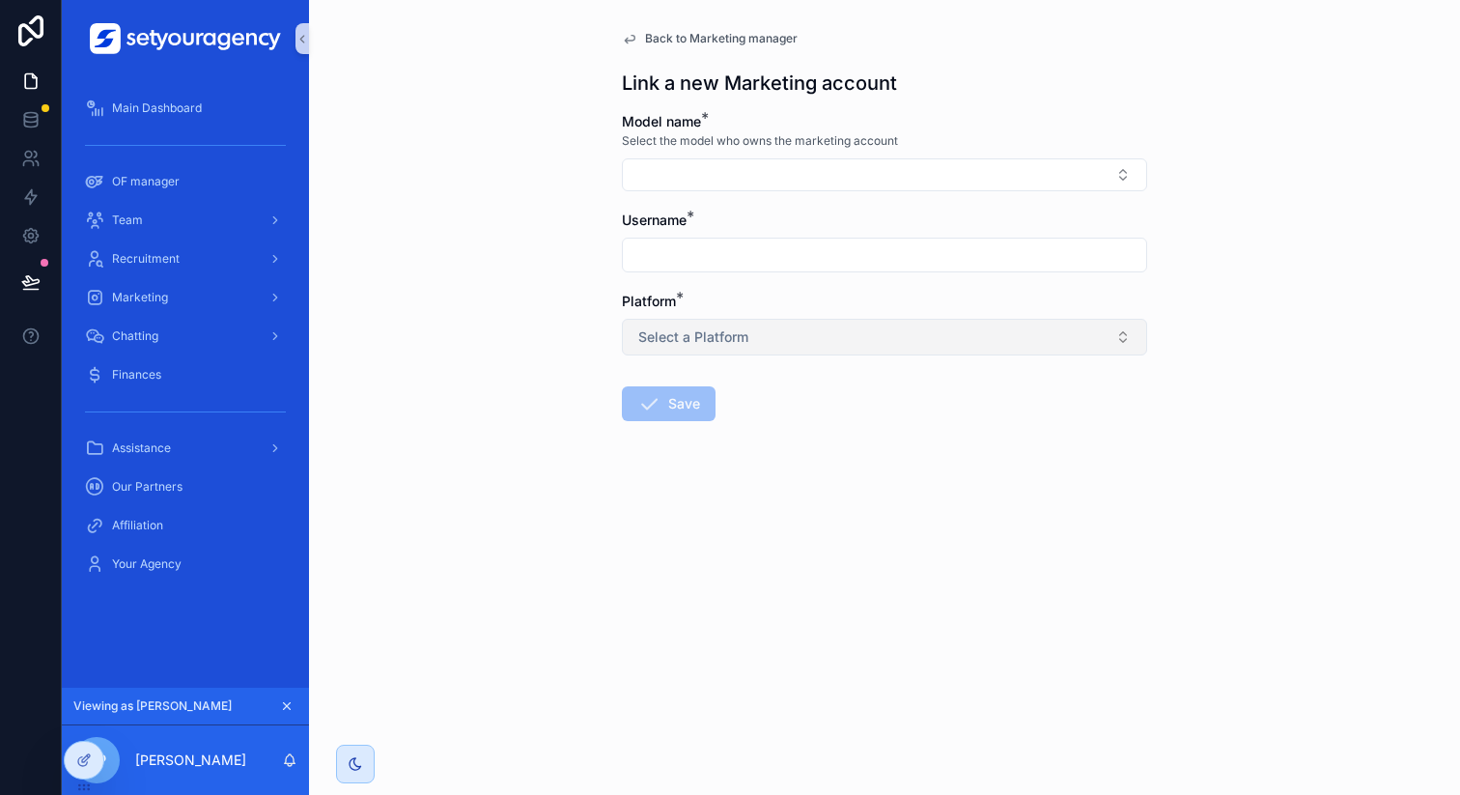
click at [690, 325] on button "Select a Platform" at bounding box center [884, 337] width 525 height 37
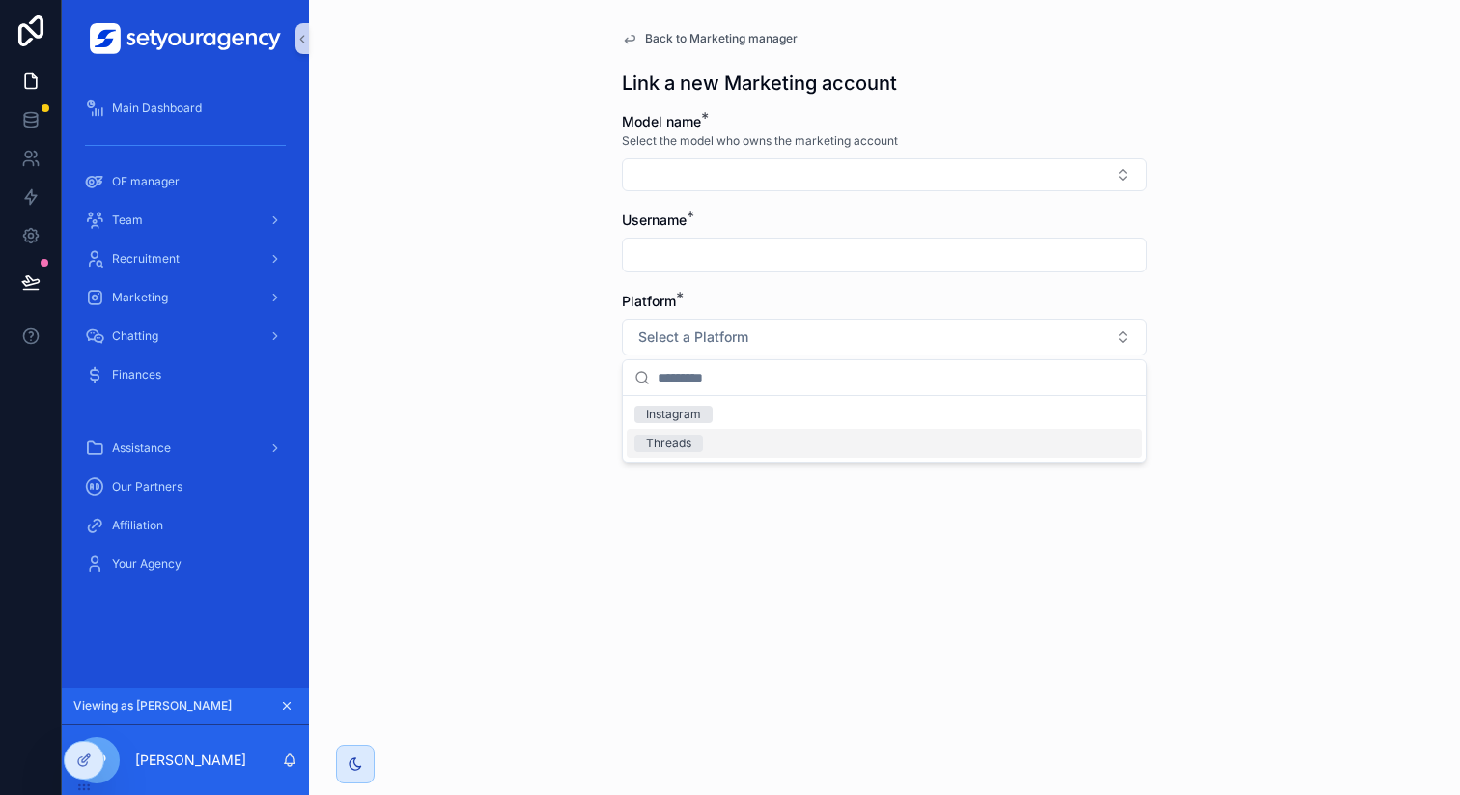
click at [481, 418] on div "Back to Marketing manager Link a new Marketing account Model name * Select the …" at bounding box center [884, 397] width 1151 height 795
click at [671, 28] on div "Back to Marketing manager Link a new Marketing account Model name * Select the …" at bounding box center [884, 272] width 556 height 545
click at [676, 34] on span "Back to Marketing manager" at bounding box center [721, 38] width 153 height 15
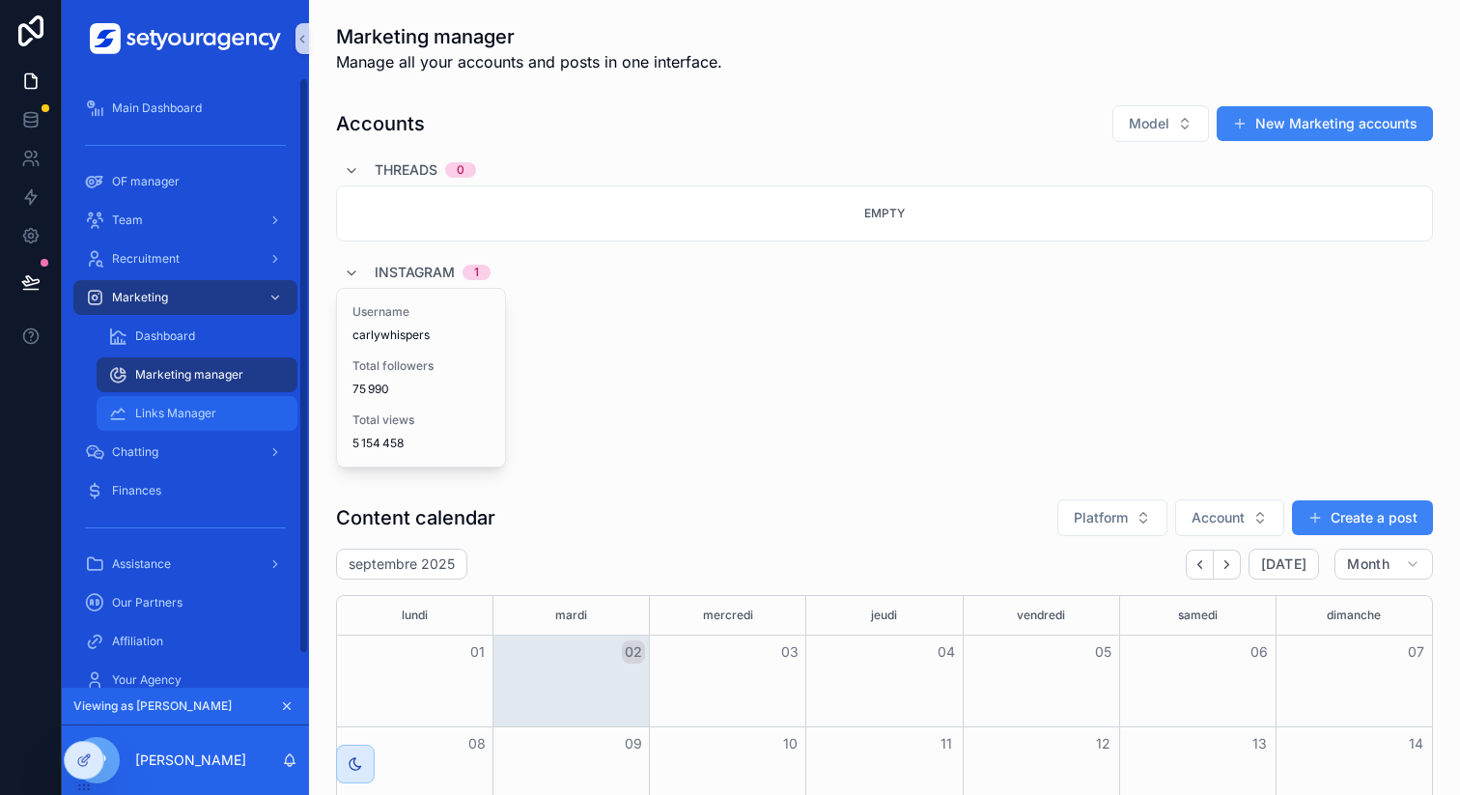
click at [199, 414] on span "Links Manager" at bounding box center [175, 413] width 81 height 15
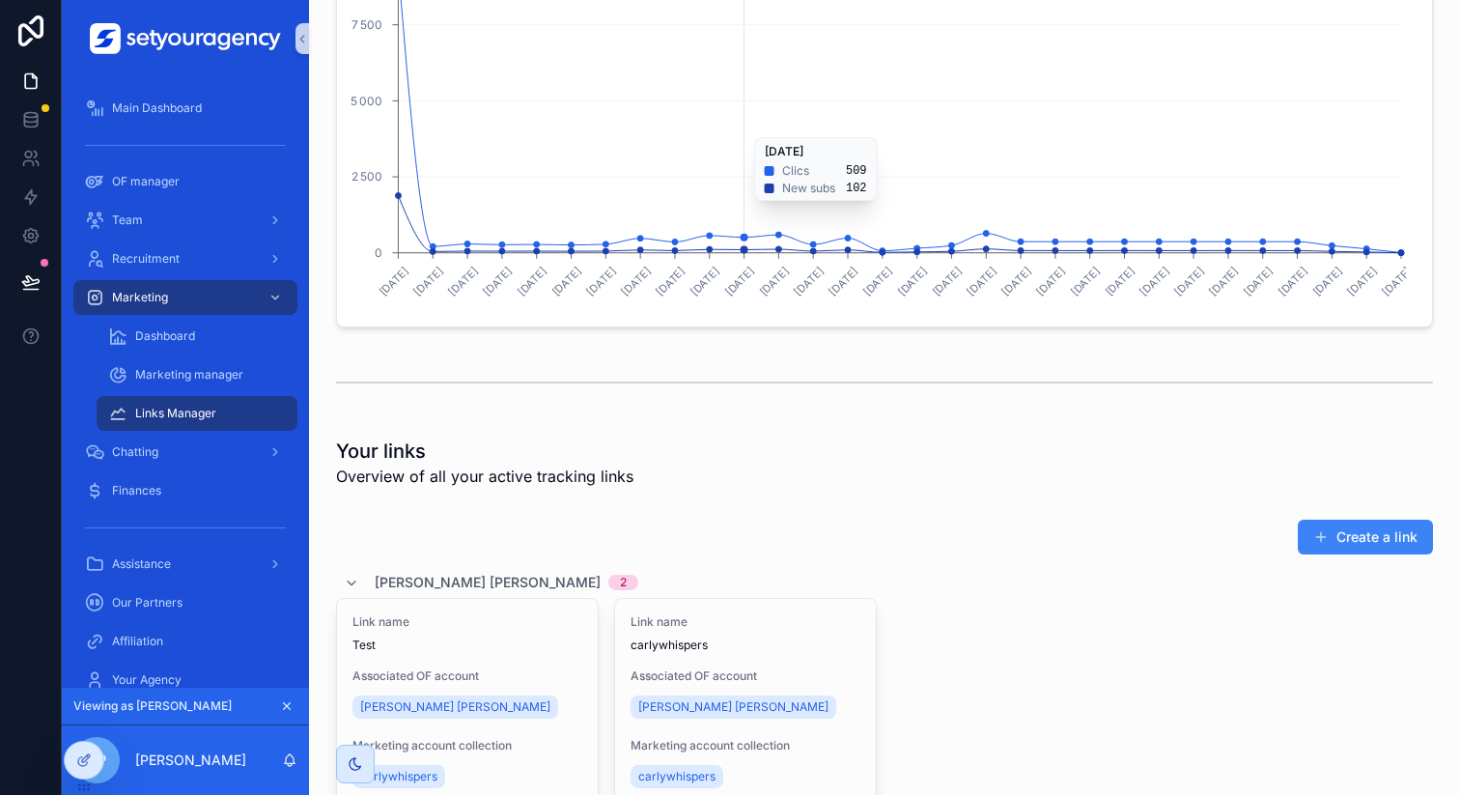
scroll to position [690, 0]
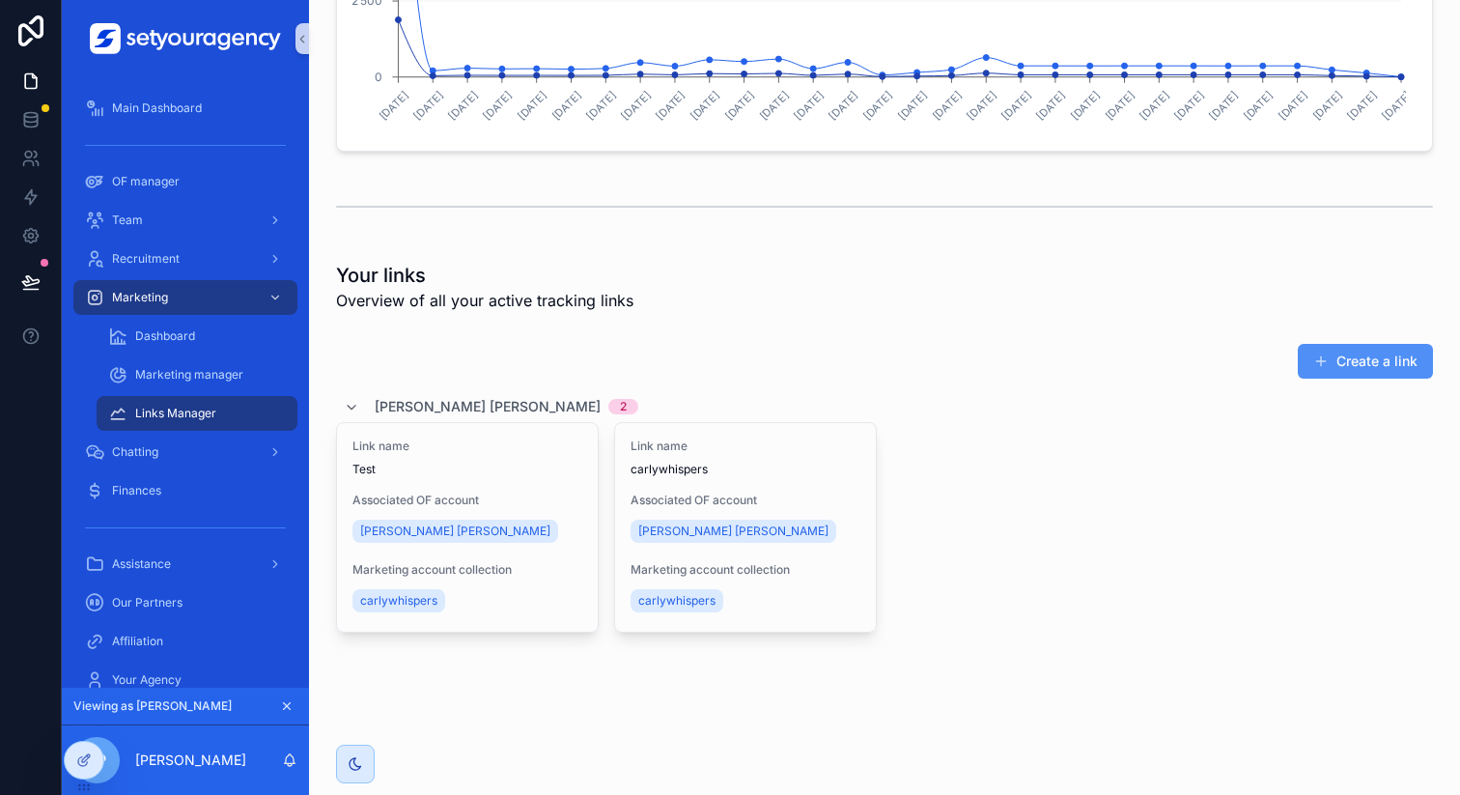
click at [1370, 367] on button "Create a link" at bounding box center [1365, 361] width 135 height 35
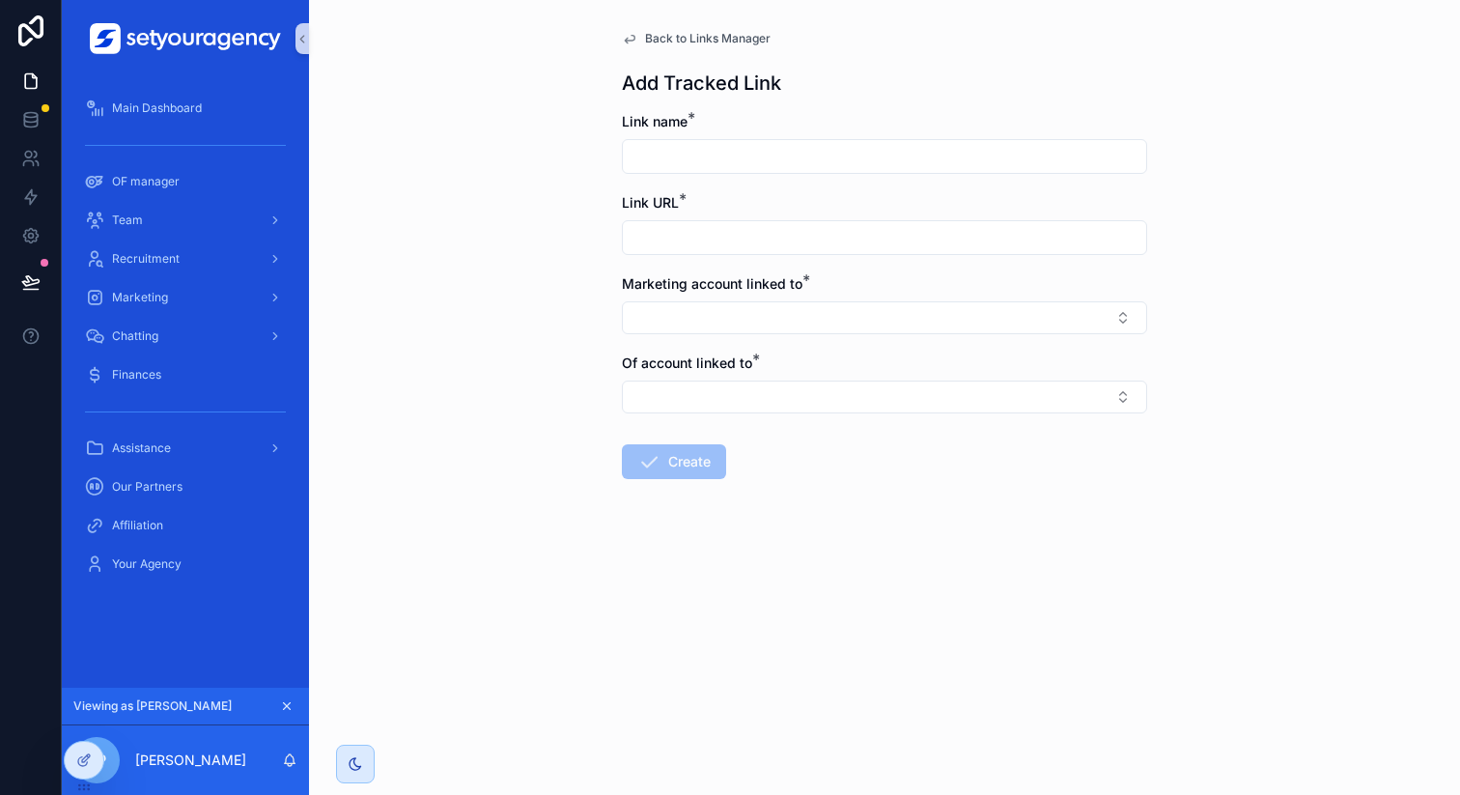
click at [667, 31] on span "Back to Links Manager" at bounding box center [708, 38] width 126 height 15
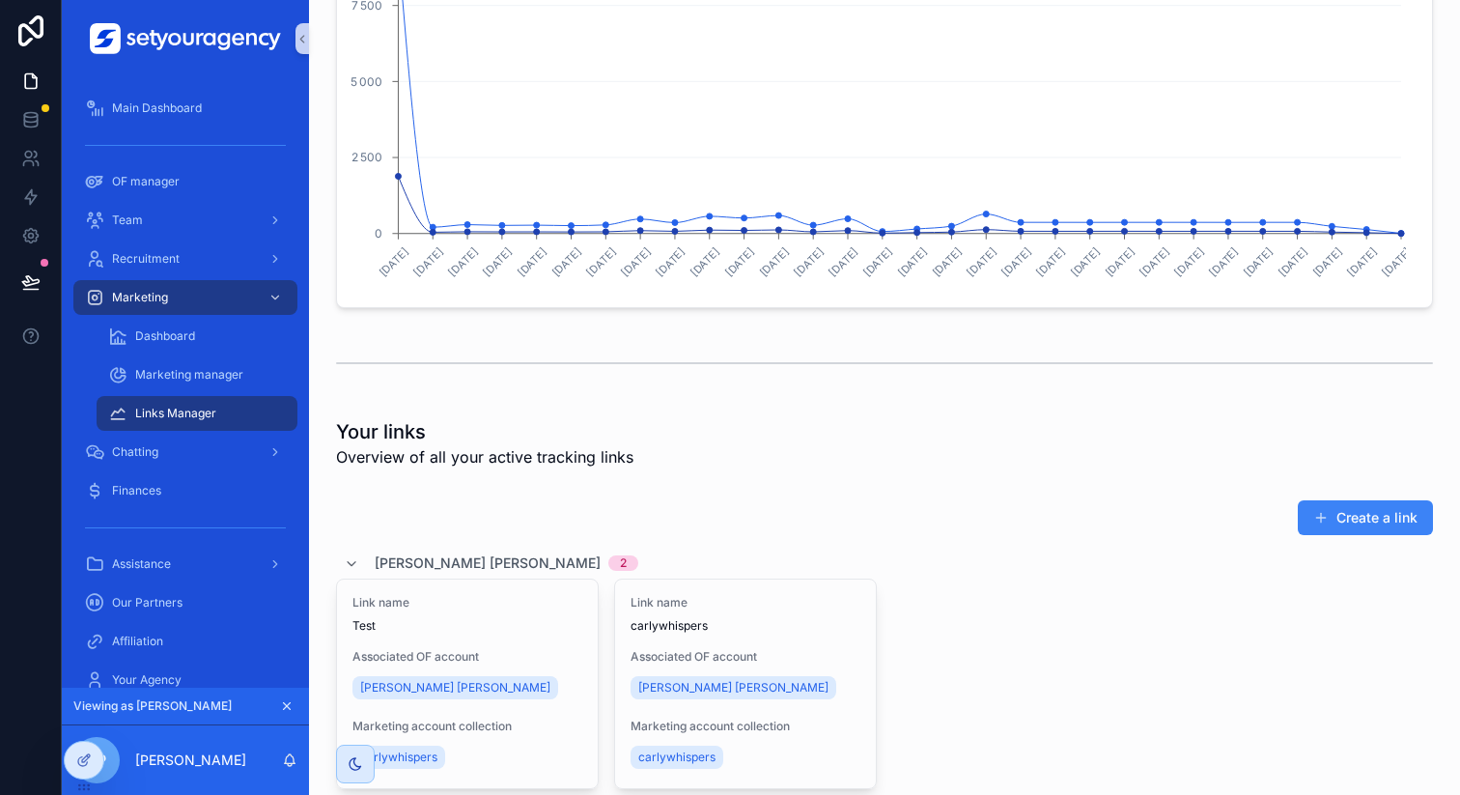
scroll to position [574, 0]
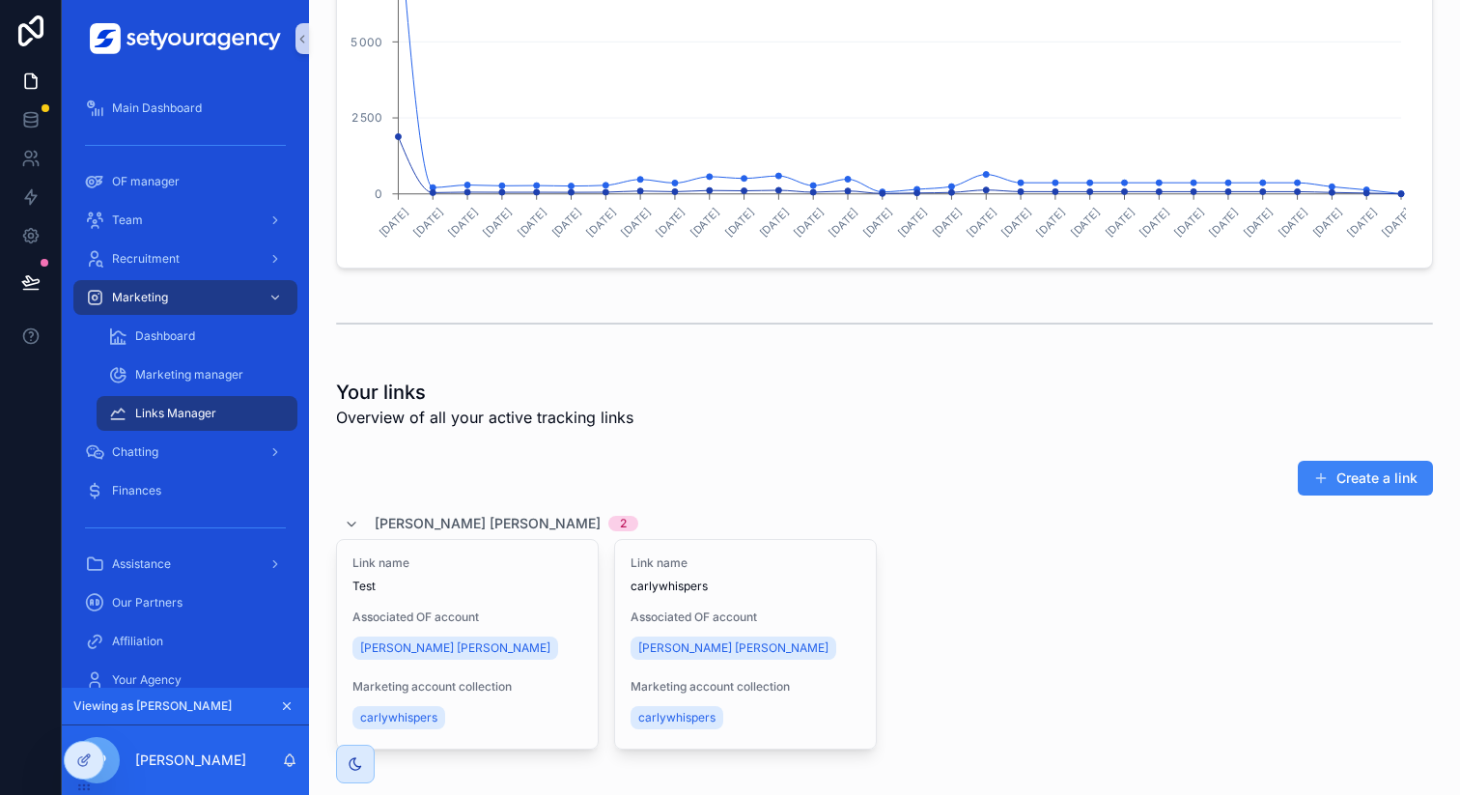
click at [329, 301] on div "scrollable content" at bounding box center [884, 324] width 1120 height 64
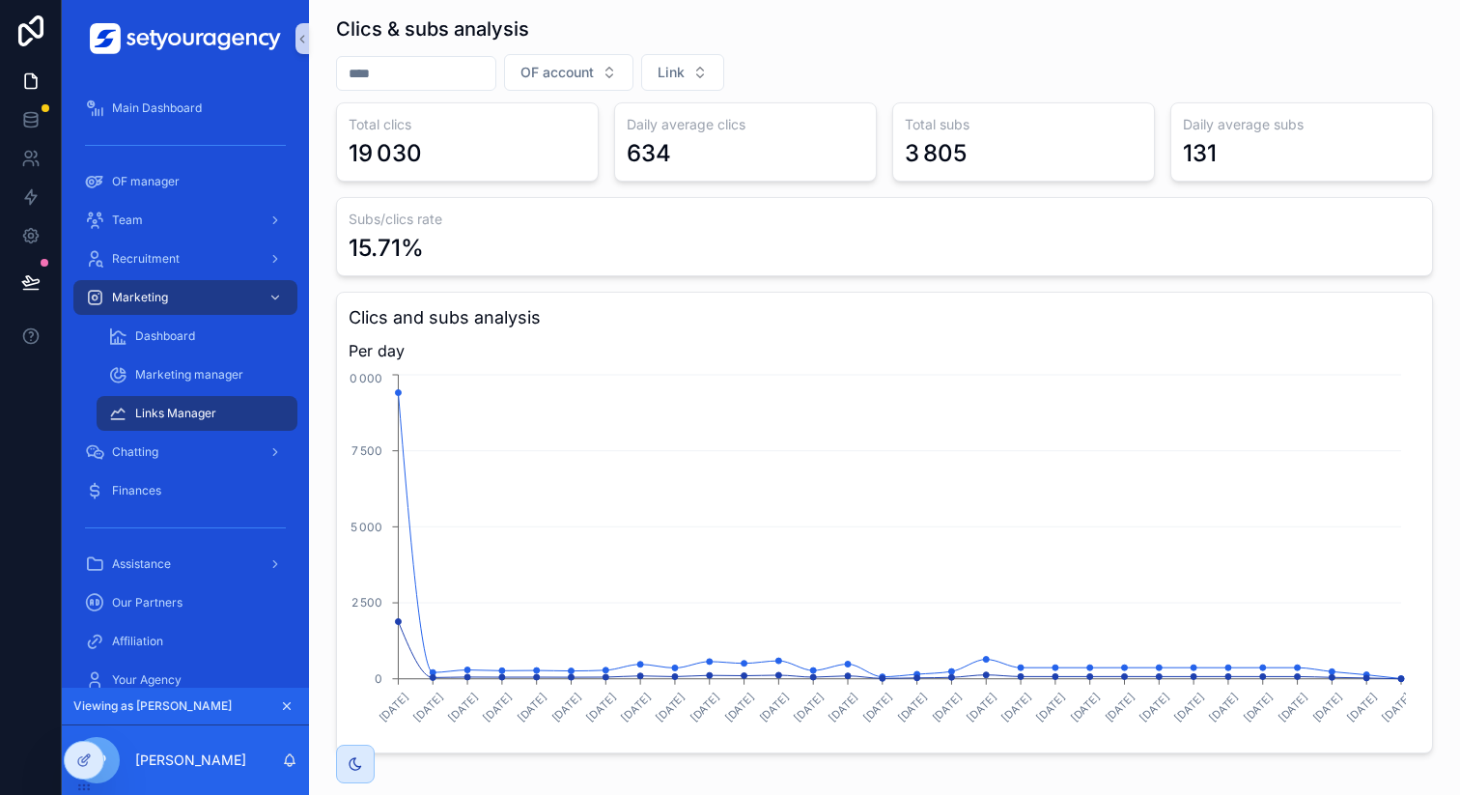
scroll to position [91, 0]
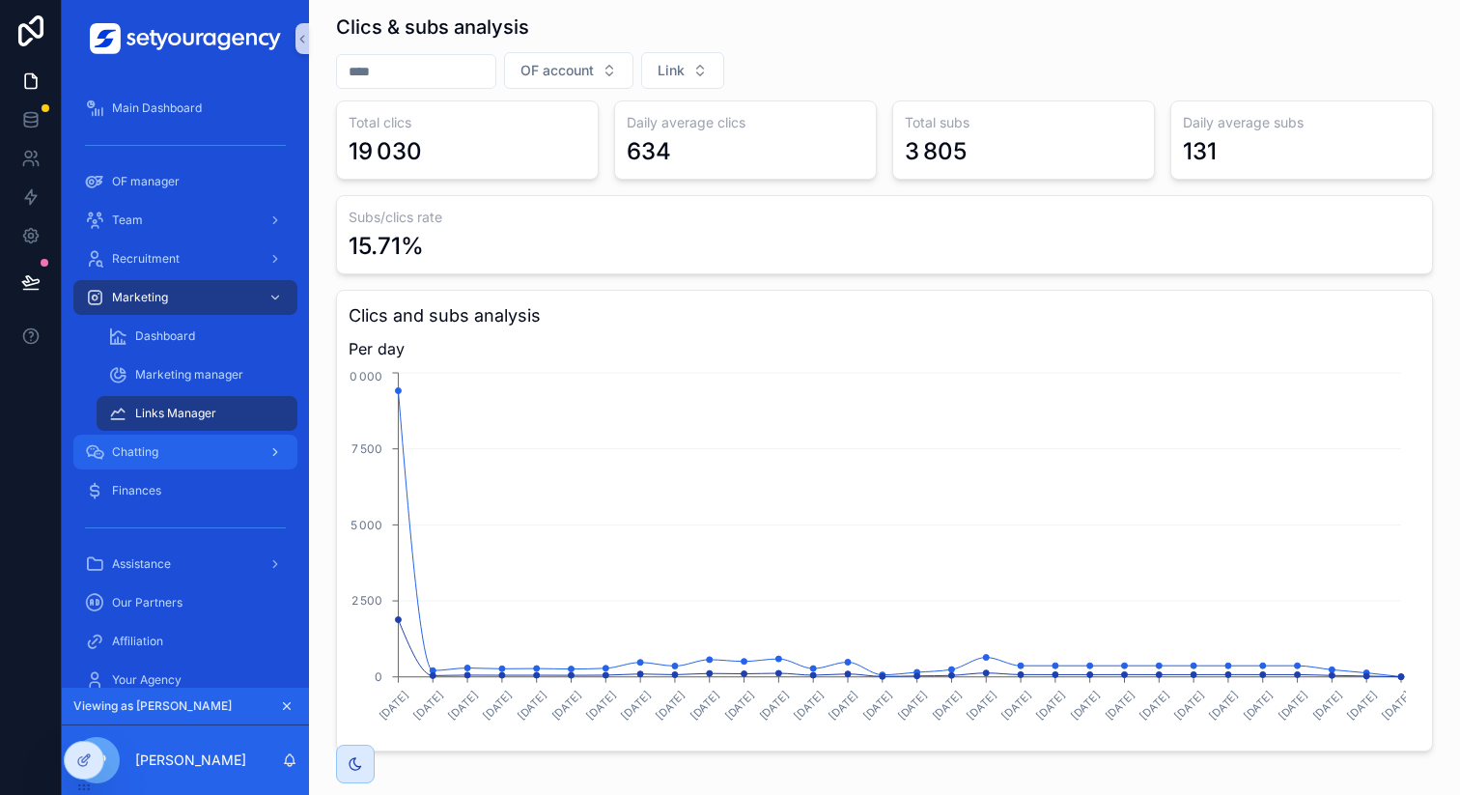
click at [216, 446] on div "Chatting" at bounding box center [185, 452] width 201 height 31
